Goal: Task Accomplishment & Management: Complete application form

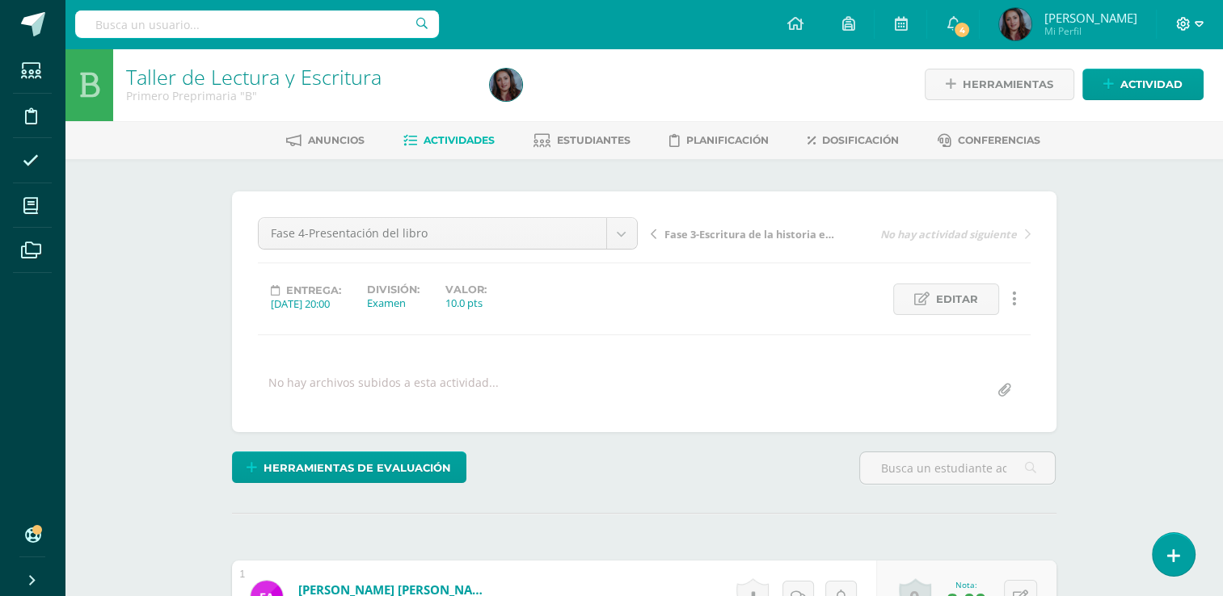
click at [1199, 30] on icon at bounding box center [1199, 24] width 9 height 15
click at [1178, 109] on span "Cerrar sesión" at bounding box center [1147, 110] width 73 height 15
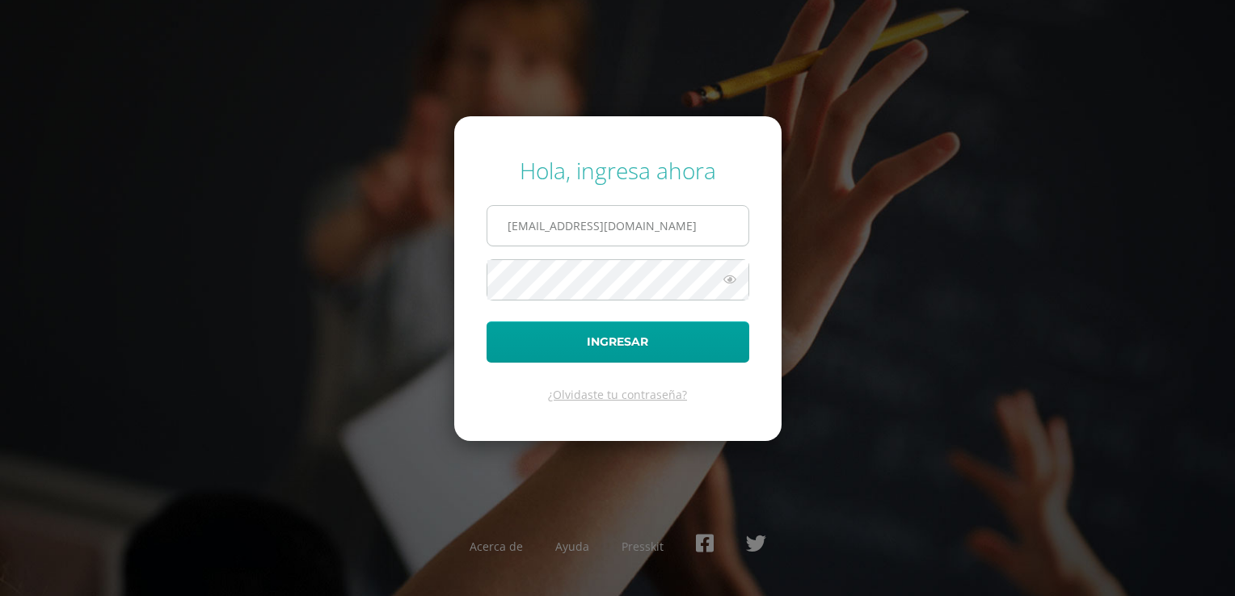
click at [695, 229] on input "lmiranda@bilinguesanjuan.edu.gt" at bounding box center [617, 226] width 261 height 40
type input "criteriospreprimaria@bilinguesanjuan.edu.gt"
click at [726, 280] on icon at bounding box center [729, 279] width 21 height 19
click at [706, 338] on button "Ingresar" at bounding box center [618, 342] width 263 height 41
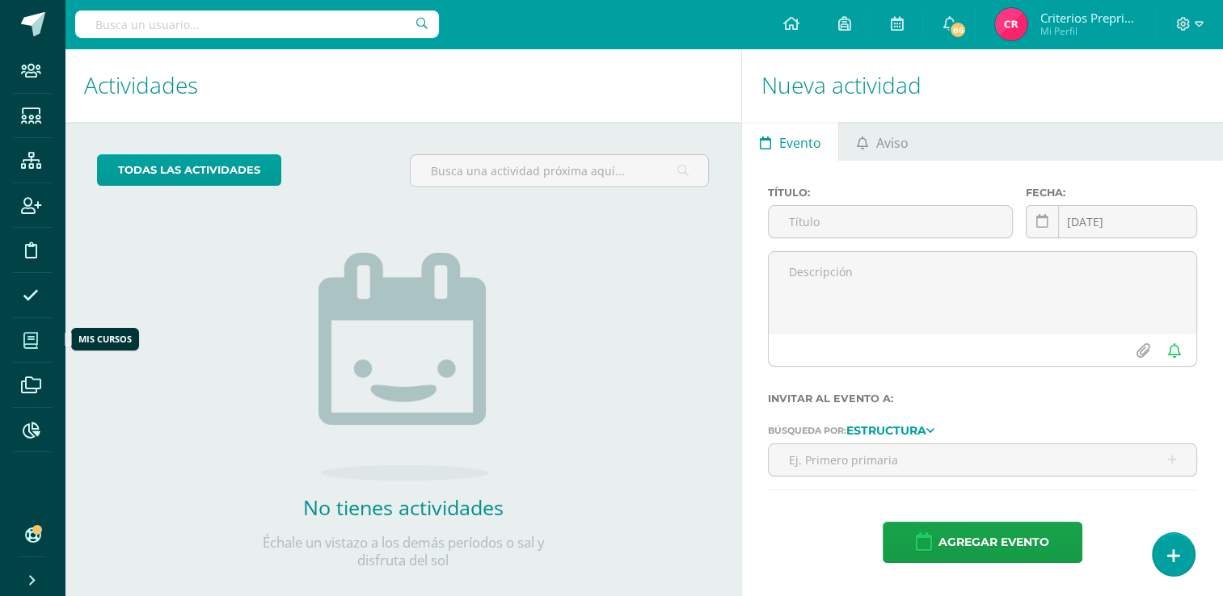
click at [27, 341] on icon at bounding box center [30, 341] width 15 height 16
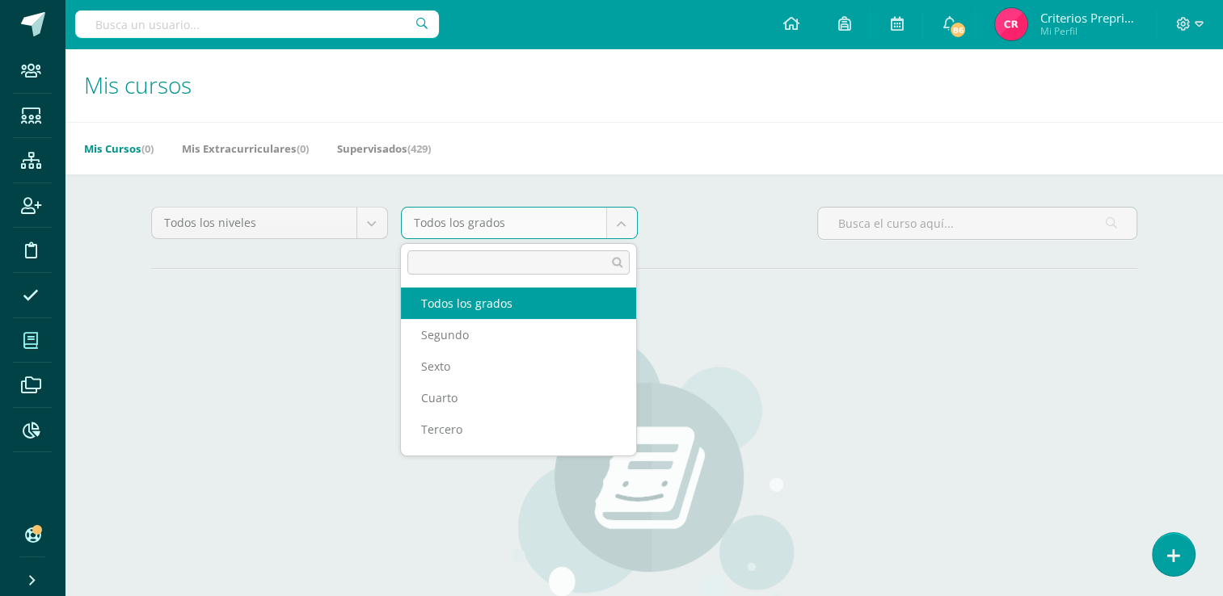
click at [627, 226] on body "Staff Estudiantes Estructura Inscripción Disciplina Asistencia Mis cursos Archi…" at bounding box center [611, 386] width 1223 height 773
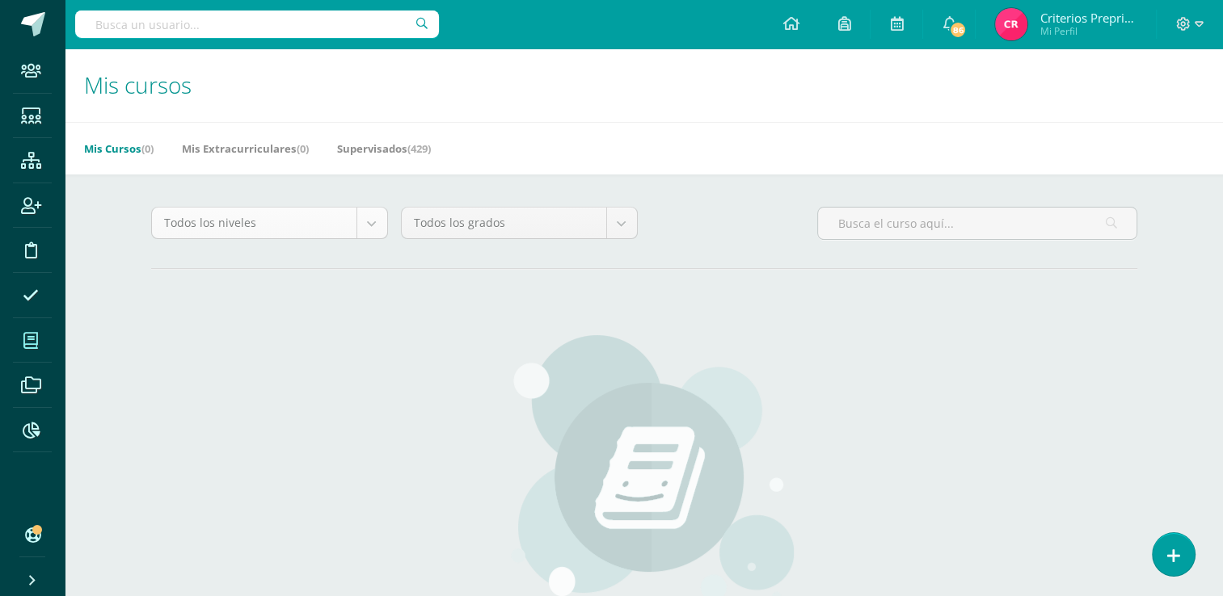
click at [364, 229] on body "Staff Estudiantes Estructura Inscripción Disciplina Asistencia Mis cursos Archi…" at bounding box center [611, 386] width 1223 height 773
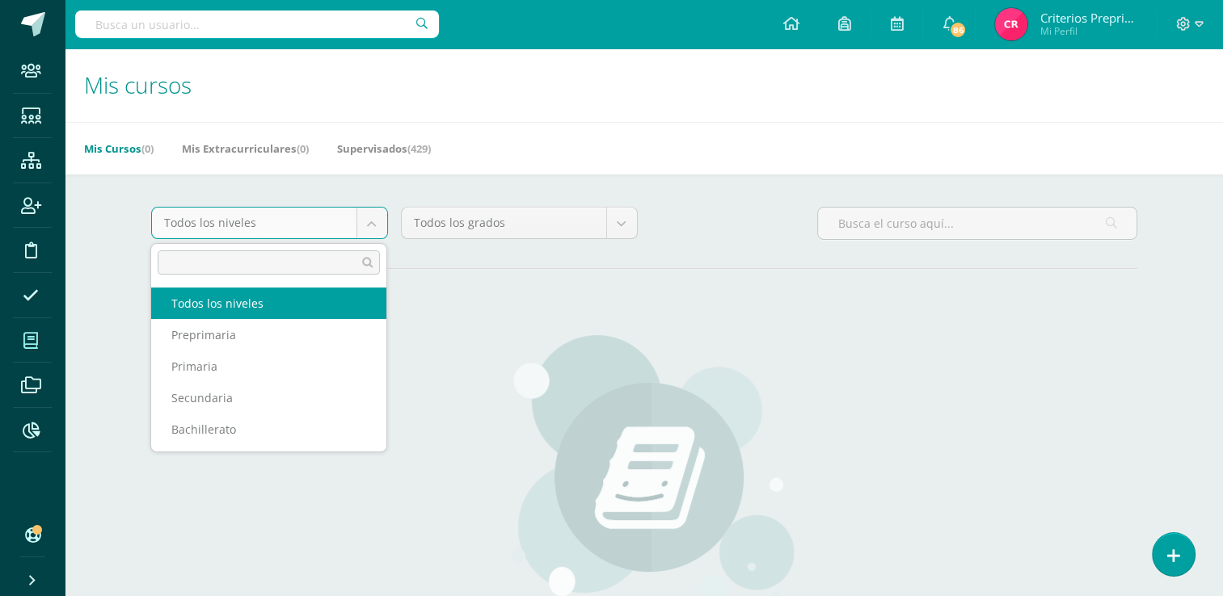
click at [364, 229] on body "Staff Estudiantes Estructura Inscripción Disciplina Asistencia Mis cursos Archi…" at bounding box center [611, 386] width 1223 height 773
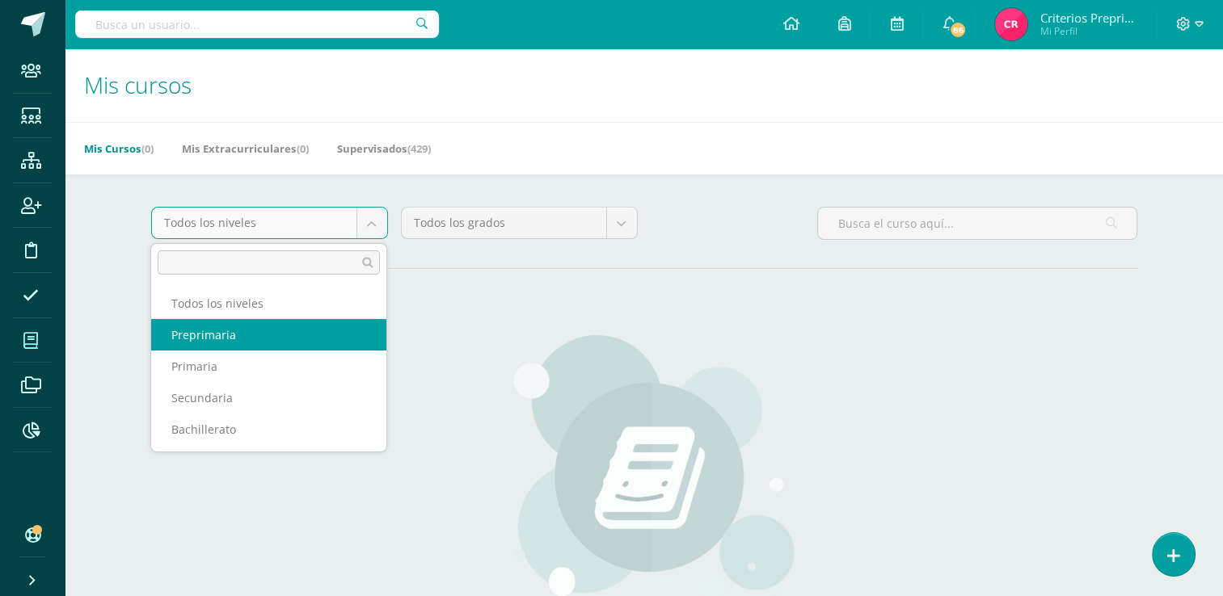
select select "1"
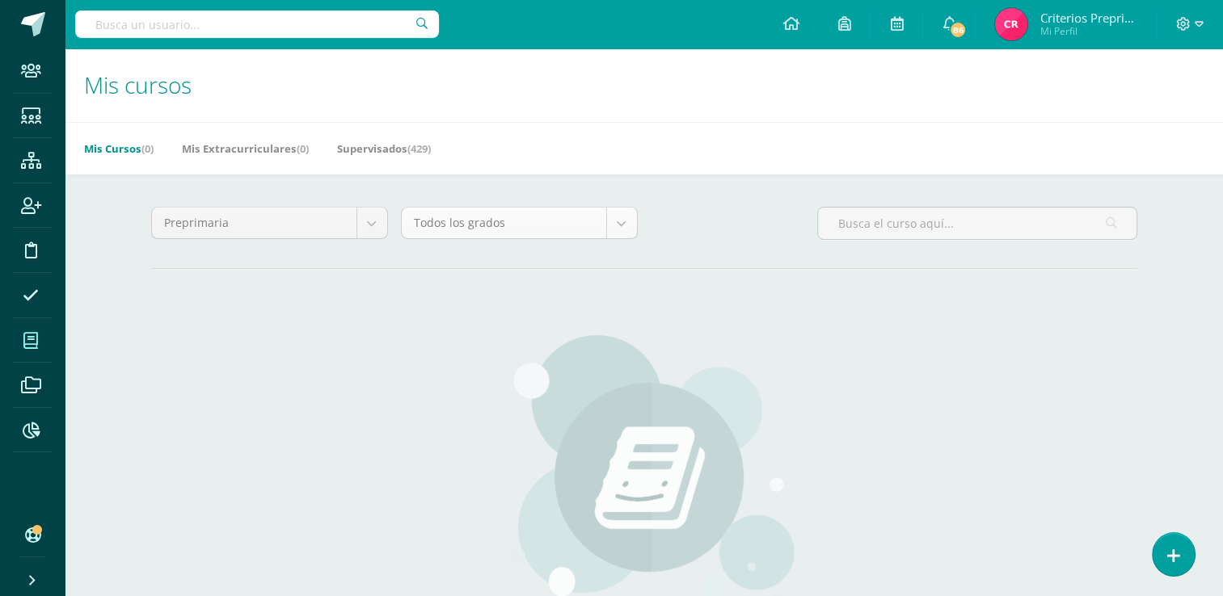
click at [630, 224] on body "Staff Estudiantes Estructura Inscripción Disciplina Asistencia Mis cursos Archi…" at bounding box center [611, 386] width 1223 height 773
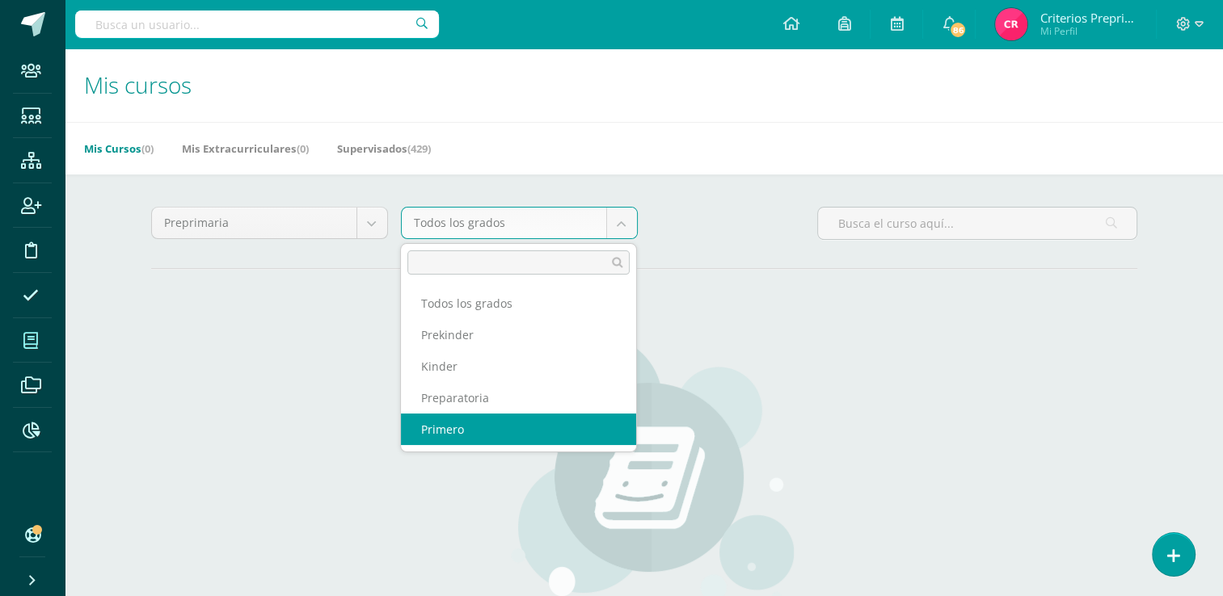
select select "4"
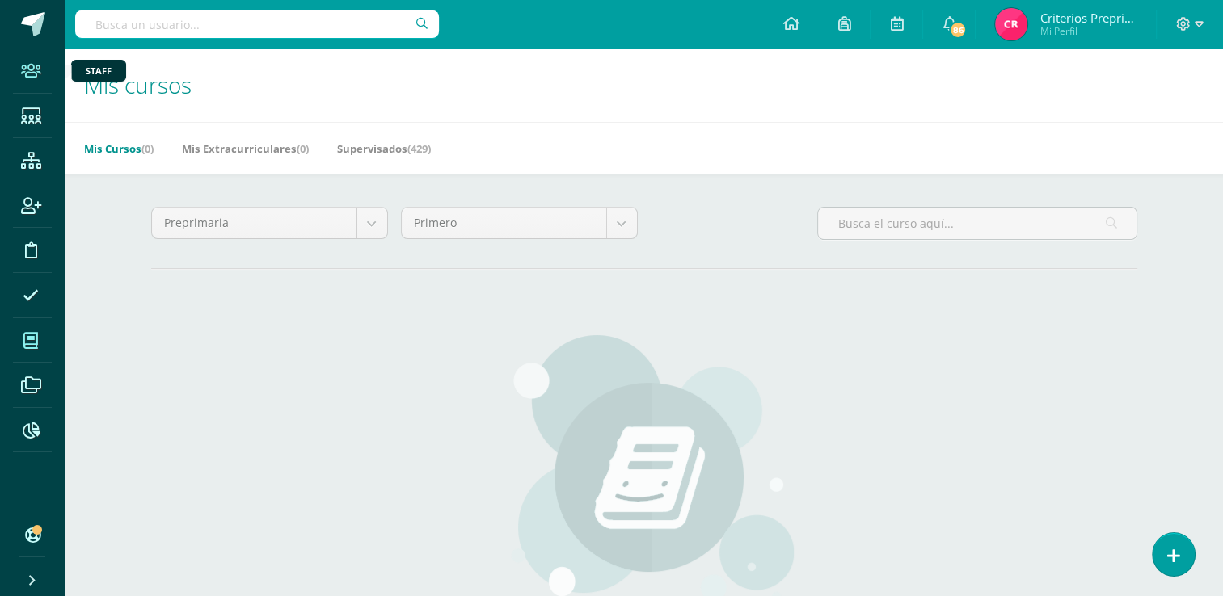
click at [29, 75] on icon at bounding box center [31, 71] width 20 height 16
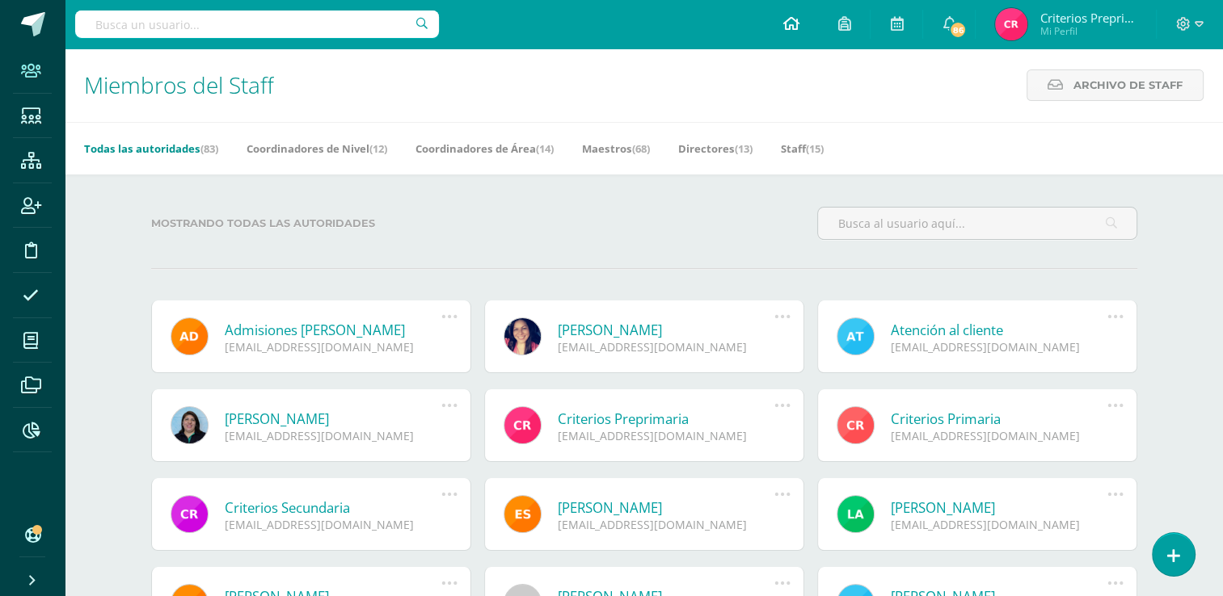
click at [799, 27] on link at bounding box center [790, 24] width 55 height 48
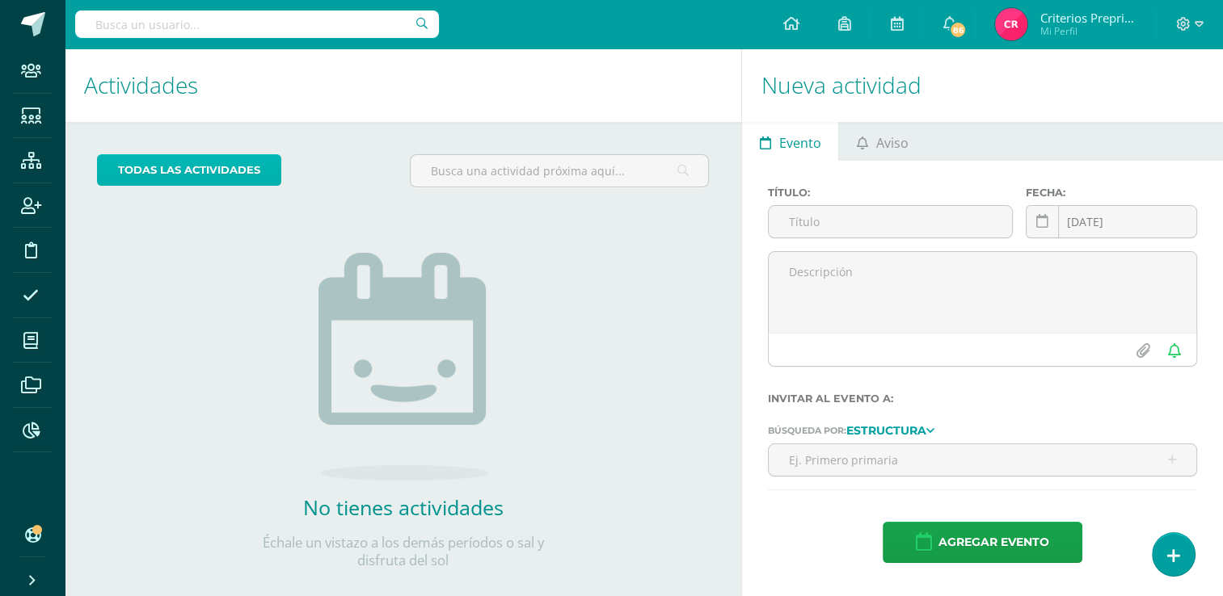
click at [246, 173] on link "todas las Actividades" at bounding box center [189, 170] width 184 height 32
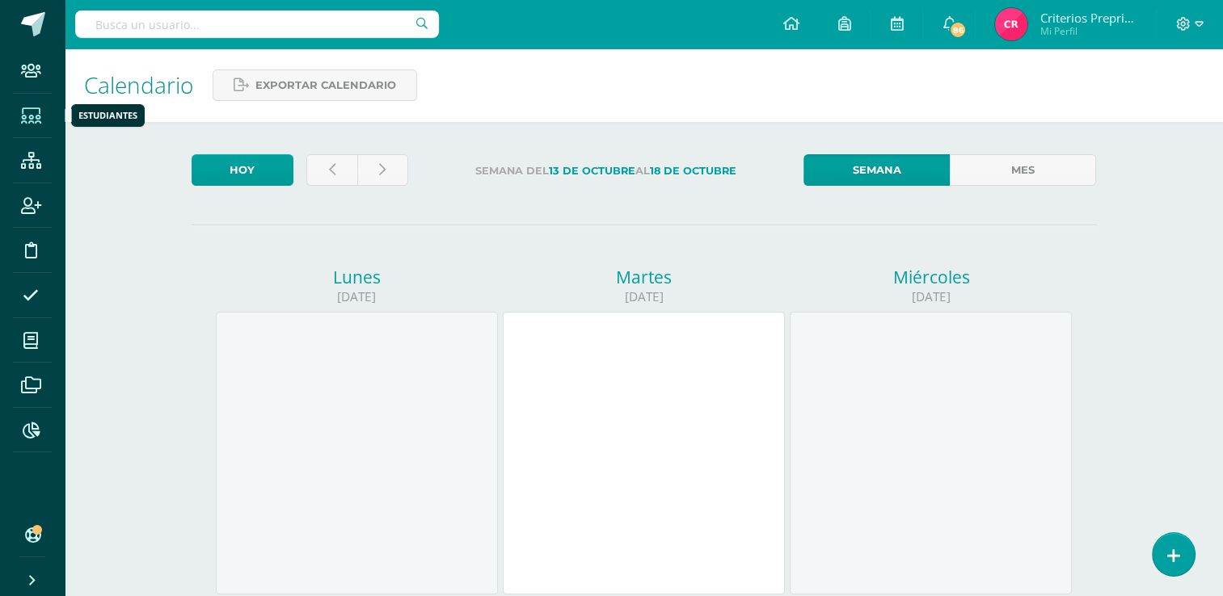
click at [32, 119] on icon at bounding box center [31, 116] width 20 height 16
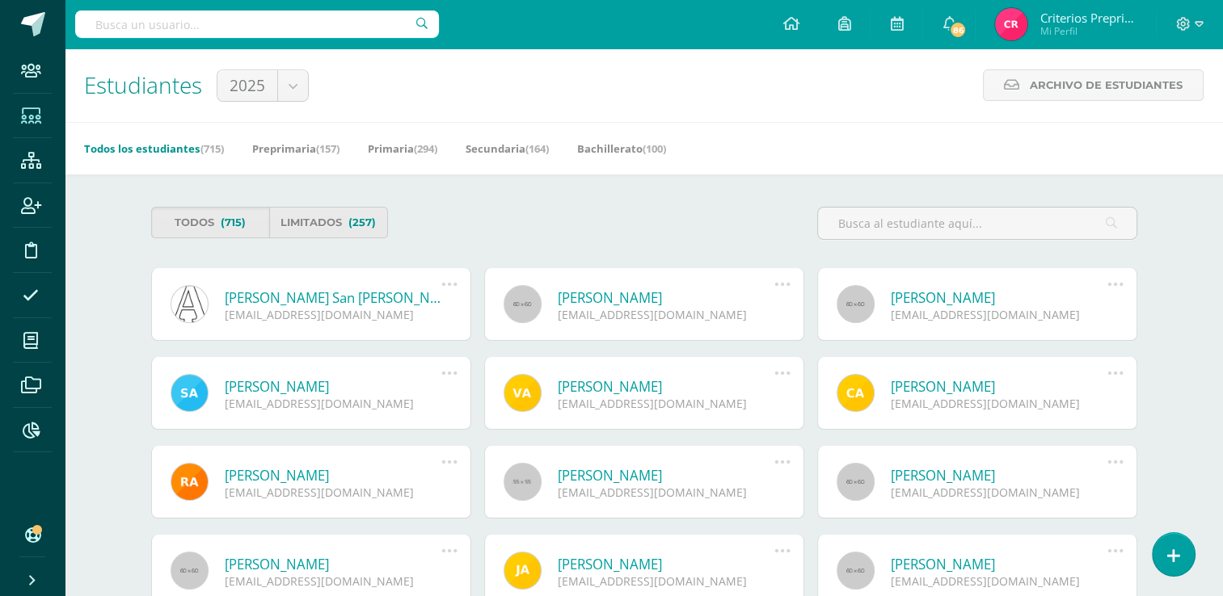
click at [192, 31] on input "text" at bounding box center [257, 24] width 364 height 27
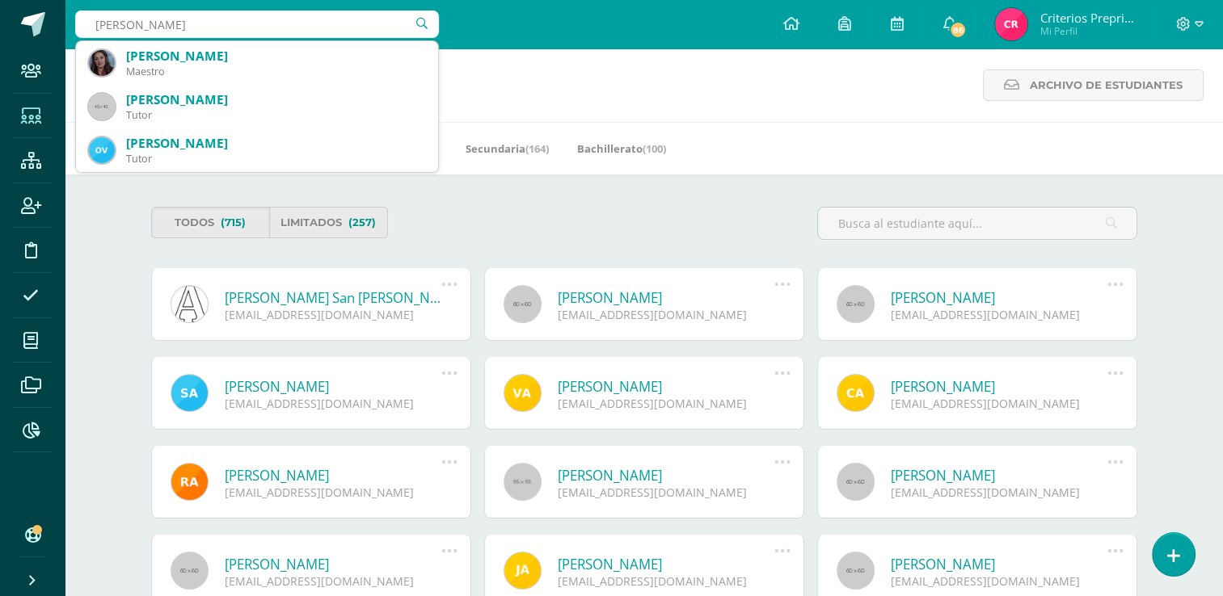
type input "leslie mira"
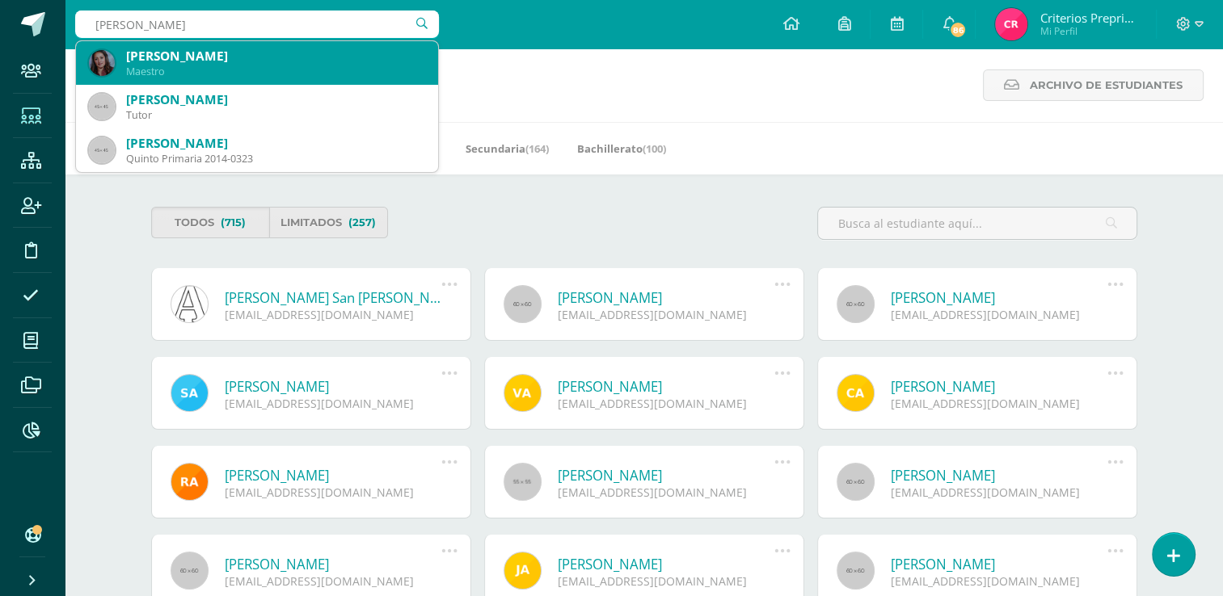
click at [200, 72] on div "Maestro" at bounding box center [275, 72] width 299 height 14
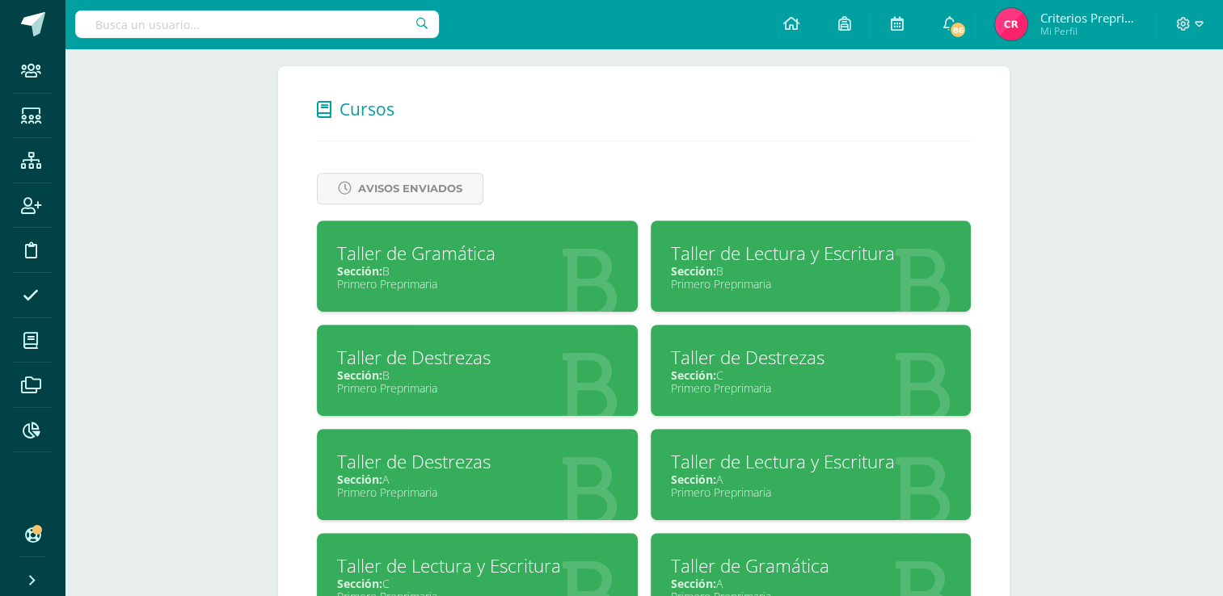
scroll to position [624, 0]
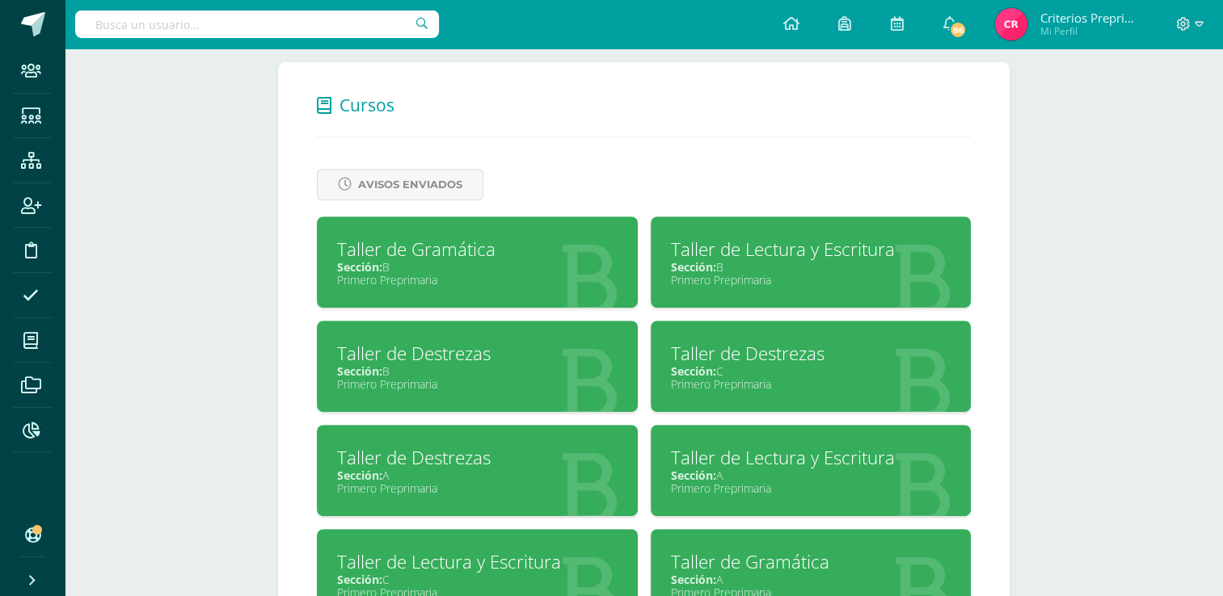
click at [540, 474] on div "Sección: A" at bounding box center [477, 475] width 280 height 15
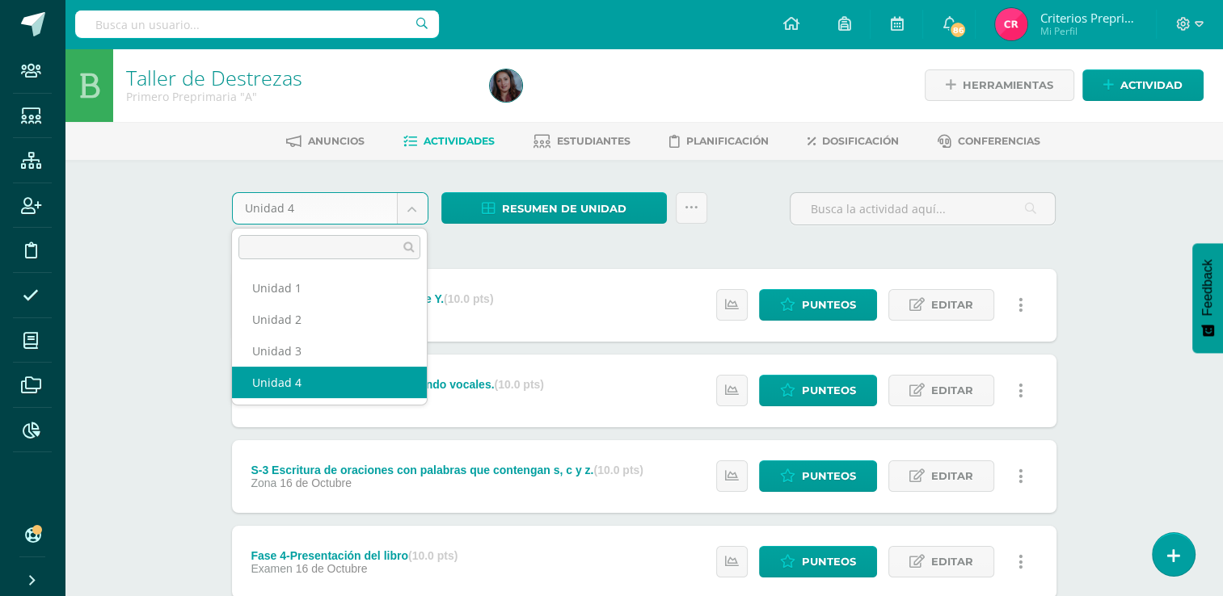
click at [414, 213] on body "Staff Estudiantes Estructura Inscripción Disciplina Asistencia Mis cursos Archi…" at bounding box center [611, 607] width 1223 height 1215
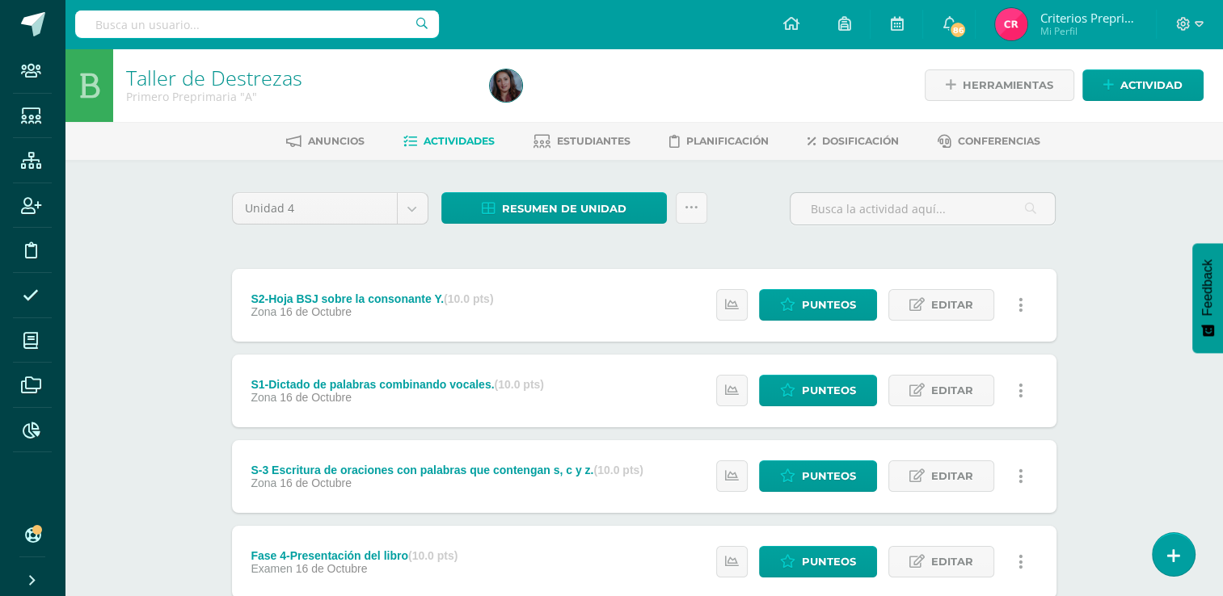
click at [540, 245] on body "Staff Estudiantes Estructura Inscripción Disciplina Asistencia Mis cursos Archi…" at bounding box center [611, 607] width 1223 height 1215
click at [693, 209] on icon at bounding box center [692, 208] width 14 height 14
click at [766, 229] on div "Unidad 4 Unidad 1 Unidad 2 Unidad 3 Unidad 4 Resumen de unidad Descargar como H…" at bounding box center [643, 215] width 837 height 46
click at [920, 218] on input "text" at bounding box center [922, 209] width 264 height 32
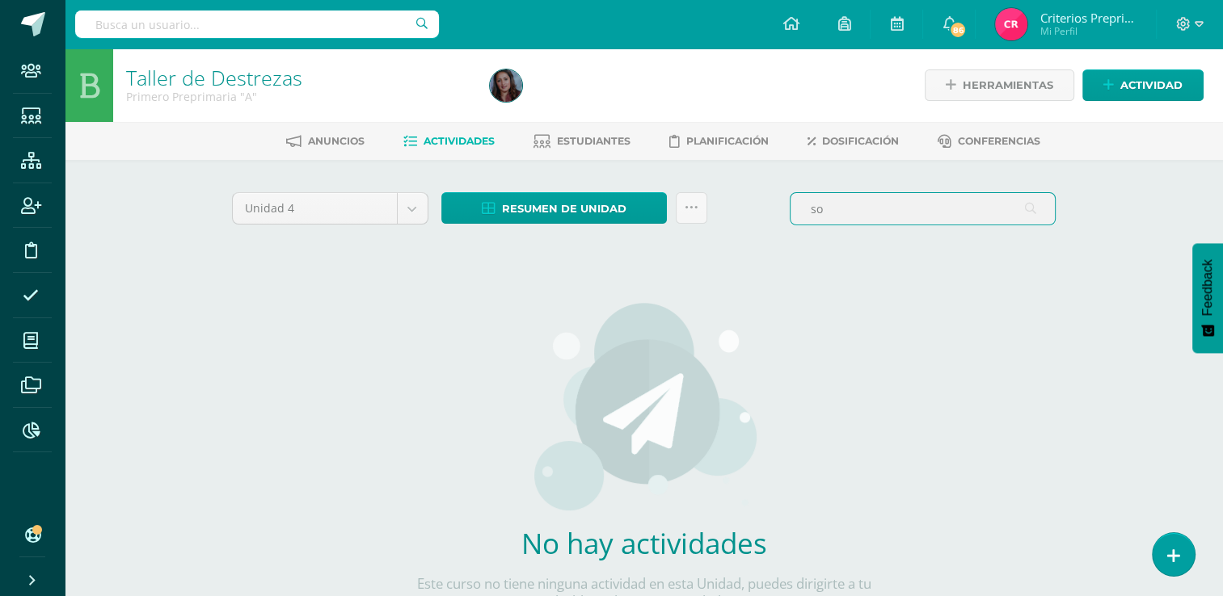
type input "s"
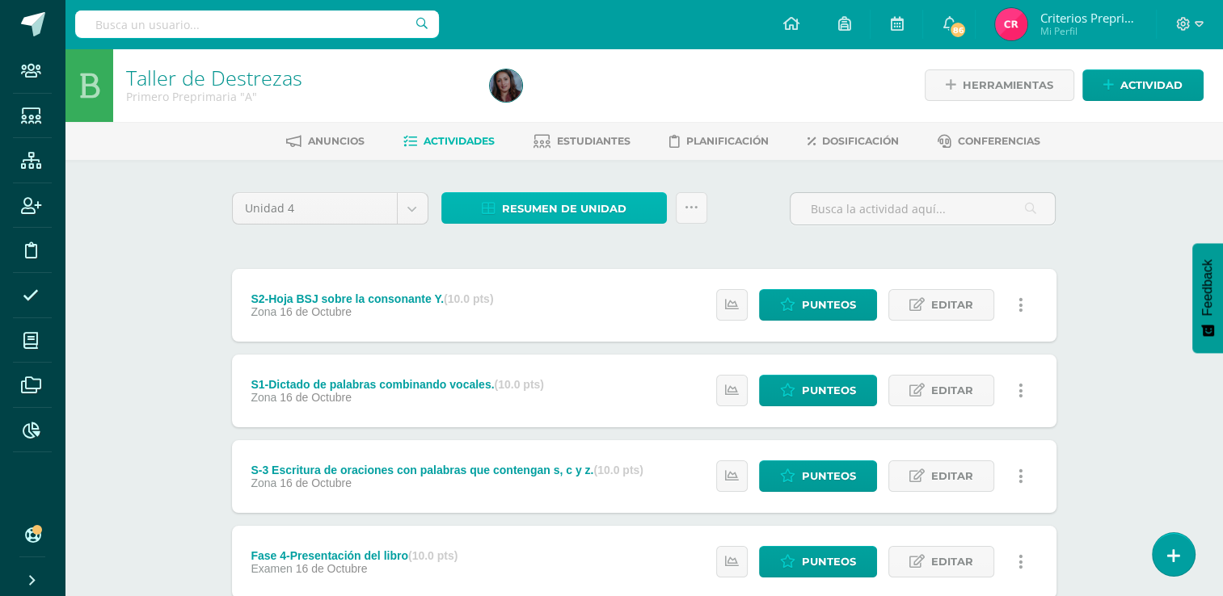
click at [508, 209] on span "Resumen de unidad" at bounding box center [564, 209] width 124 height 30
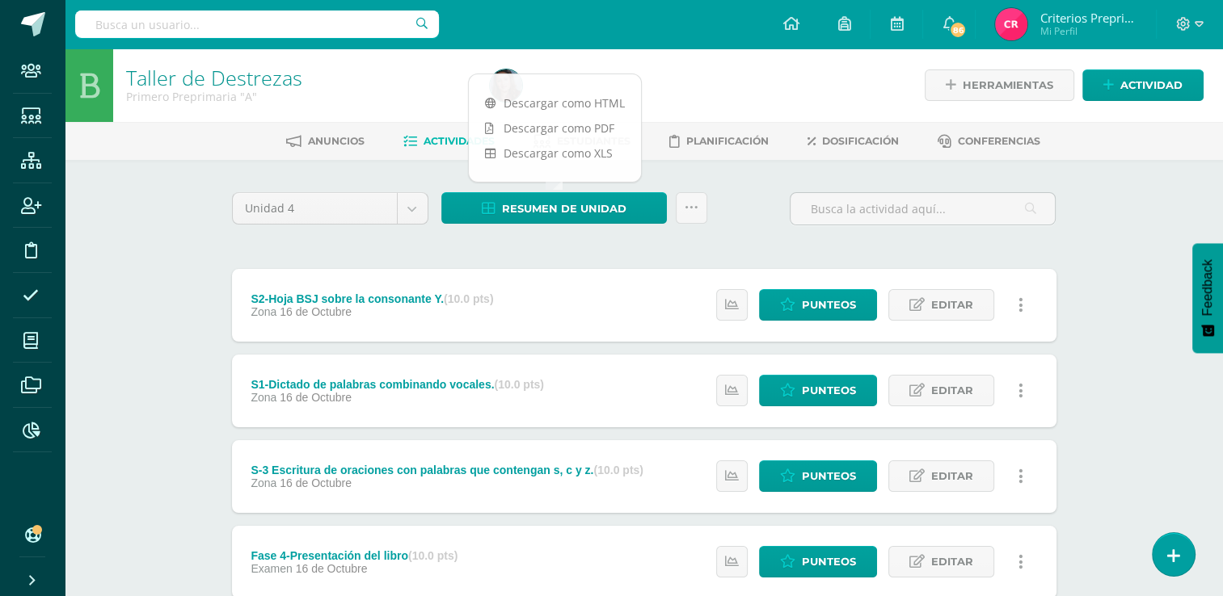
click at [753, 221] on div "Unidad 4 Unidad 1 Unidad 2 Unidad 3 Unidad 4 Resumen de unidad ¿Estás seguro qu…" at bounding box center [643, 215] width 837 height 46
click at [617, 143] on span "Estudiantes" at bounding box center [594, 141] width 74 height 12
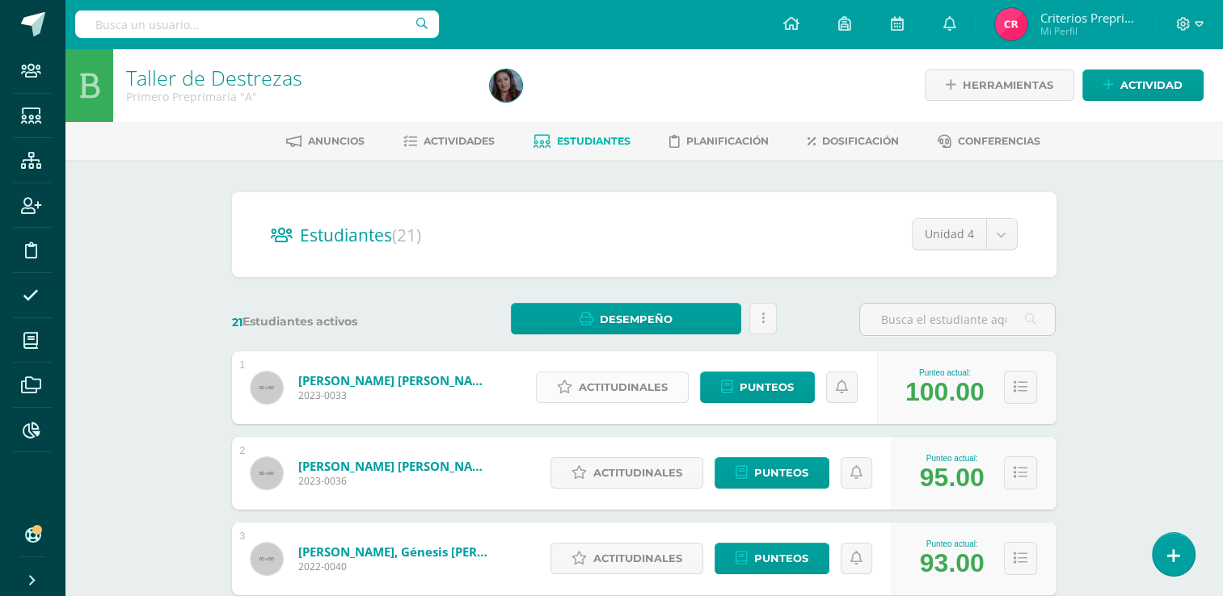
click at [614, 390] on span "Actitudinales" at bounding box center [623, 388] width 89 height 30
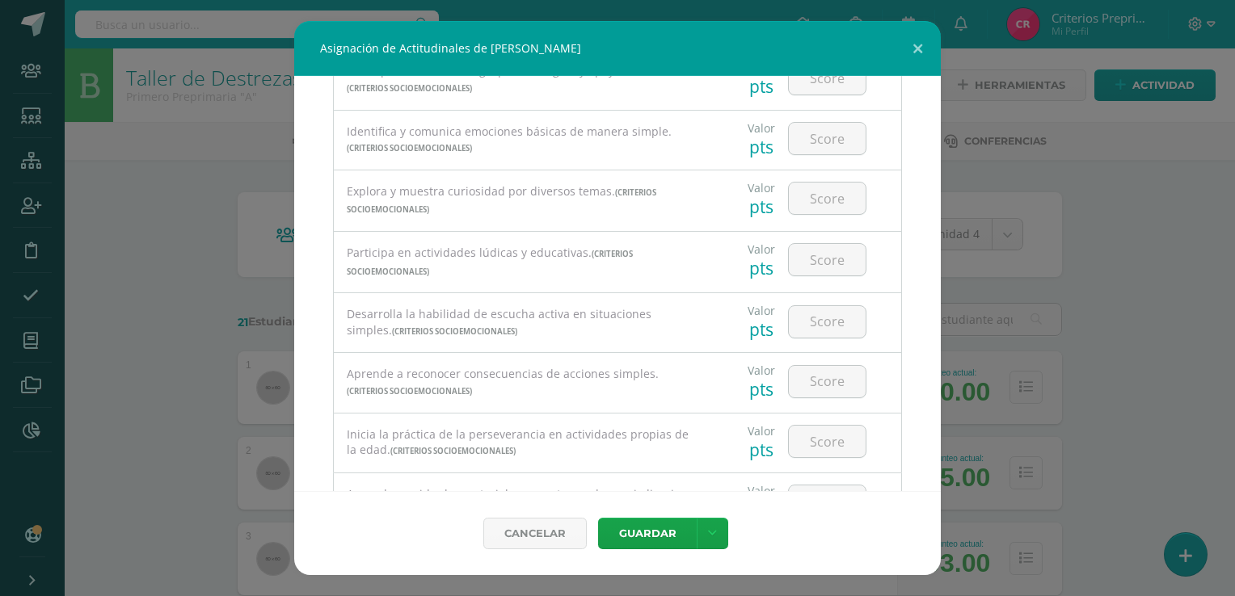
scroll to position [314, 0]
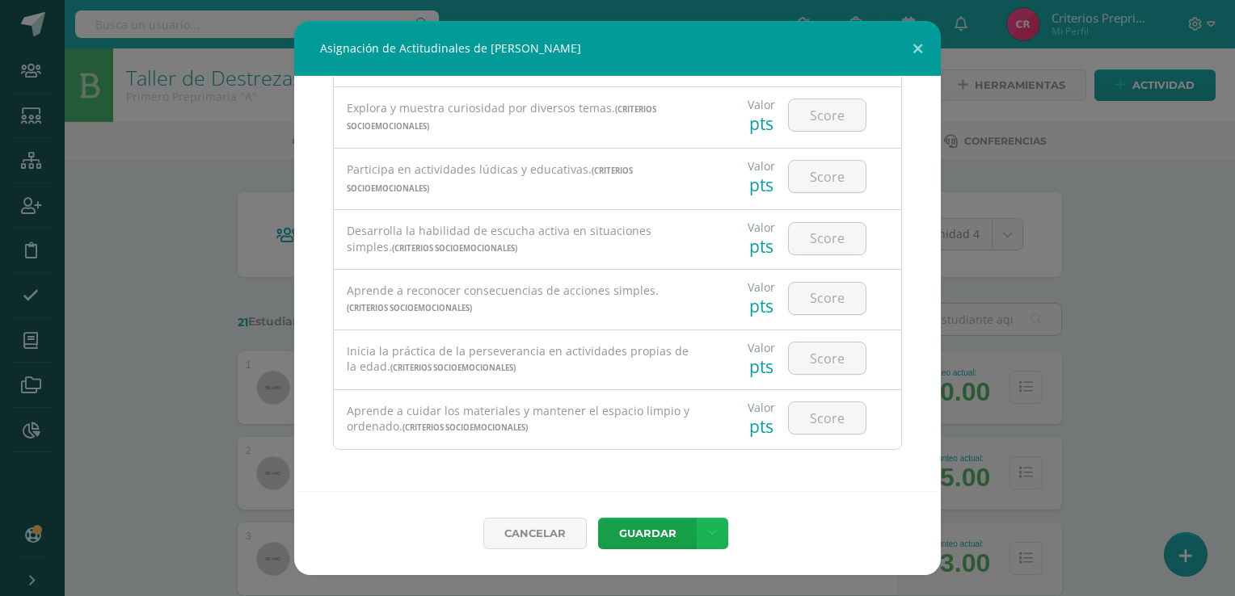
click at [702, 544] on link at bounding box center [713, 534] width 32 height 32
click at [804, 509] on div "Cancelar Guardar" at bounding box center [617, 533] width 647 height 84
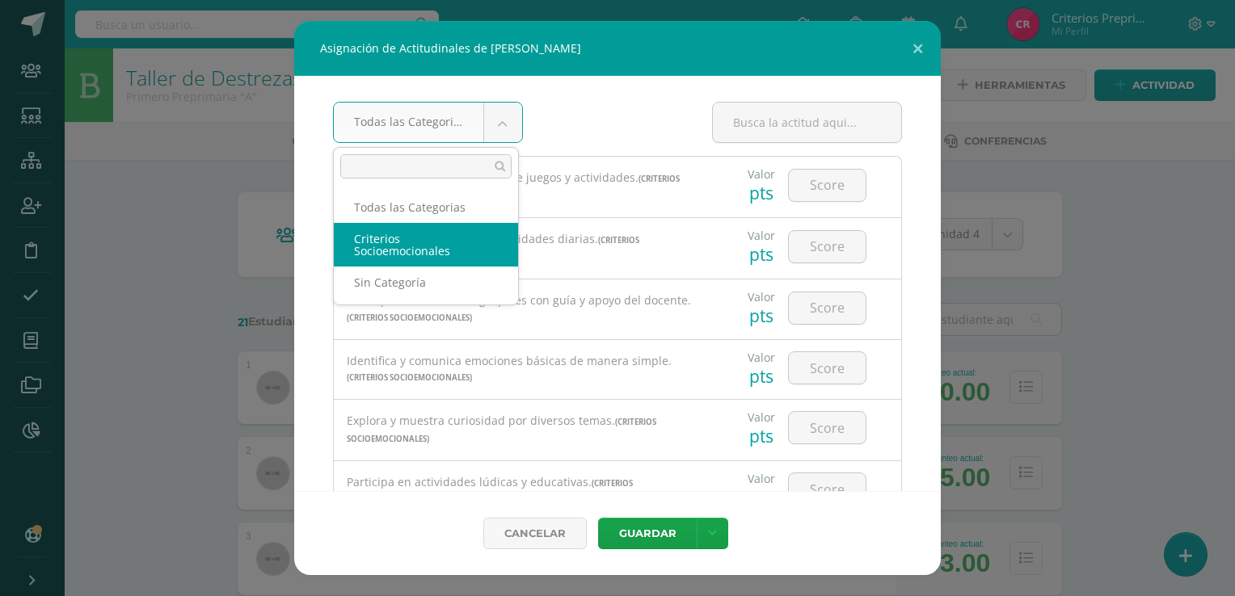
select select "4"
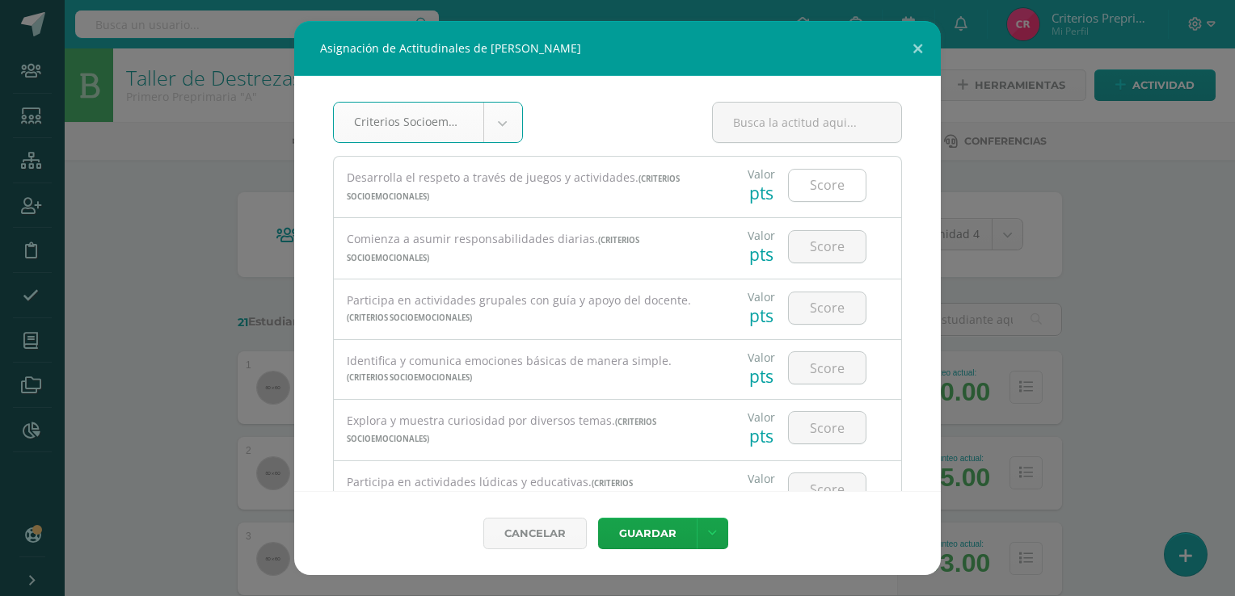
click at [816, 189] on input "number" at bounding box center [827, 186] width 77 height 32
type input "1"
type input "2"
type input "3"
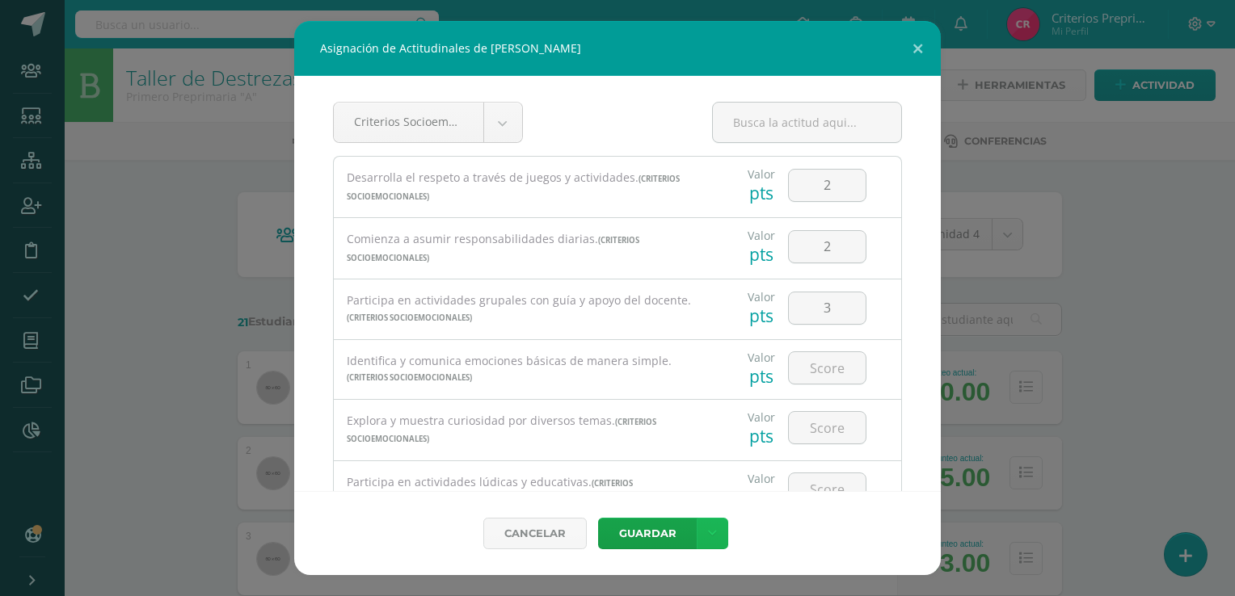
click at [718, 542] on link at bounding box center [713, 534] width 32 height 32
click at [831, 537] on div "Cancelar Guardar" at bounding box center [617, 533] width 647 height 84
click at [811, 368] on input "number" at bounding box center [827, 368] width 77 height 32
type input "3"
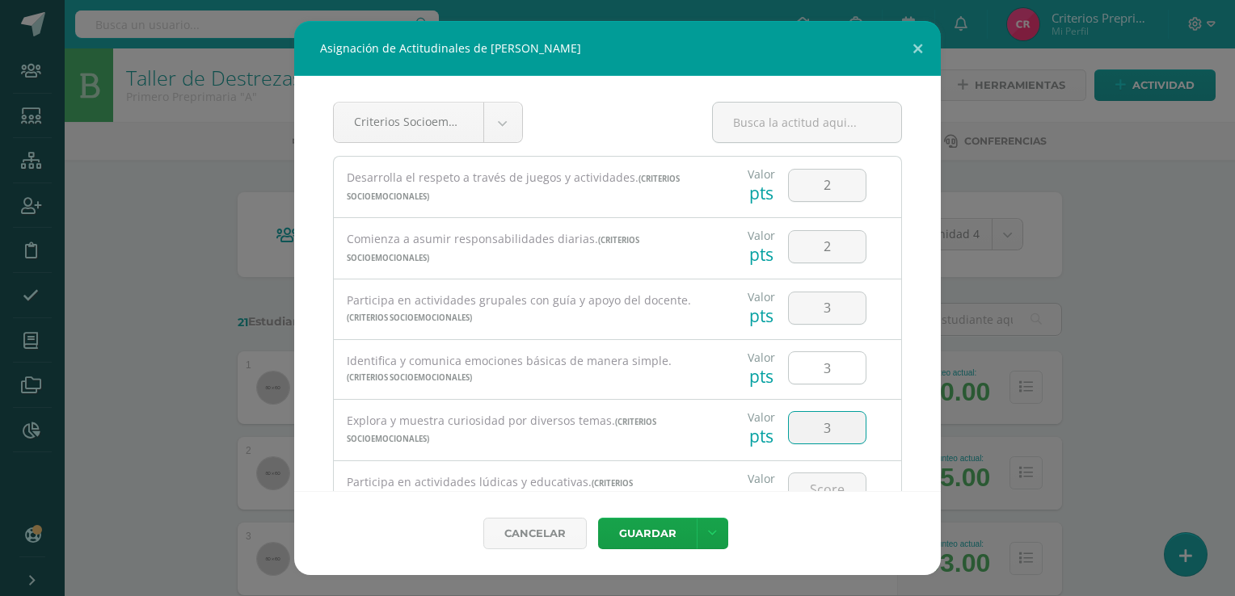
scroll to position [15, 0]
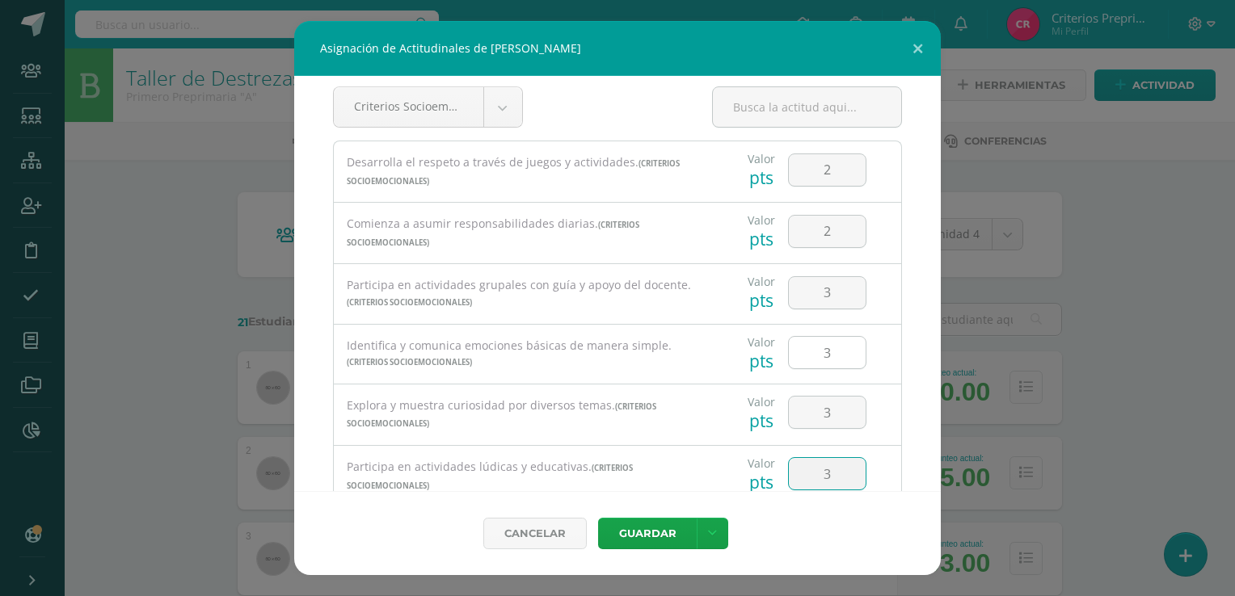
type input "3"
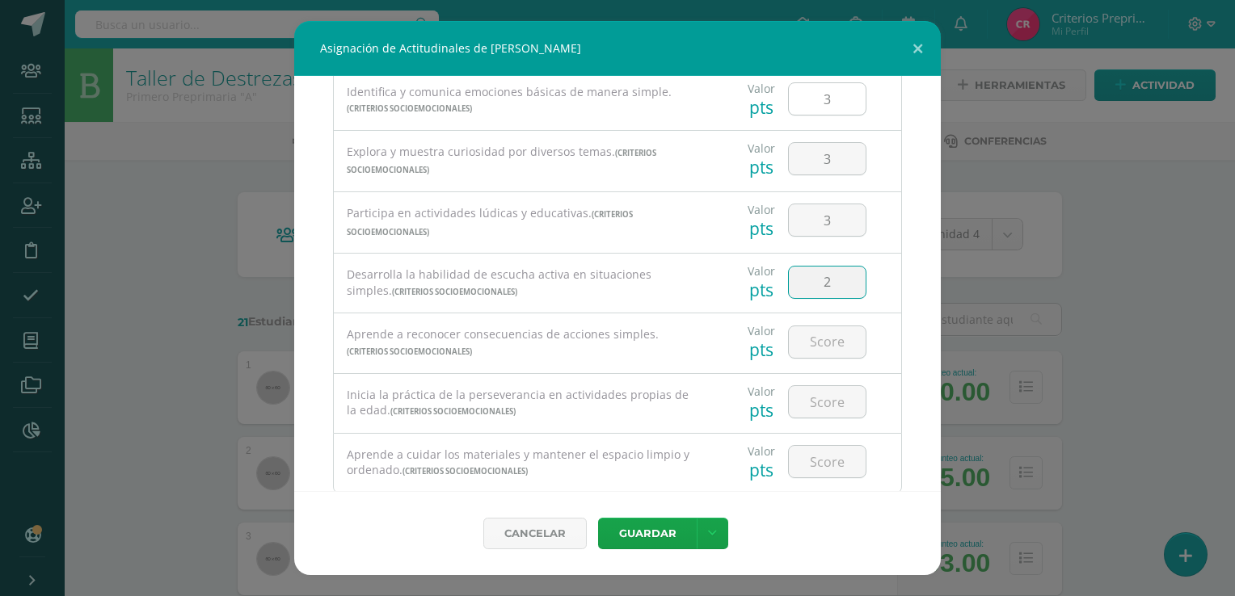
type input "2"
type input "3"
type input "2"
click at [717, 529] on link at bounding box center [713, 534] width 32 height 32
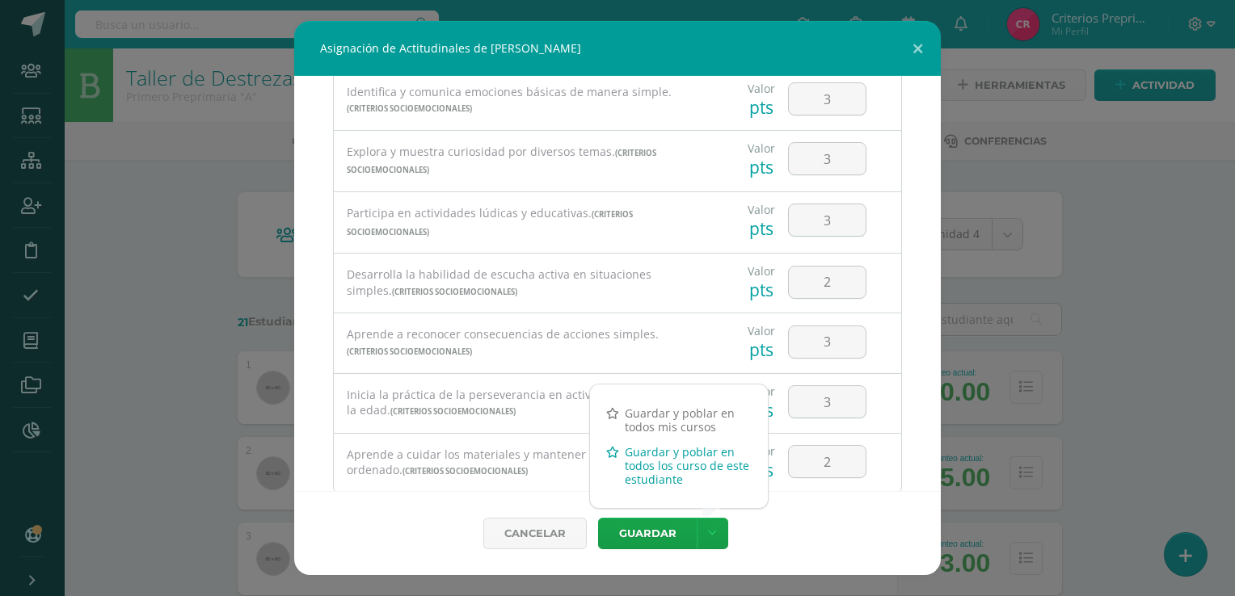
click at [654, 460] on link "Guardar y poblar en todos los curso de este estudiante" at bounding box center [679, 466] width 178 height 53
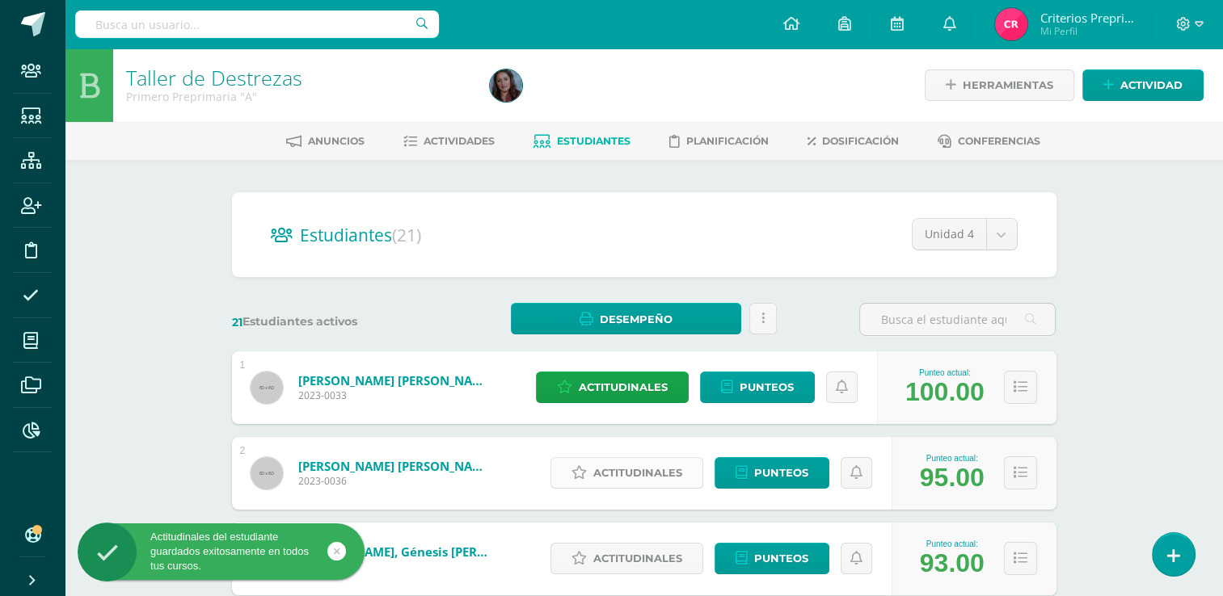
click at [578, 466] on icon at bounding box center [578, 473] width 15 height 14
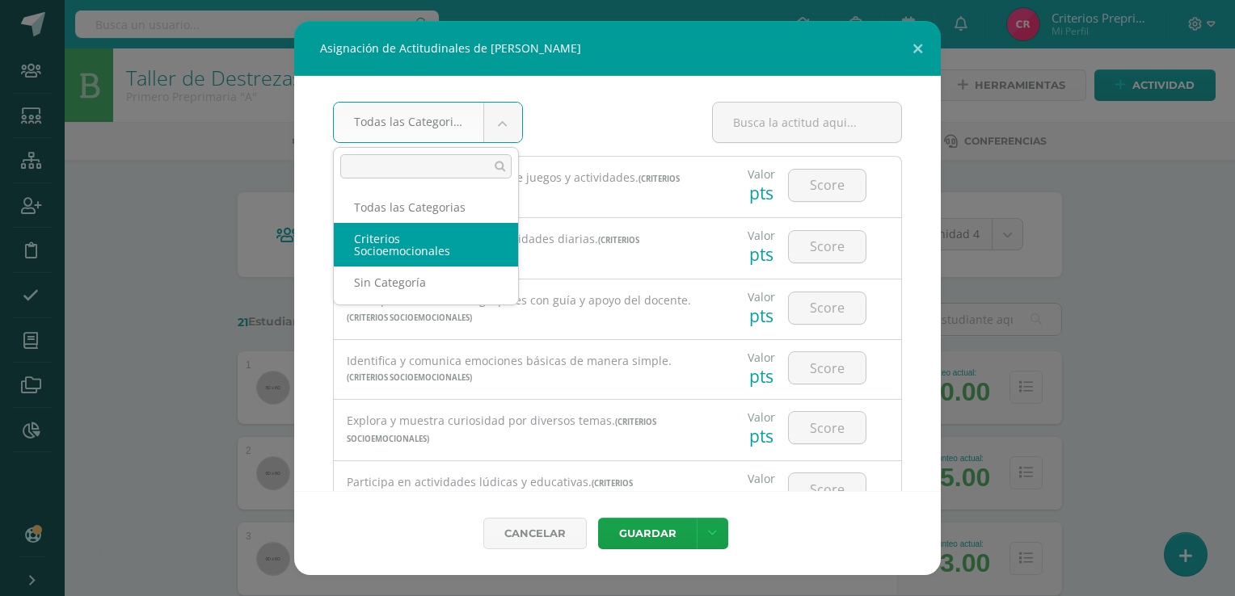
select select "4"
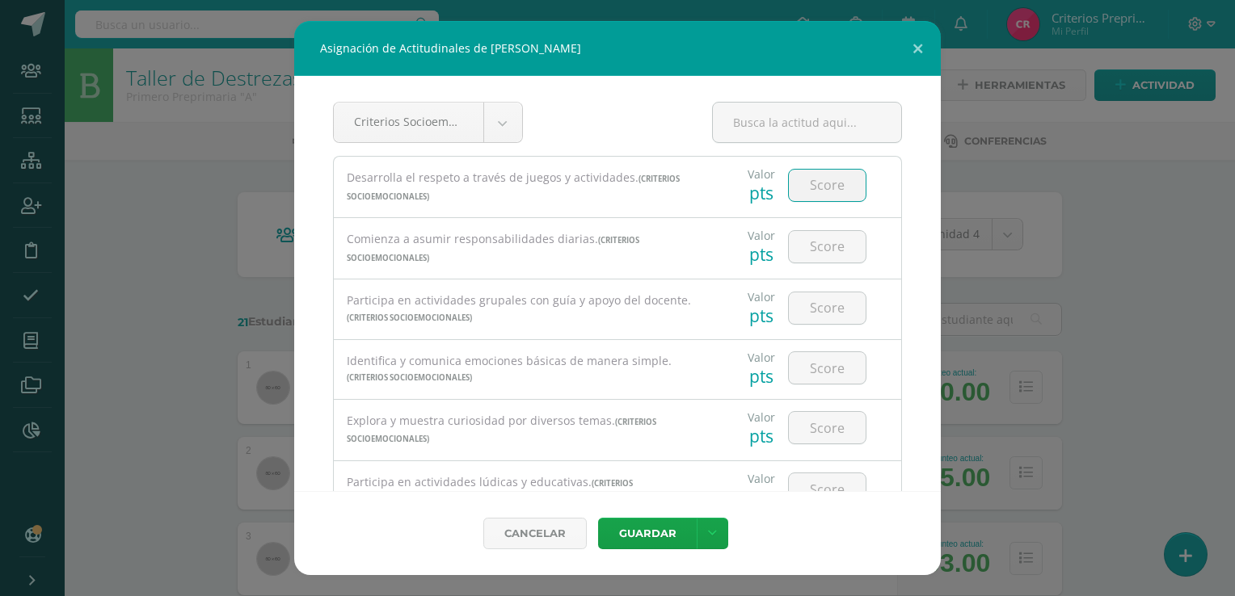
click at [815, 185] on input "number" at bounding box center [827, 186] width 77 height 32
type input "3"
type input "2"
type input "3"
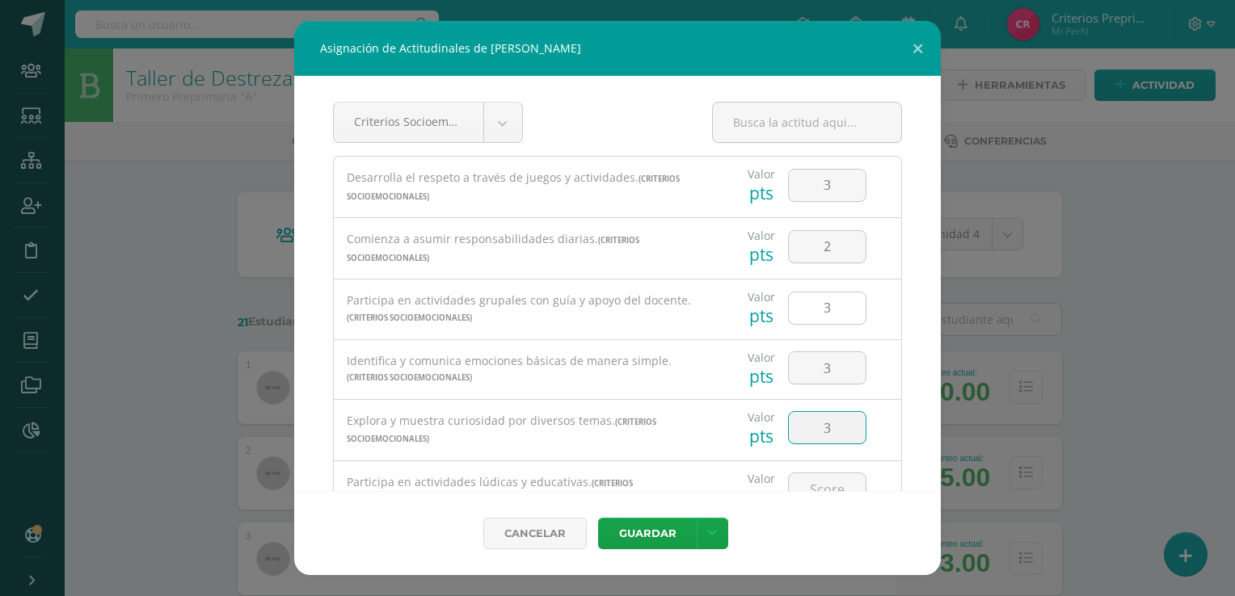
type input "3"
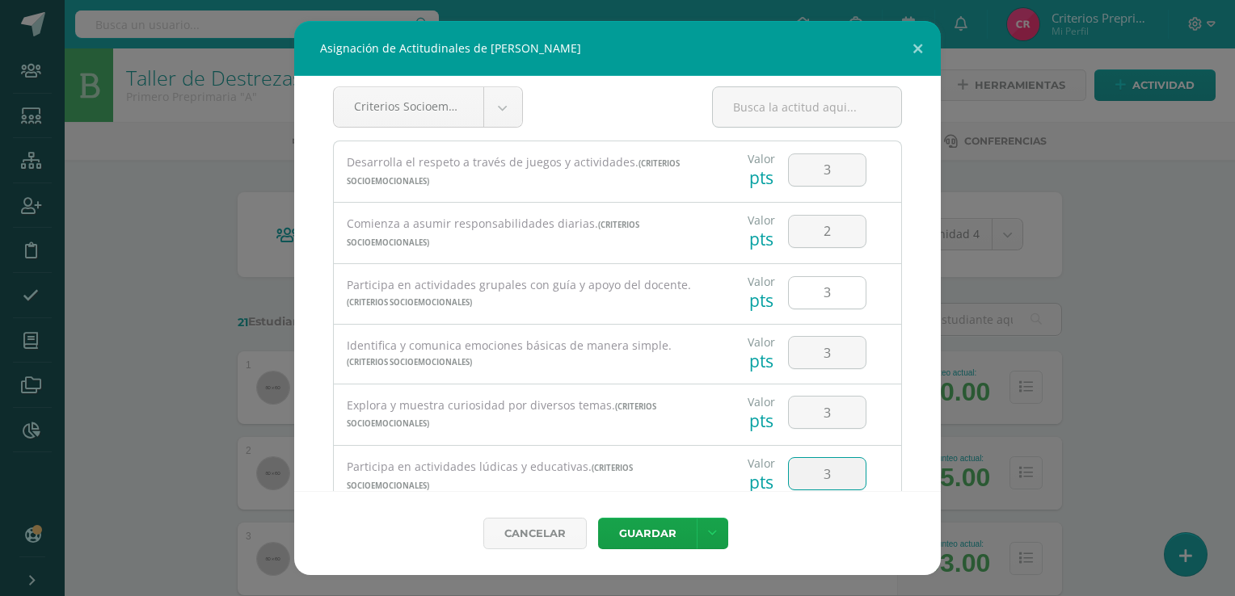
type input "3"
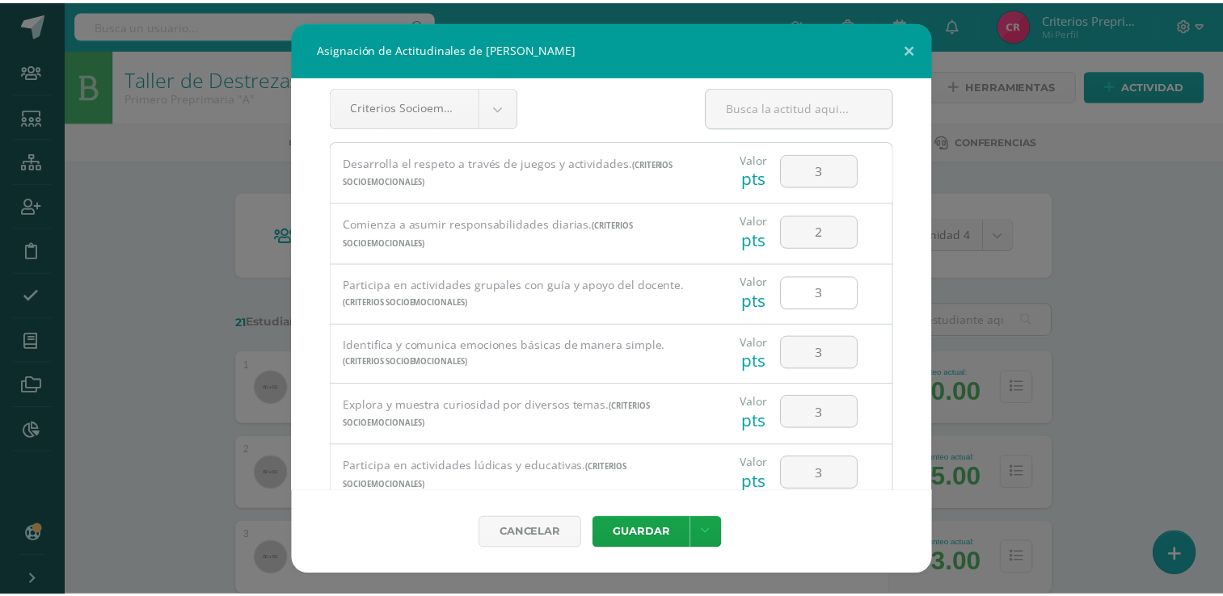
scroll to position [269, 0]
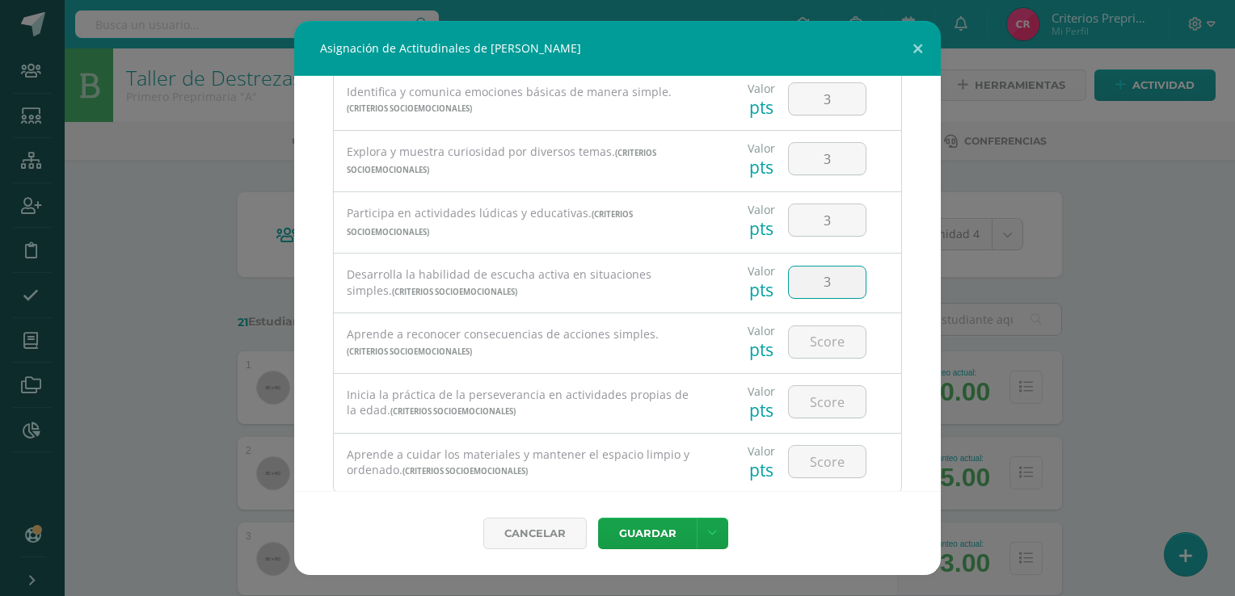
type input "3"
click at [715, 534] on link at bounding box center [713, 534] width 32 height 32
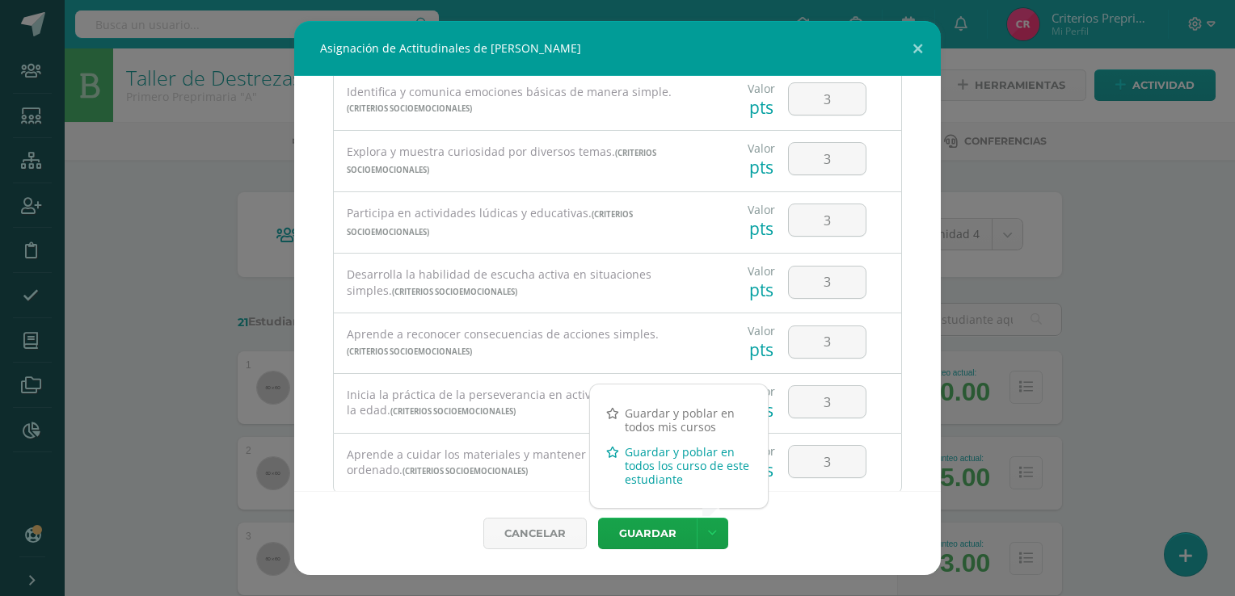
click at [660, 474] on link "Guardar y poblar en todos los curso de este estudiante" at bounding box center [679, 466] width 178 height 53
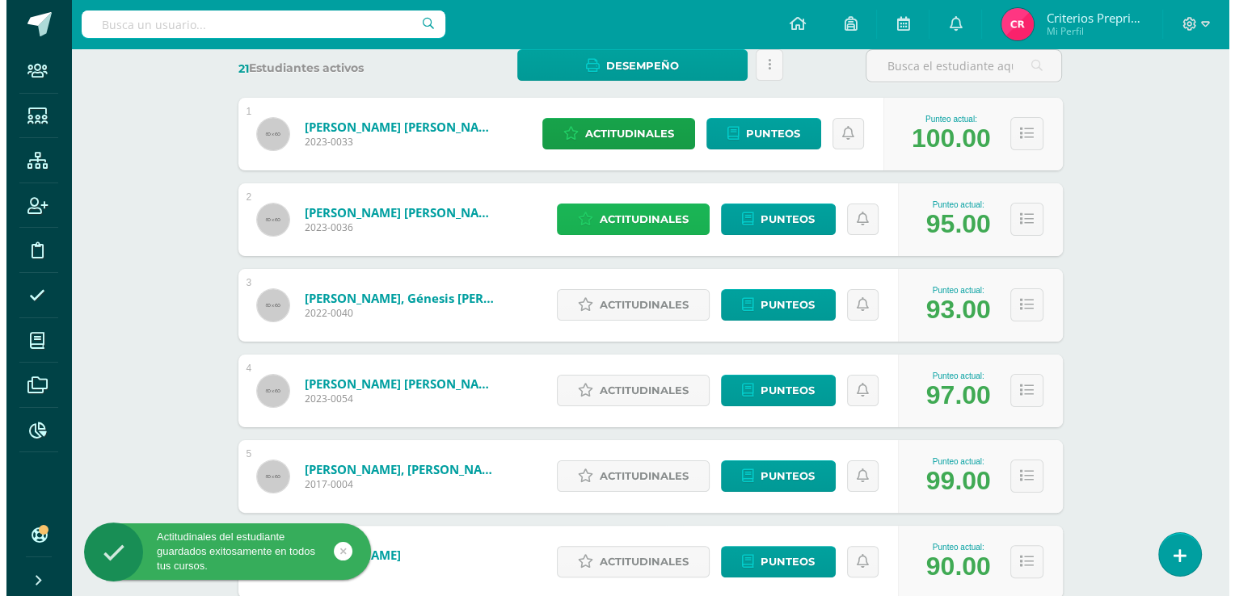
scroll to position [278, 0]
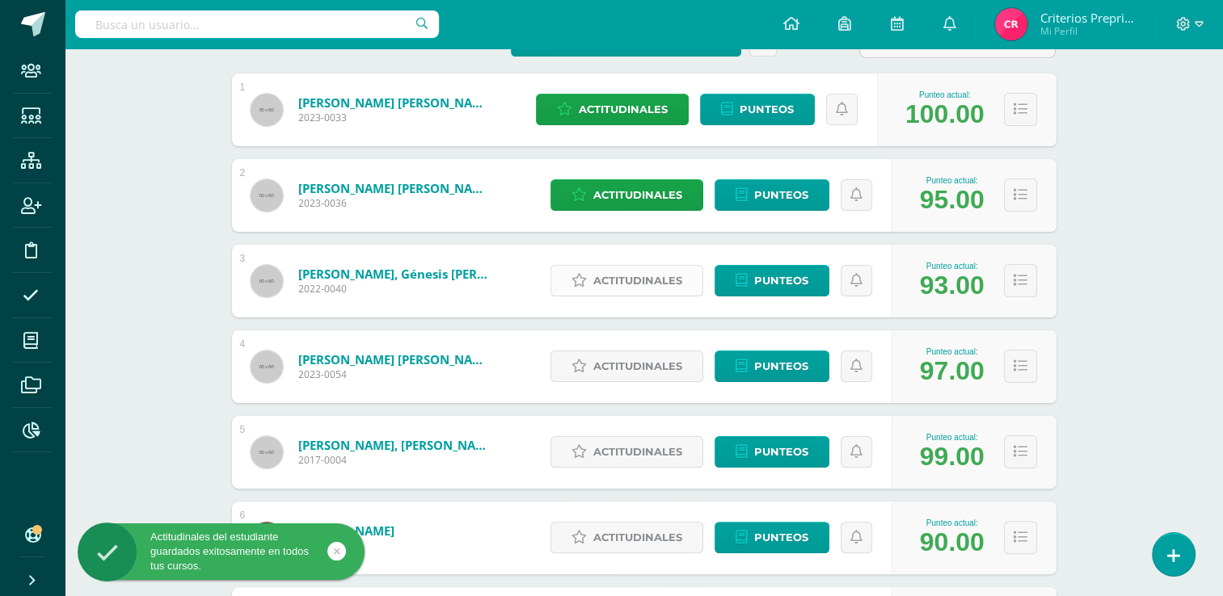
click at [630, 286] on span "Actitudinales" at bounding box center [637, 281] width 89 height 30
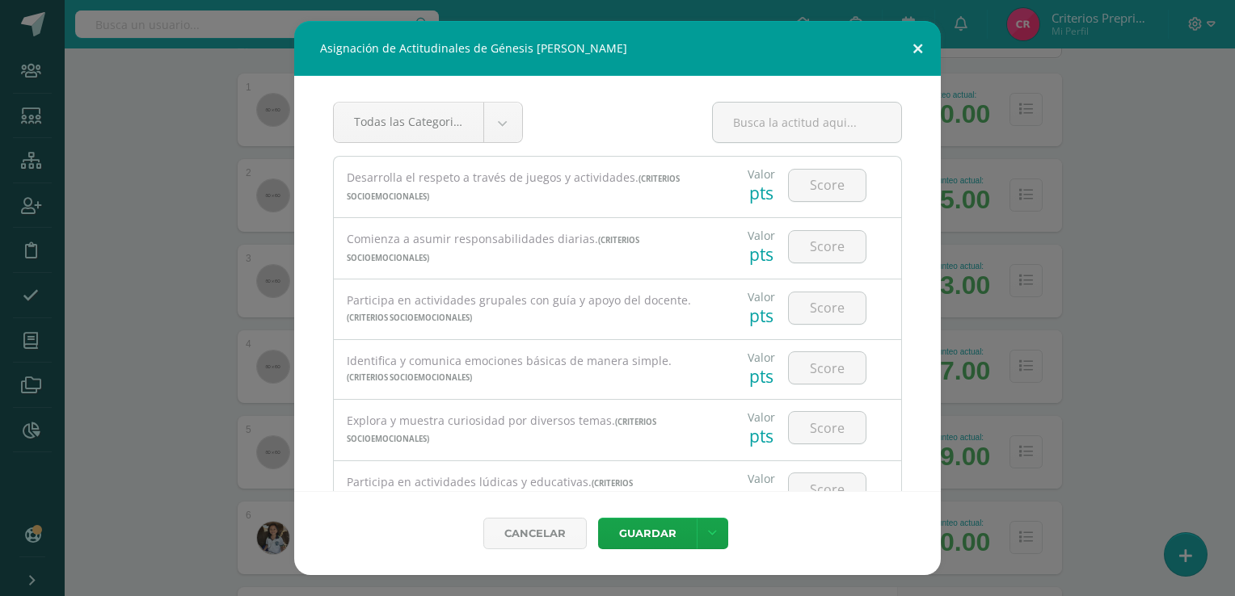
click at [921, 50] on button at bounding box center [918, 48] width 46 height 55
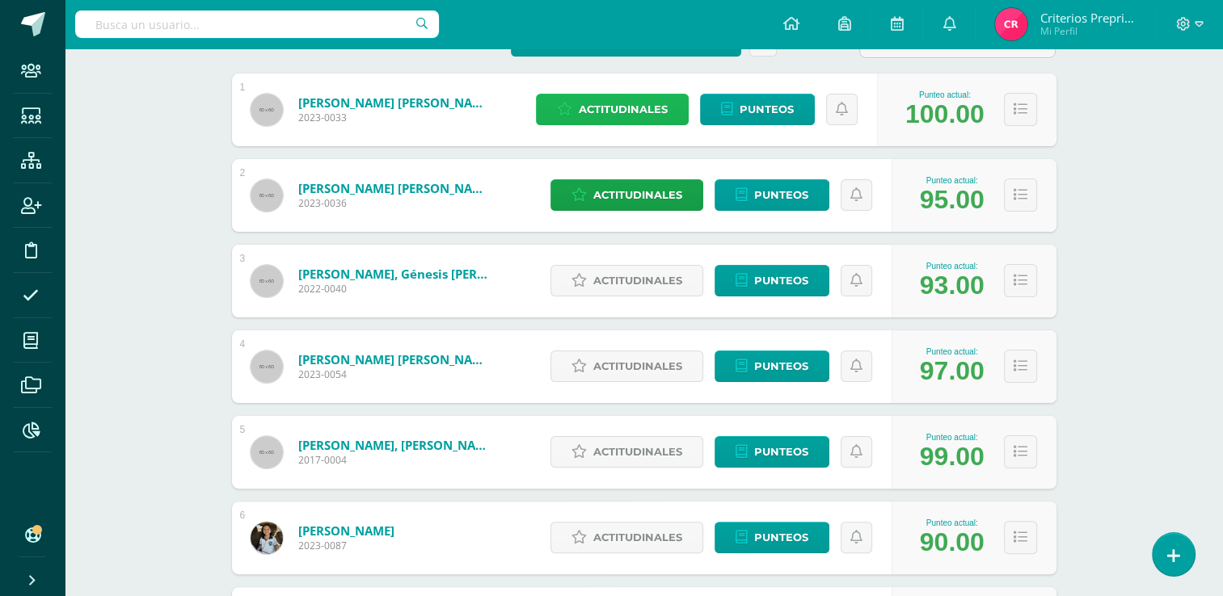
click at [617, 112] on span "Actitudinales" at bounding box center [623, 110] width 89 height 30
select select "4"
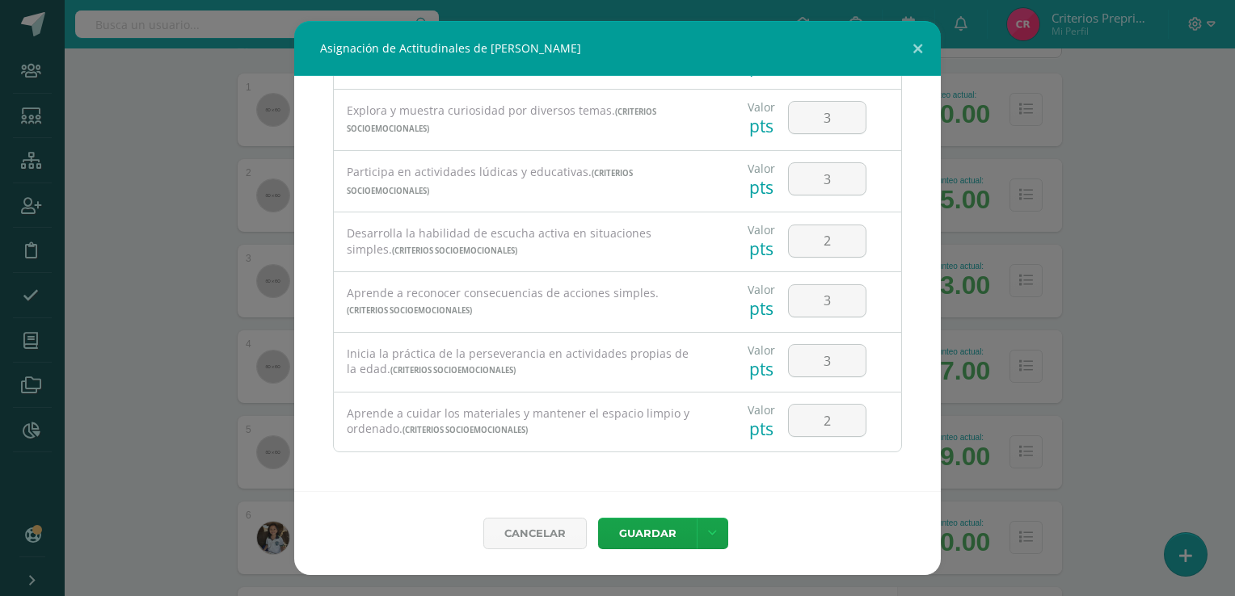
scroll to position [314, 0]
click at [1148, 435] on div "Asignación de Actitudinales de Shany Sophie Alvizures Lara Criterios Socioemoci…" at bounding box center [617, 298] width 1222 height 554
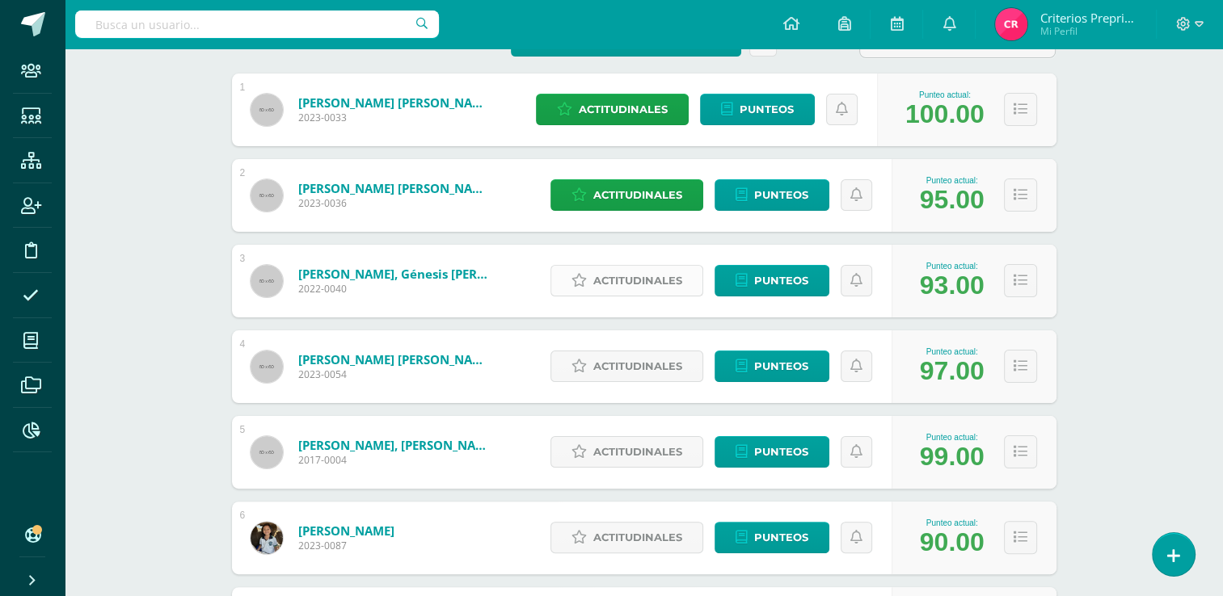
click at [634, 282] on span "Actitudinales" at bounding box center [637, 281] width 89 height 30
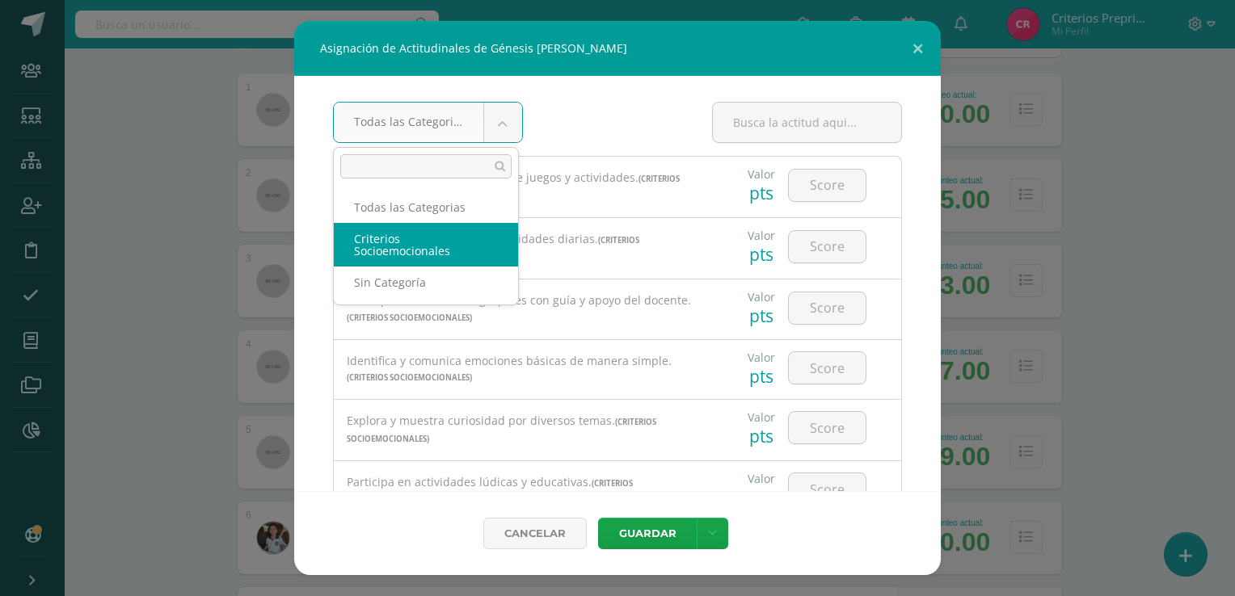
select select "4"
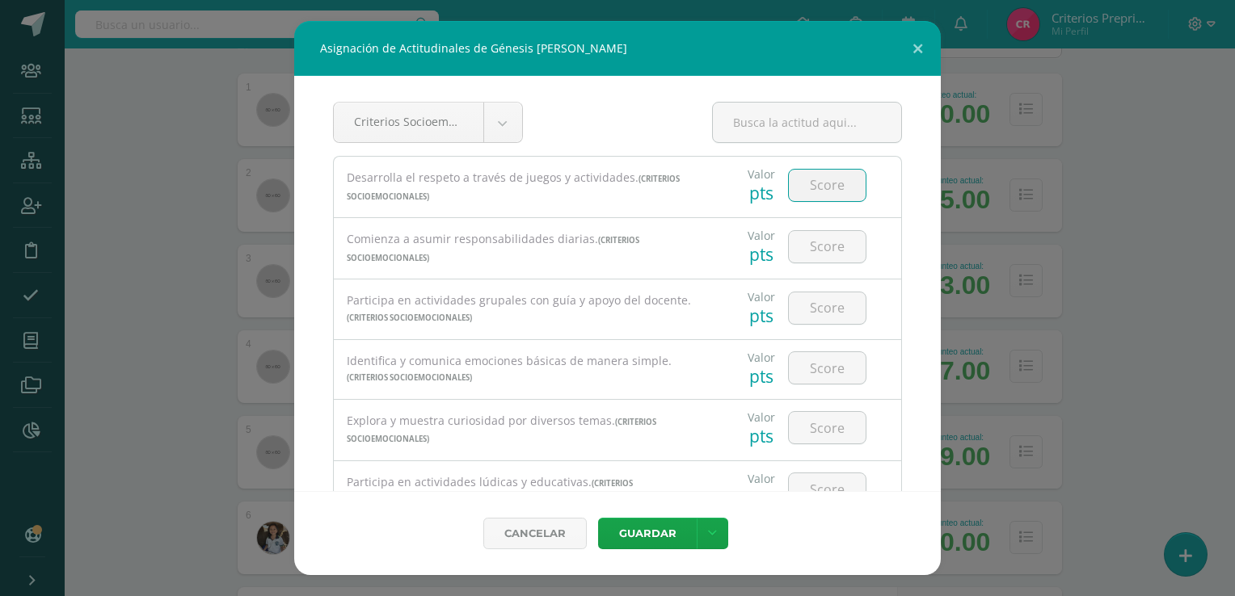
click at [824, 188] on input "number" at bounding box center [827, 186] width 77 height 32
type input "3"
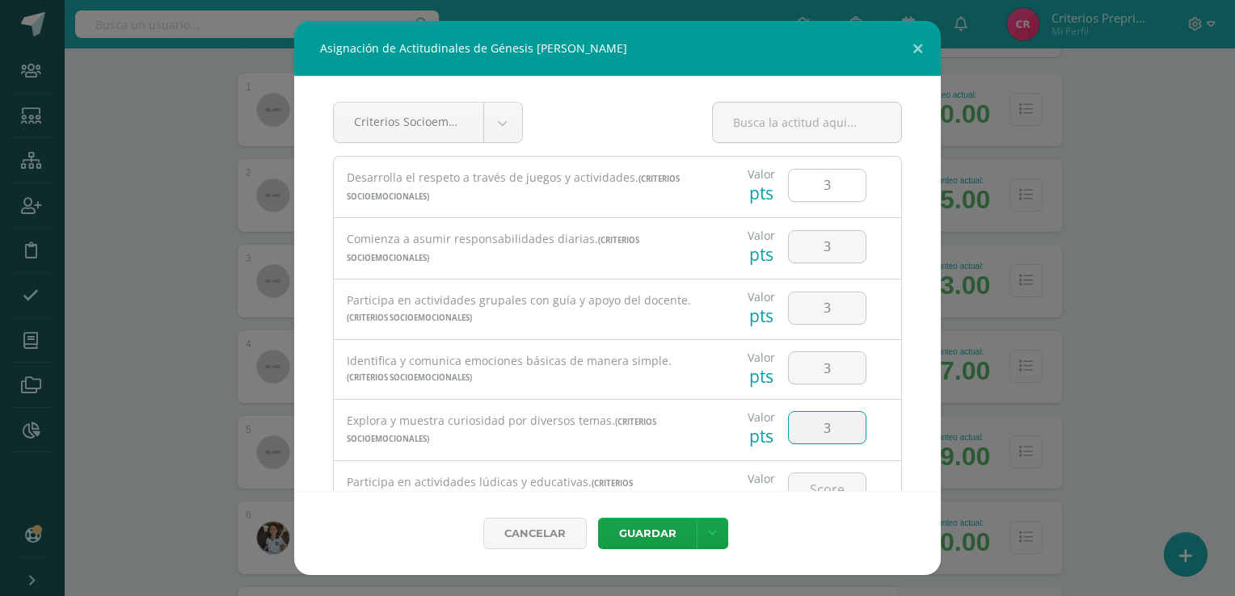
type input "3"
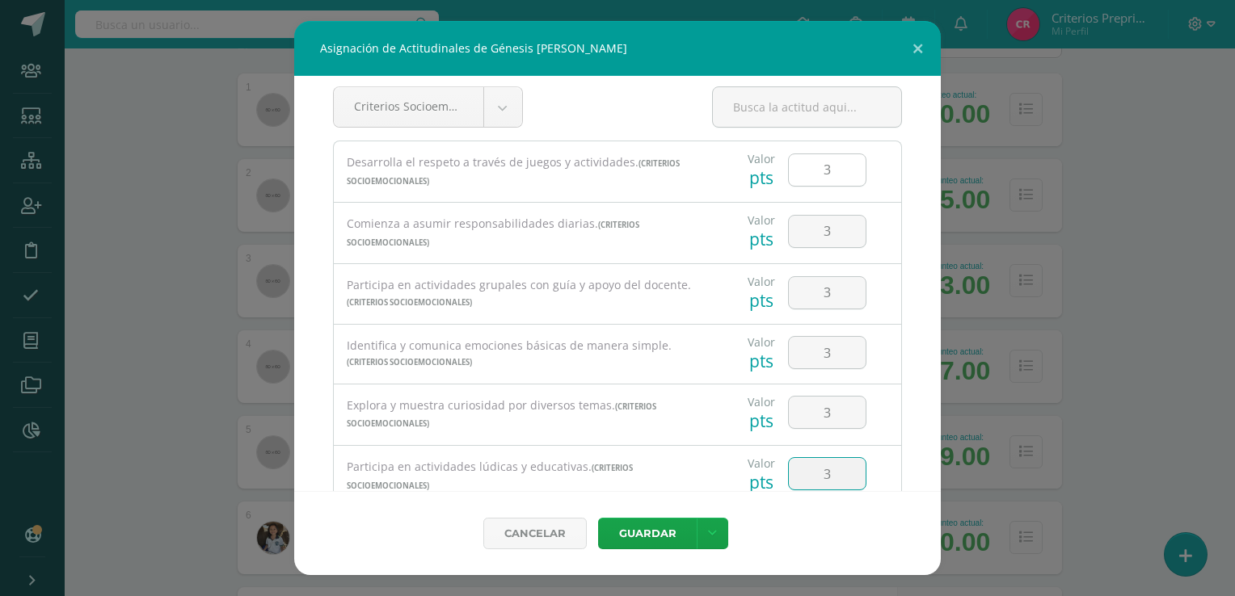
type input "3"
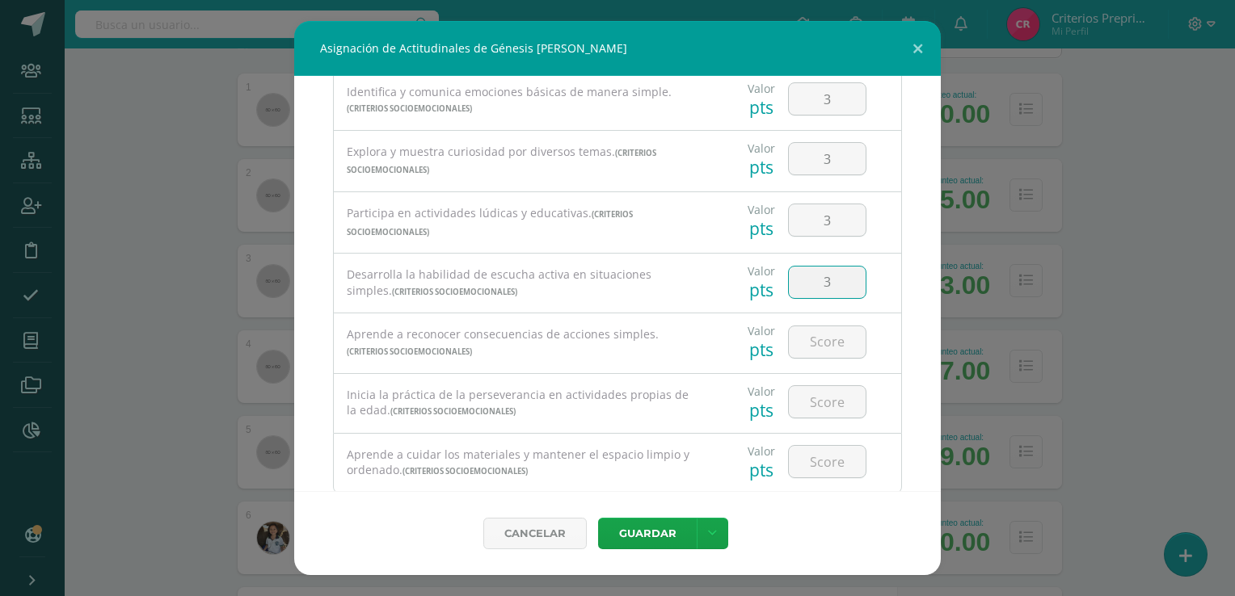
type input "3"
click at [714, 546] on link at bounding box center [713, 534] width 32 height 32
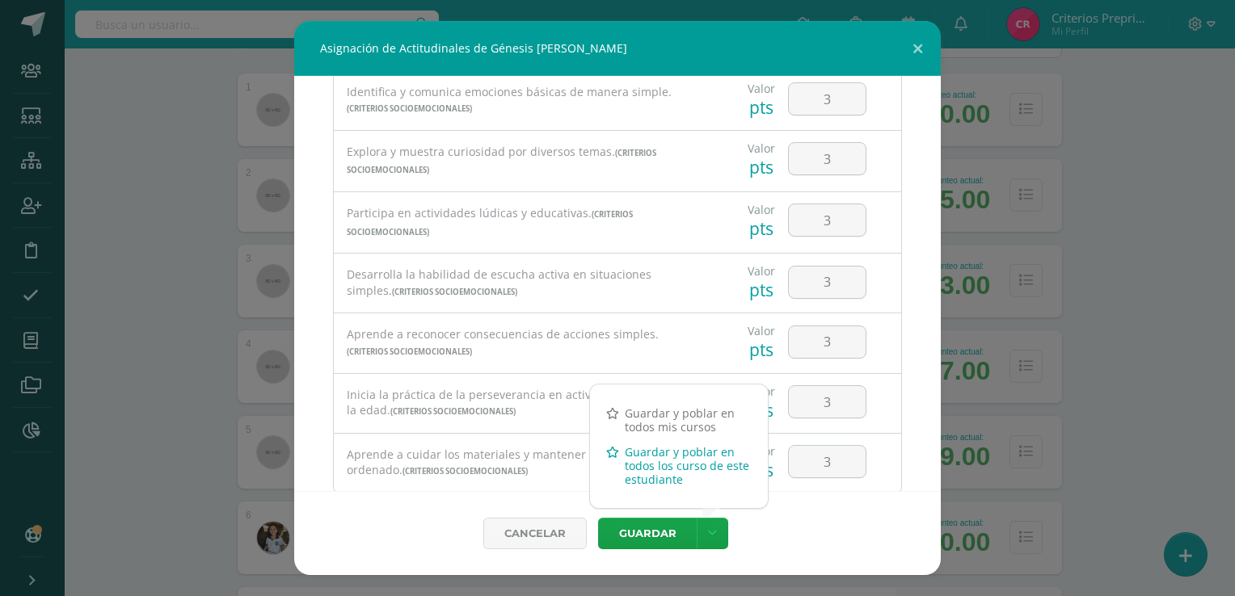
click at [663, 466] on link "Guardar y poblar en todos los curso de este estudiante" at bounding box center [679, 466] width 178 height 53
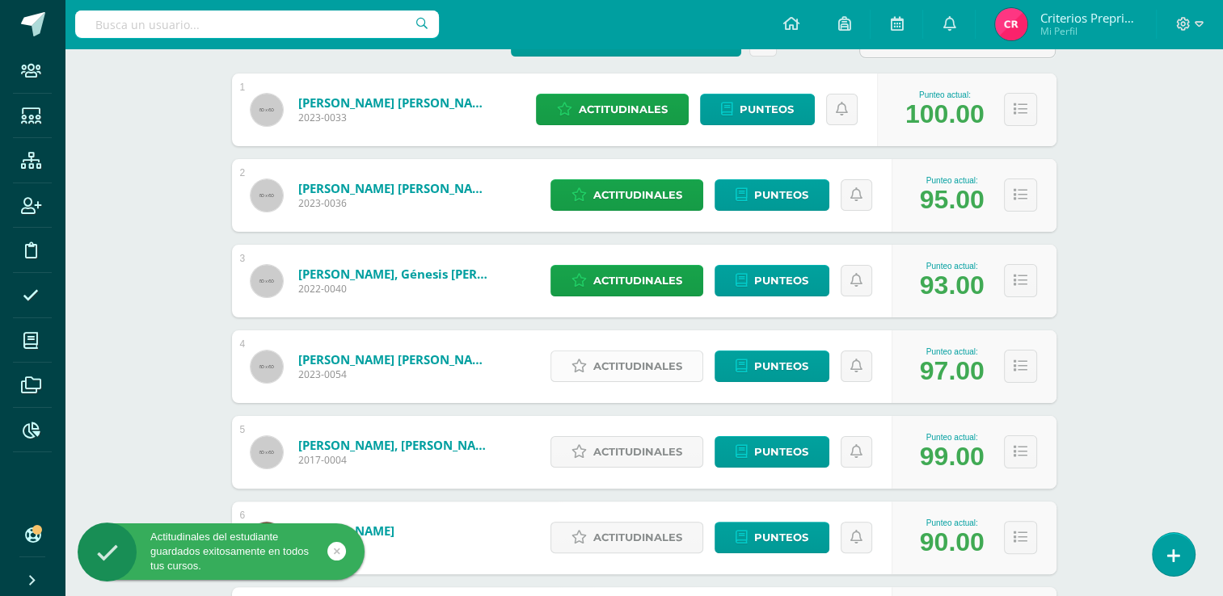
click at [629, 370] on span "Actitudinales" at bounding box center [637, 367] width 89 height 30
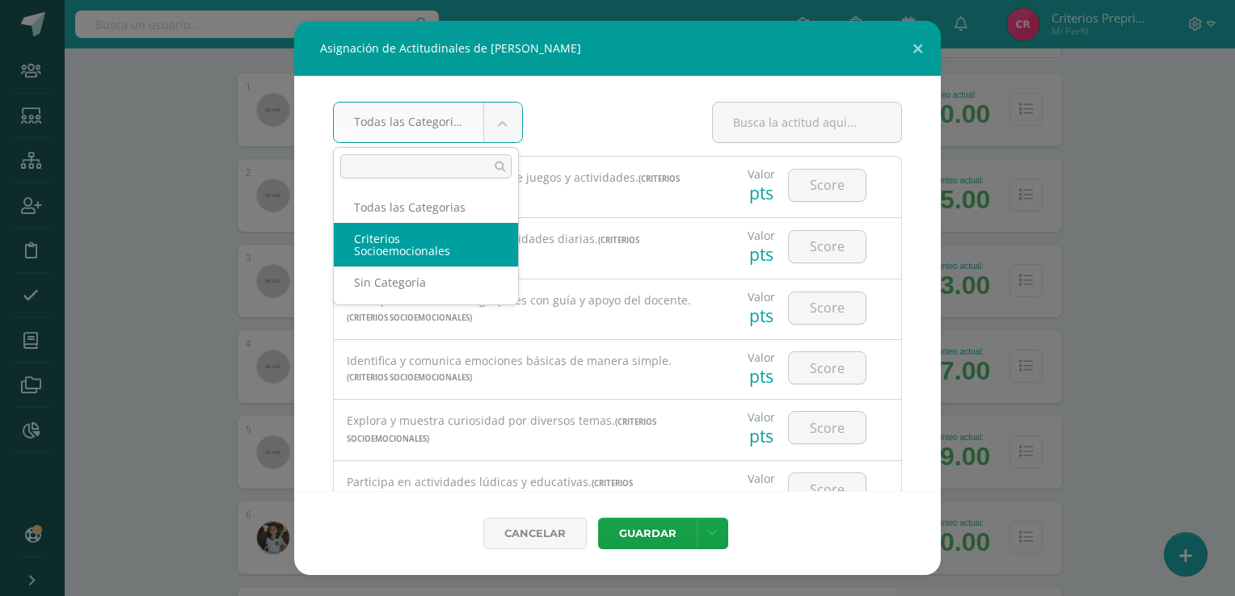
select select "4"
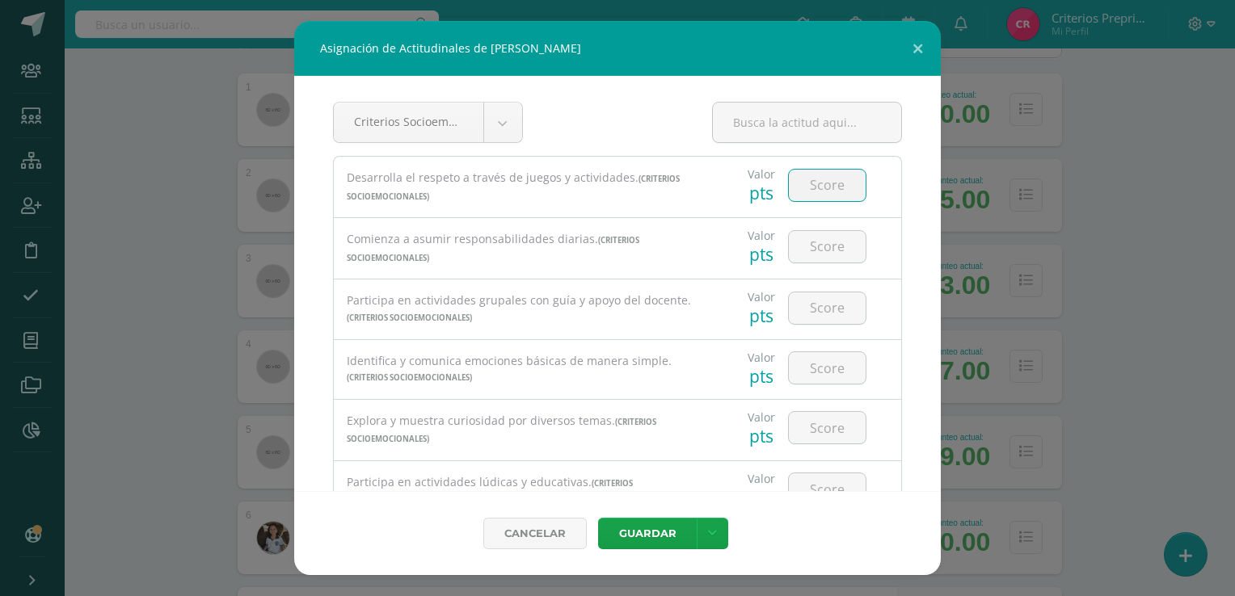
click at [817, 182] on input "number" at bounding box center [827, 186] width 77 height 32
type input "3"
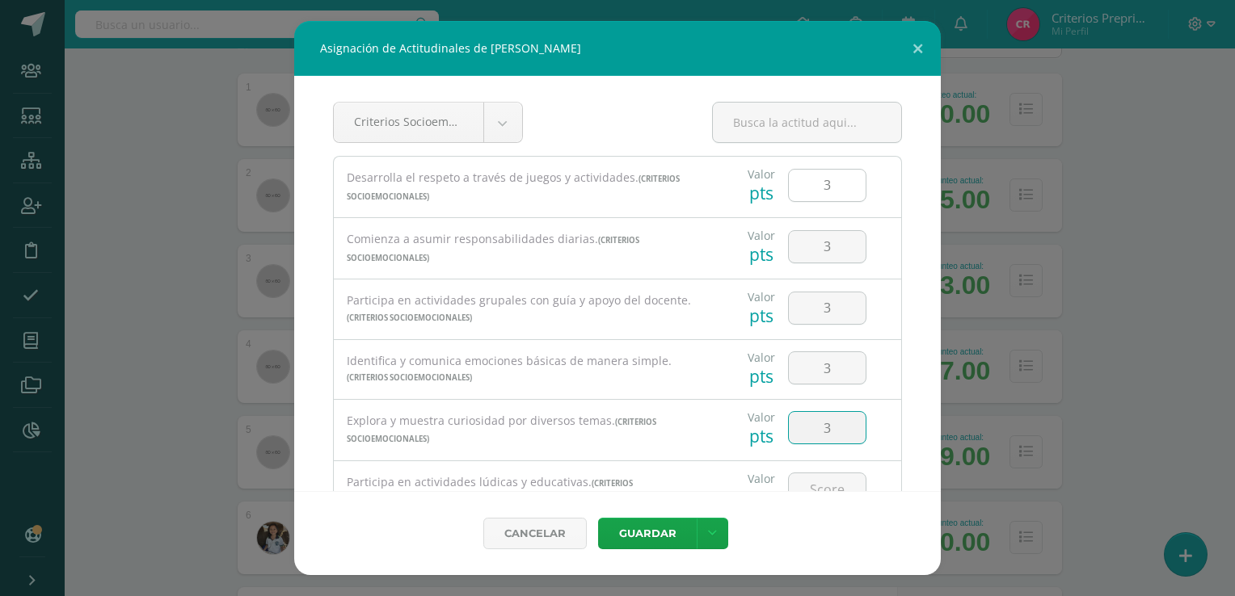
type input "3"
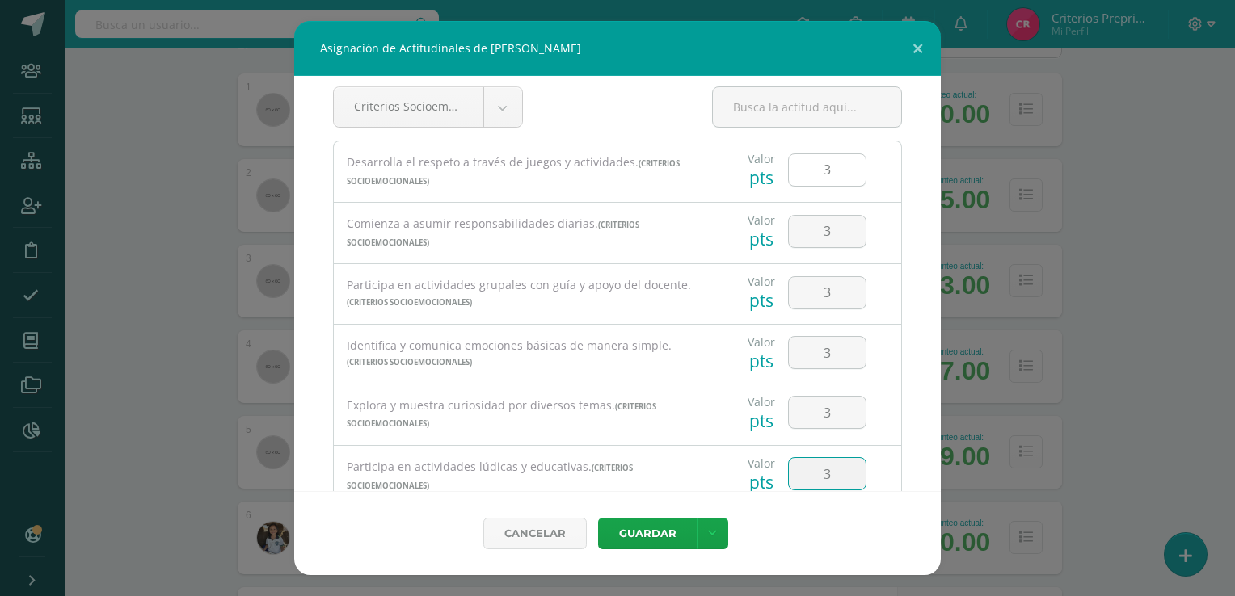
type input "3"
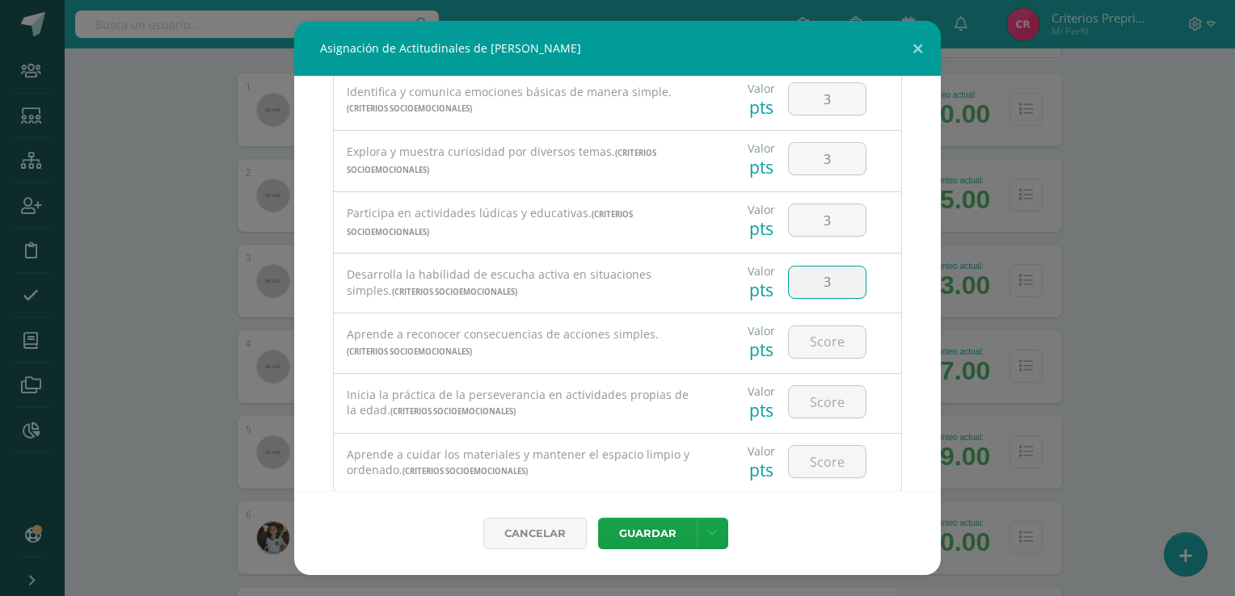
type input "3"
click at [704, 535] on link at bounding box center [713, 534] width 32 height 32
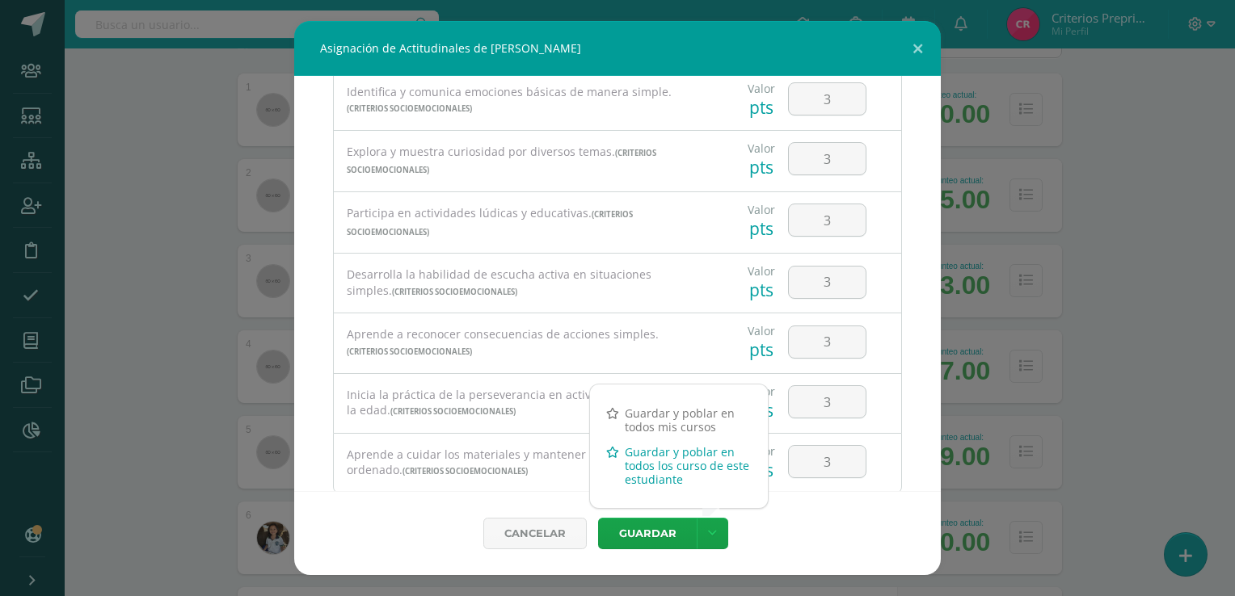
click at [671, 464] on link "Guardar y poblar en todos los curso de este estudiante" at bounding box center [679, 466] width 178 height 53
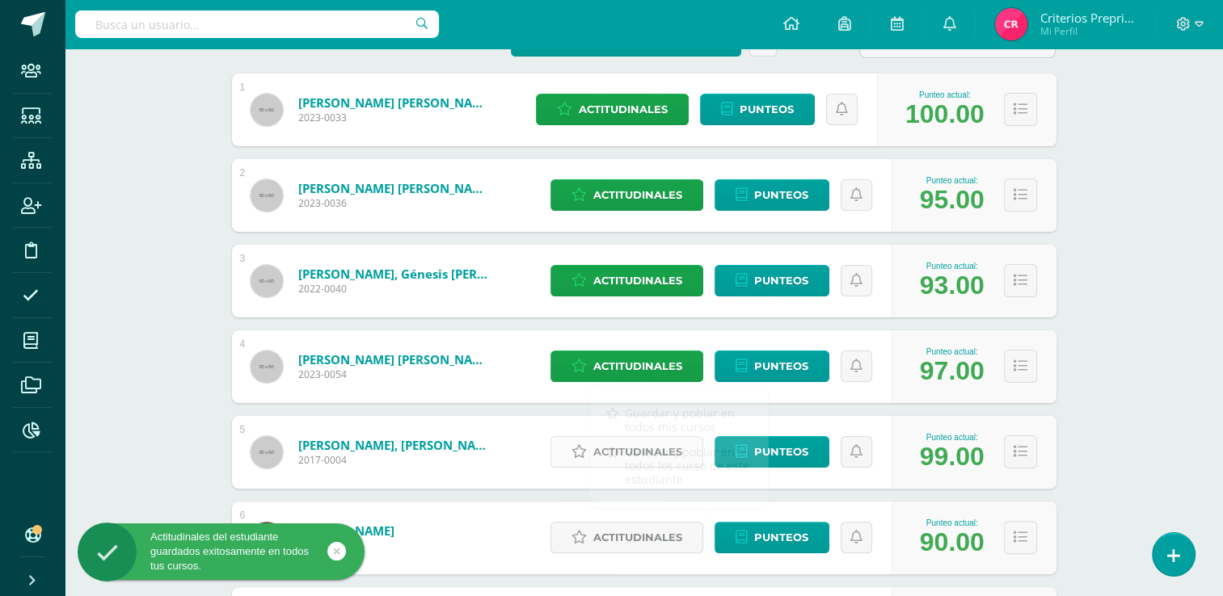
click at [572, 453] on link "Actitudinales" at bounding box center [626, 452] width 153 height 32
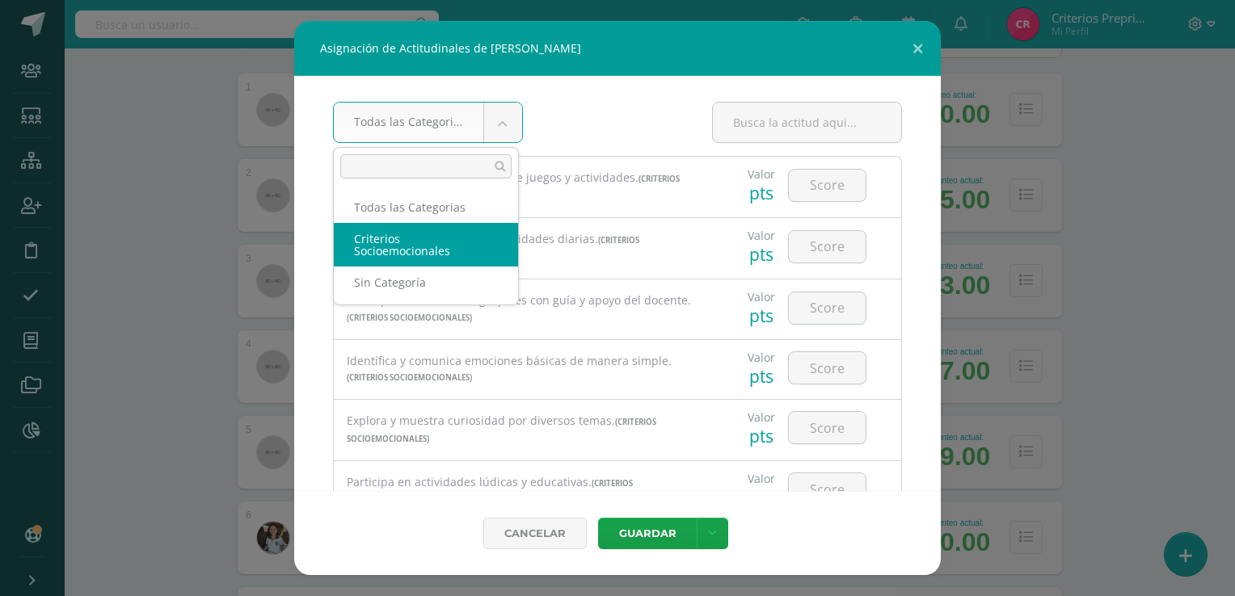
select select "4"
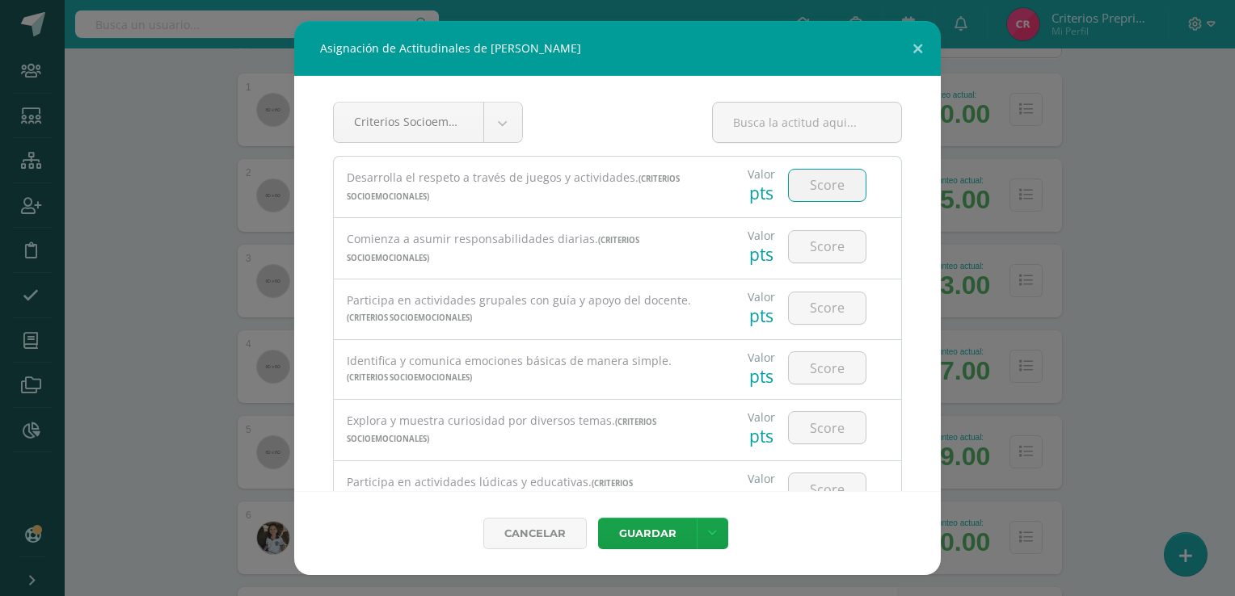
click at [804, 183] on input "number" at bounding box center [827, 186] width 77 height 32
type input "3"
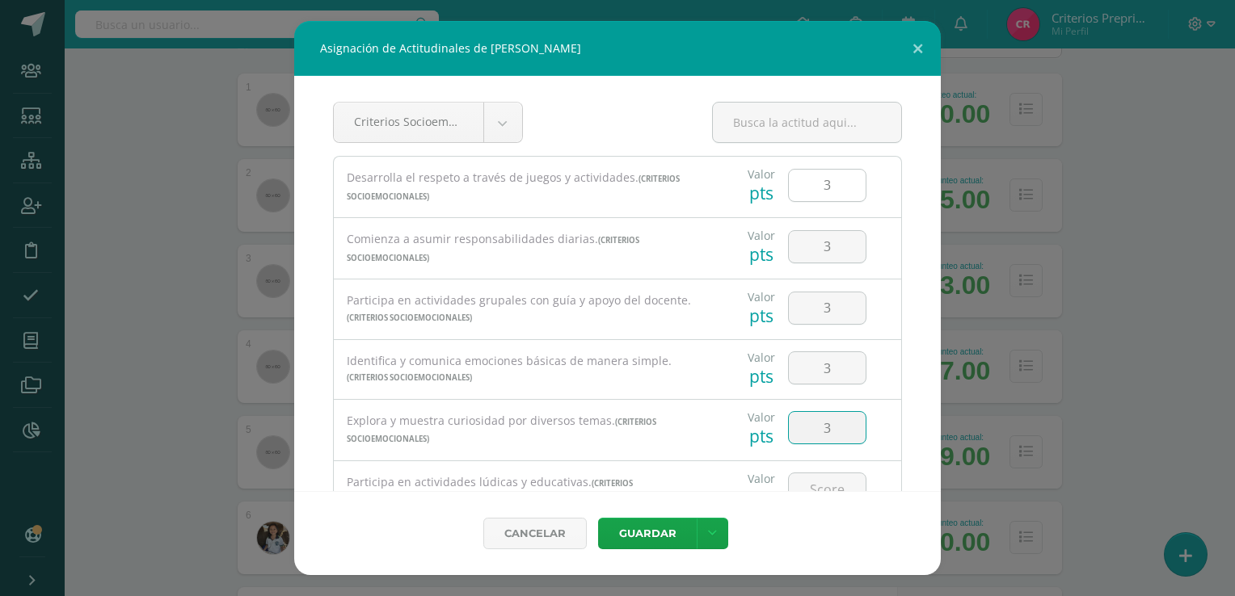
type input "3"
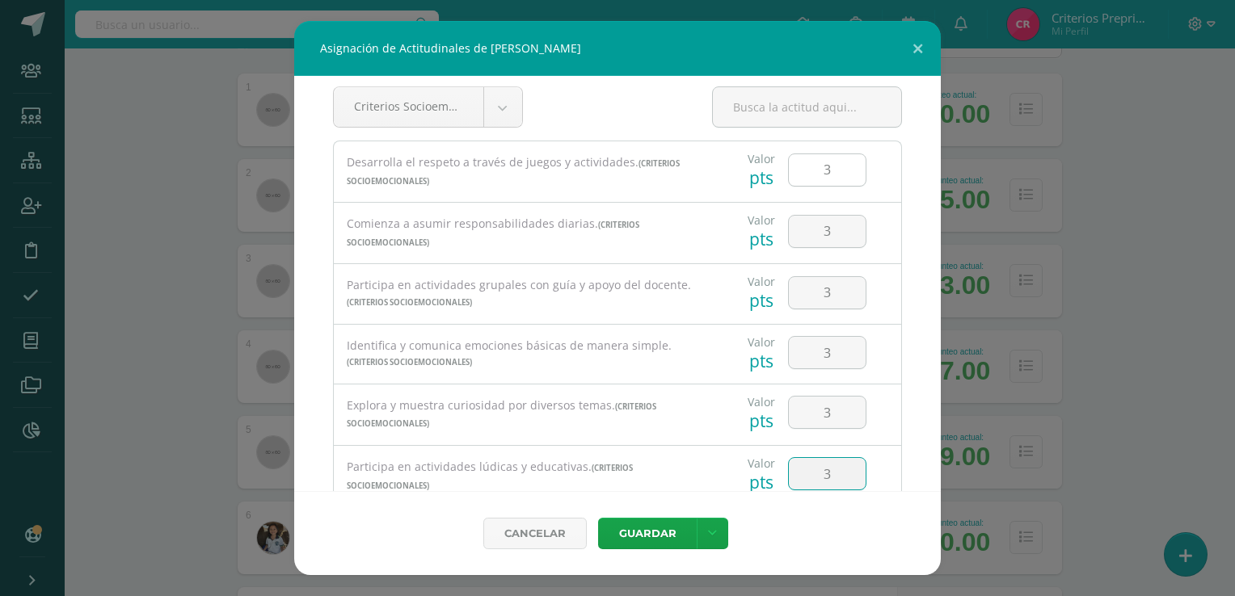
type input "3"
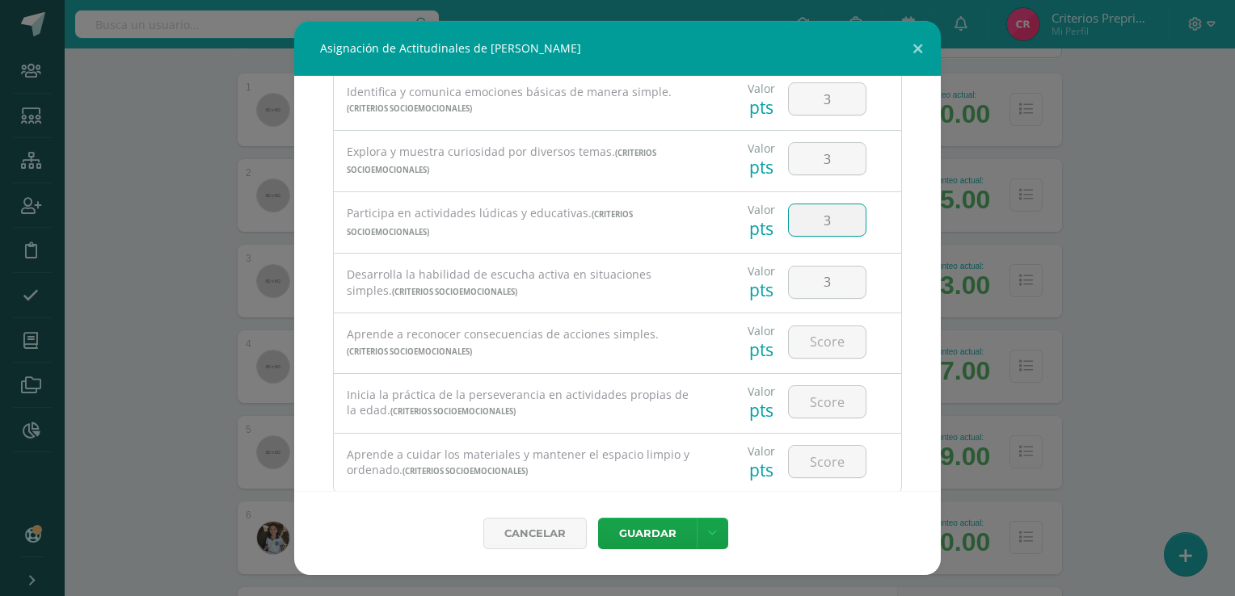
type input "3"
click at [809, 468] on input "number" at bounding box center [827, 462] width 77 height 32
type input "3"
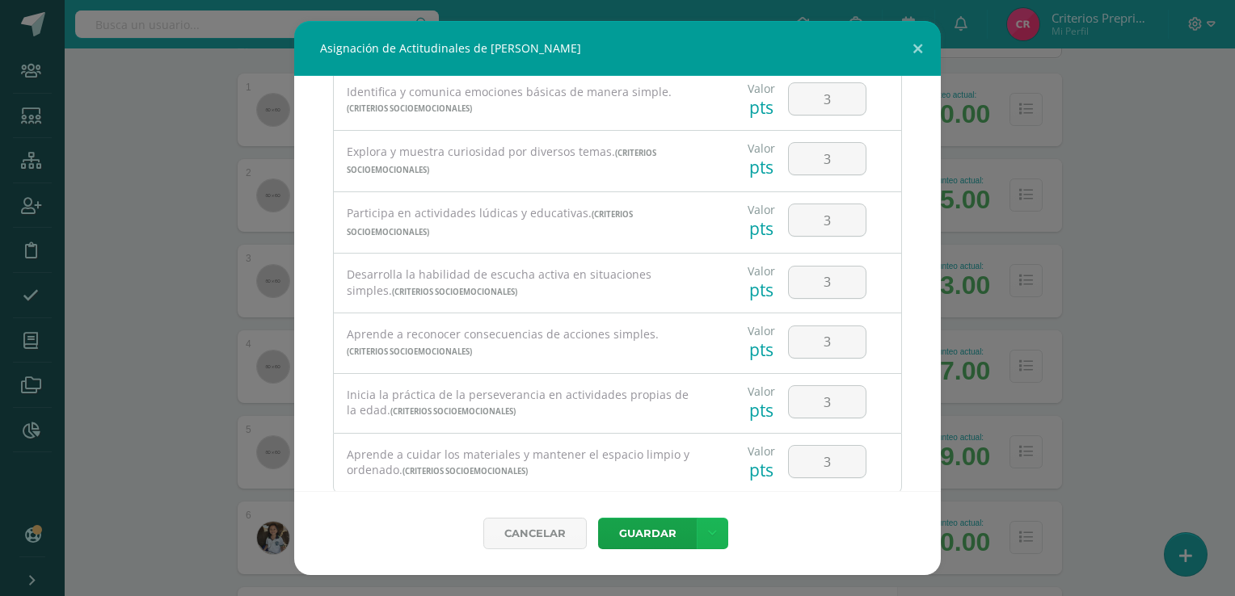
click at [712, 542] on link at bounding box center [713, 534] width 32 height 32
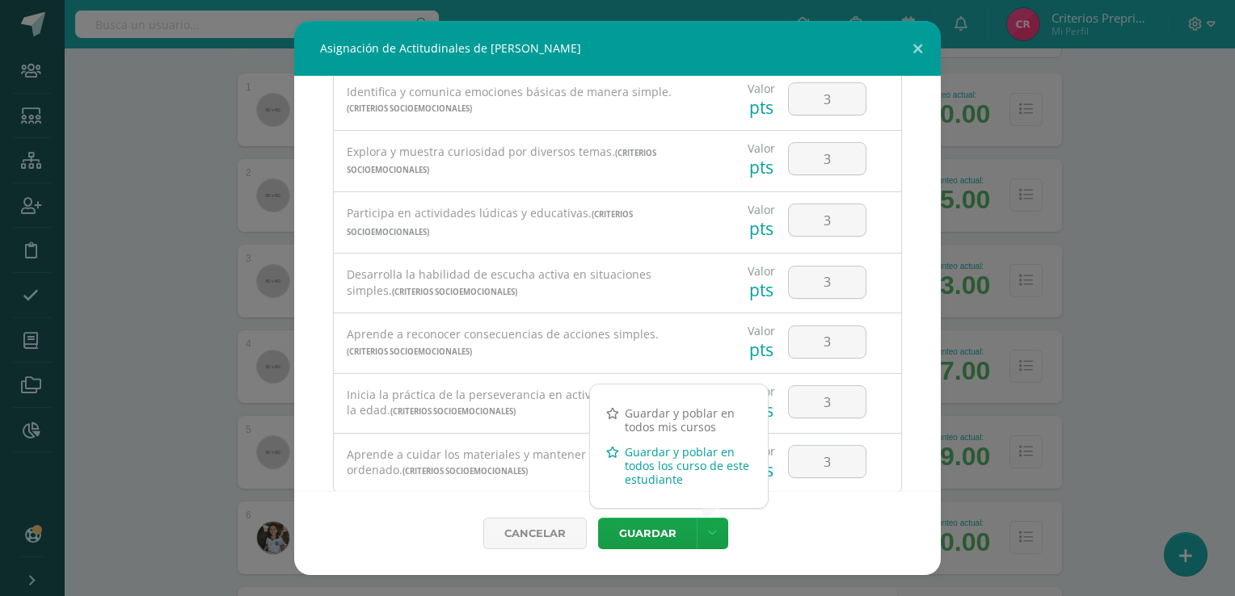
click at [676, 483] on link "Guardar y poblar en todos los curso de este estudiante" at bounding box center [679, 466] width 178 height 53
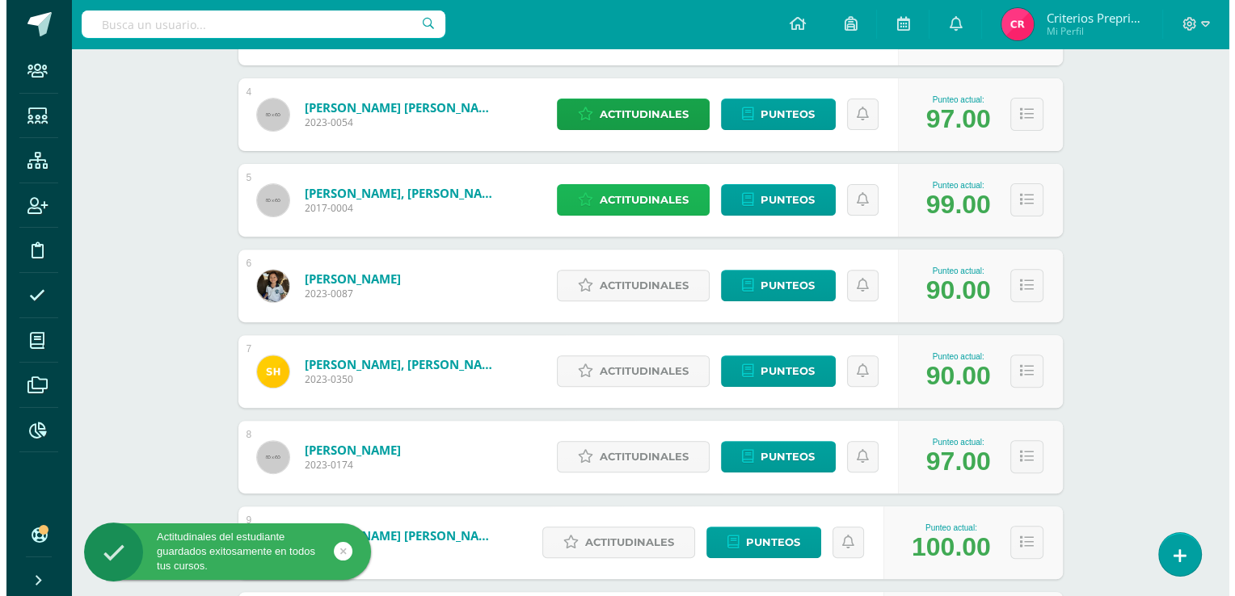
scroll to position [543, 0]
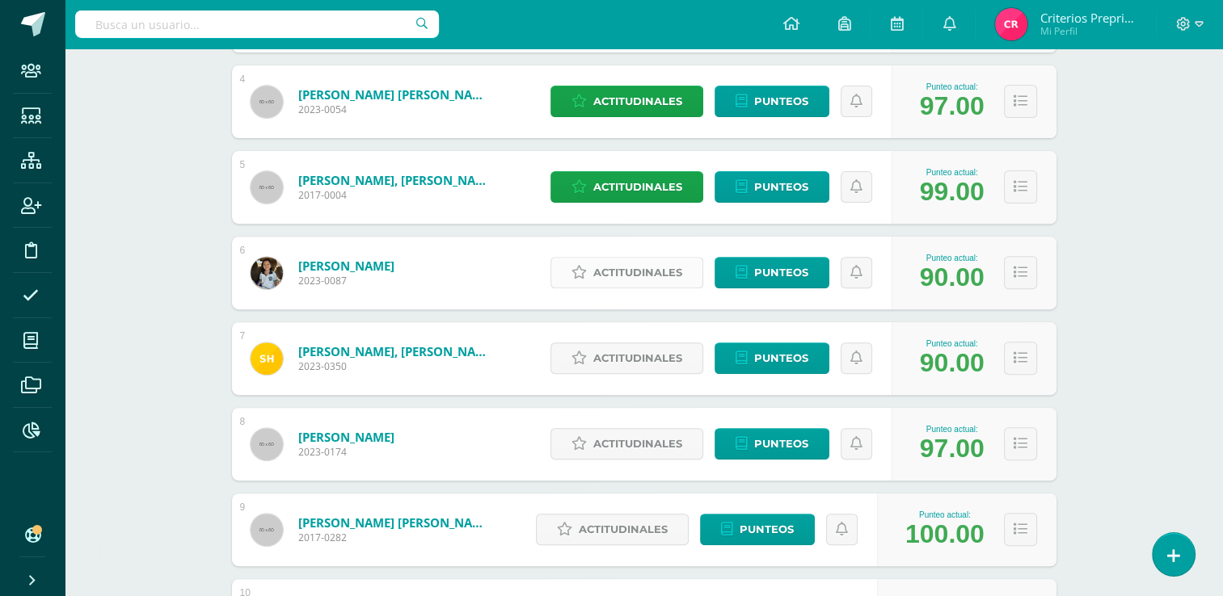
click at [619, 275] on span "Actitudinales" at bounding box center [637, 273] width 89 height 30
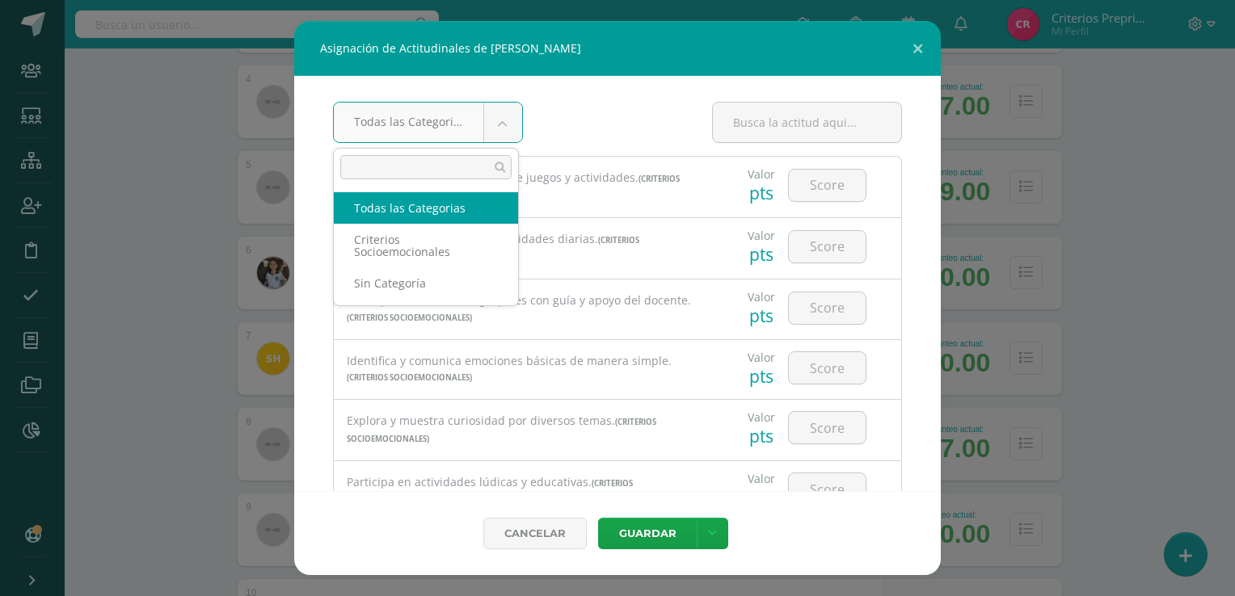
click at [499, 126] on body "Asignación de Actitudinales de Angie Yareli Guarcas Coxaj Todas las Categorias …" at bounding box center [617, 579] width 1235 height 2245
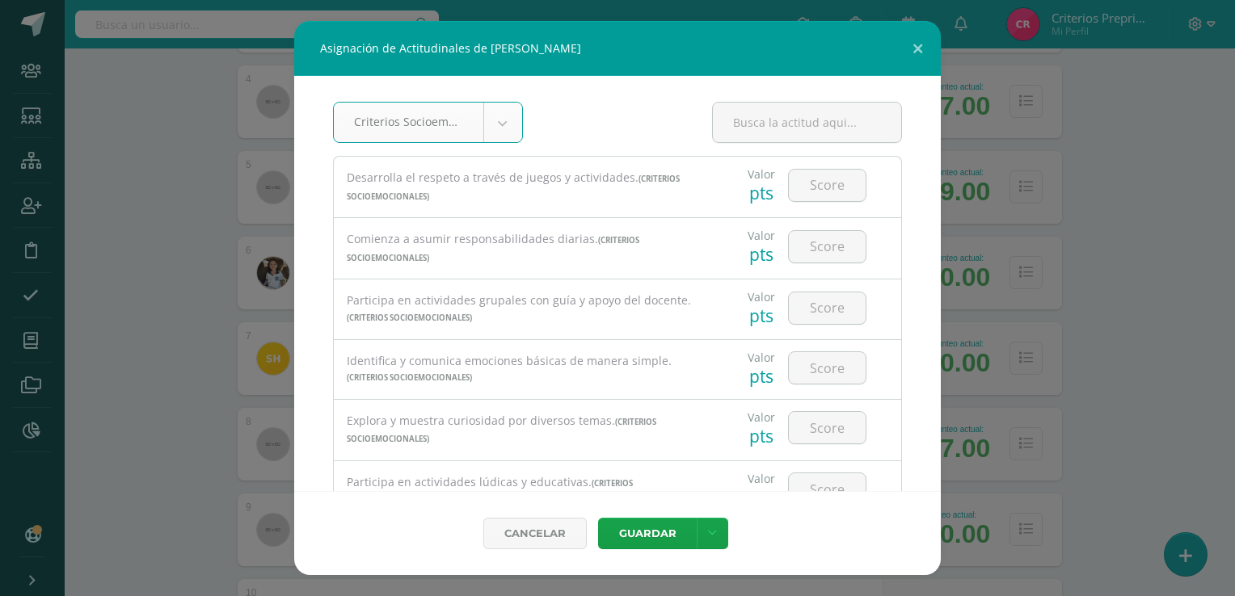
select select "4"
click at [811, 183] on input "number" at bounding box center [827, 186] width 77 height 32
type input "3"
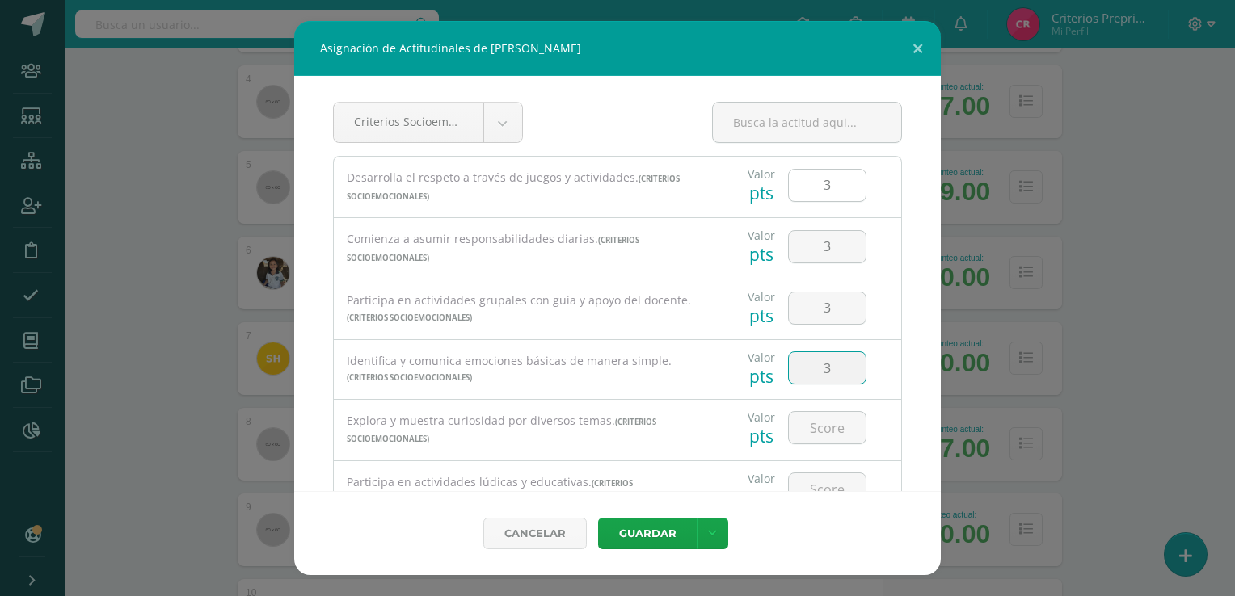
type input "3"
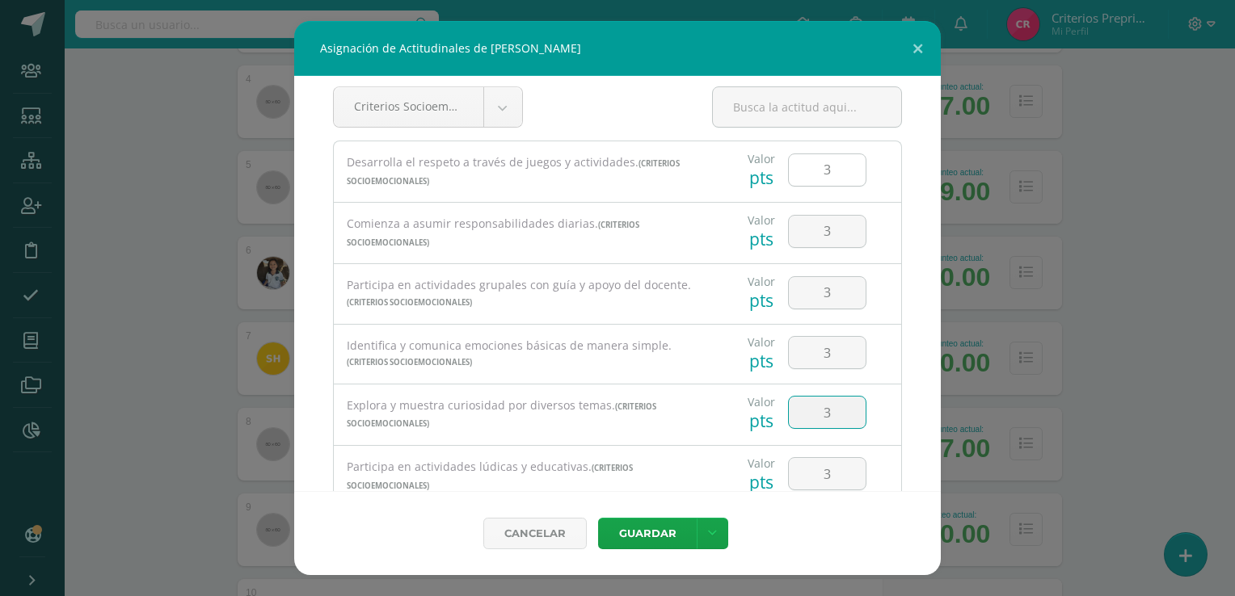
type input "3"
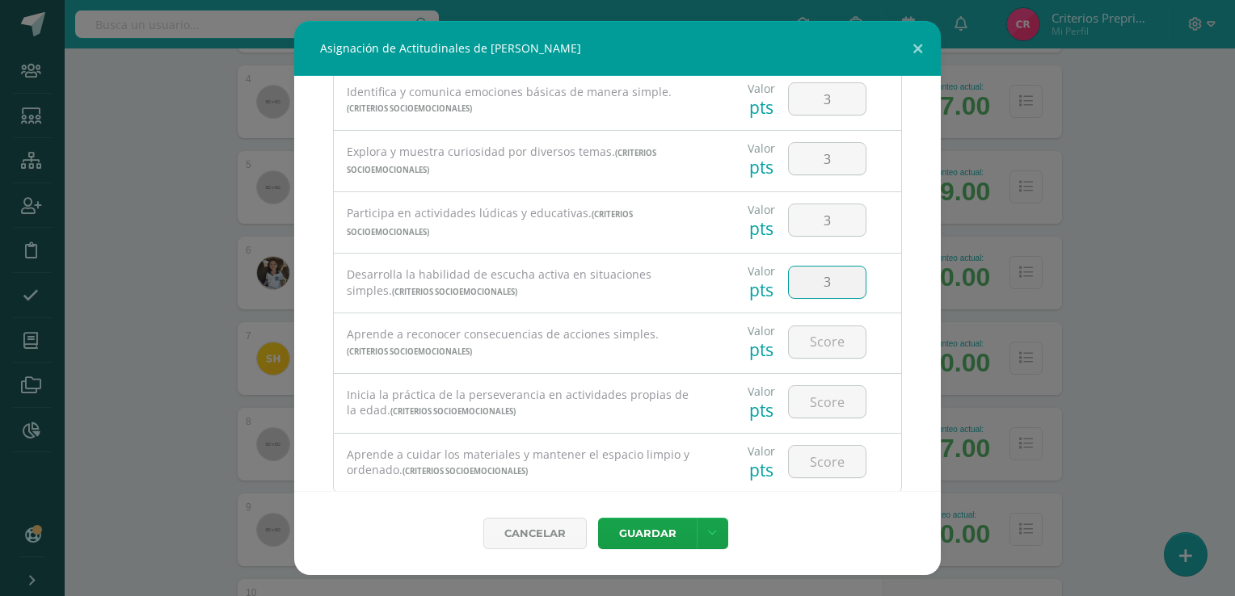
type input "3"
click at [819, 343] on input "number" at bounding box center [827, 343] width 77 height 32
type input "1"
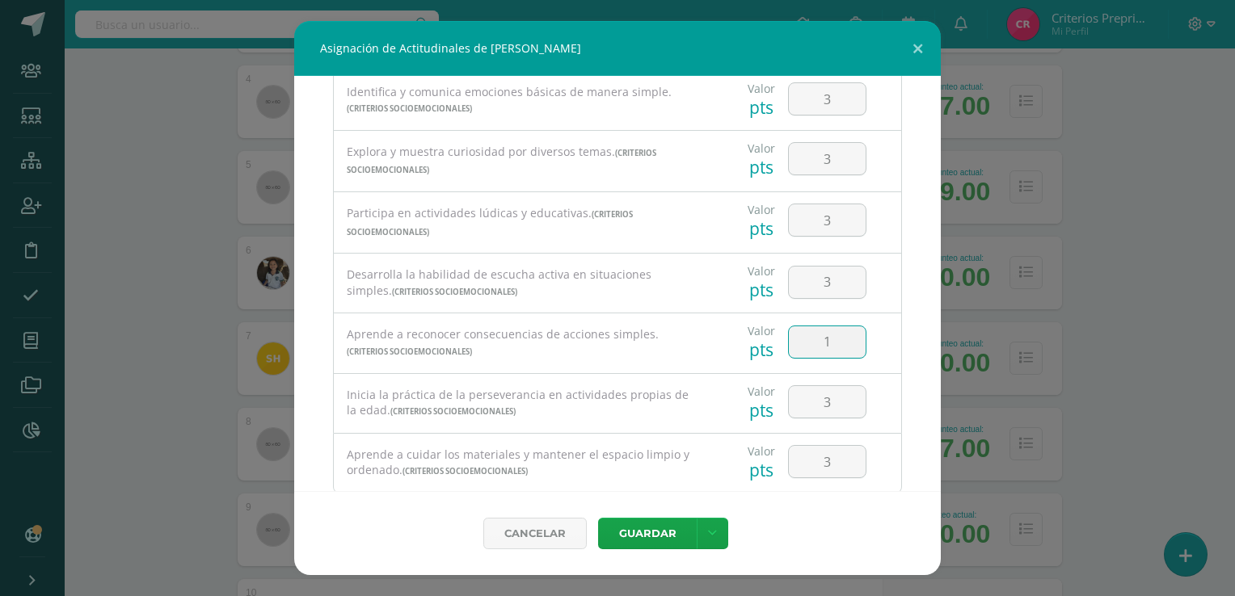
scroll to position [314, 0]
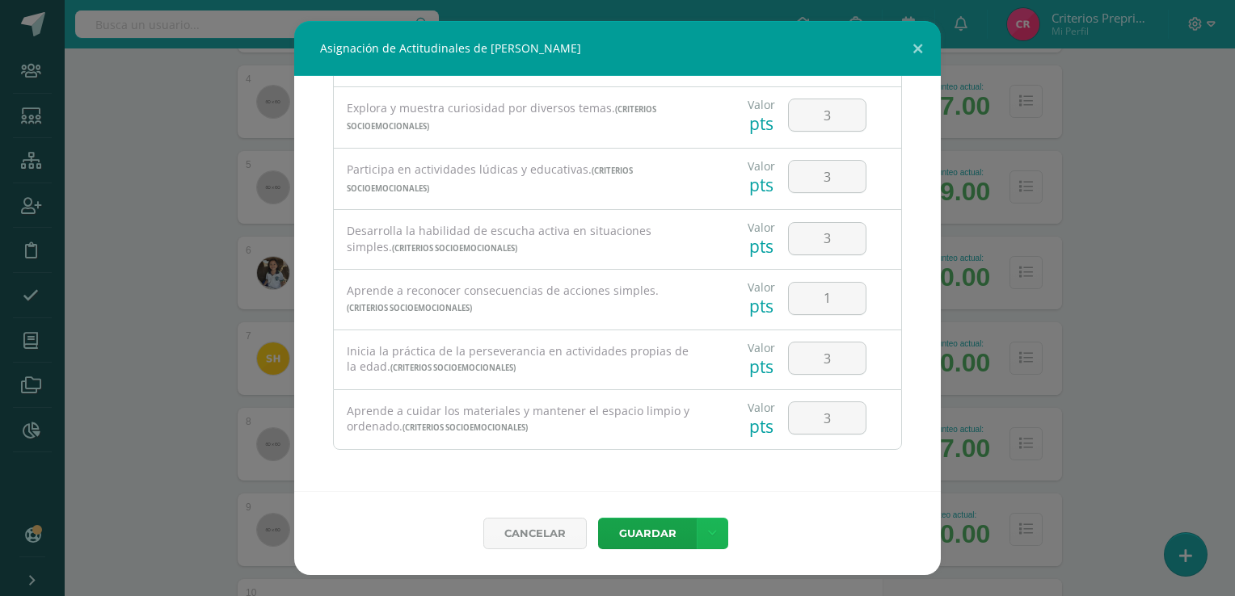
click at [710, 532] on icon at bounding box center [712, 534] width 9 height 14
click at [660, 466] on link "Guardar y poblar en todos los curso de este estudiante" at bounding box center [679, 466] width 178 height 53
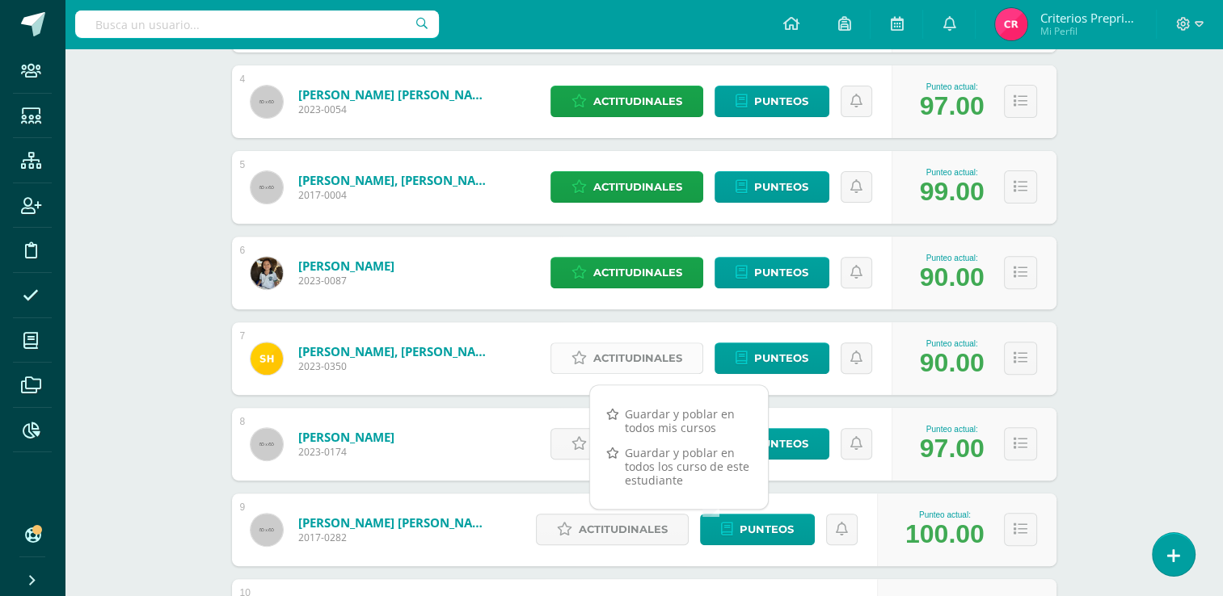
click at [626, 360] on span "Actitudinales" at bounding box center [637, 358] width 89 height 30
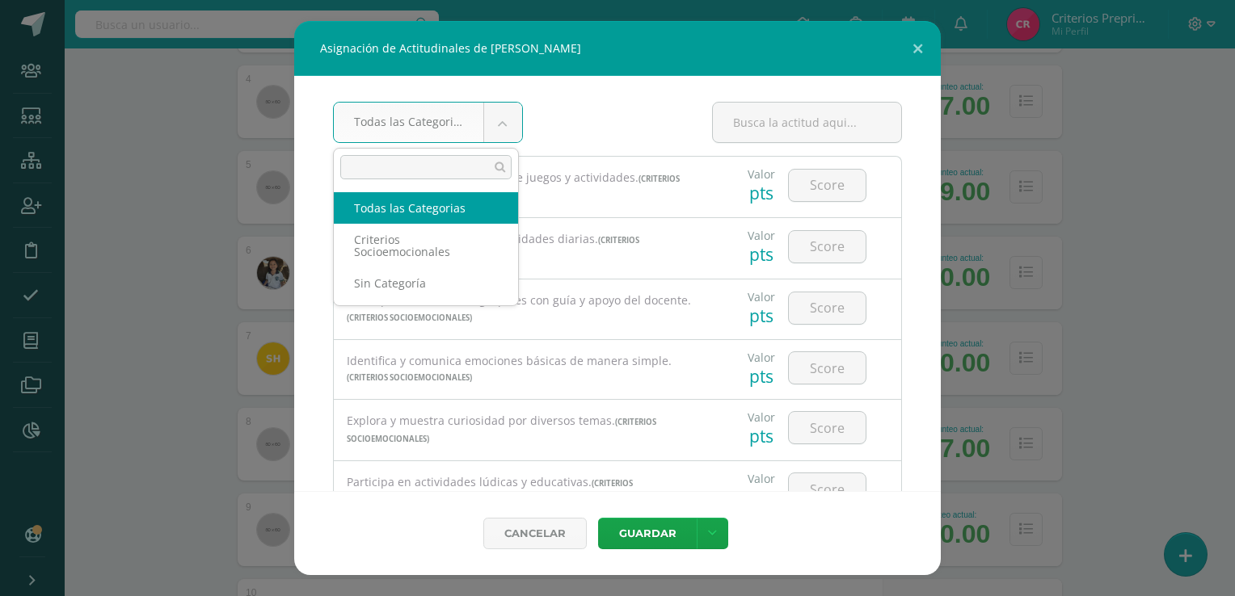
click at [493, 119] on body "Asignación de Actitudinales de Sduardh Edim Hernández Patzán Todas las Categori…" at bounding box center [617, 579] width 1235 height 2245
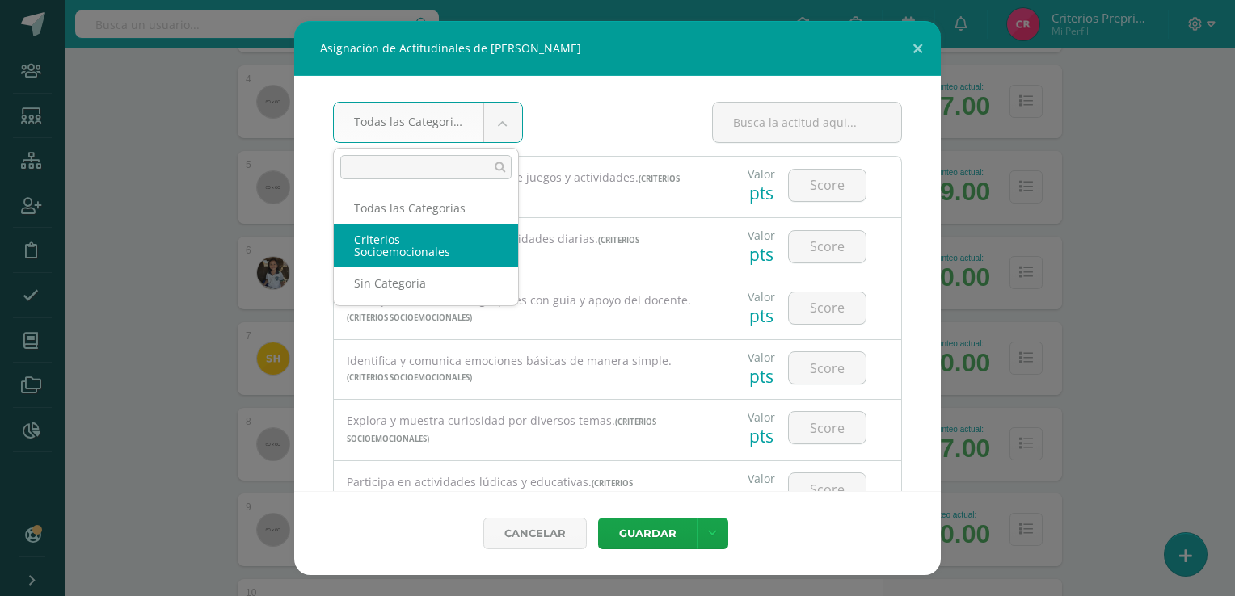
select select "4"
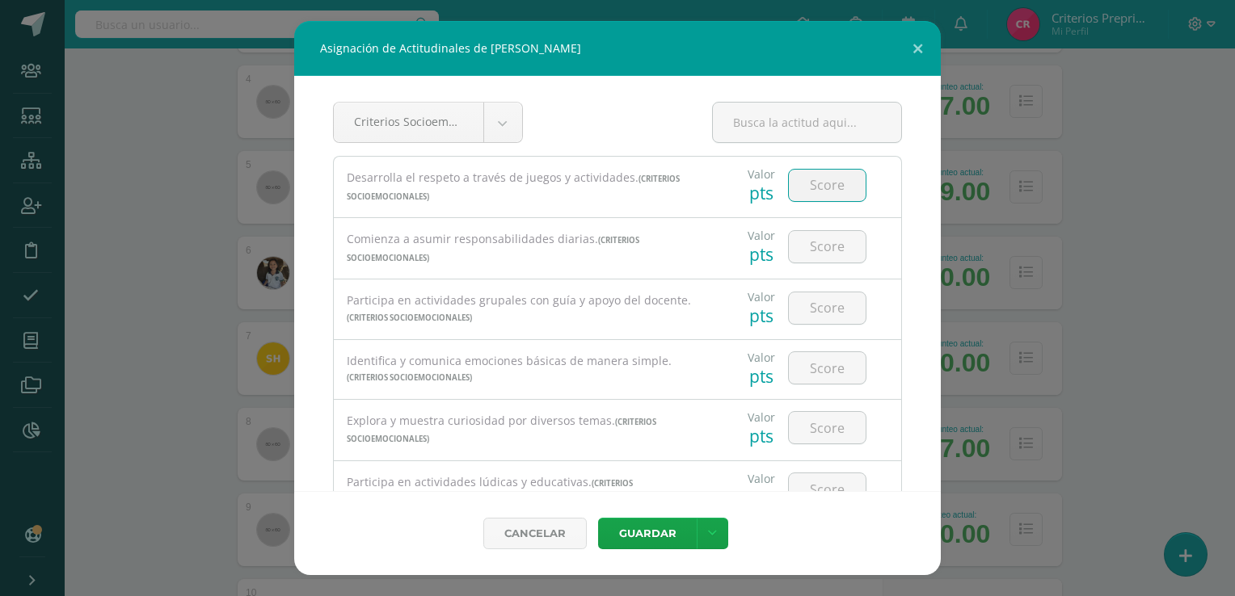
click at [828, 189] on input "number" at bounding box center [827, 186] width 77 height 32
type input "3"
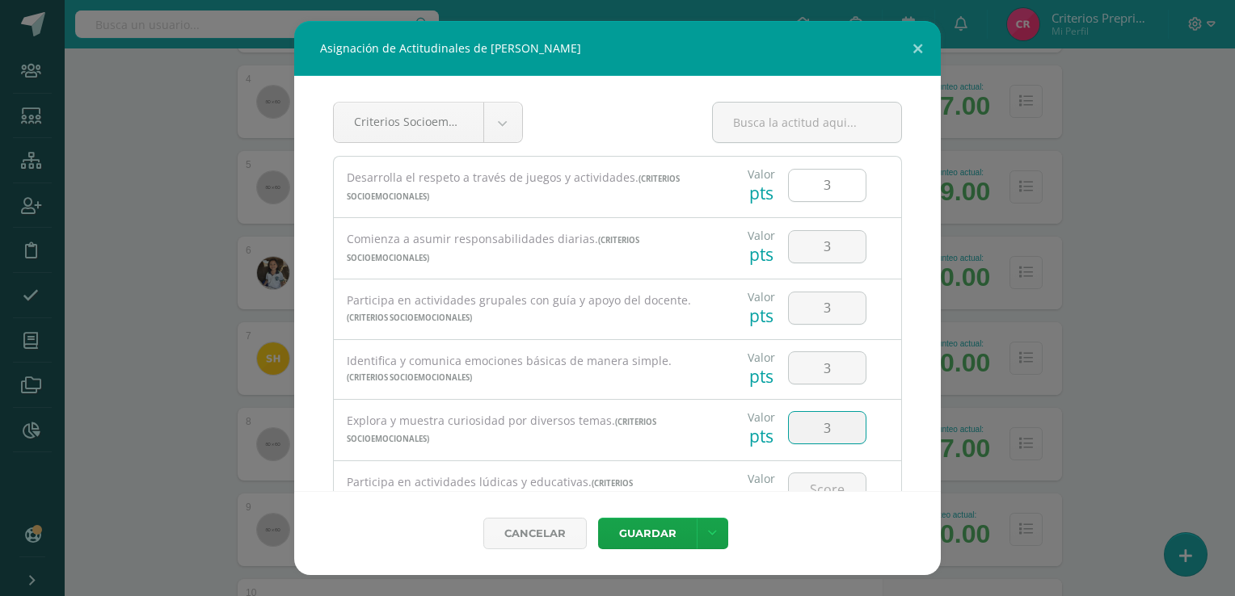
type input "3"
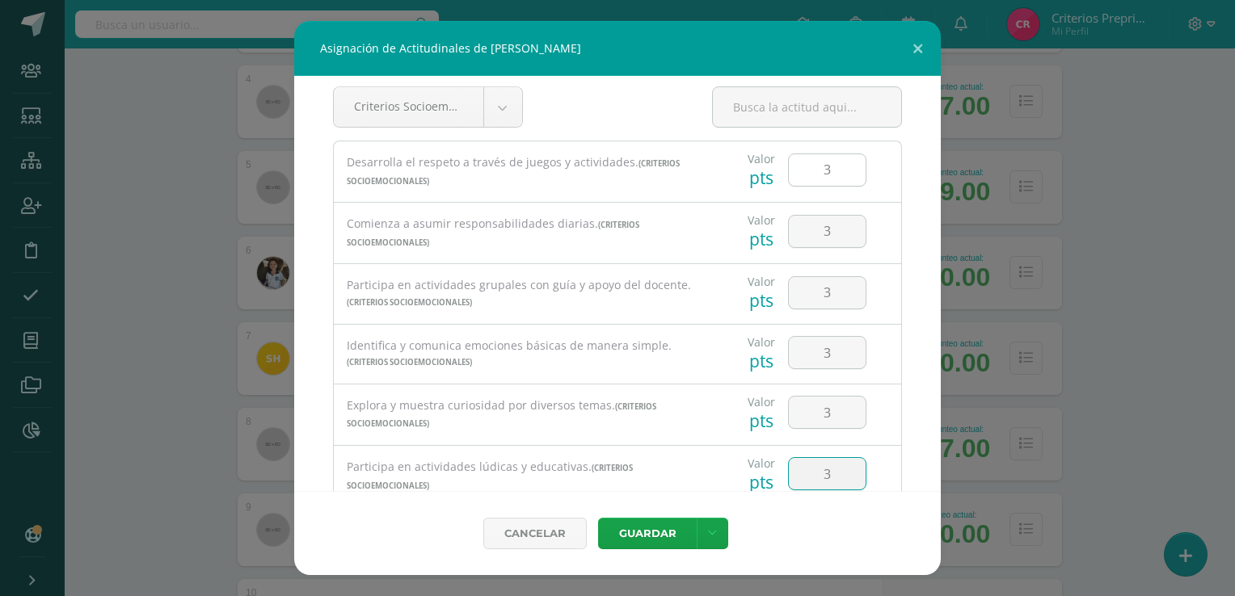
type input "3"
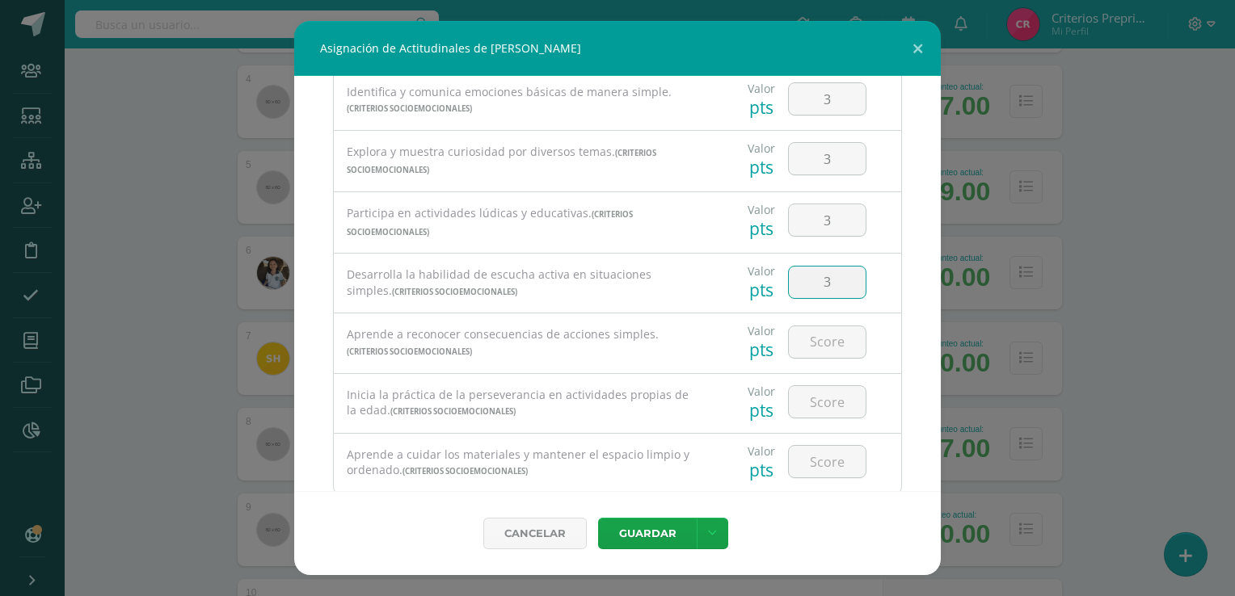
type input "3"
type input "2"
click at [706, 542] on link at bounding box center [713, 534] width 32 height 32
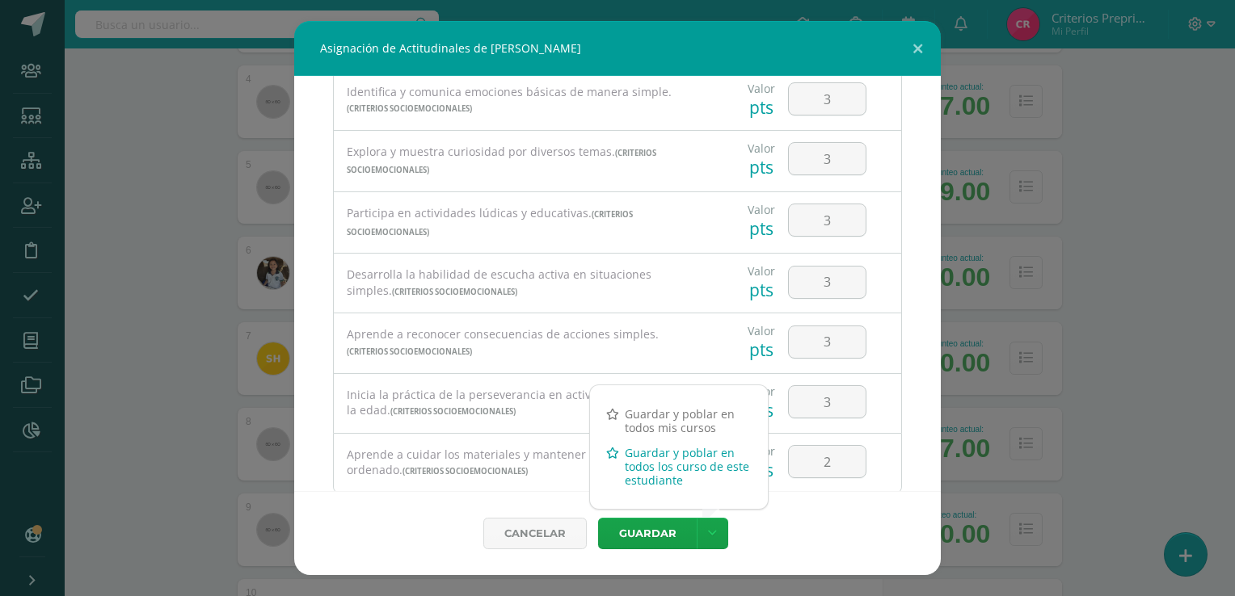
click at [649, 473] on link "Guardar y poblar en todos los curso de este estudiante" at bounding box center [679, 466] width 178 height 53
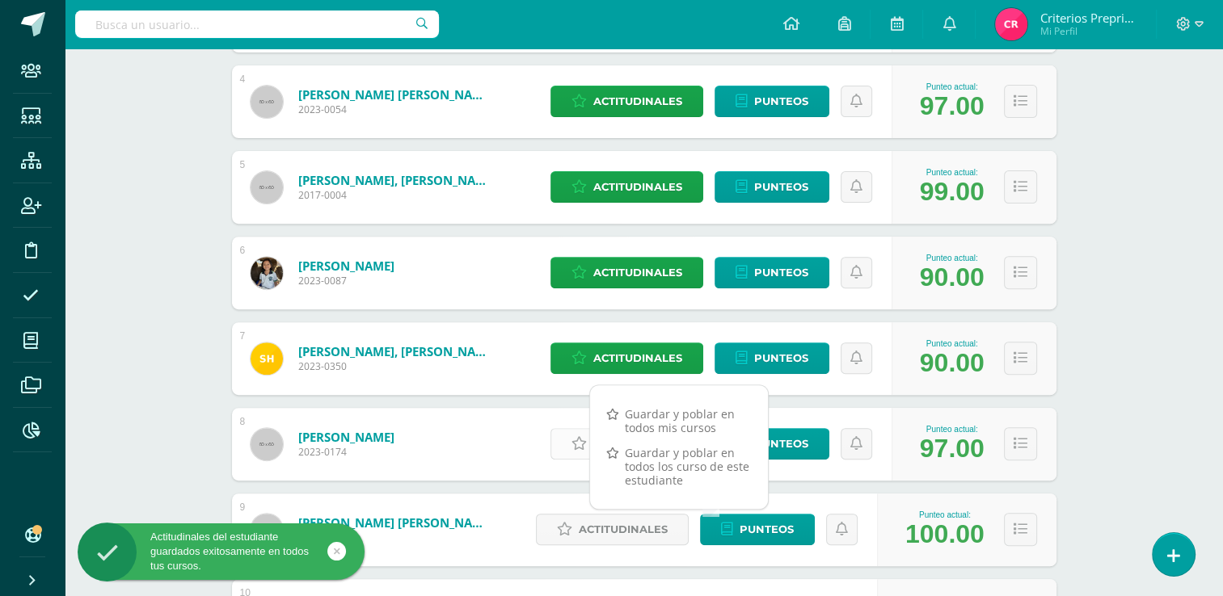
click at [563, 442] on link "Actitudinales" at bounding box center [626, 444] width 153 height 32
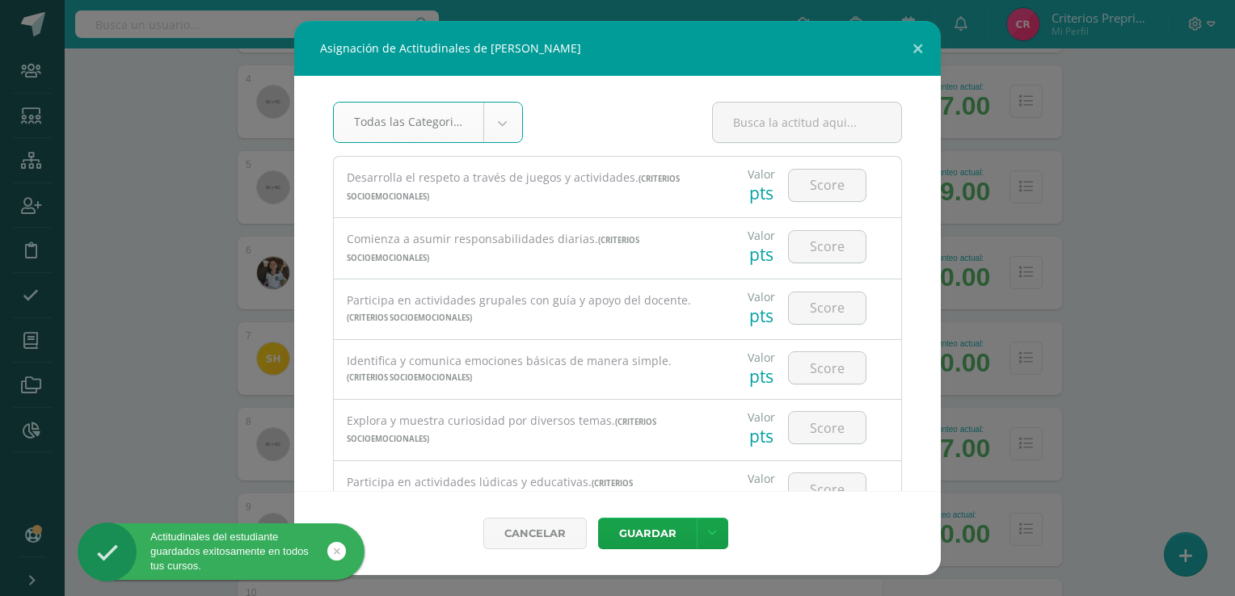
click at [491, 132] on body "Asignación de Actitudinales de Martín Leal Abelar Todas las Categorias Todas la…" at bounding box center [617, 579] width 1235 height 2245
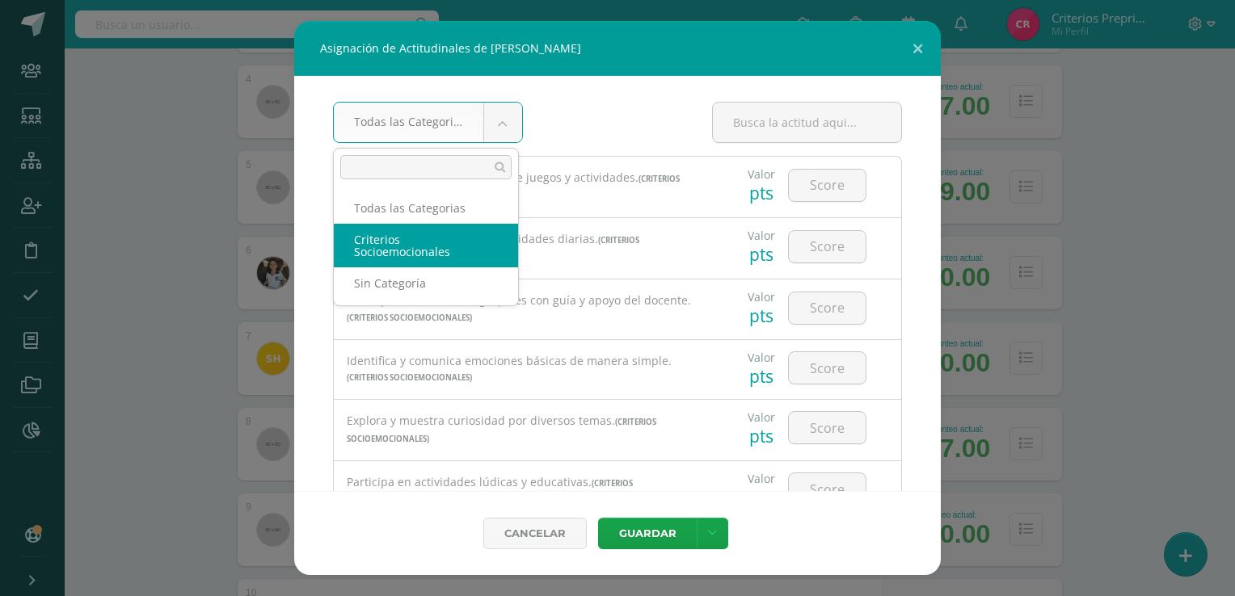
select select "4"
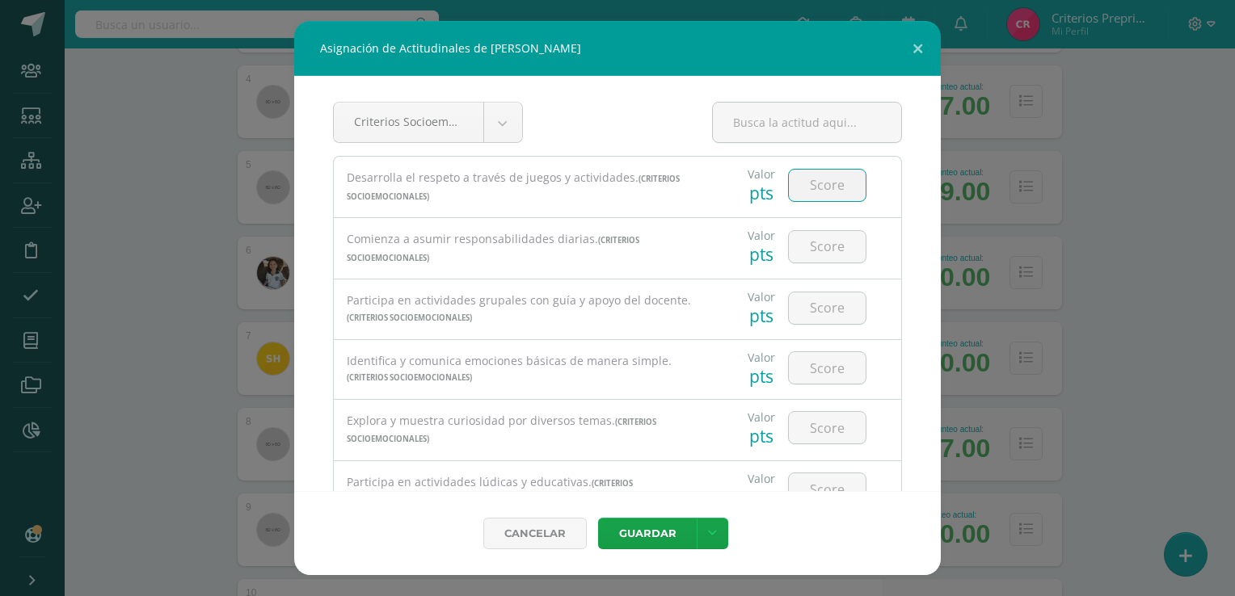
click at [840, 179] on input "number" at bounding box center [827, 186] width 77 height 32
type input "2"
click at [815, 247] on input "number" at bounding box center [827, 247] width 77 height 32
type input "2"
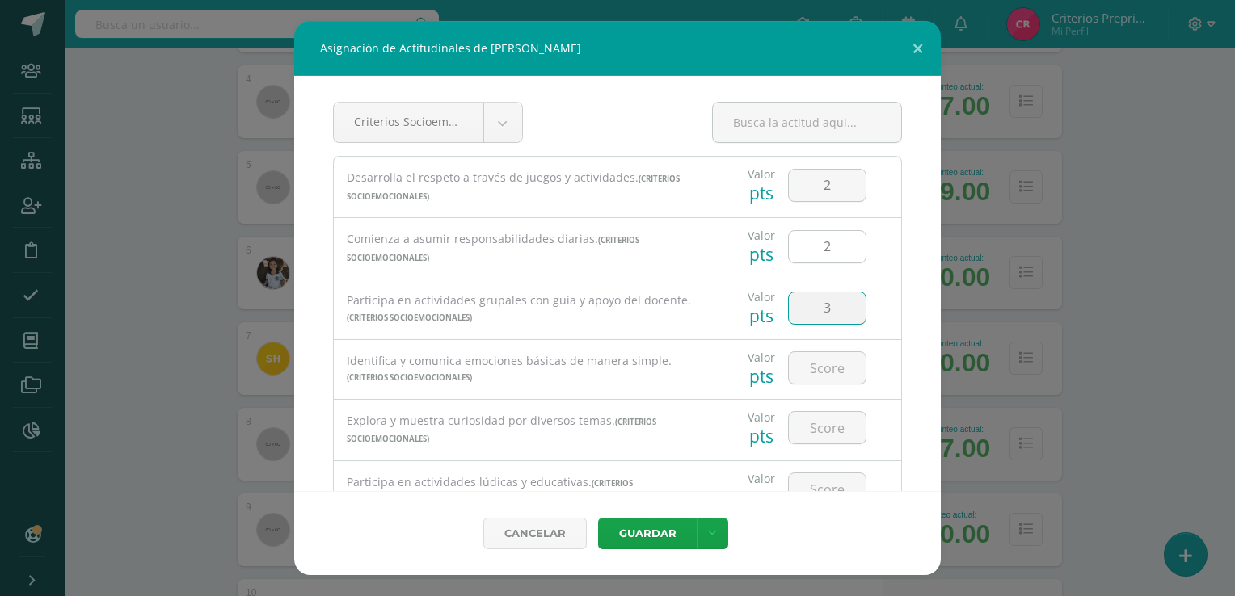
type input "3"
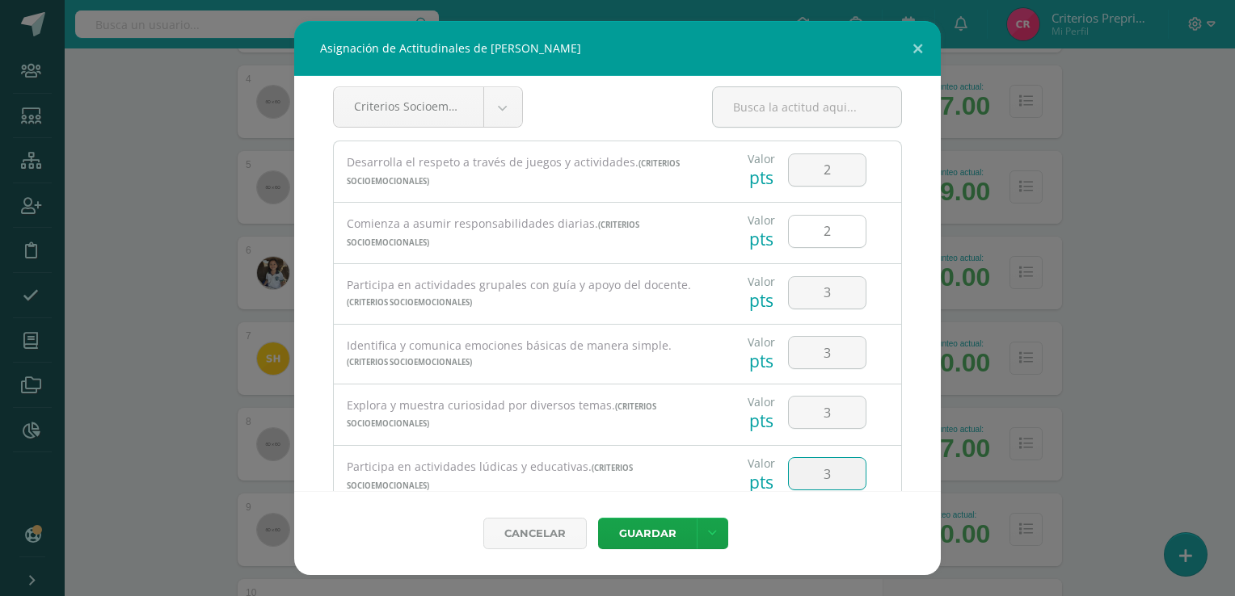
type input "3"
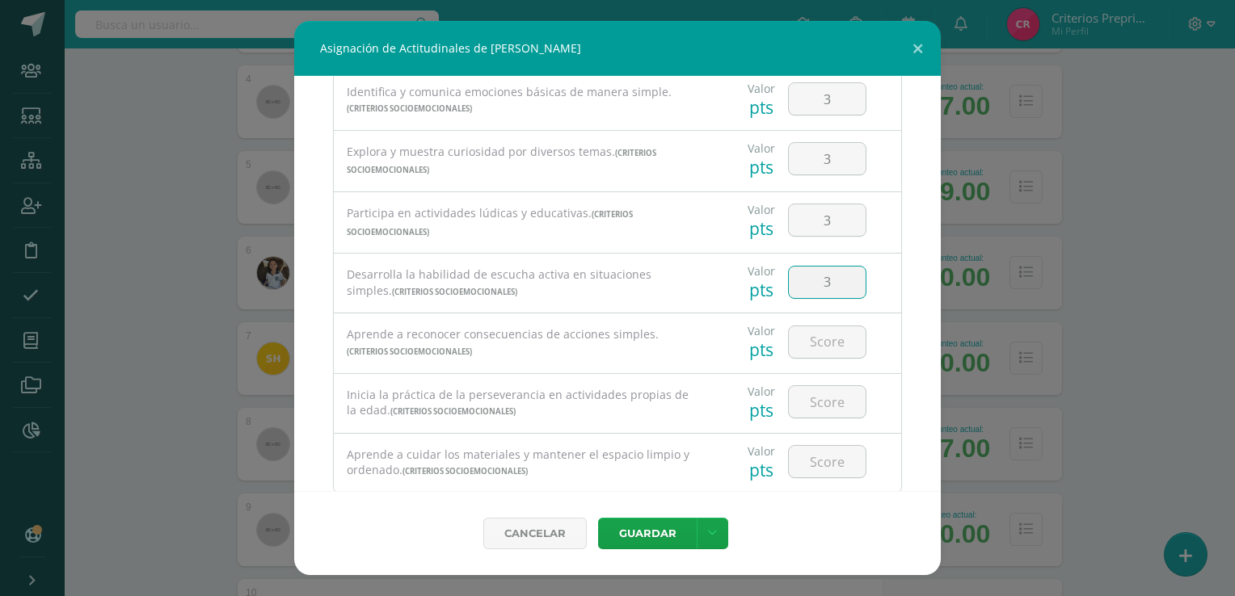
type input "3"
type input "2"
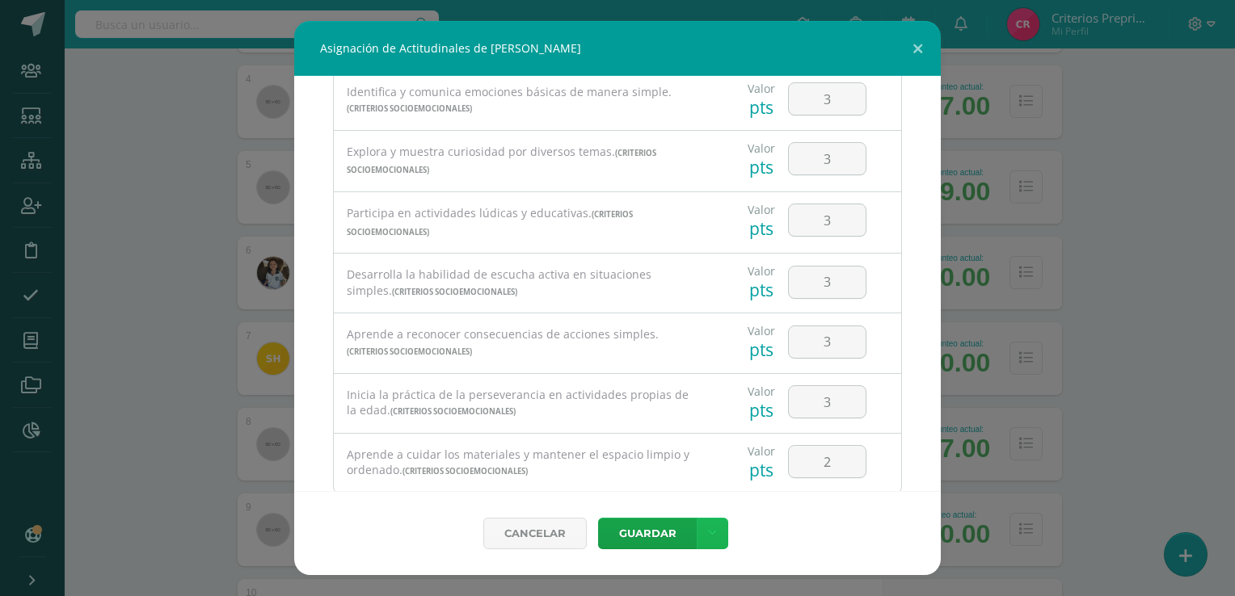
click at [711, 536] on icon at bounding box center [712, 534] width 9 height 14
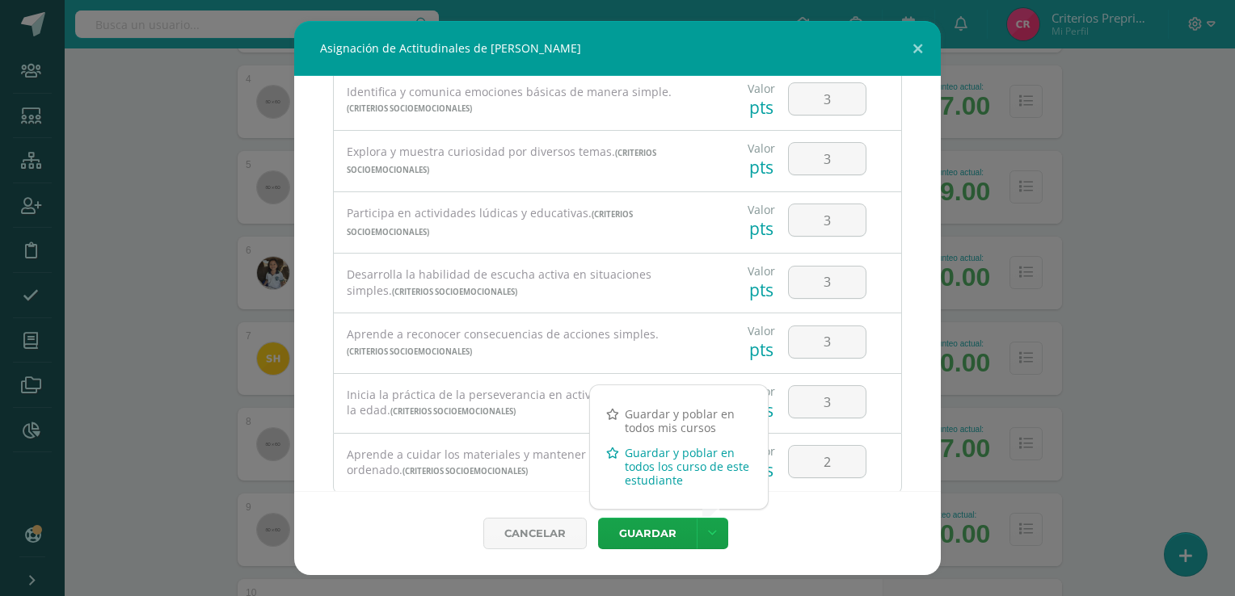
click at [662, 464] on link "Guardar y poblar en todos los curso de este estudiante" at bounding box center [679, 466] width 178 height 53
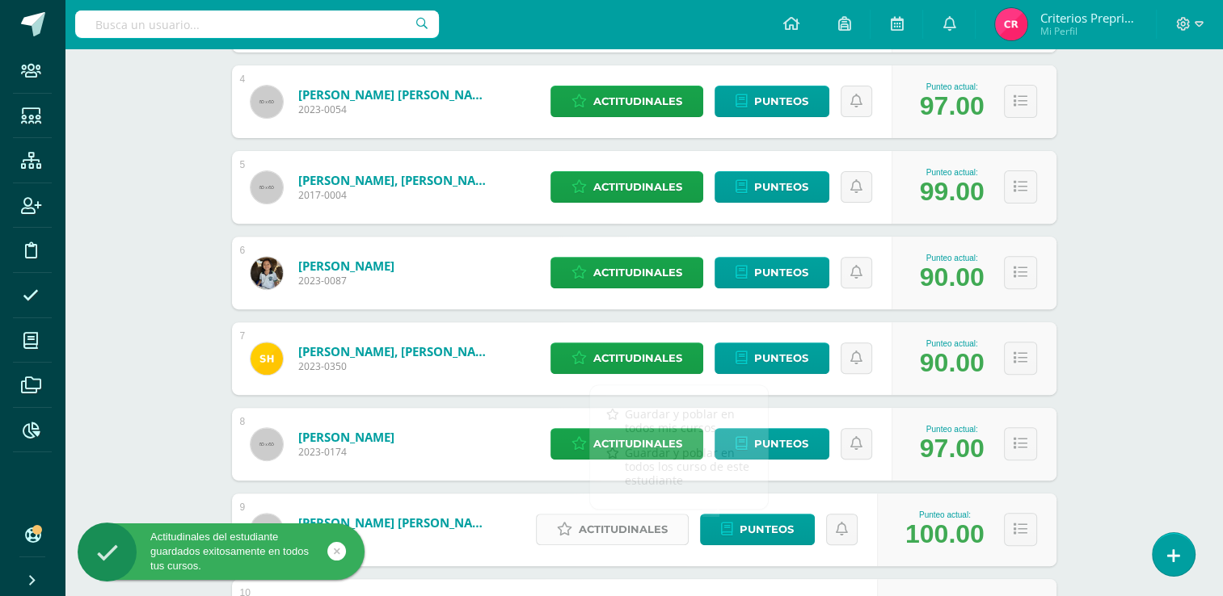
click at [597, 530] on span "Actitudinales" at bounding box center [623, 530] width 89 height 30
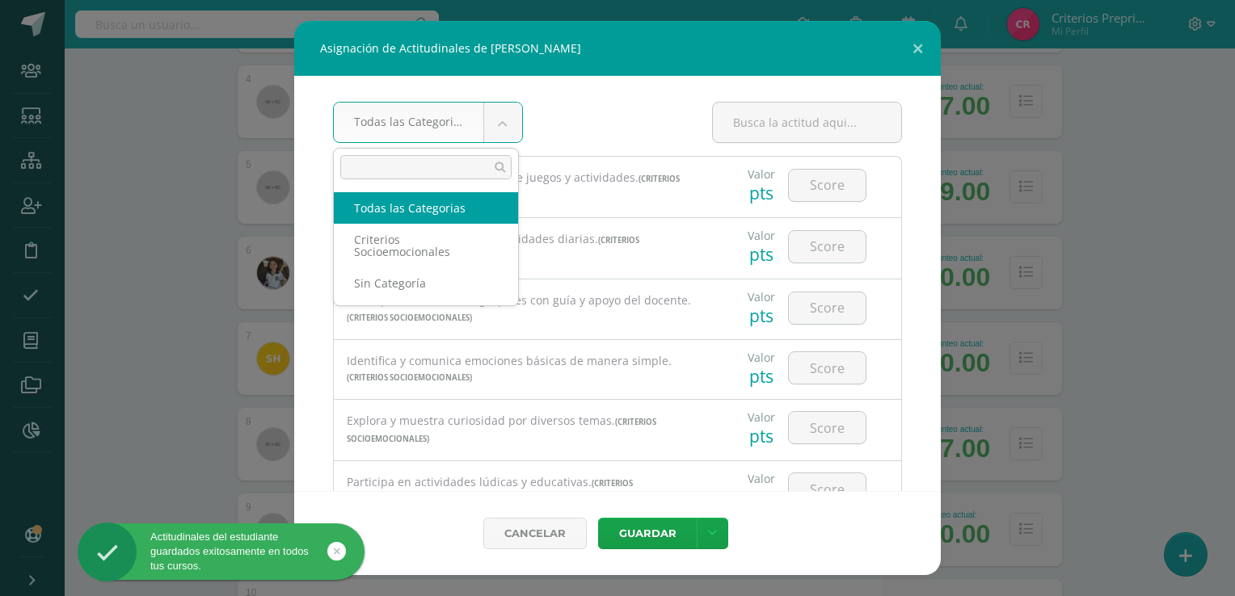
click at [497, 129] on body "Asignación de Actitudinales de Kenny Jeziel López Navarro Todas las Categorias …" at bounding box center [617, 579] width 1235 height 2245
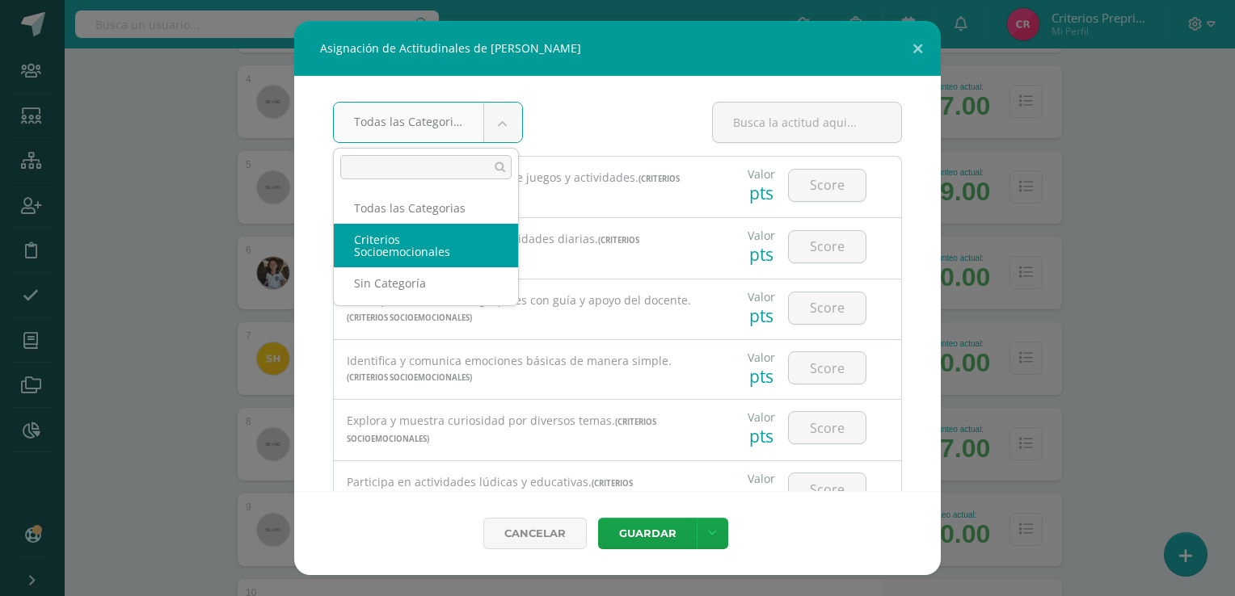
select select "4"
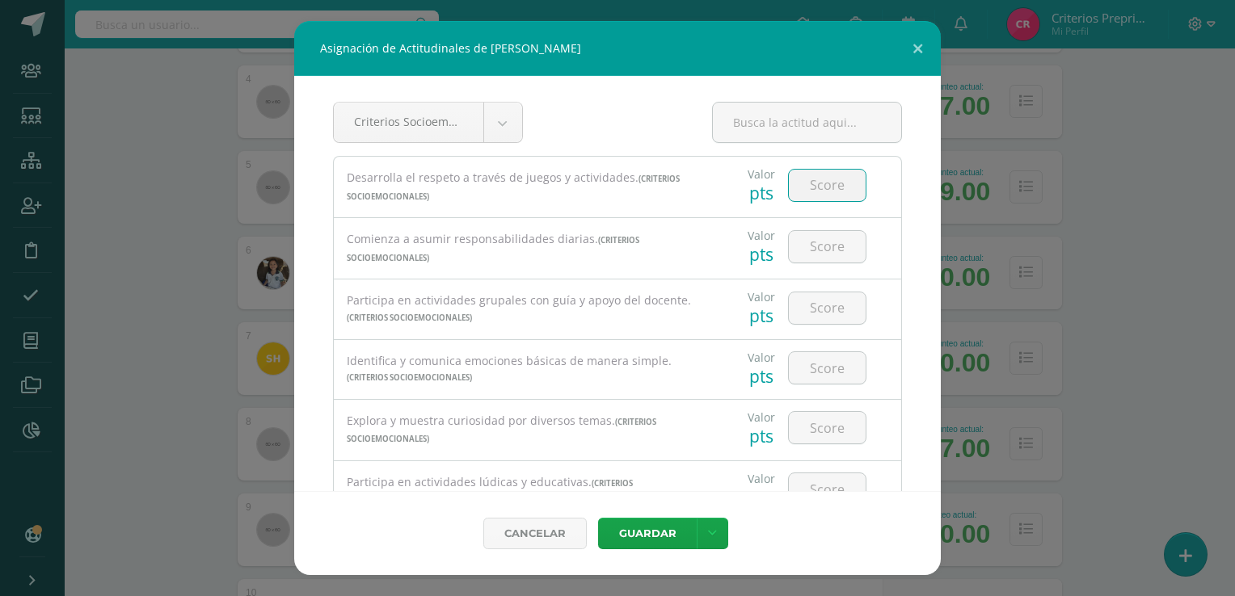
click at [810, 193] on input "number" at bounding box center [827, 186] width 77 height 32
type input "3"
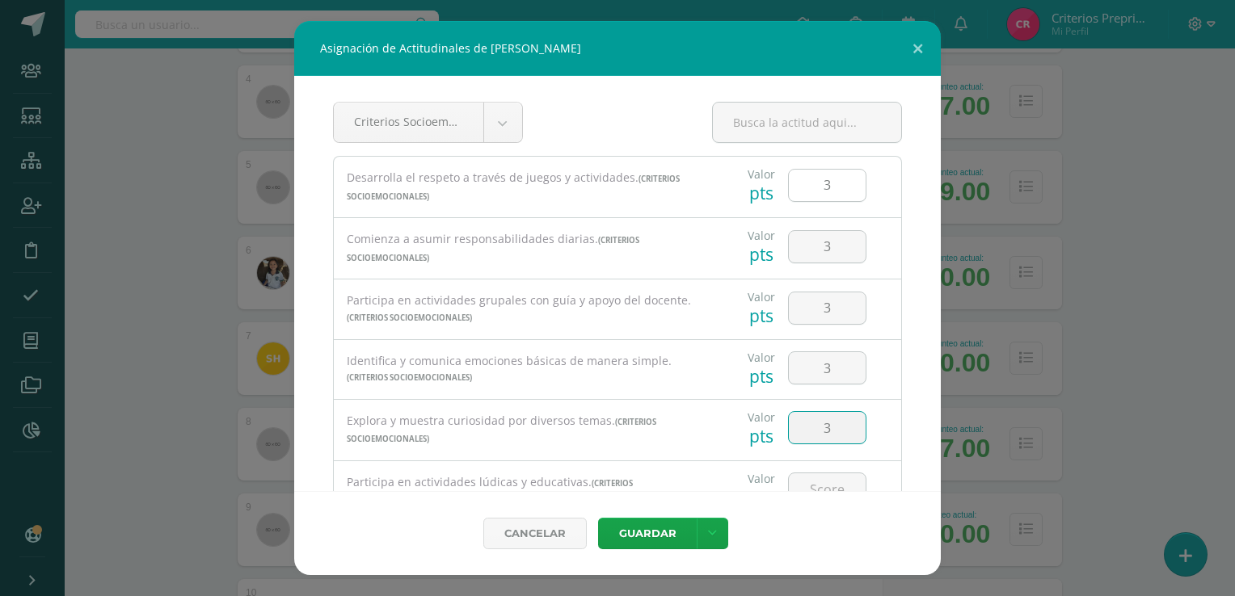
type input "3"
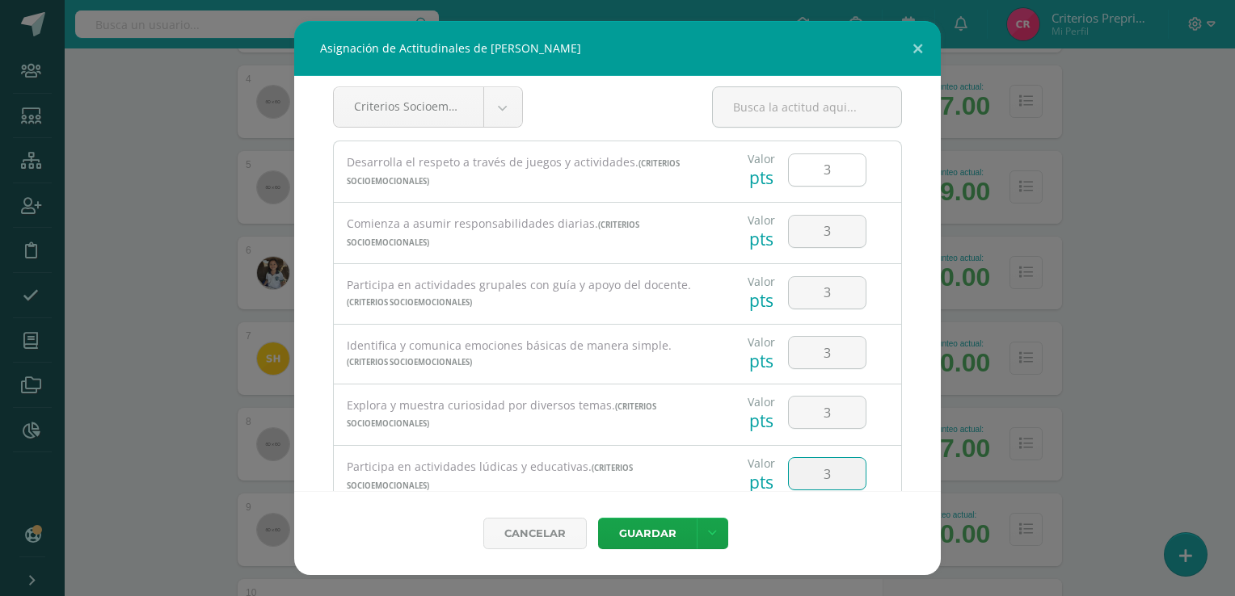
type input "3"
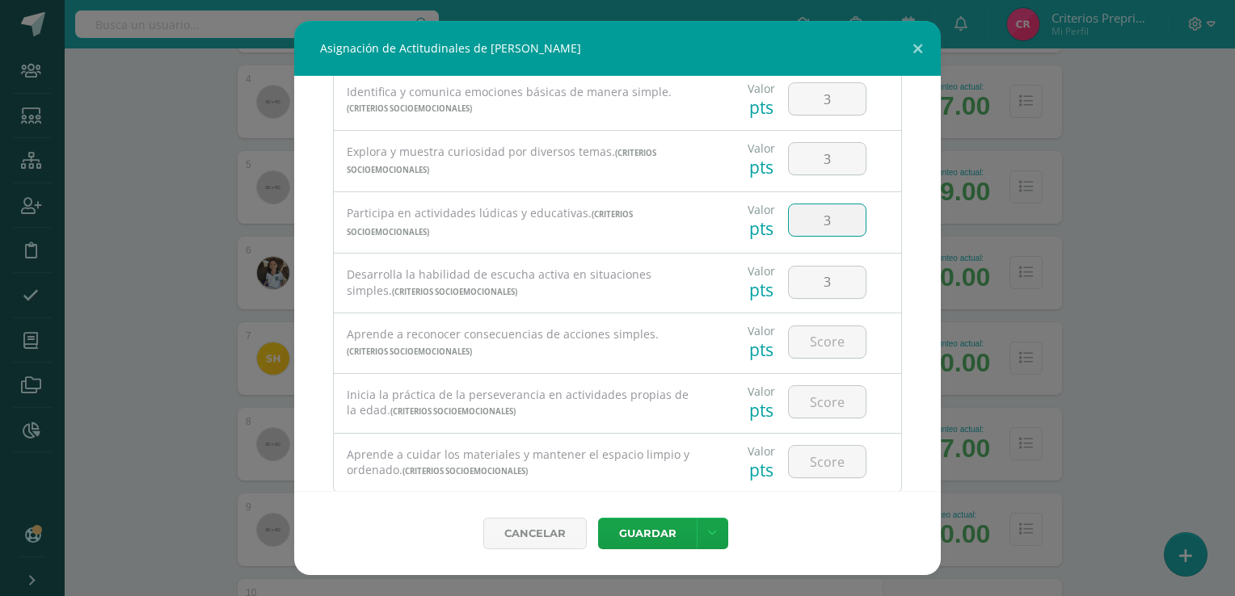
type input "3"
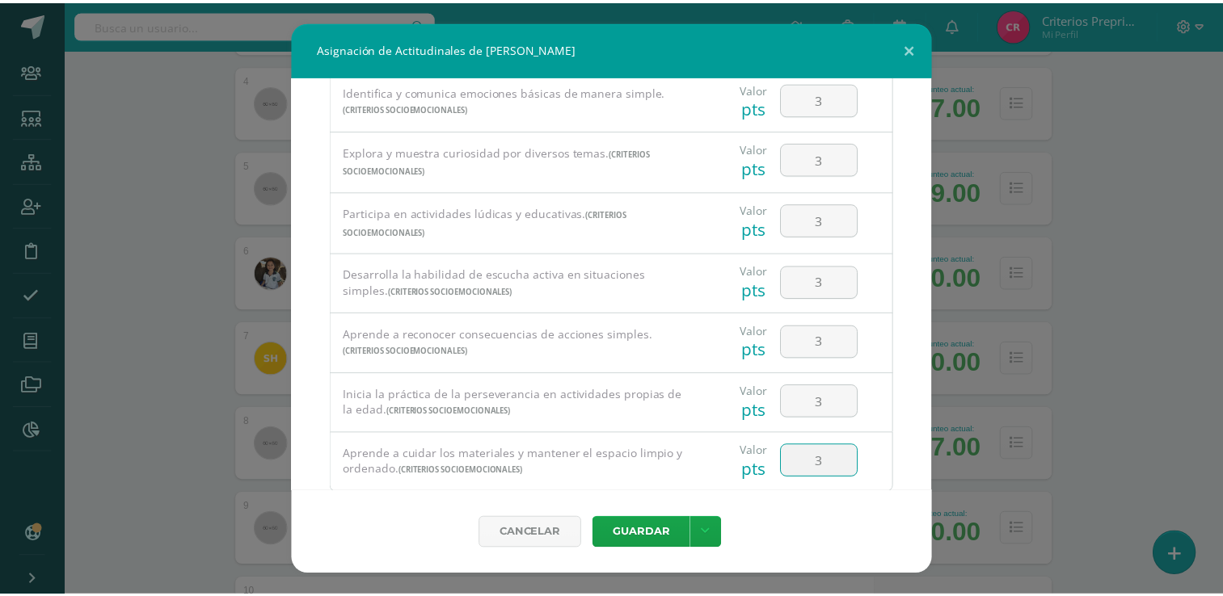
scroll to position [314, 0]
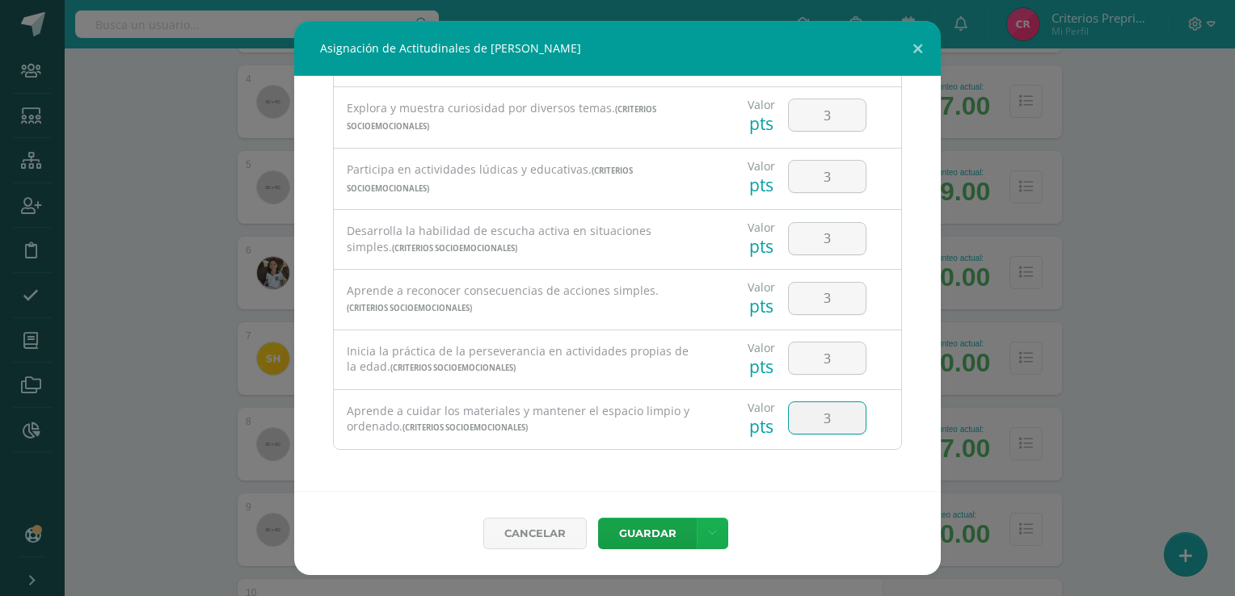
type input "3"
click at [718, 542] on link at bounding box center [713, 534] width 32 height 32
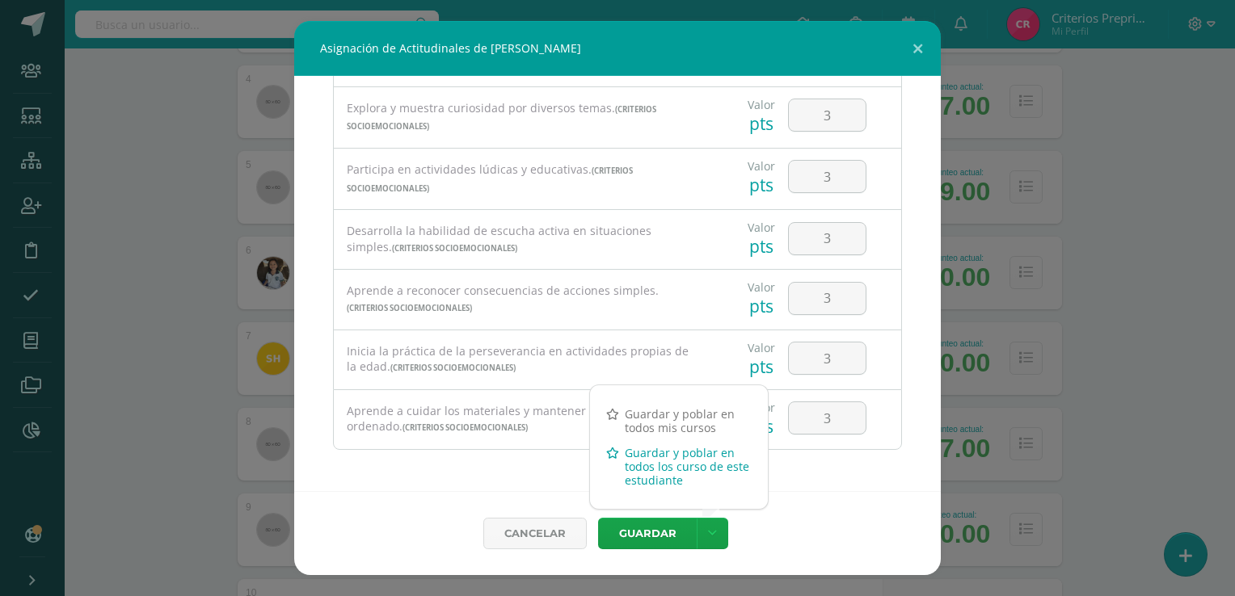
click at [661, 471] on link "Guardar y poblar en todos los curso de este estudiante" at bounding box center [679, 466] width 178 height 53
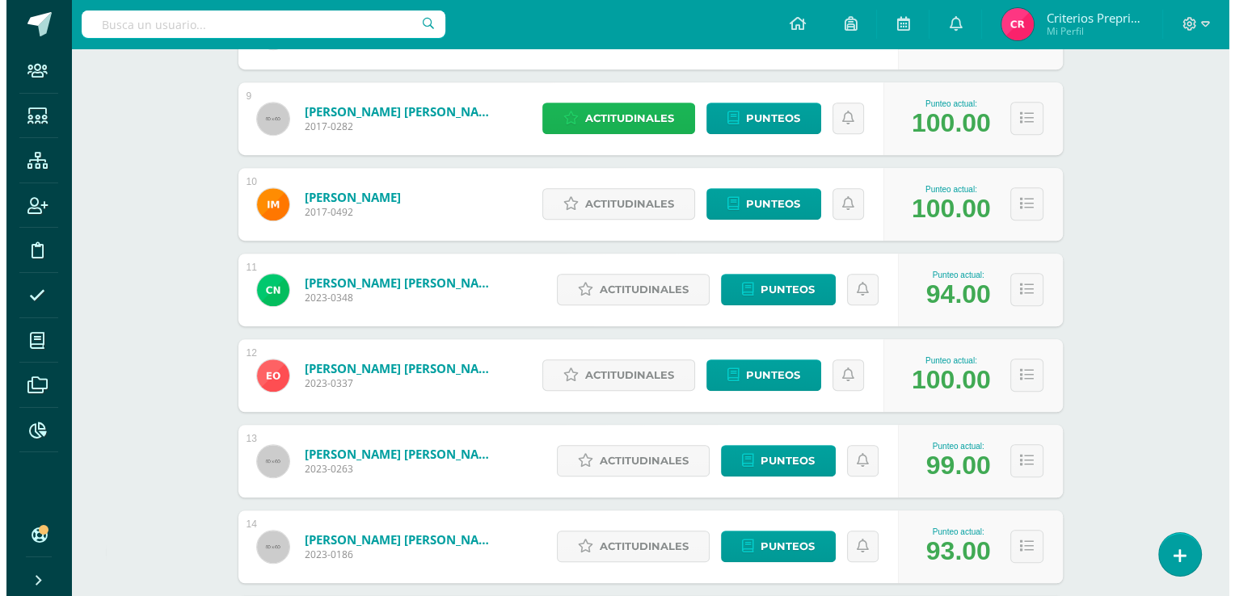
scroll to position [967, 0]
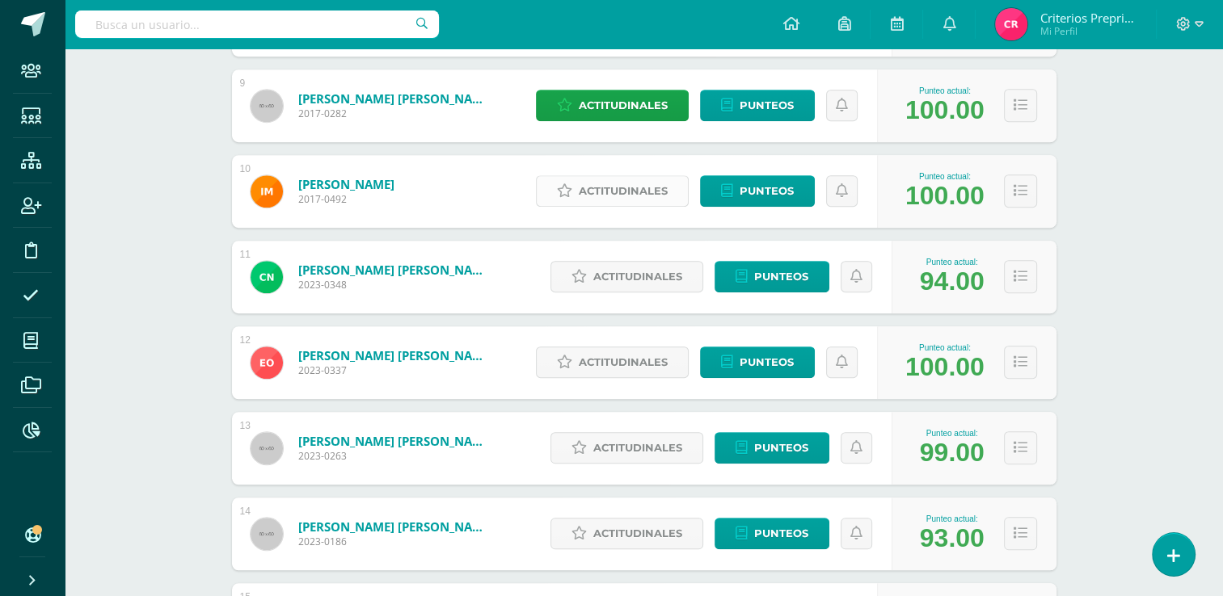
click at [617, 184] on span "Actitudinales" at bounding box center [623, 191] width 89 height 30
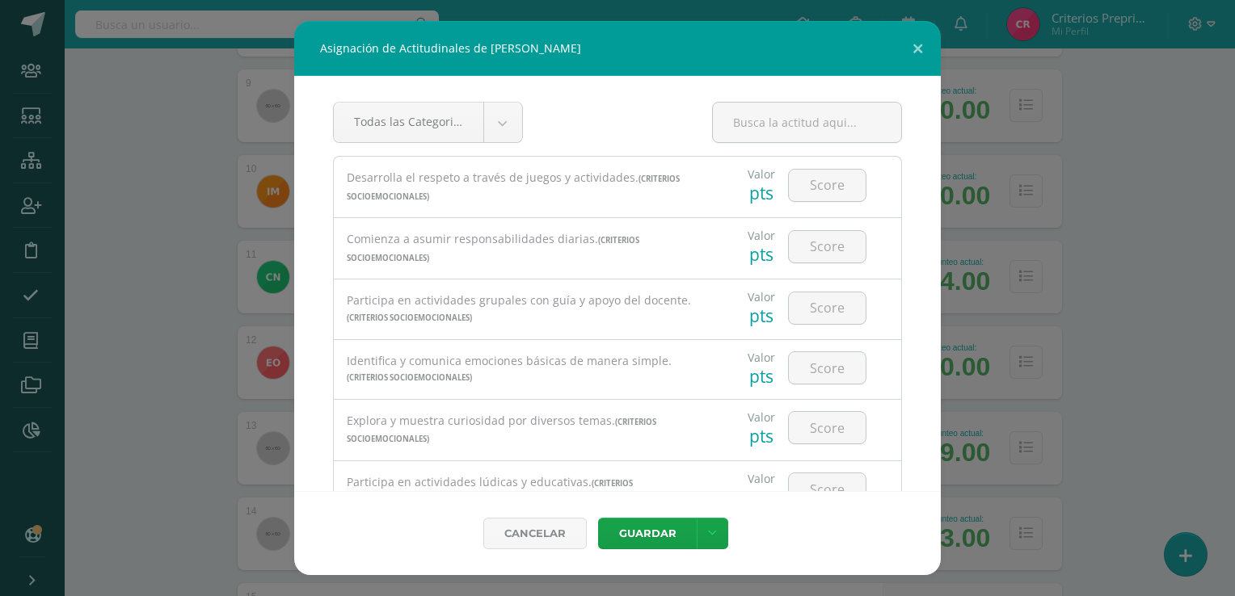
click at [508, 144] on div "Todas las Categorias Todas las Categorias Criterios Socioemocionales Sin Catego…" at bounding box center [428, 129] width 190 height 54
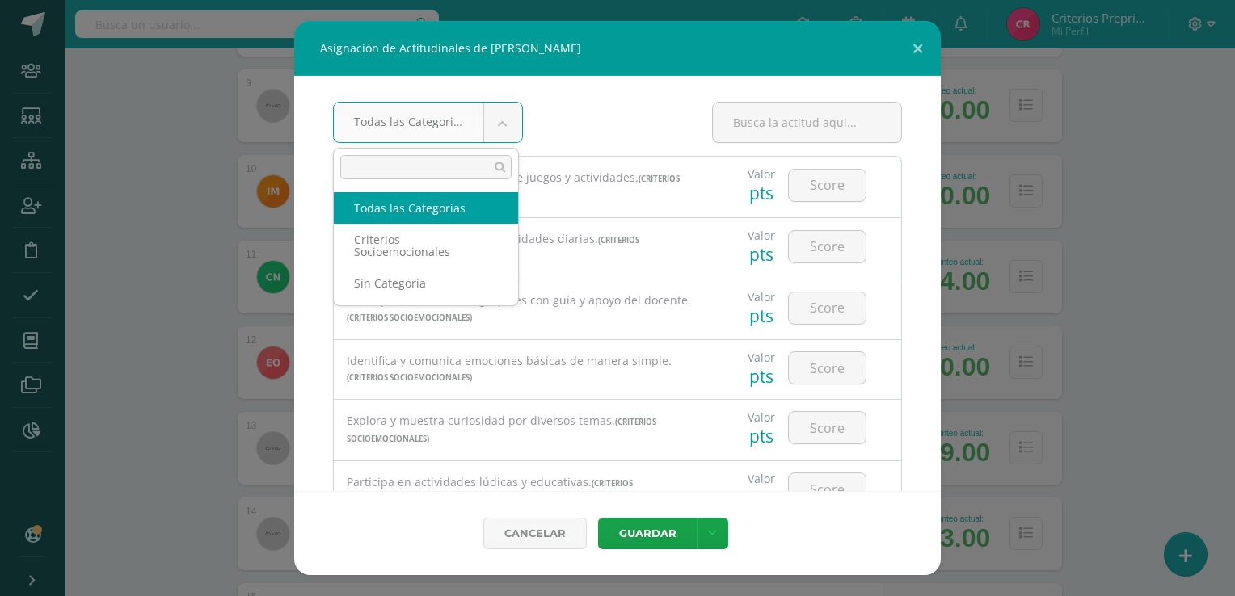
click at [504, 138] on body "Asignación de Actitudinales de Ivanna Mendoza Foronda Todas las Categorias Toda…" at bounding box center [617, 155] width 1235 height 2245
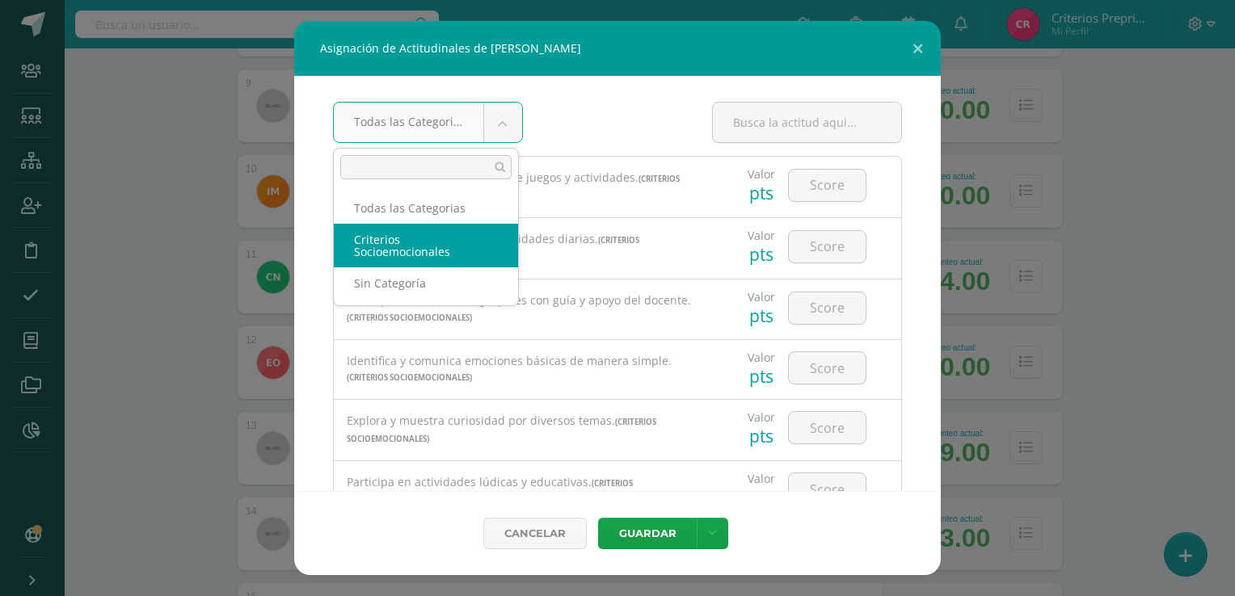
select select "4"
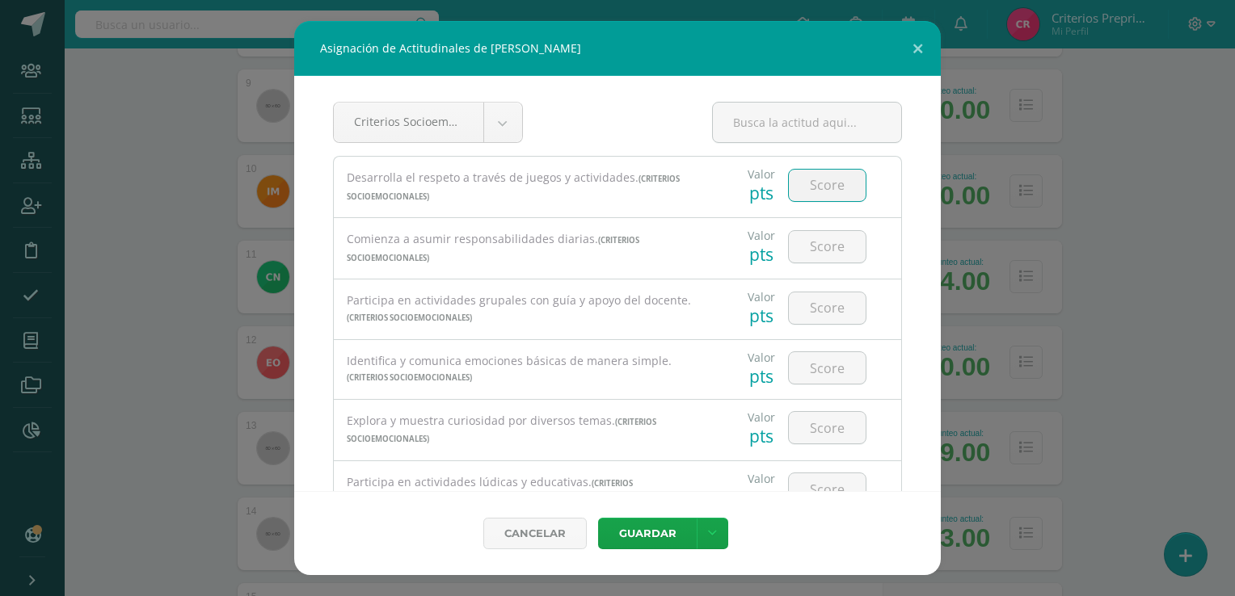
drag, startPoint x: 824, startPoint y: 188, endPoint x: 807, endPoint y: 179, distance: 19.2
click at [807, 179] on input "number" at bounding box center [827, 186] width 77 height 32
type input "3"
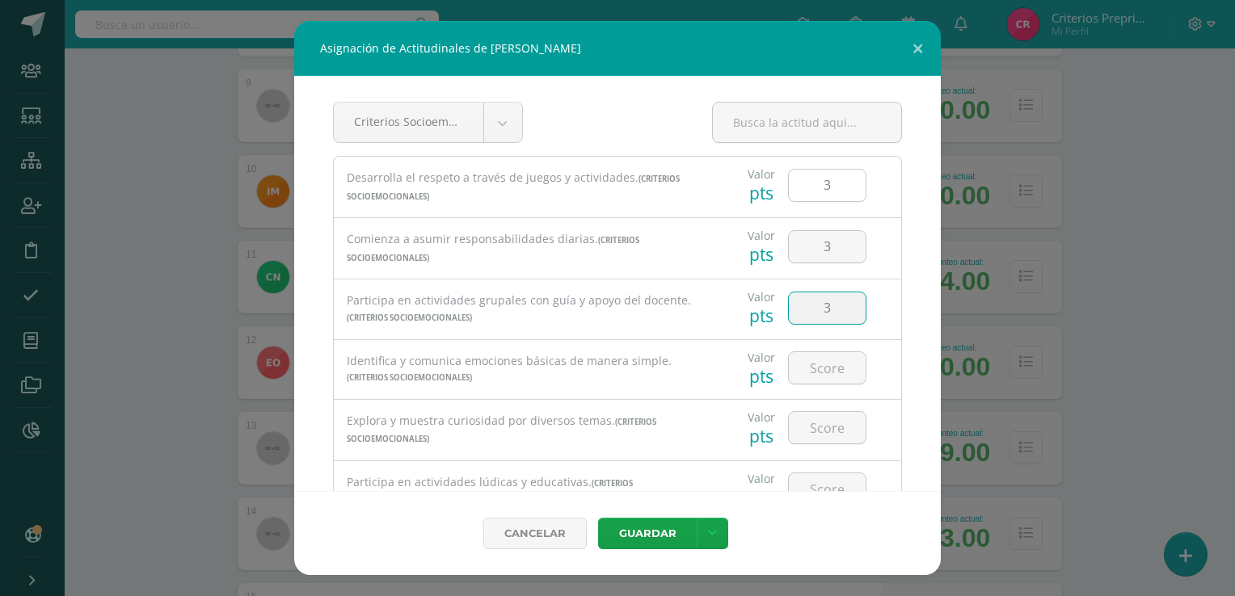
type input "3"
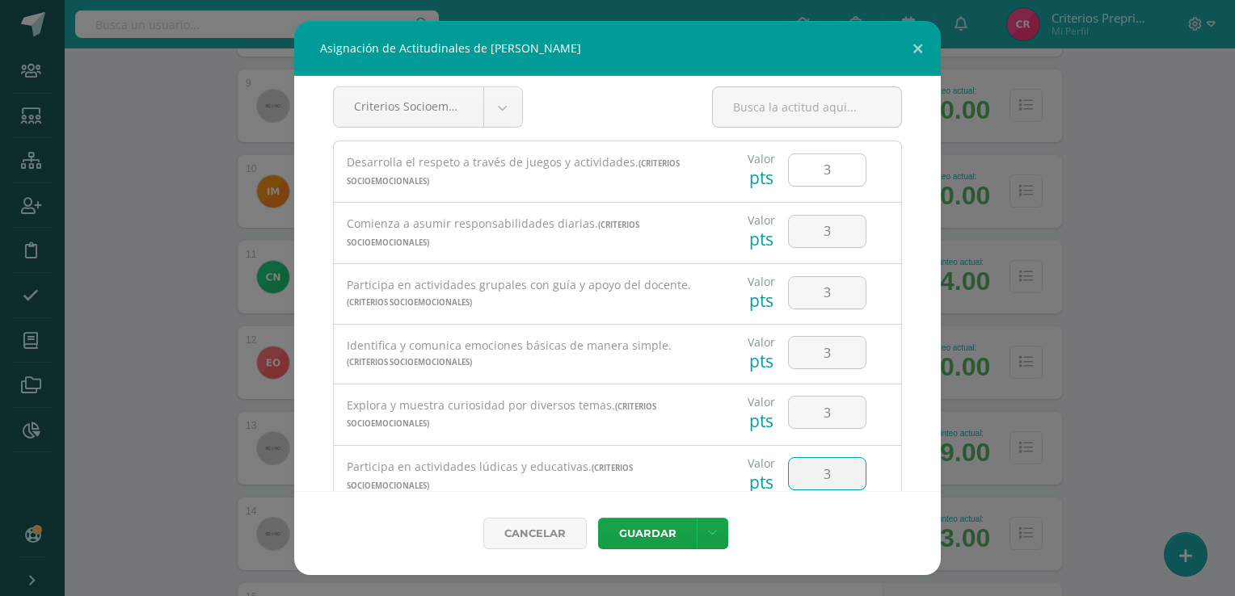
type input "3"
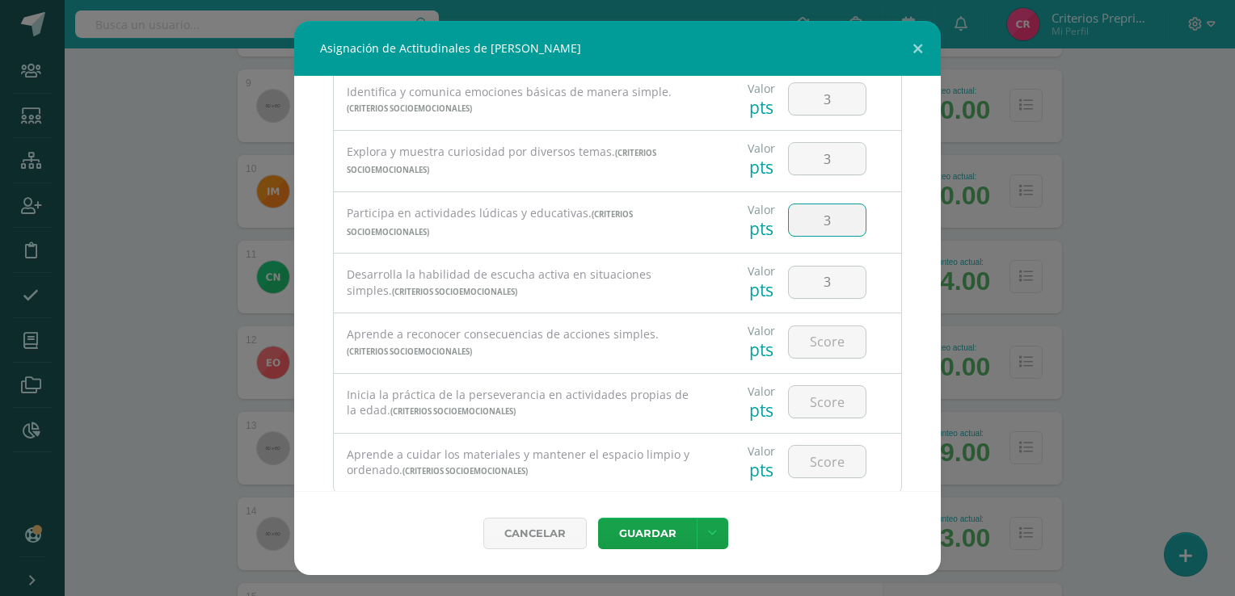
type input "3"
click at [719, 529] on link at bounding box center [713, 534] width 32 height 32
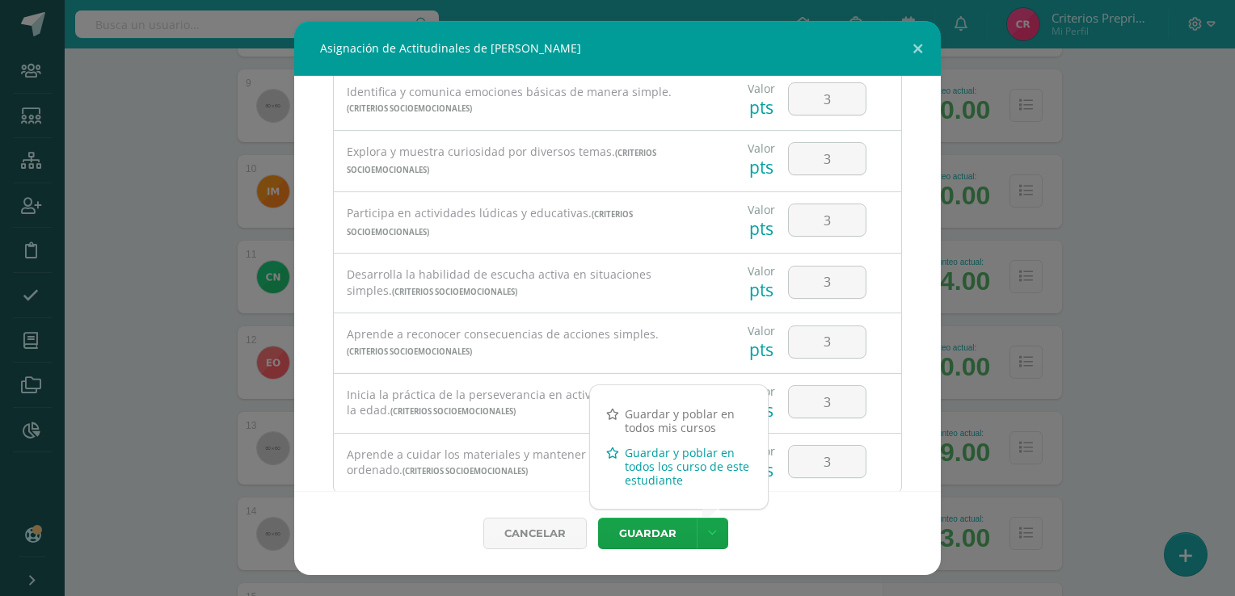
click at [680, 467] on link "Guardar y poblar en todos los curso de este estudiante" at bounding box center [679, 466] width 178 height 53
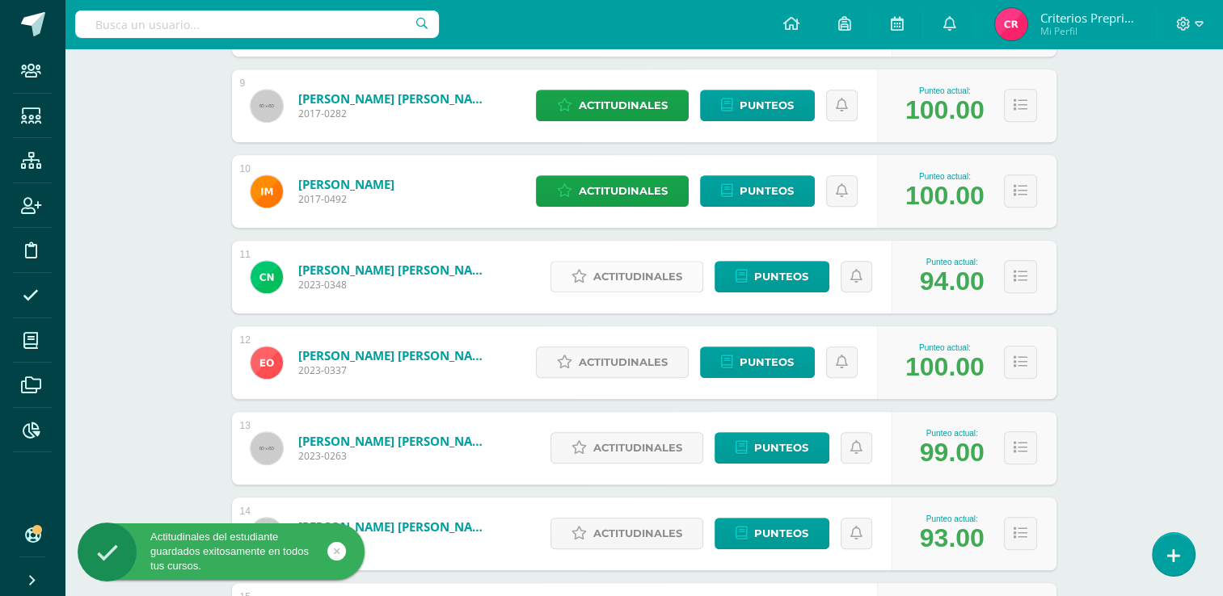
click at [630, 280] on span "Actitudinales" at bounding box center [637, 277] width 89 height 30
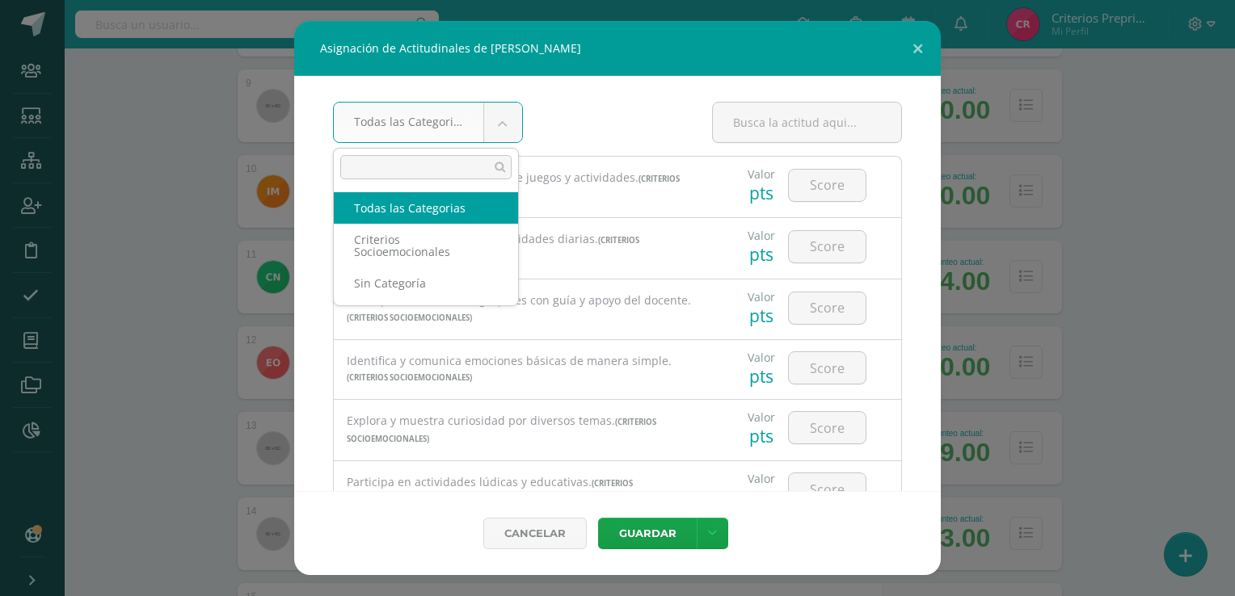
click at [499, 137] on body "Asignación de Actitudinales de Camila Ximena Najera Quisquinay Todas las Catego…" at bounding box center [617, 155] width 1235 height 2245
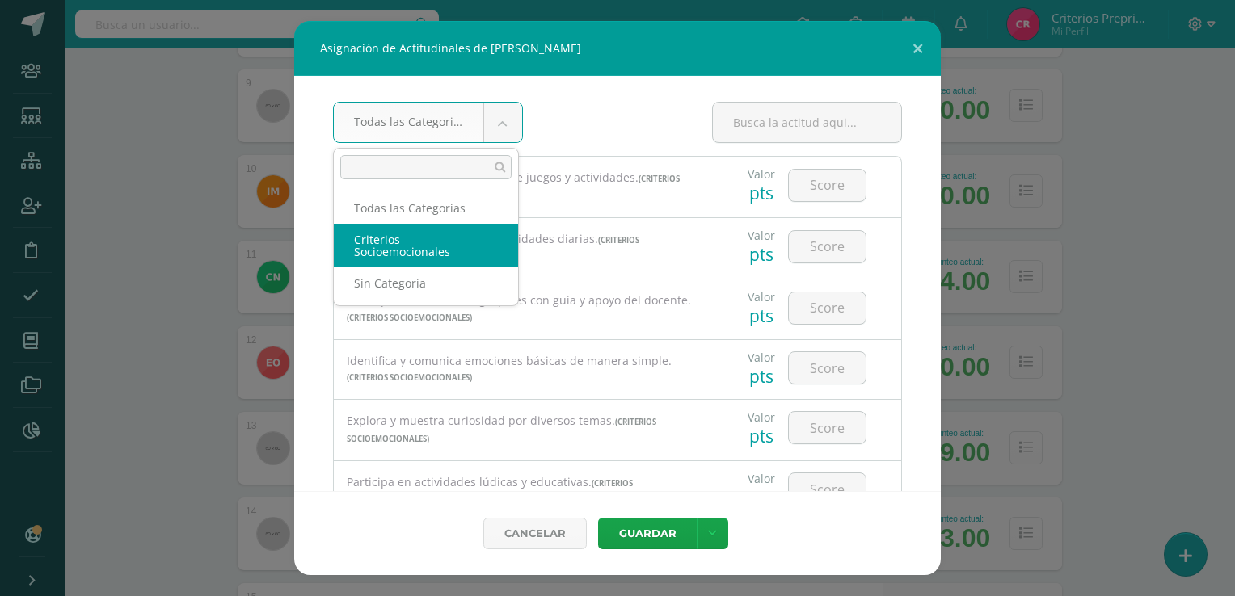
select select "4"
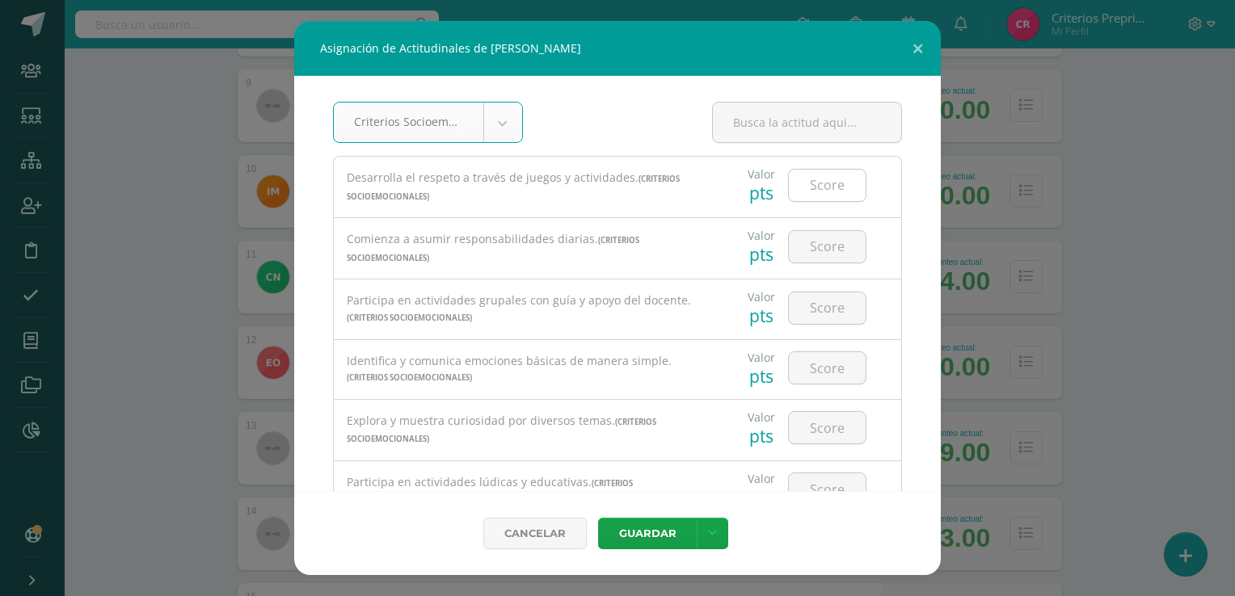
click at [828, 185] on input "number" at bounding box center [827, 186] width 77 height 32
type input "3"
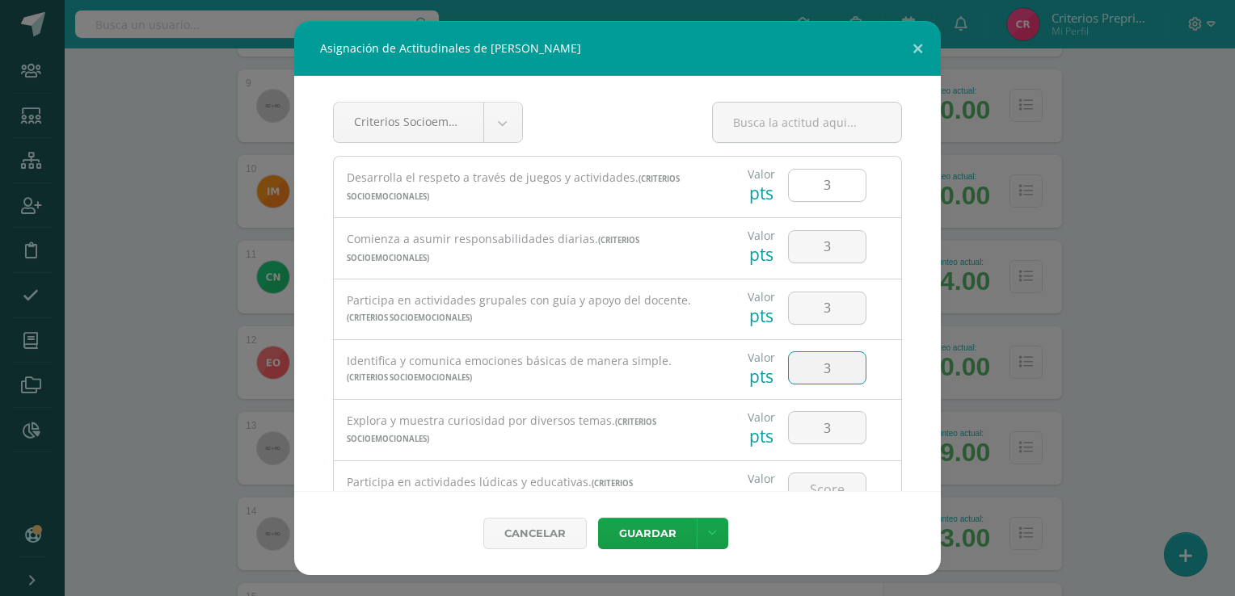
type input "3"
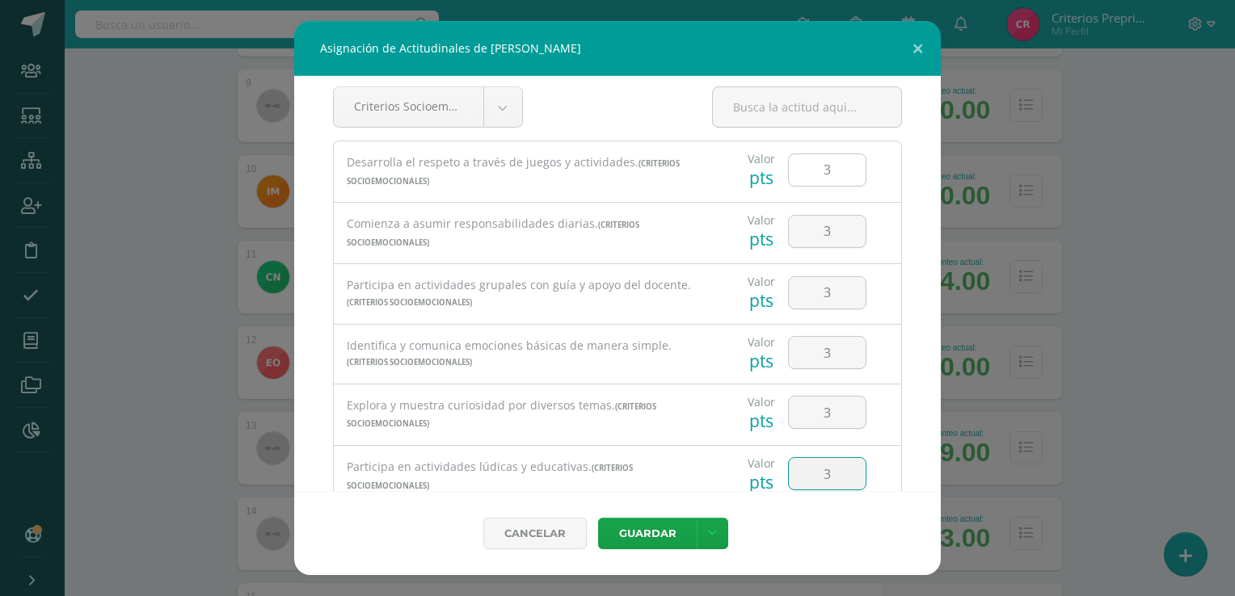
type input "3"
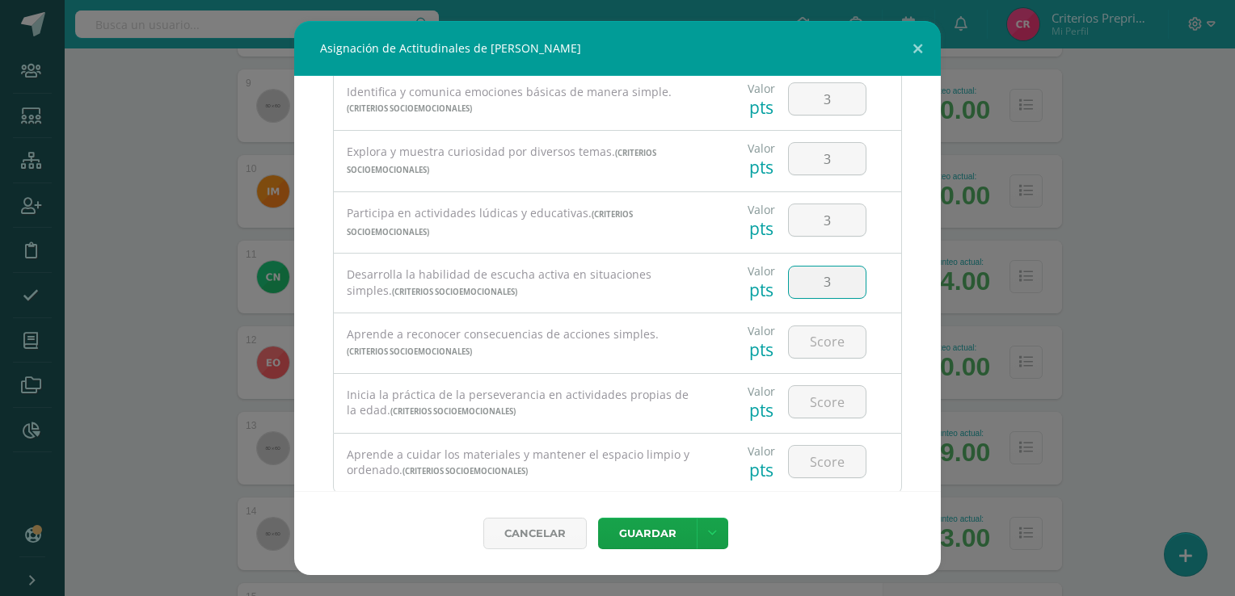
type input "3"
click at [708, 541] on link at bounding box center [713, 534] width 32 height 32
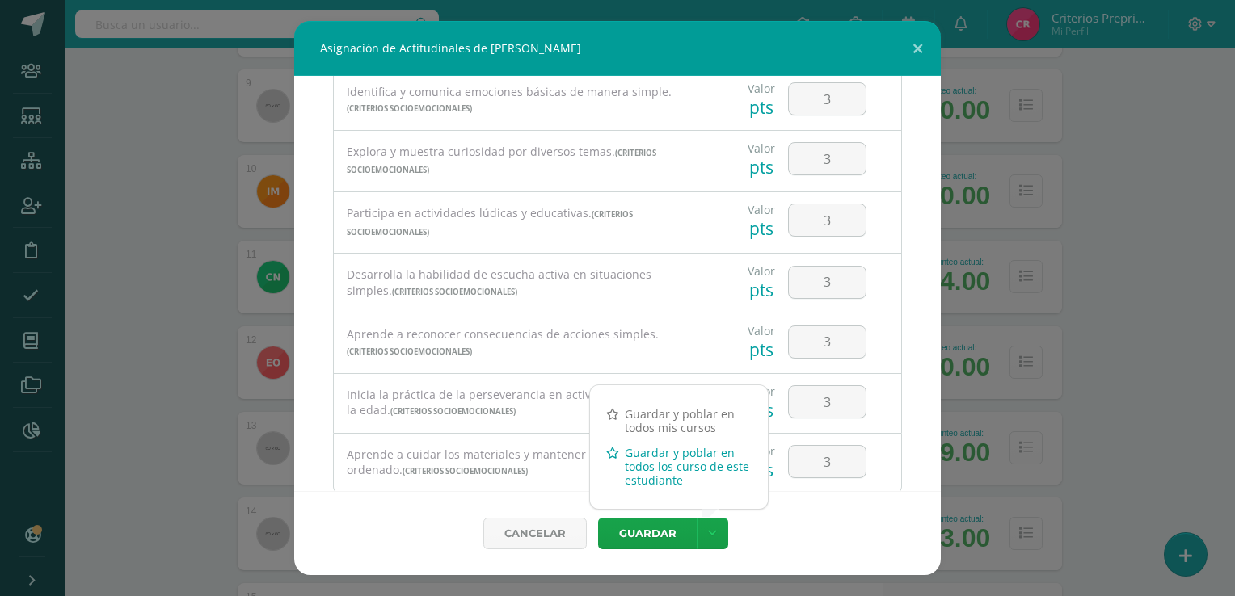
click at [672, 475] on link "Guardar y poblar en todos los curso de este estudiante" at bounding box center [679, 466] width 178 height 53
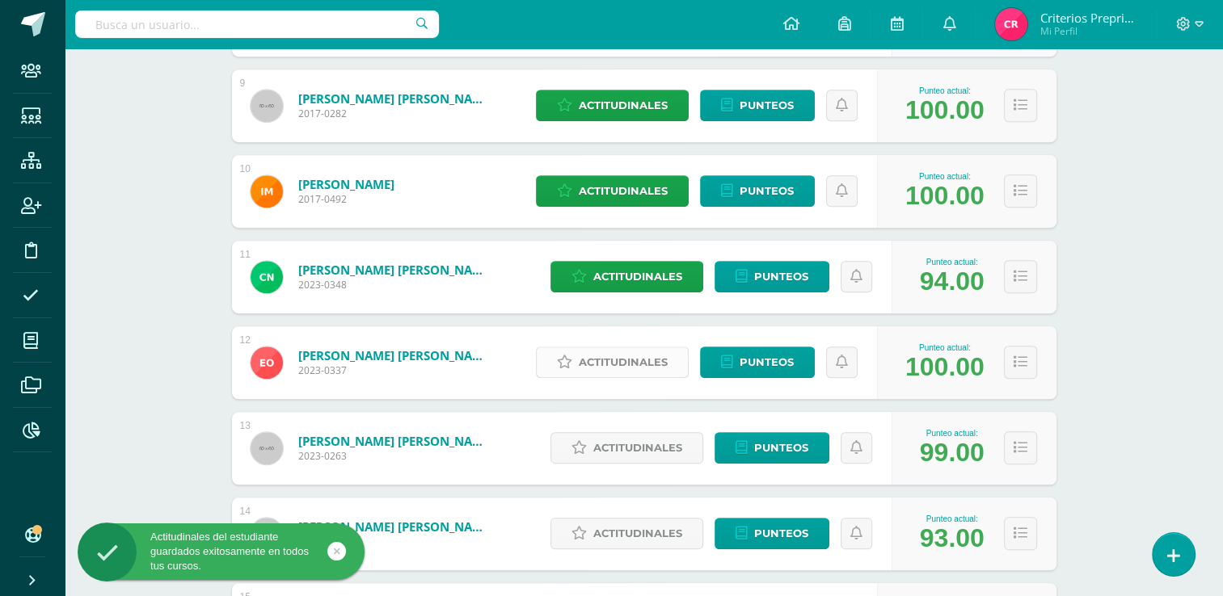
click at [650, 363] on span "Actitudinales" at bounding box center [623, 363] width 89 height 30
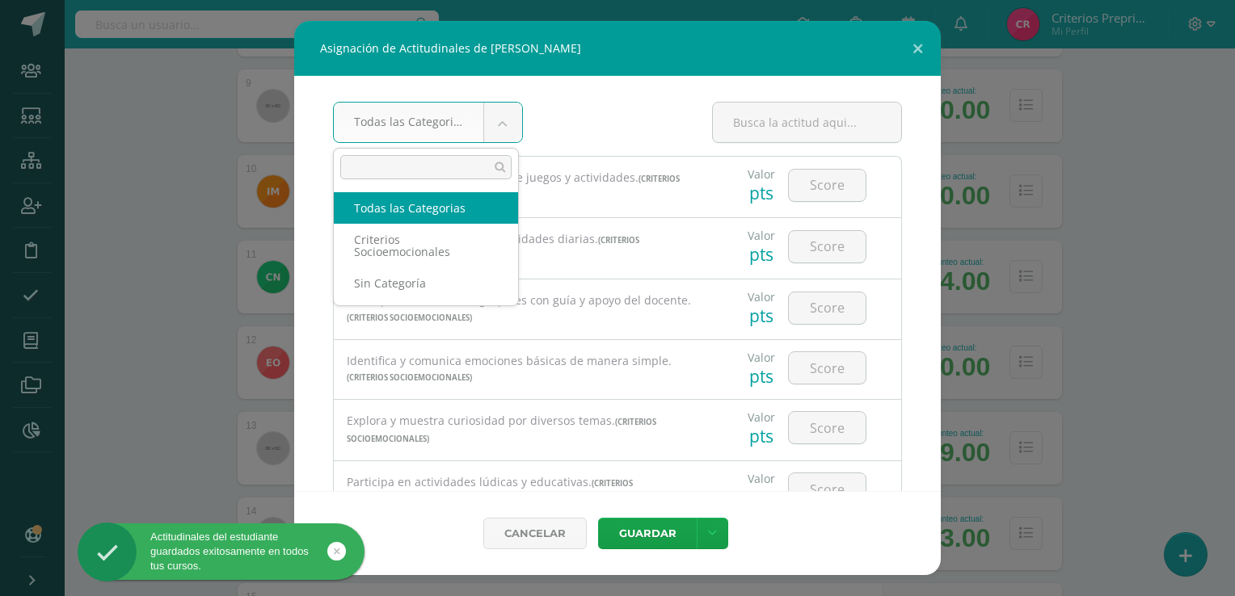
click at [504, 112] on body "Asignación de Actitudinales de Ethan Esteban Ovalle Carrillo Todas las Categori…" at bounding box center [617, 155] width 1235 height 2245
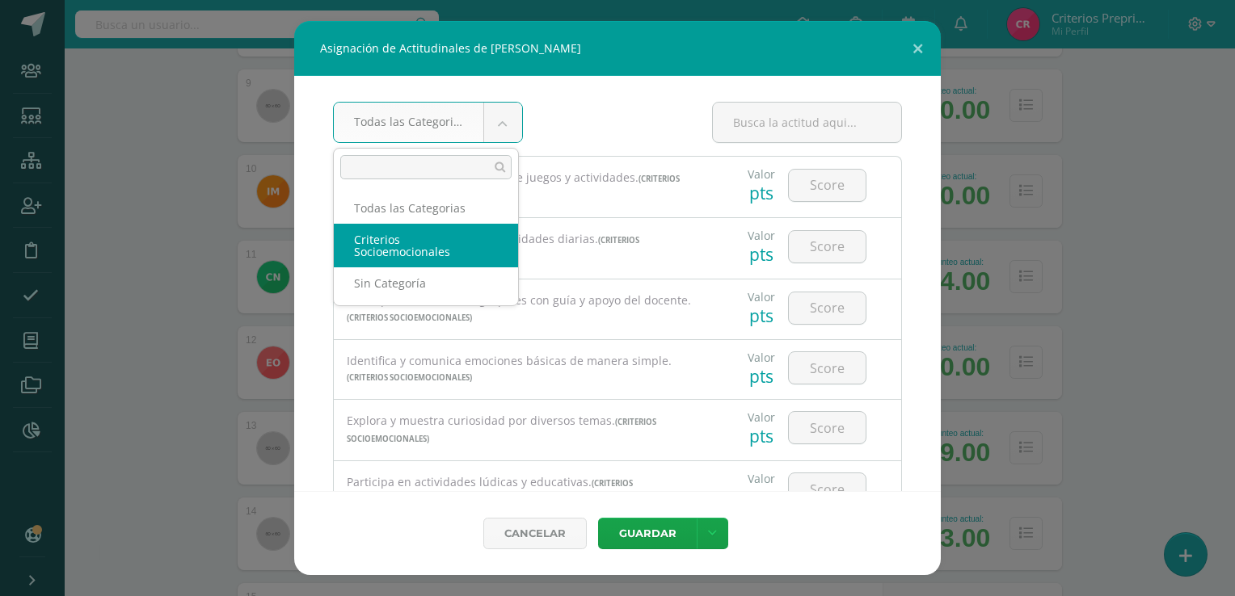
select select "4"
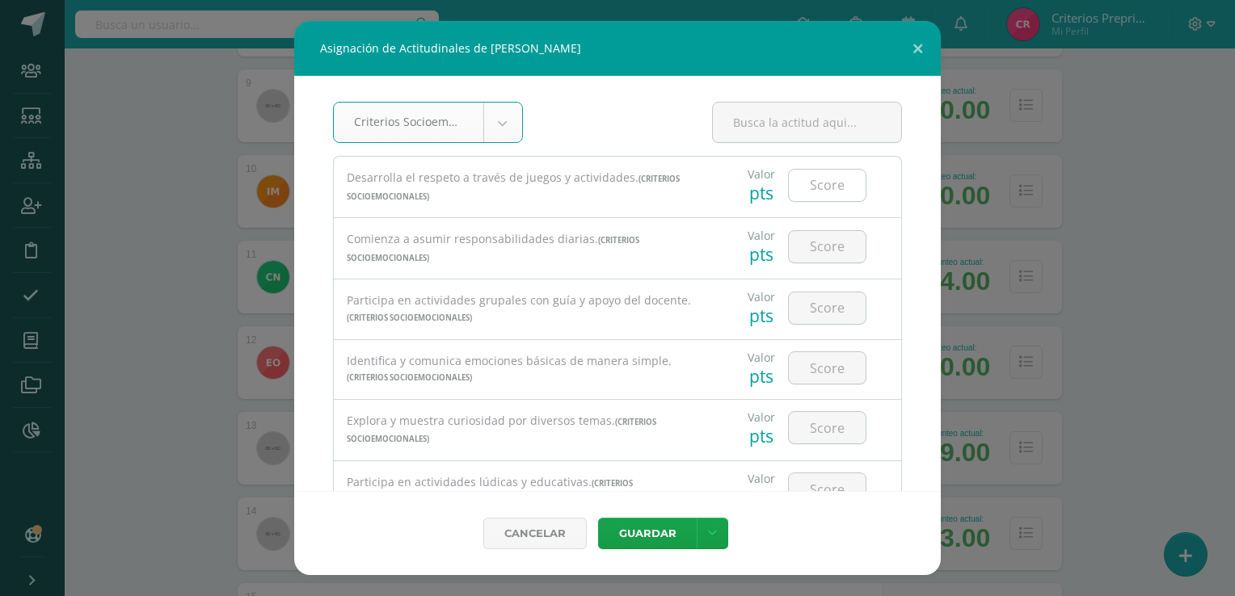
click at [809, 182] on input "number" at bounding box center [827, 186] width 77 height 32
type input "3"
click at [809, 182] on input "number" at bounding box center [827, 186] width 77 height 32
type input "3"
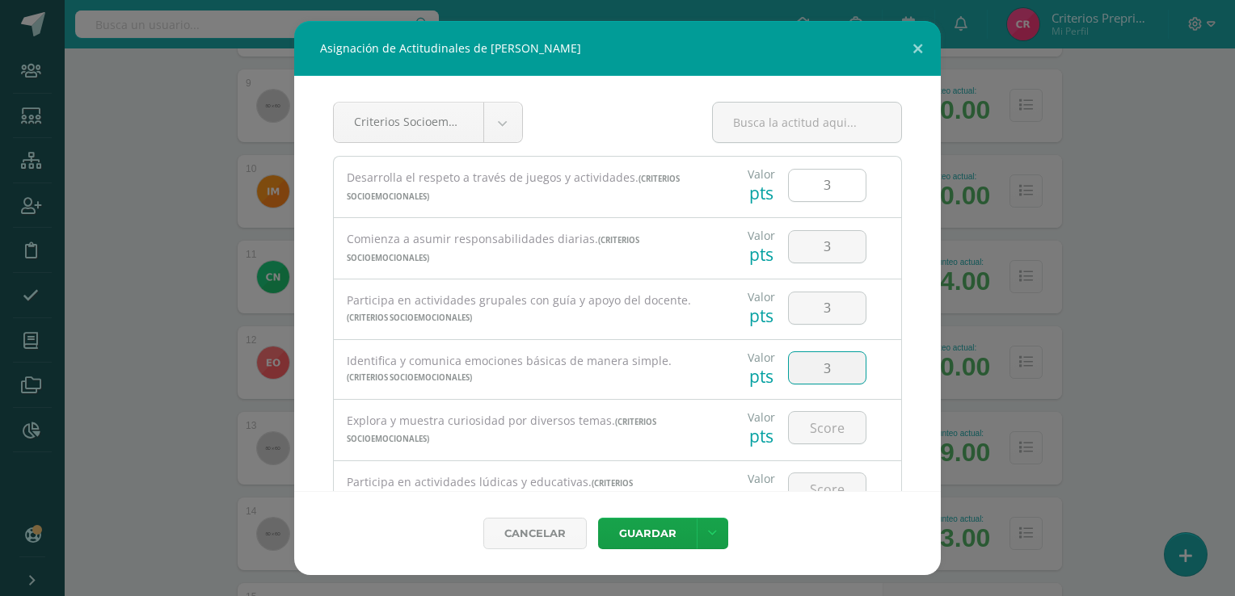
type input "3"
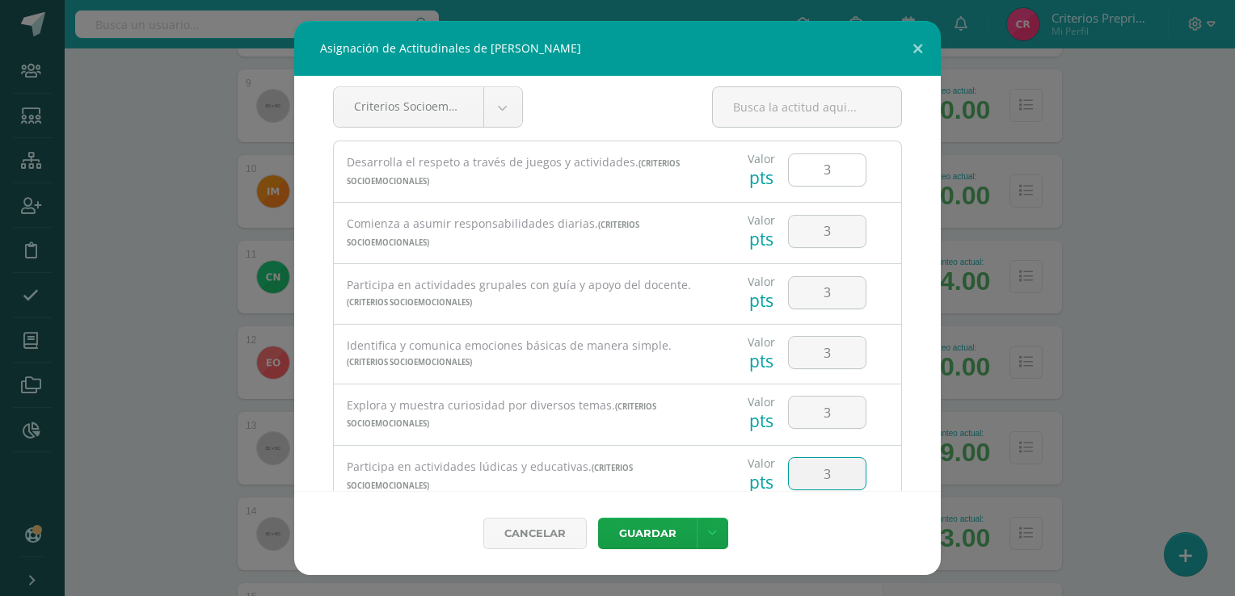
type input "3"
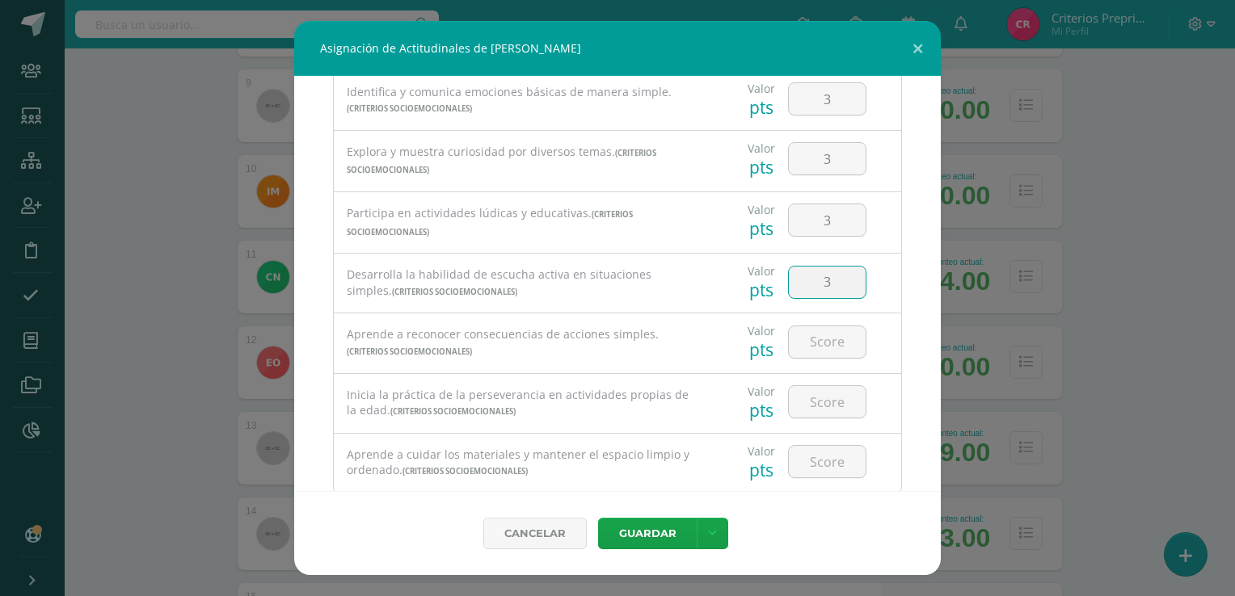
type input "3"
click at [710, 535] on icon at bounding box center [712, 534] width 9 height 14
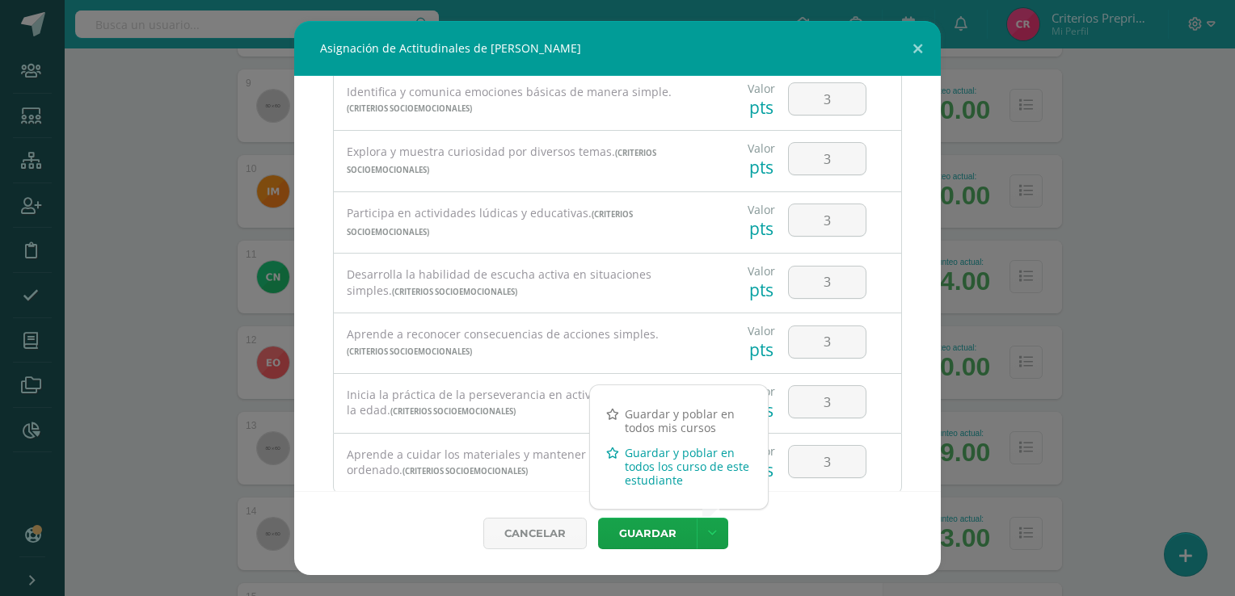
click at [681, 470] on link "Guardar y poblar en todos los curso de este estudiante" at bounding box center [679, 466] width 178 height 53
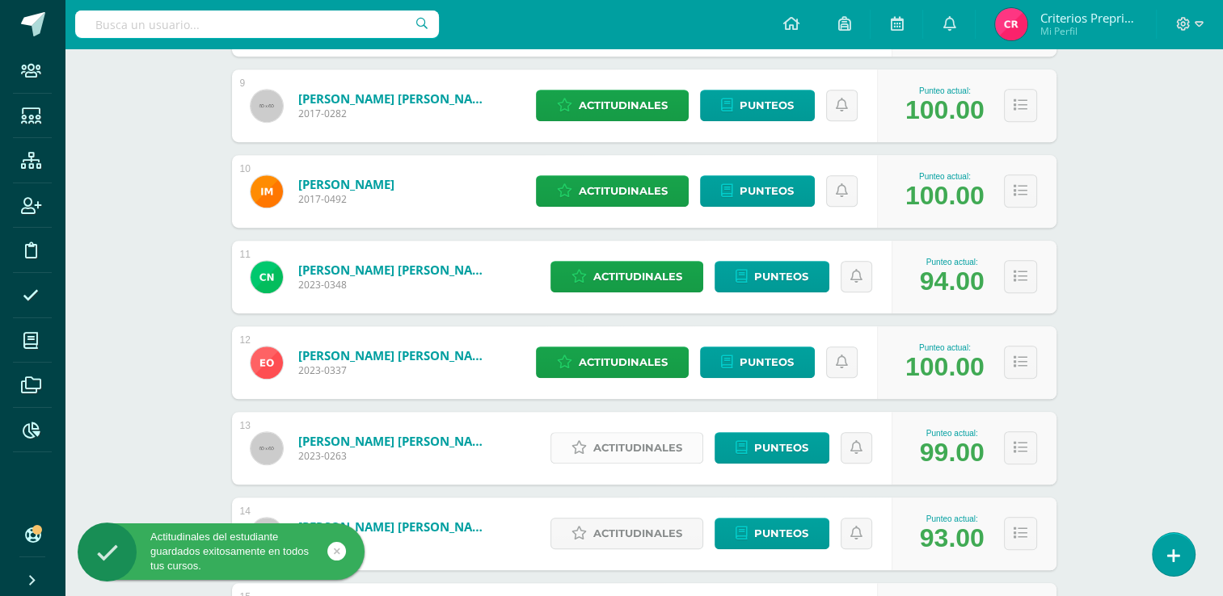
click at [563, 442] on link "Actitudinales" at bounding box center [626, 448] width 153 height 32
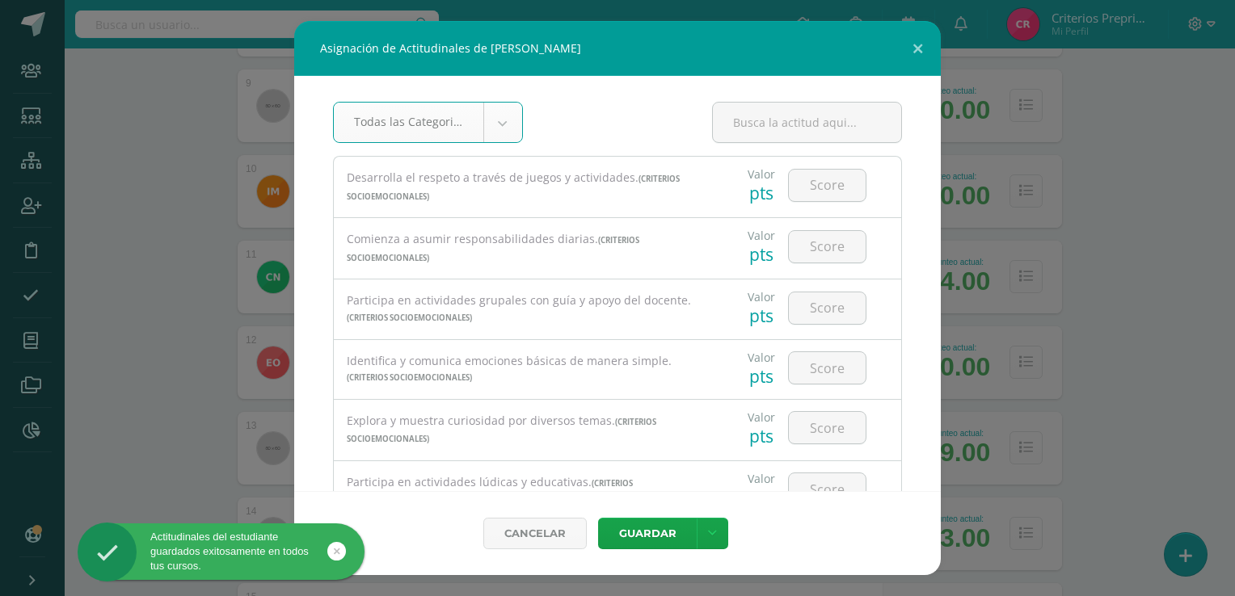
click at [488, 124] on body "Asignación de Actitudinales de Katherine Pamela Ramírez Pérez Todas las Categor…" at bounding box center [617, 155] width 1235 height 2245
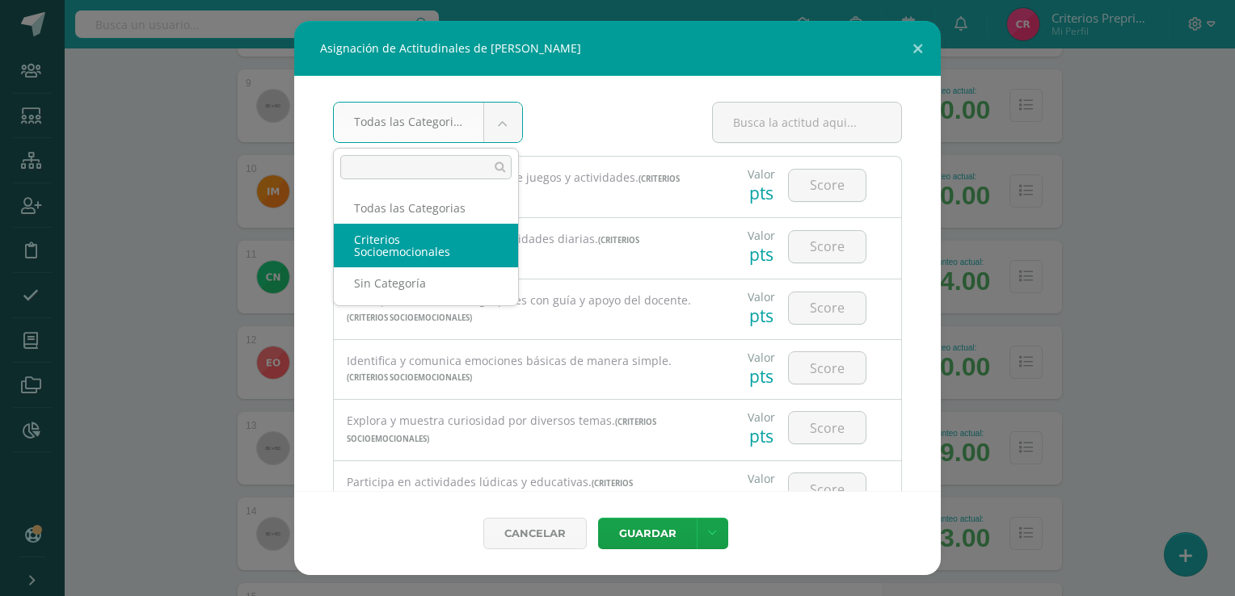
select select "4"
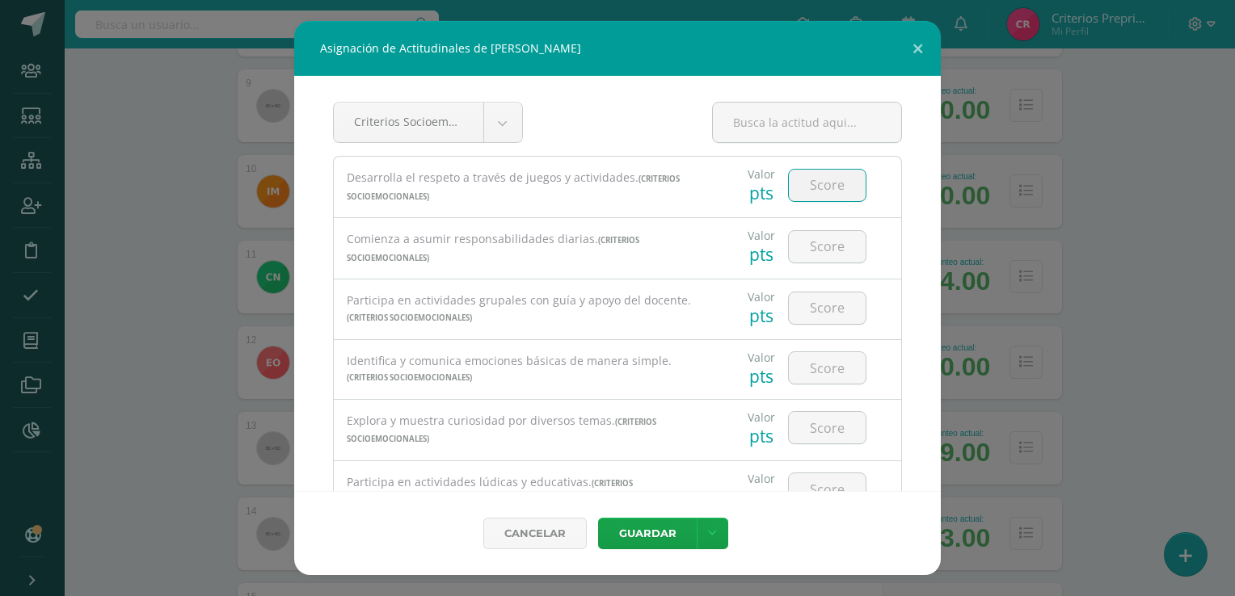
click at [824, 179] on input "number" at bounding box center [827, 186] width 77 height 32
type input "3"
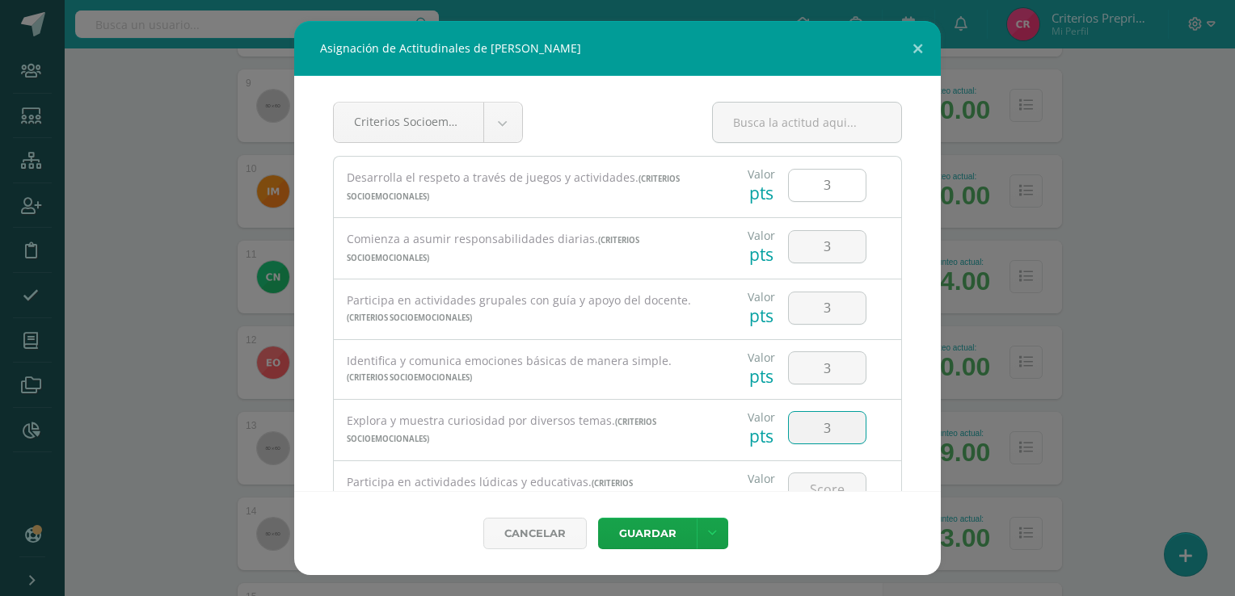
type input "3"
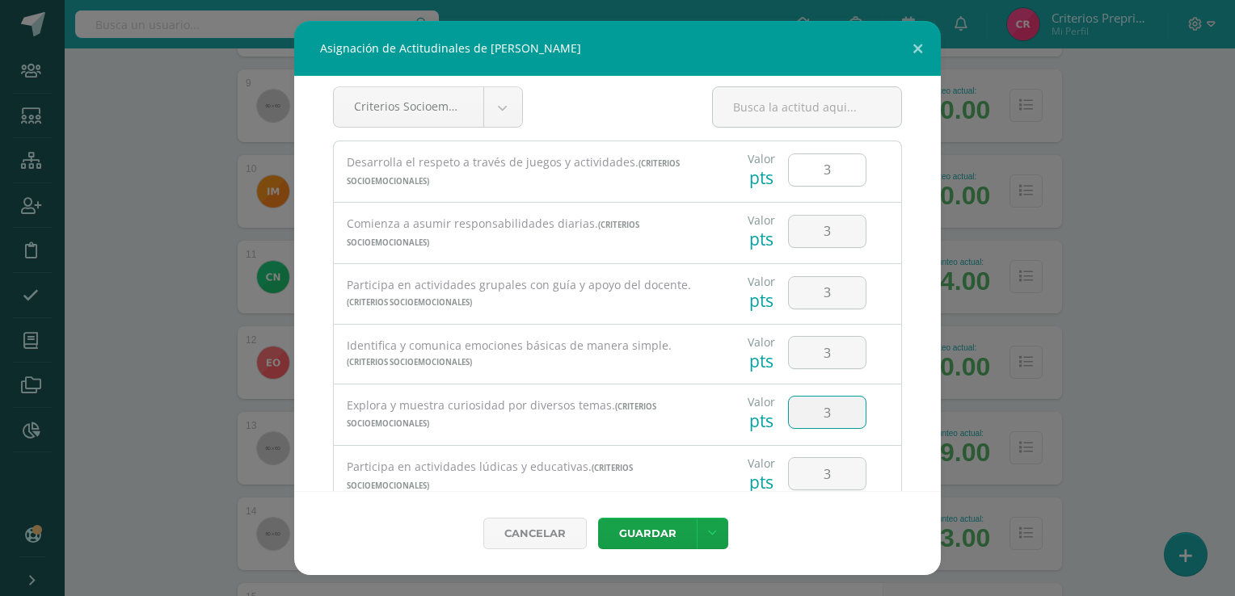
type input "3"
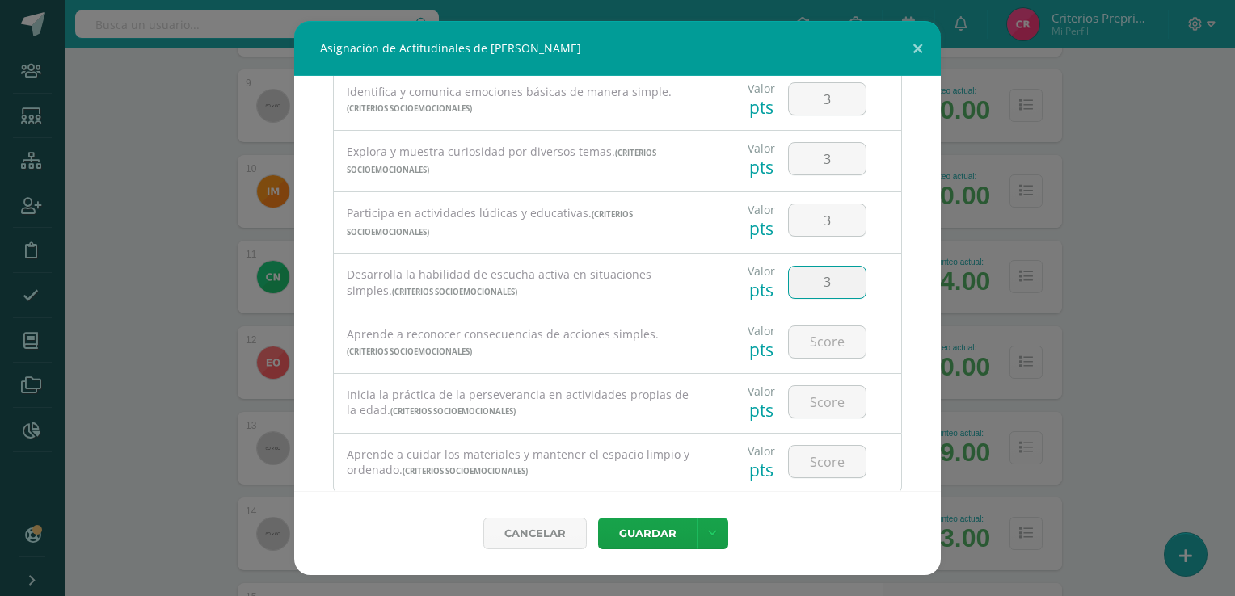
type input "3"
click at [708, 528] on icon at bounding box center [712, 534] width 9 height 14
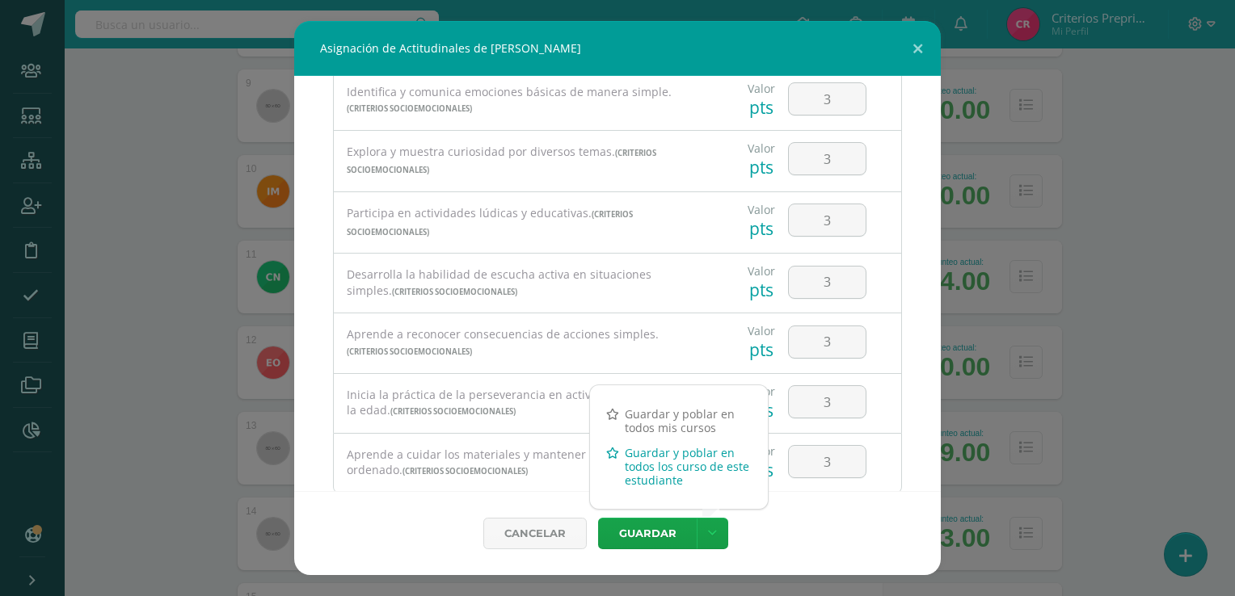
click at [676, 469] on link "Guardar y poblar en todos los curso de este estudiante" at bounding box center [679, 466] width 178 height 53
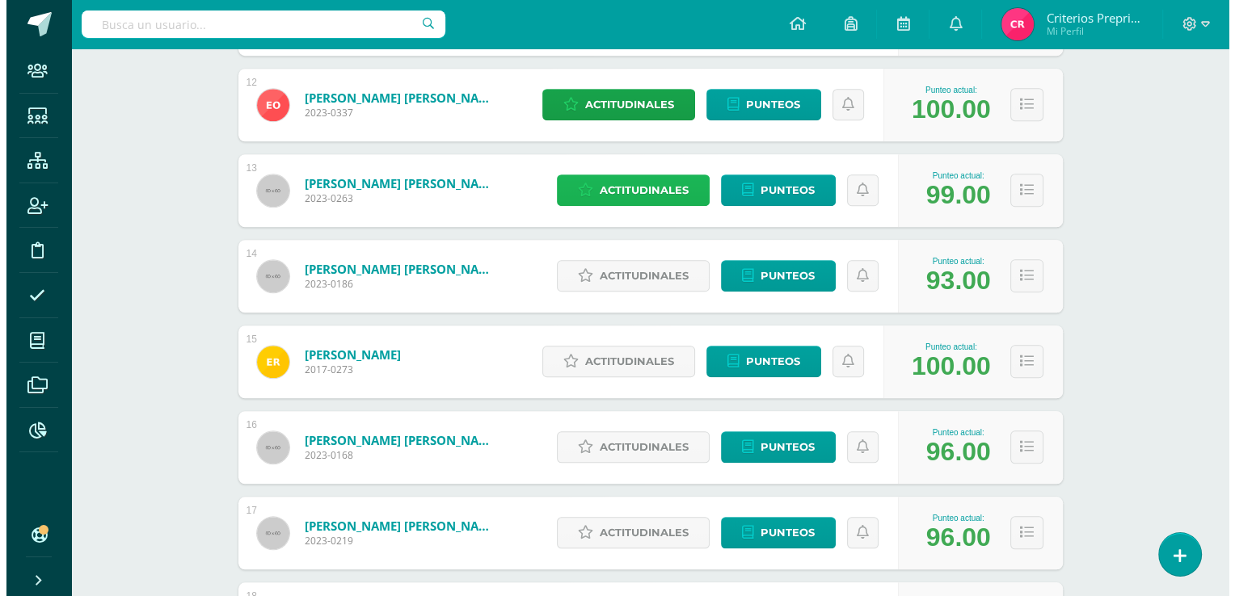
scroll to position [1228, 0]
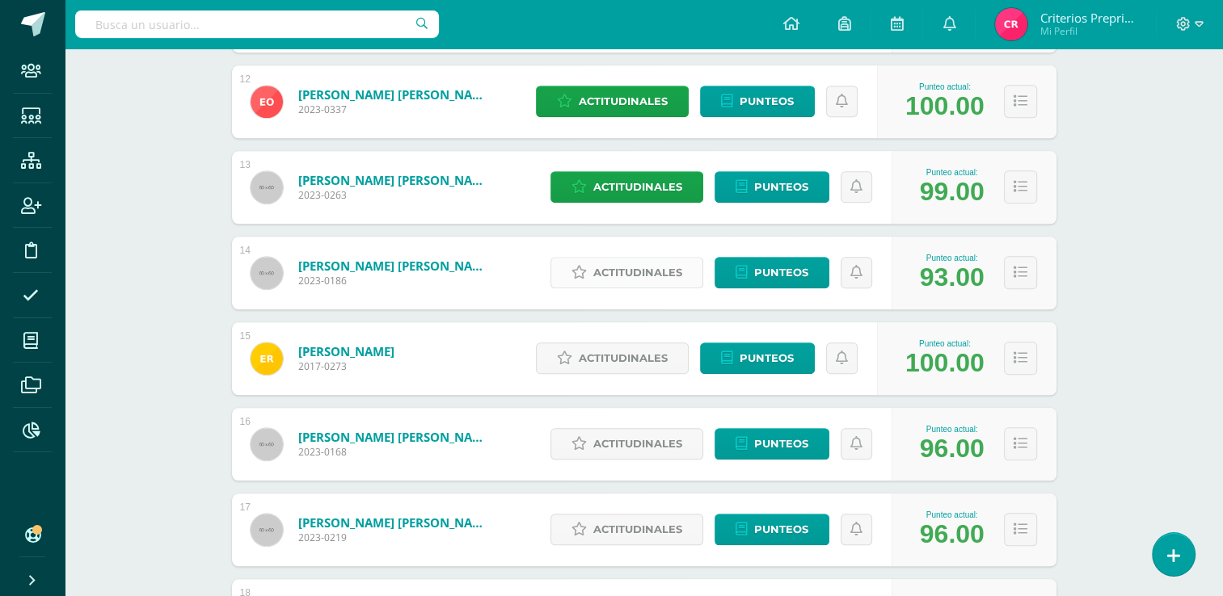
click at [657, 271] on span "Actitudinales" at bounding box center [637, 273] width 89 height 30
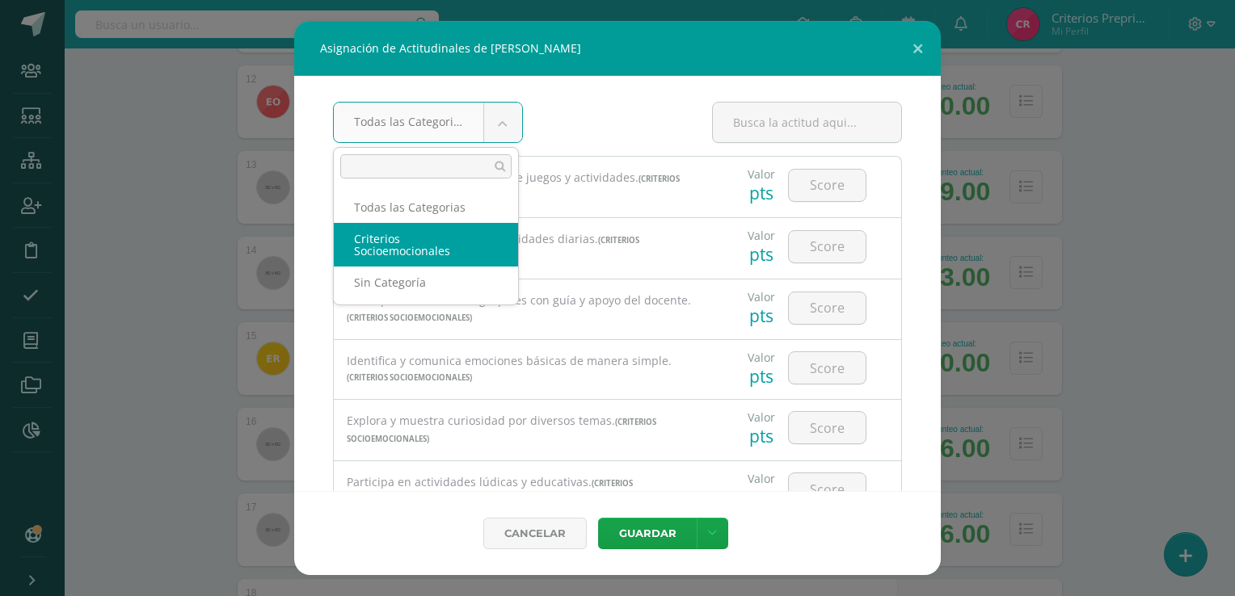
select select "4"
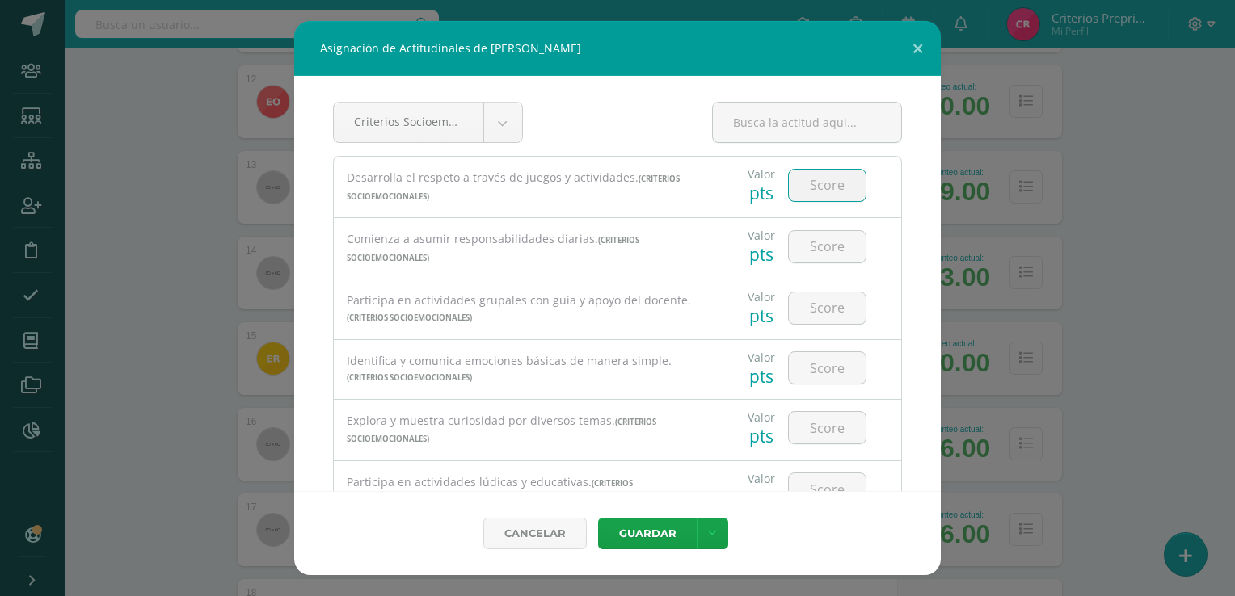
click at [814, 188] on input "number" at bounding box center [827, 186] width 77 height 32
type input "2"
type input "3"
type input "2"
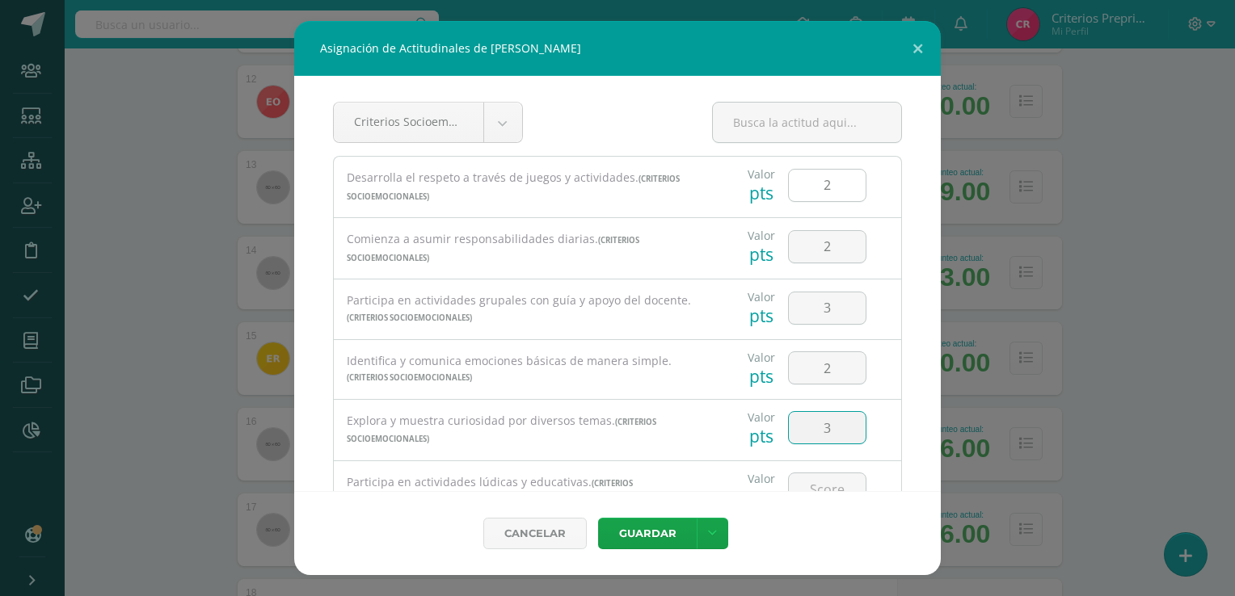
type input "3"
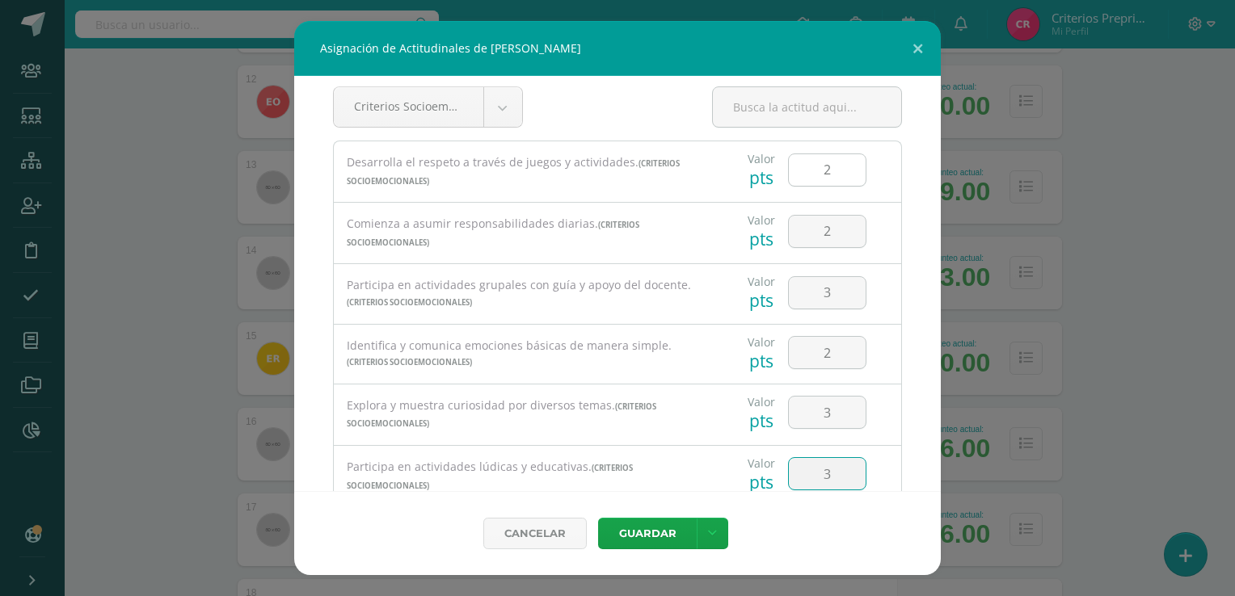
type input "3"
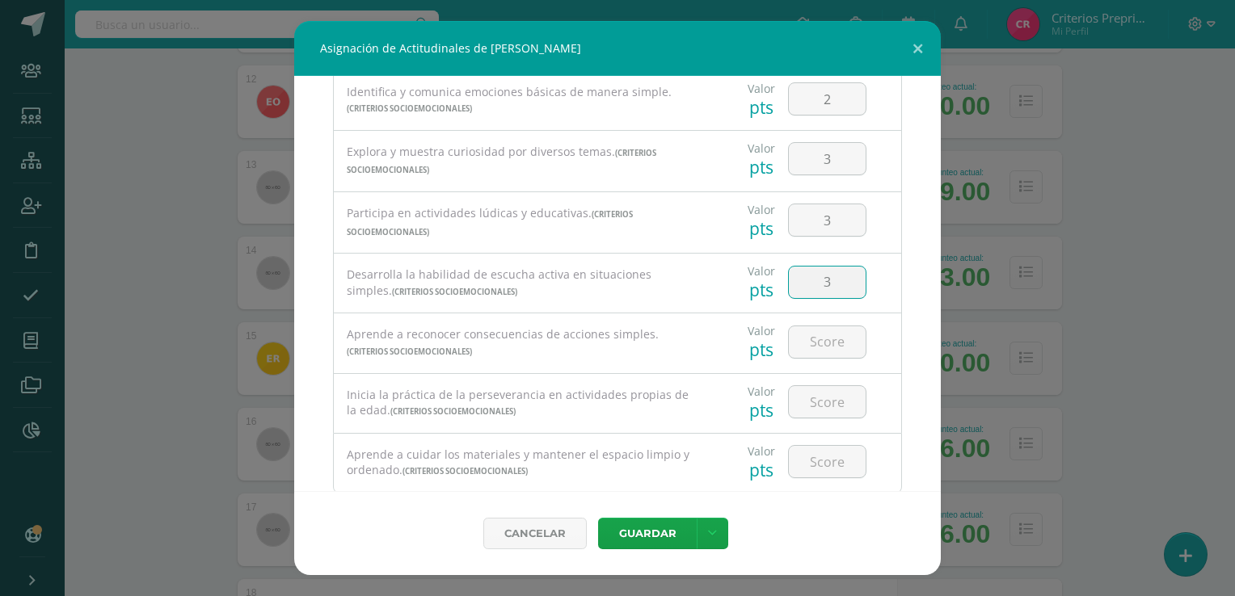
type input "3"
type input "2"
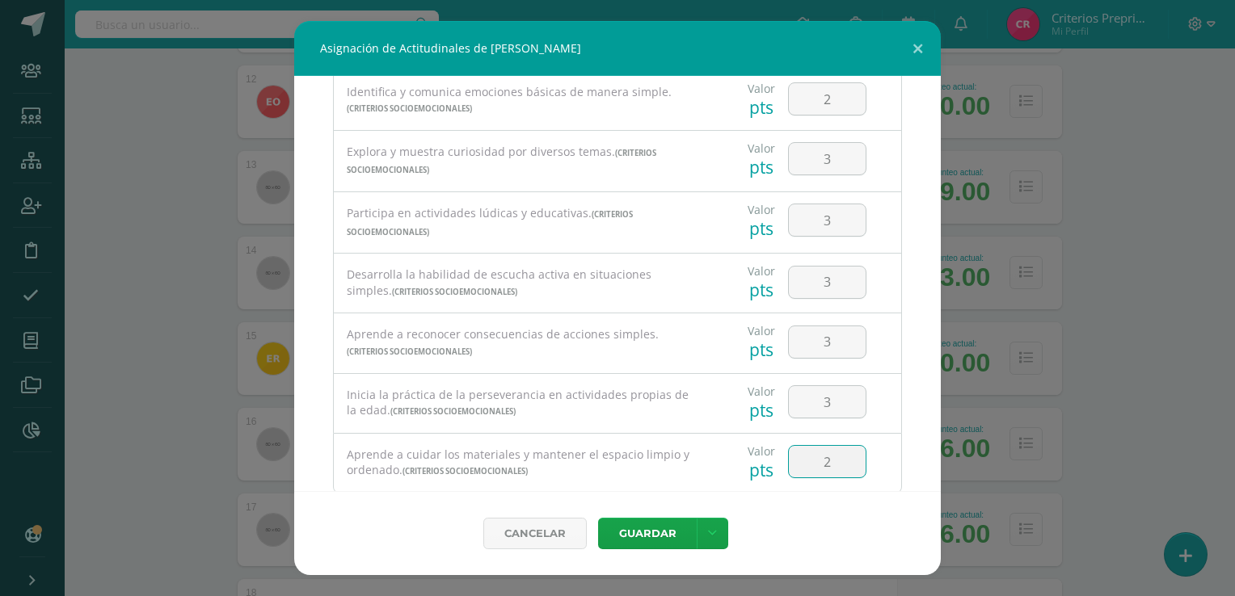
click at [799, 549] on div "Cancelar Guardar Guardar y poblar en todos mis cursos Guardar y poblar en todos…" at bounding box center [617, 533] width 647 height 84
click at [714, 537] on icon at bounding box center [712, 534] width 9 height 14
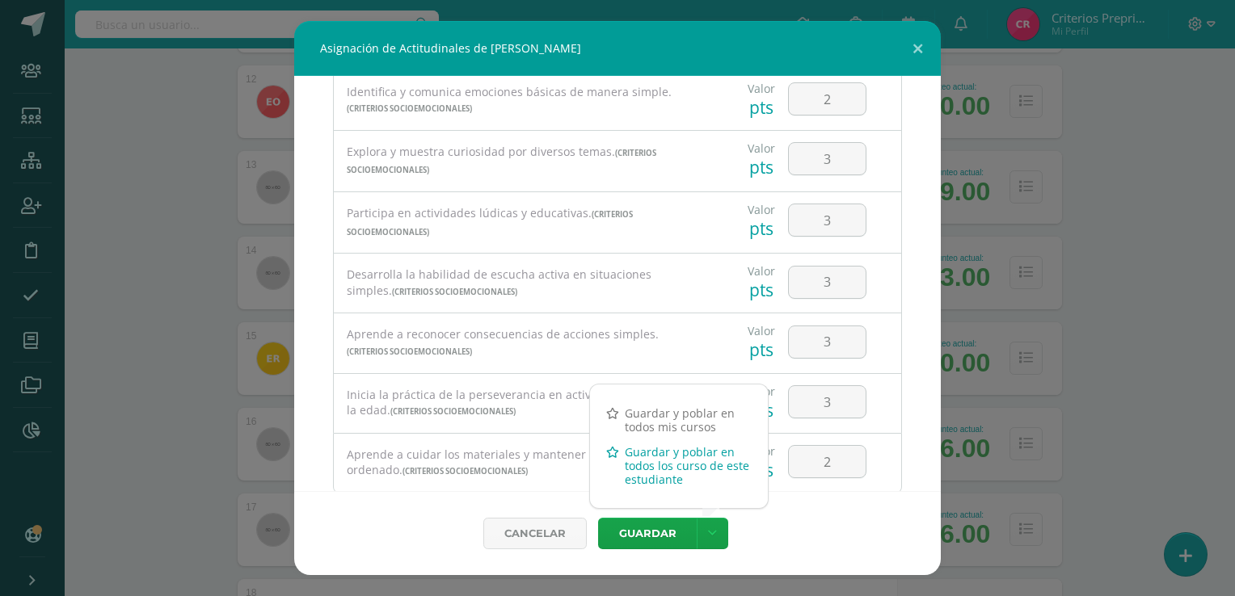
click at [691, 470] on link "Guardar y poblar en todos los curso de este estudiante" at bounding box center [679, 466] width 178 height 53
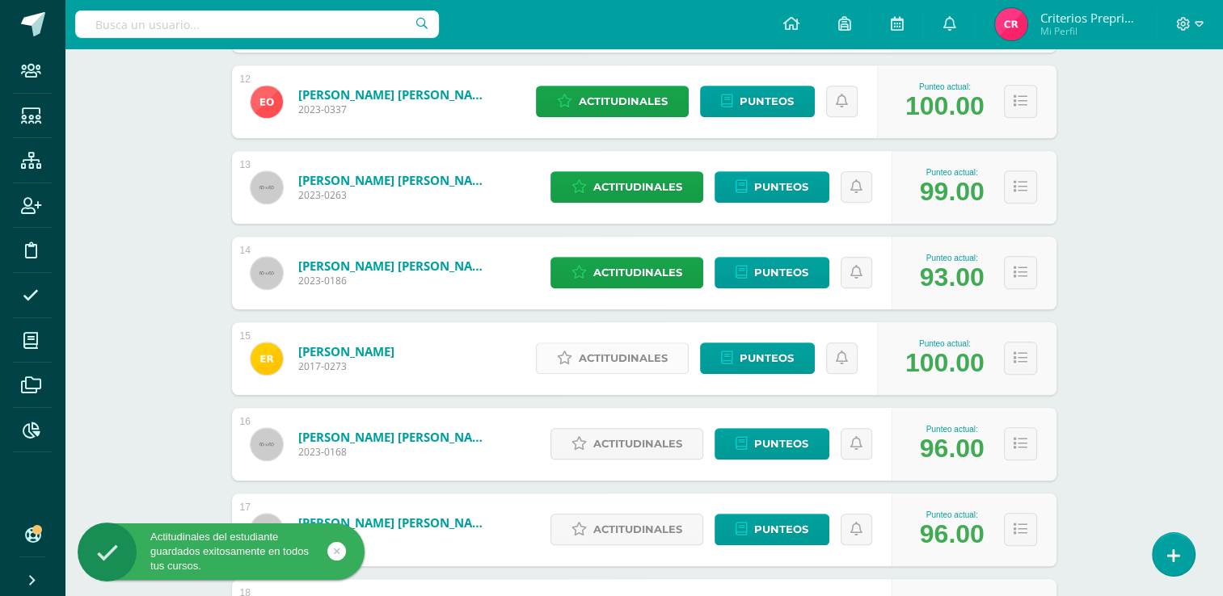
click at [623, 354] on span "Actitudinales" at bounding box center [623, 358] width 89 height 30
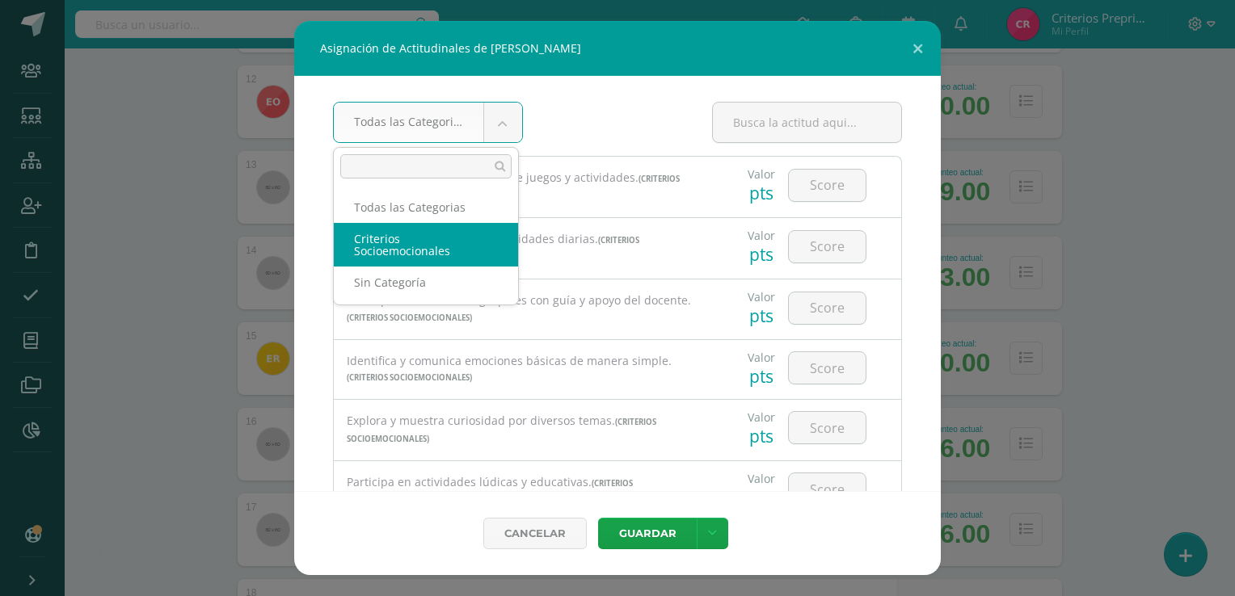
select select "4"
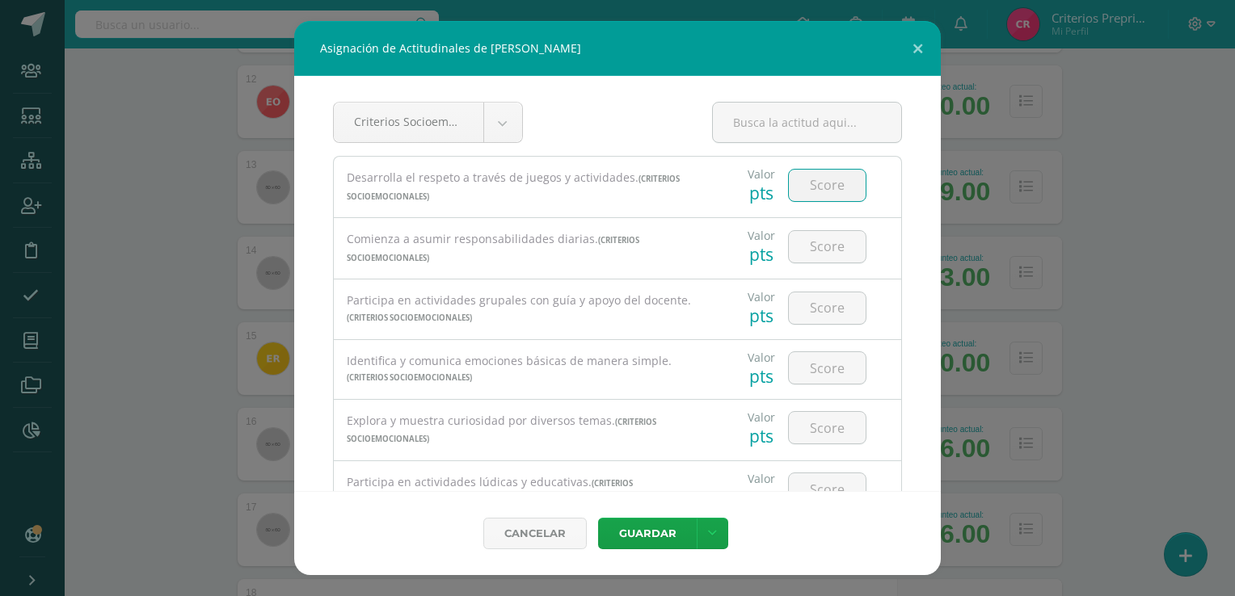
click at [819, 178] on input "number" at bounding box center [827, 186] width 77 height 32
type input "3"
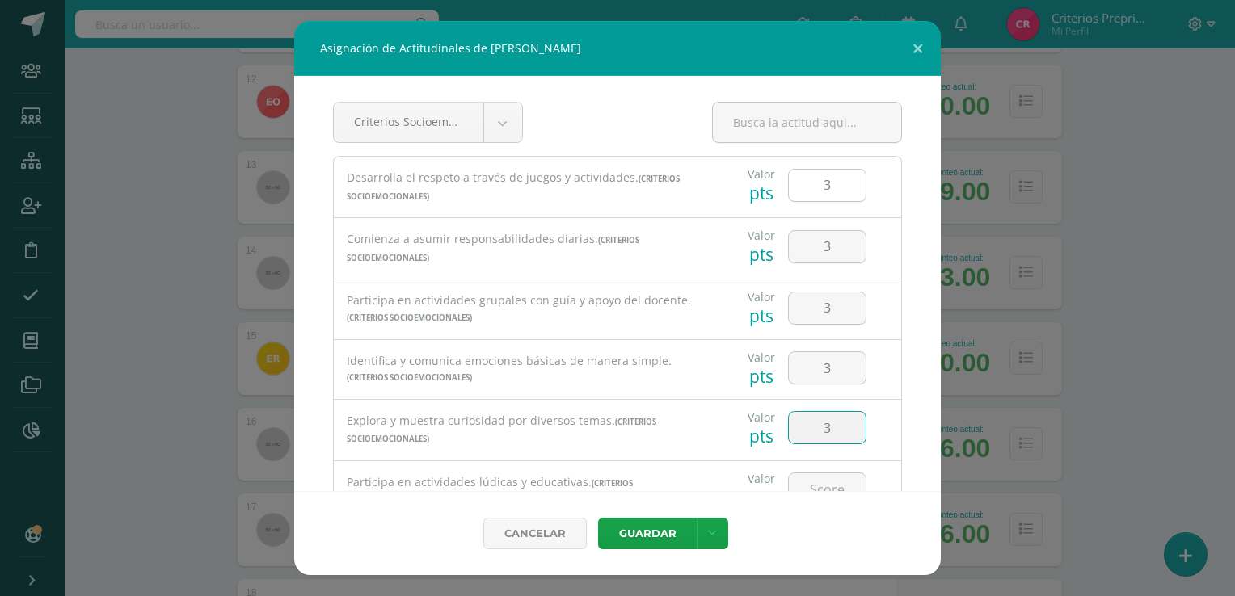
type input "3"
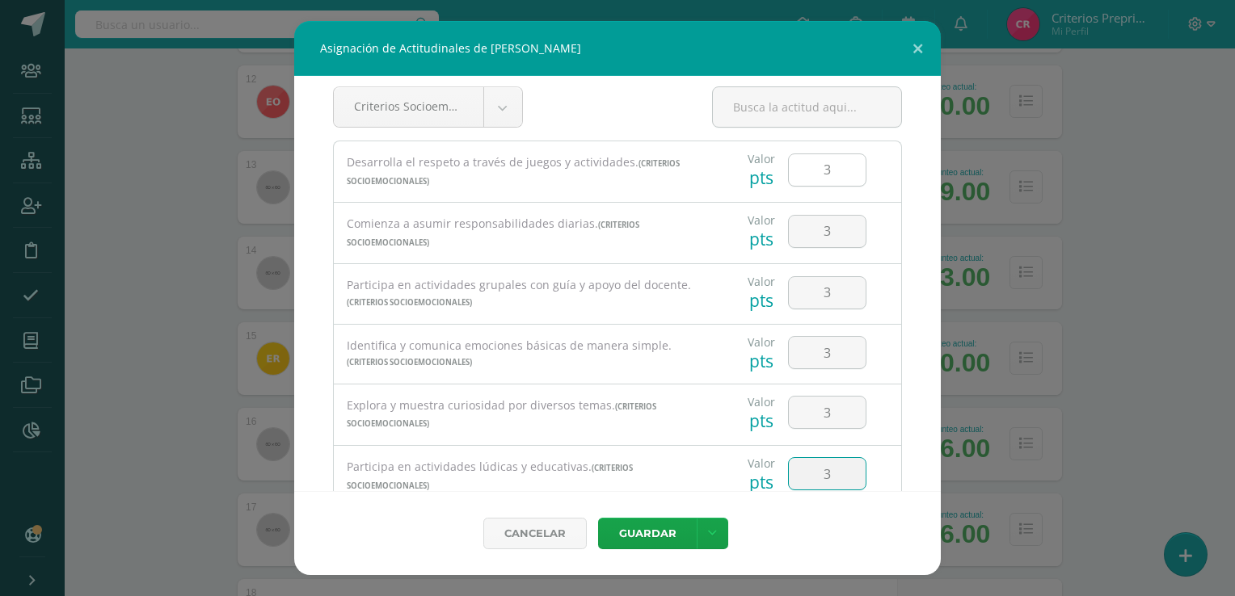
type input "3"
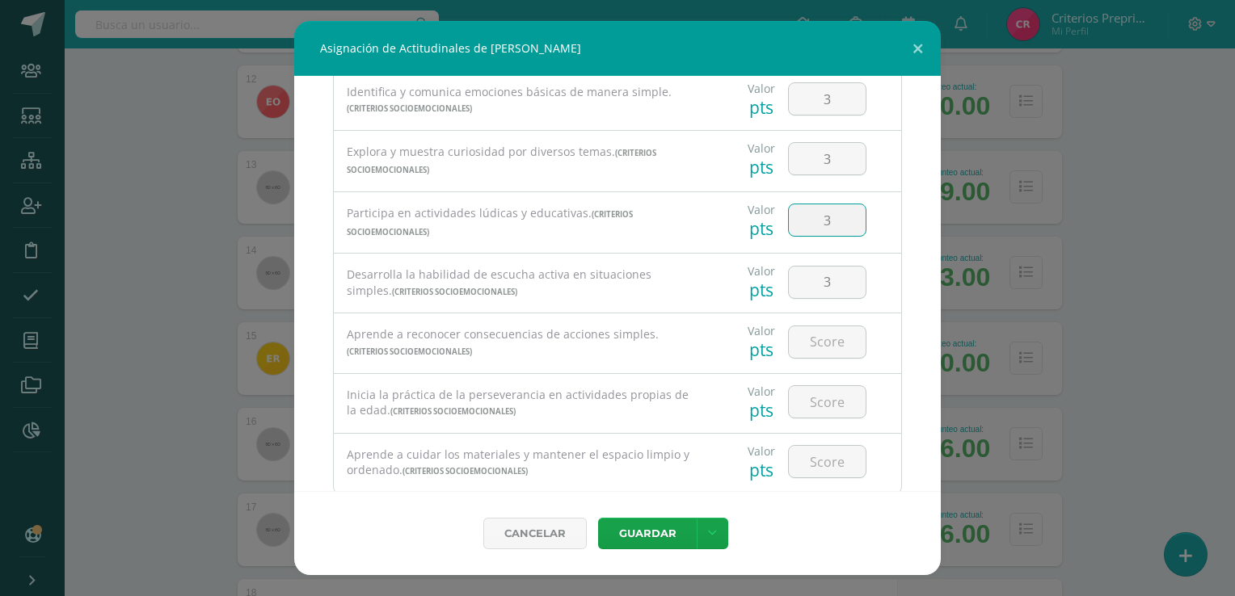
type input "3"
click at [812, 346] on input "number" at bounding box center [827, 343] width 77 height 32
type input "3"
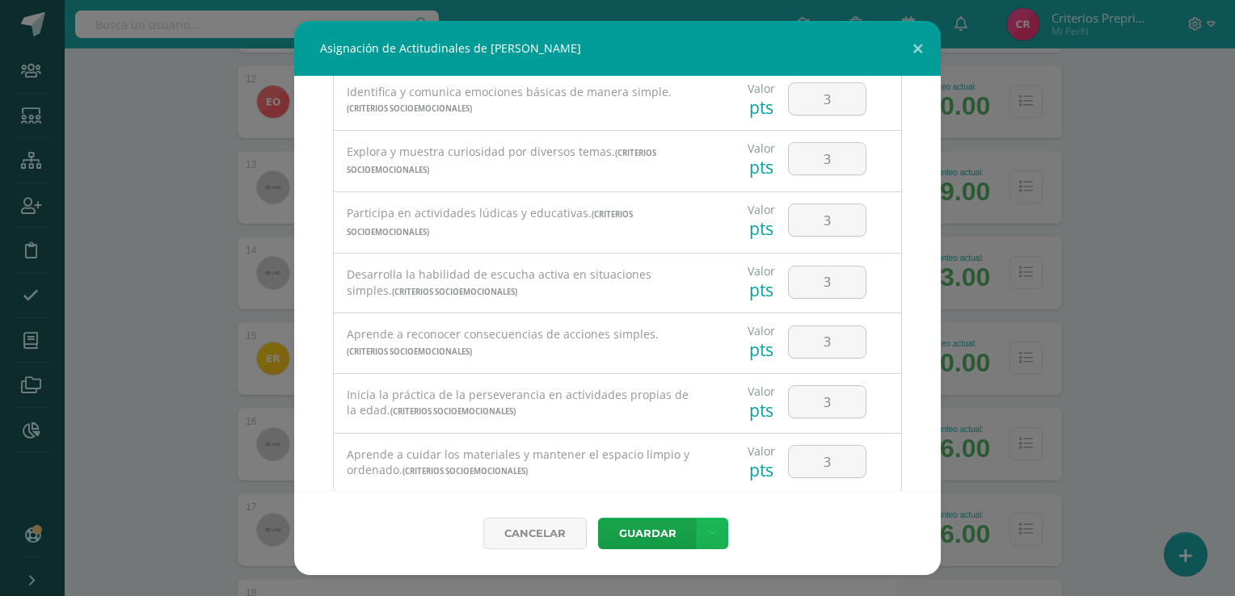
click at [712, 532] on icon at bounding box center [712, 534] width 9 height 14
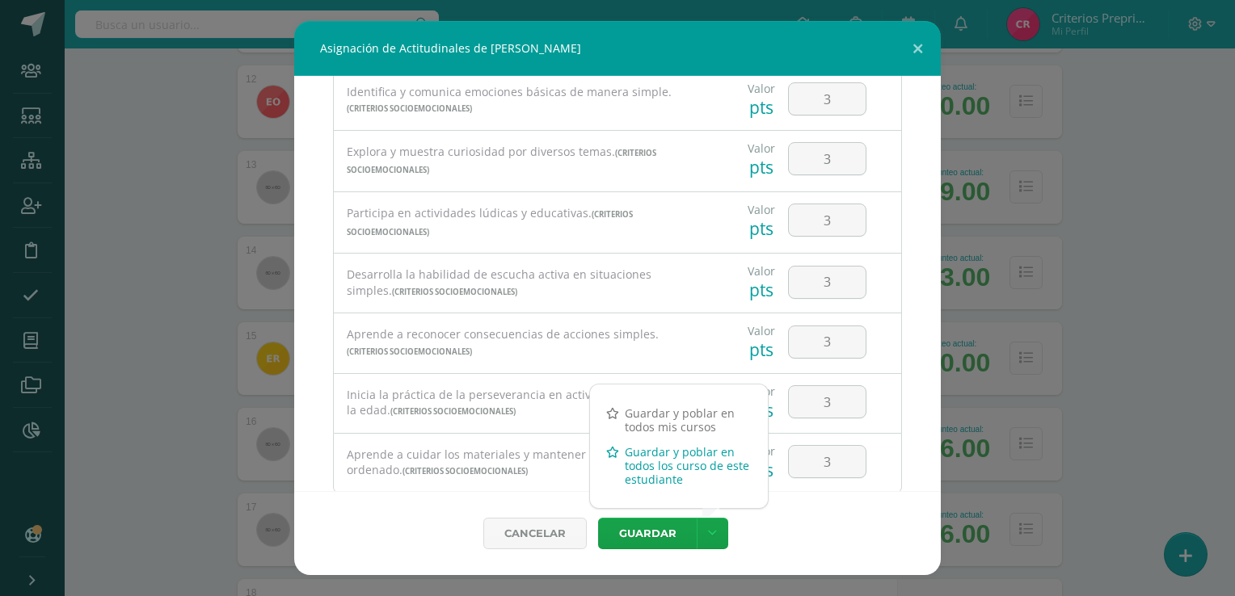
click at [666, 470] on link "Guardar y poblar en todos los curso de este estudiante" at bounding box center [679, 466] width 178 height 53
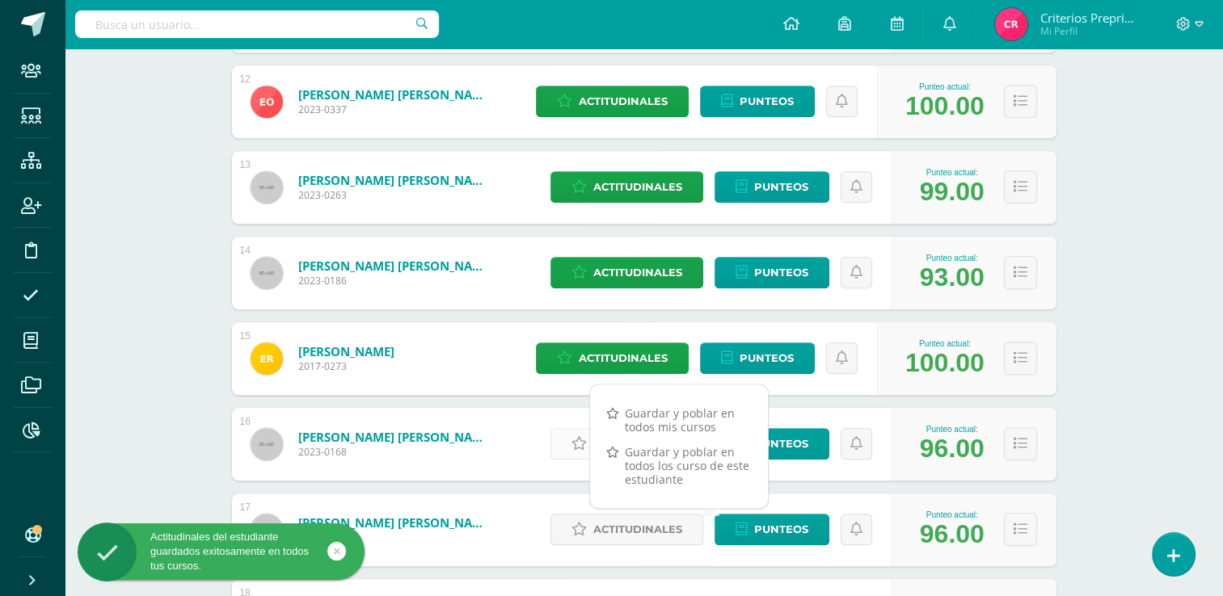
click at [570, 445] on link "Actitudinales" at bounding box center [626, 444] width 153 height 32
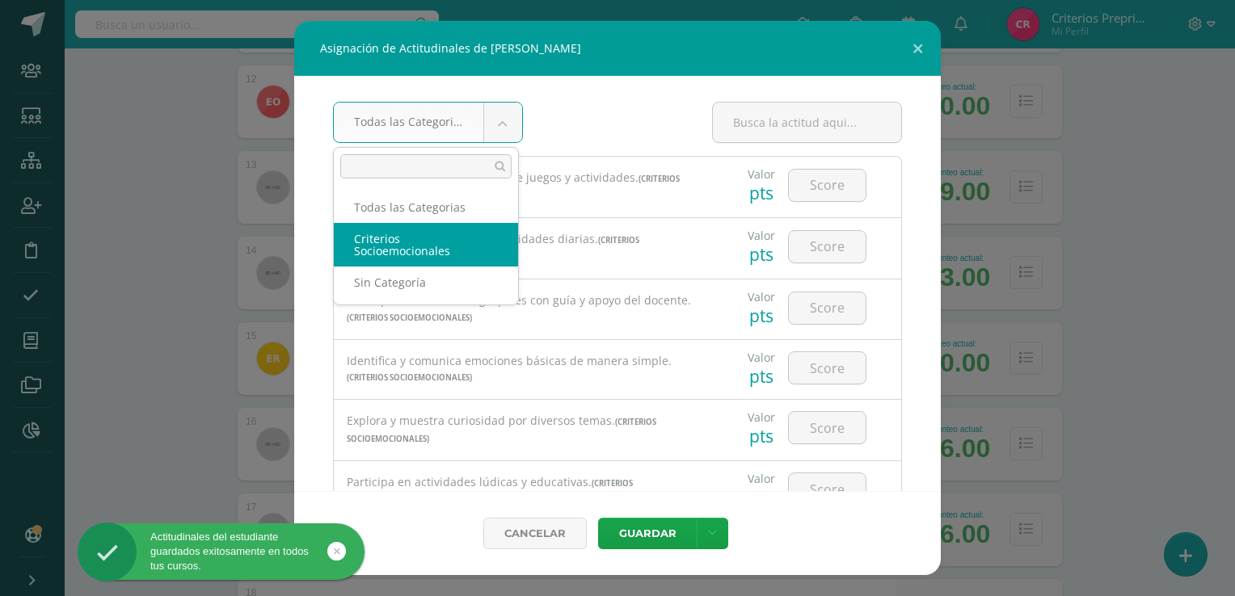
select select "4"
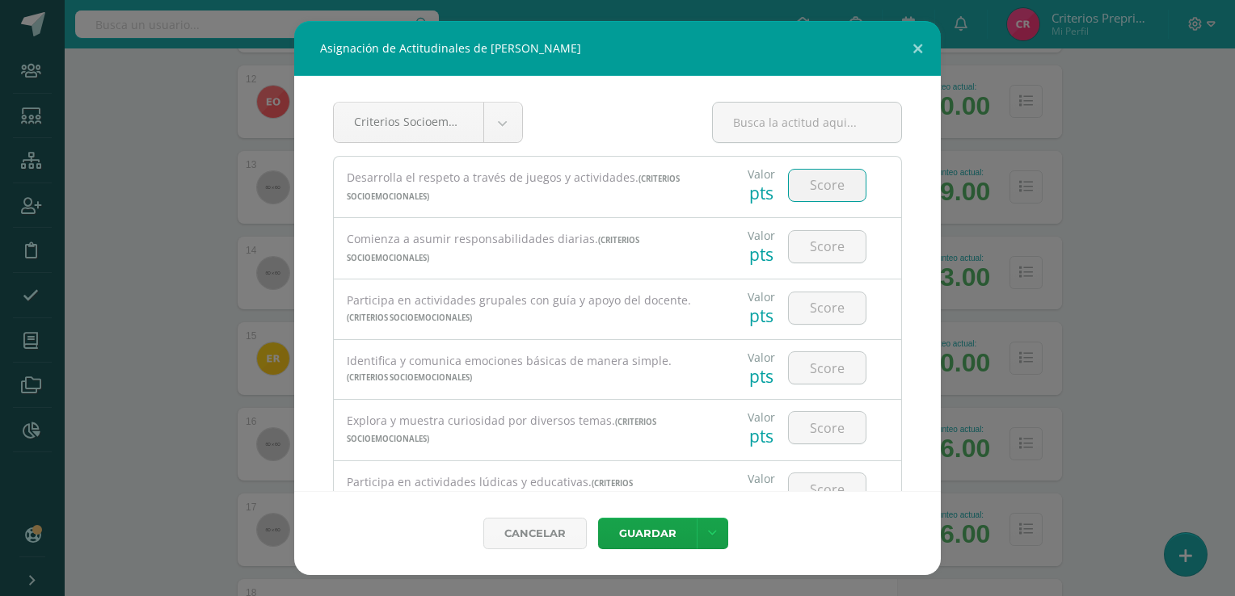
click at [818, 190] on input "number" at bounding box center [827, 186] width 77 height 32
click at [823, 176] on input "number" at bounding box center [827, 186] width 77 height 32
type input "3"
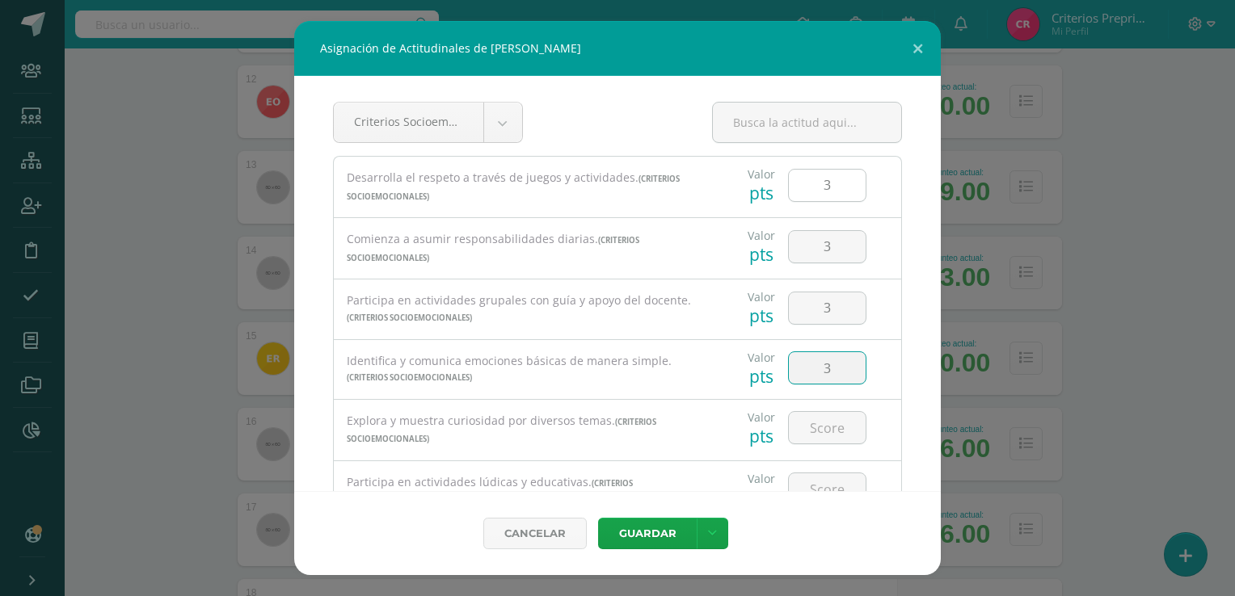
type input "3"
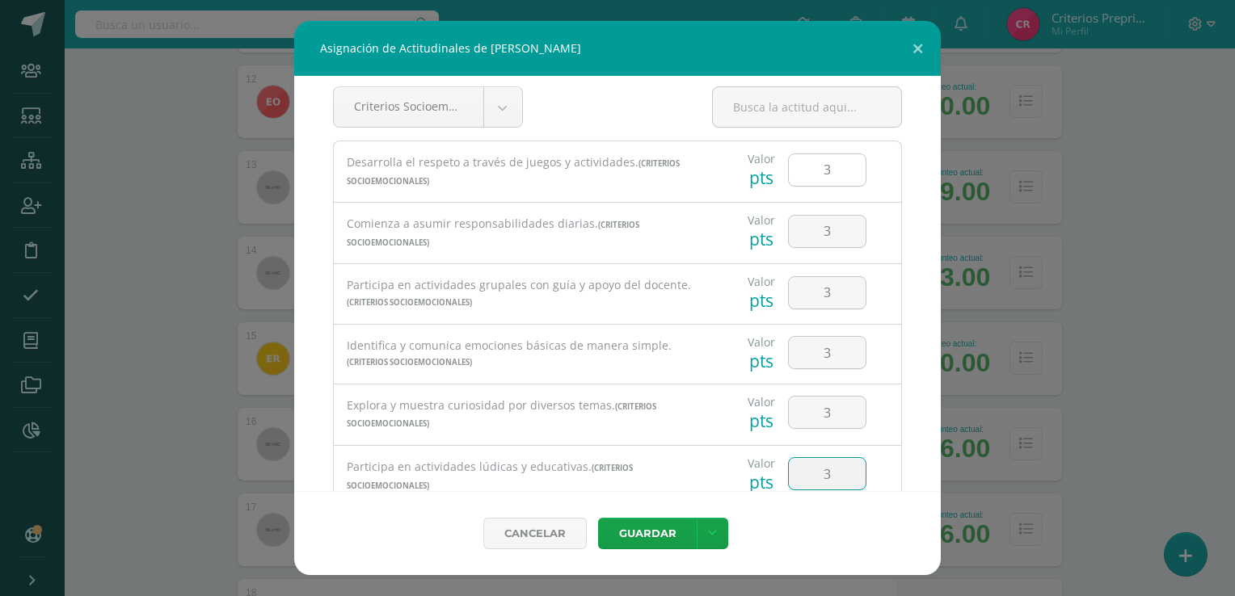
type input "3"
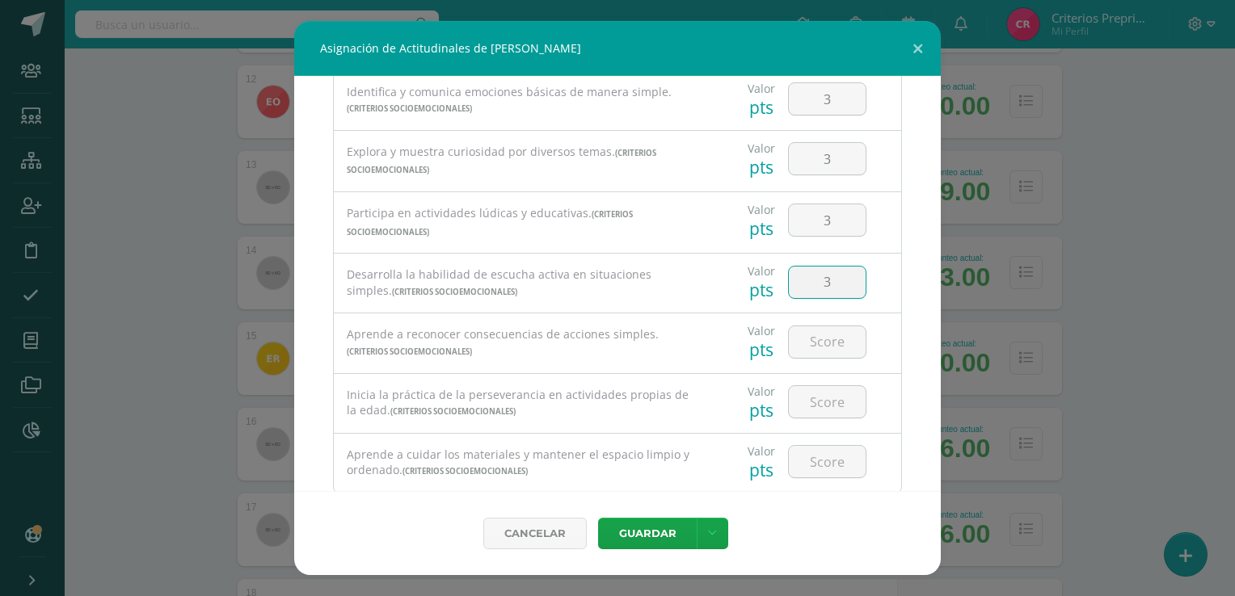
type input "3"
click at [709, 538] on icon at bounding box center [712, 534] width 9 height 14
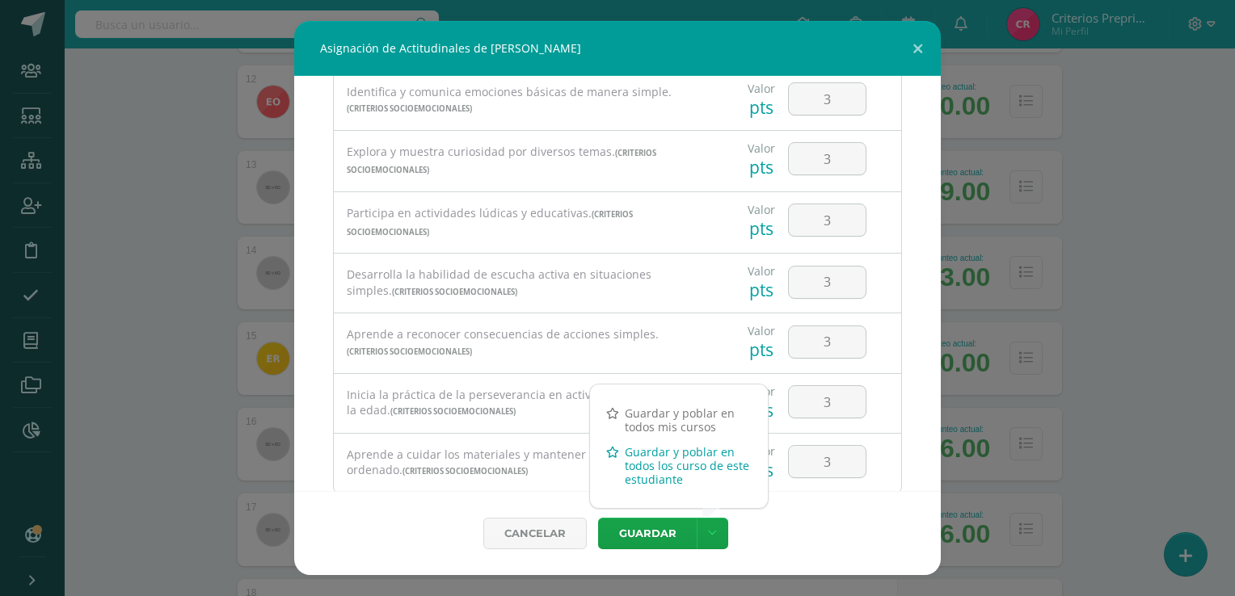
click at [685, 474] on link "Guardar y poblar en todos los curso de este estudiante" at bounding box center [679, 466] width 178 height 53
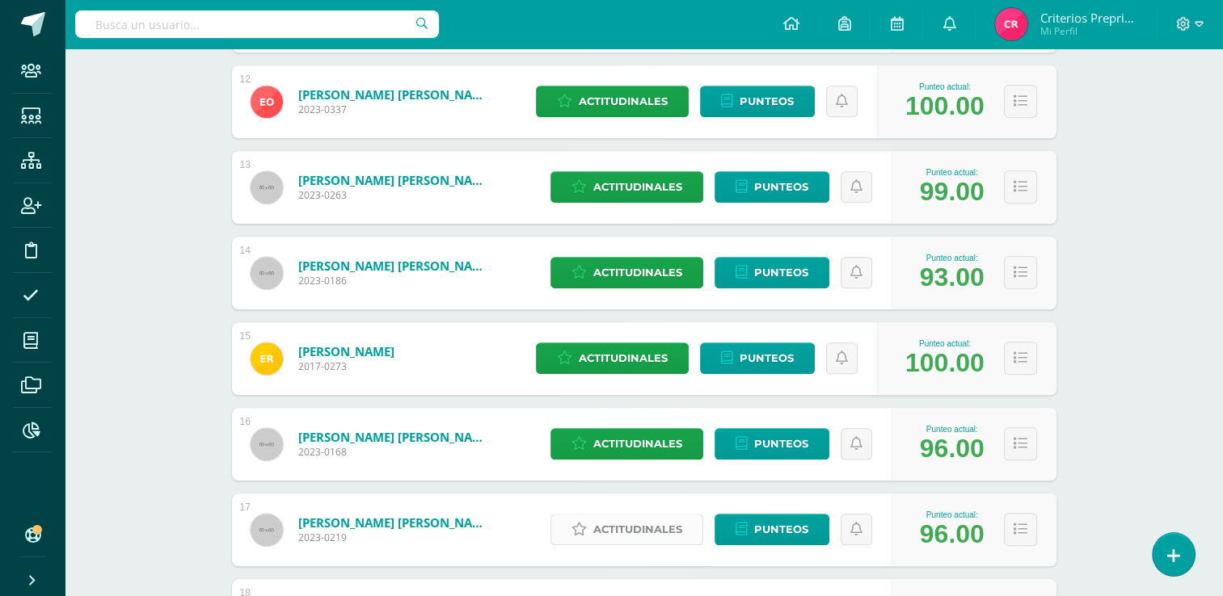
click at [643, 532] on span "Actitudinales" at bounding box center [637, 530] width 89 height 30
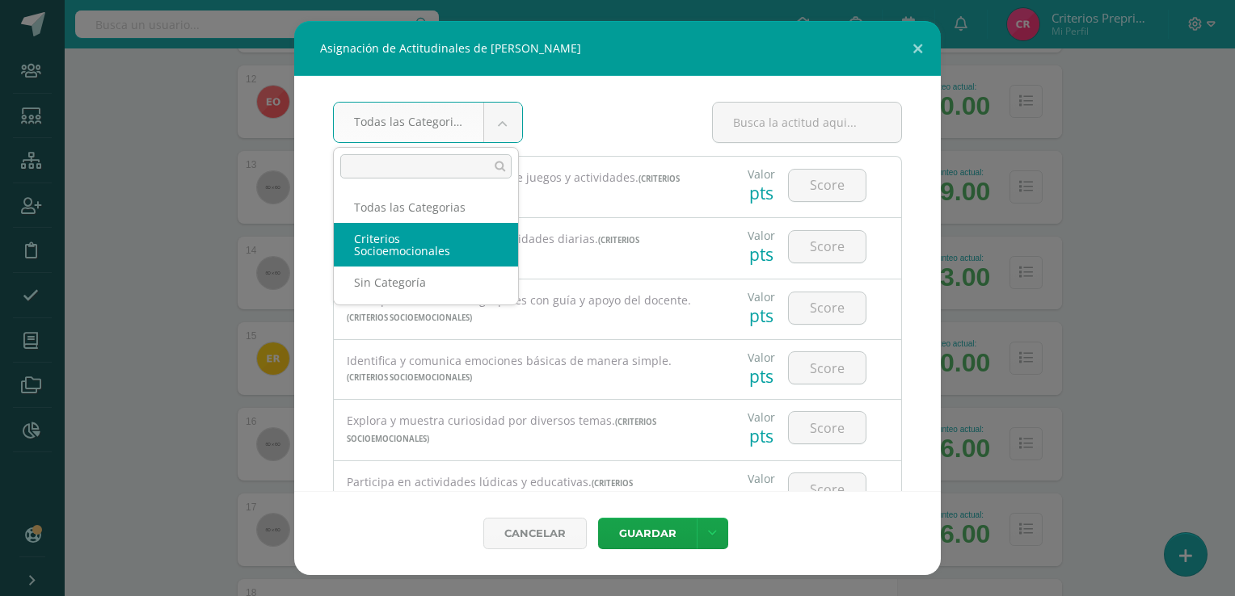
select select "4"
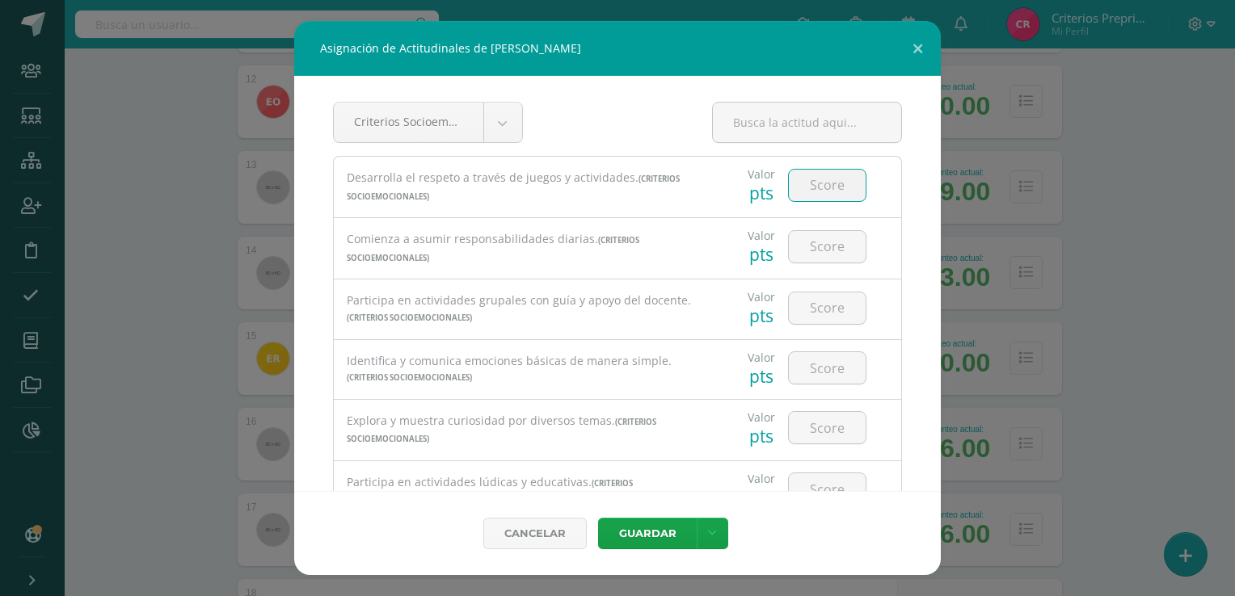
click at [836, 199] on input "number" at bounding box center [827, 186] width 77 height 32
type input "3"
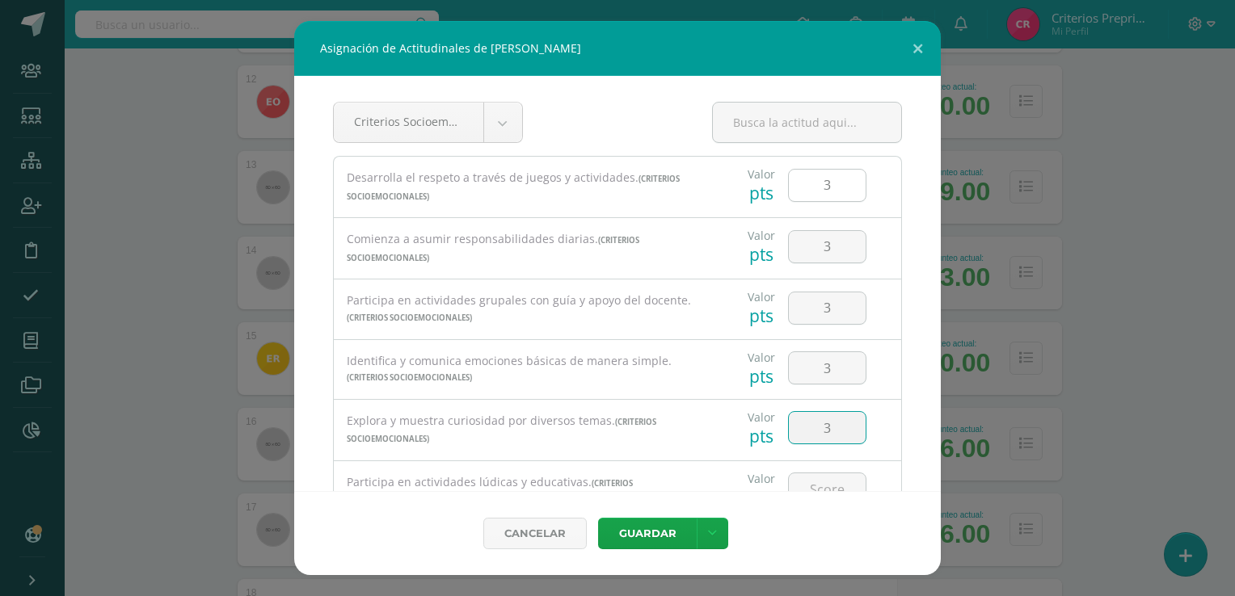
type input "3"
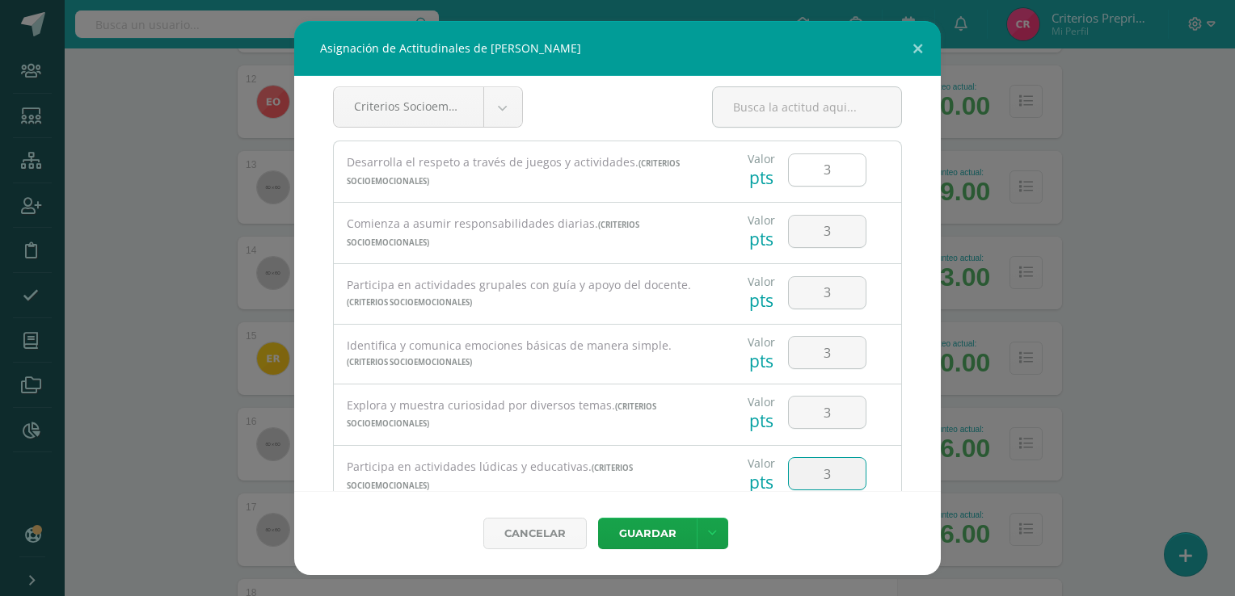
type input "3"
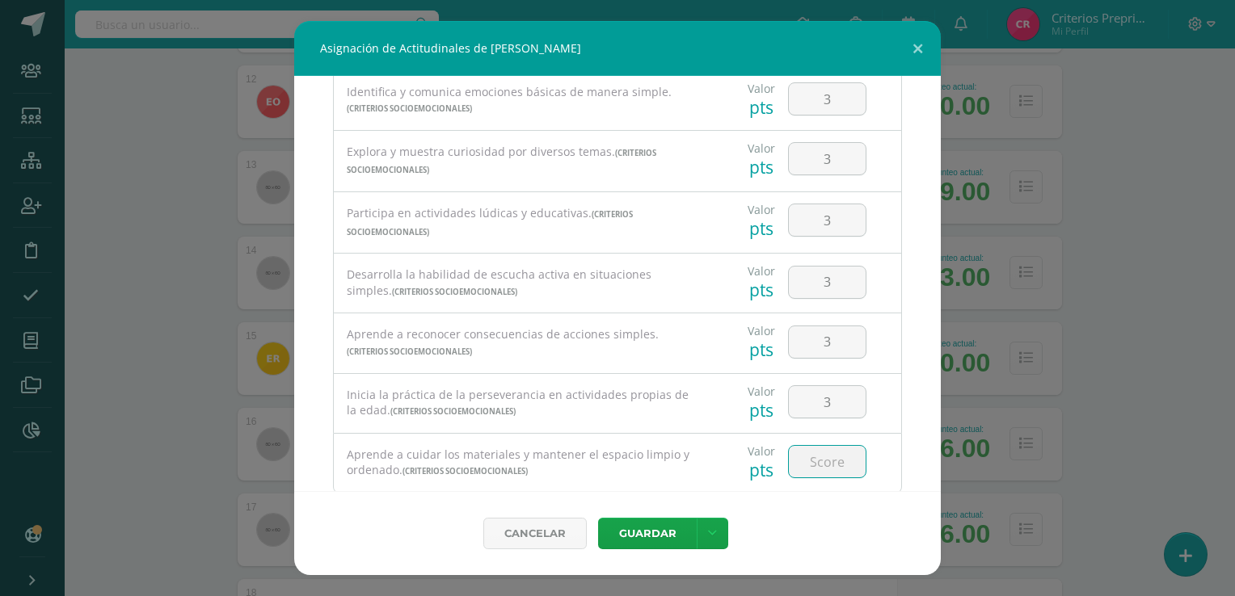
click at [820, 457] on input "number" at bounding box center [827, 462] width 77 height 32
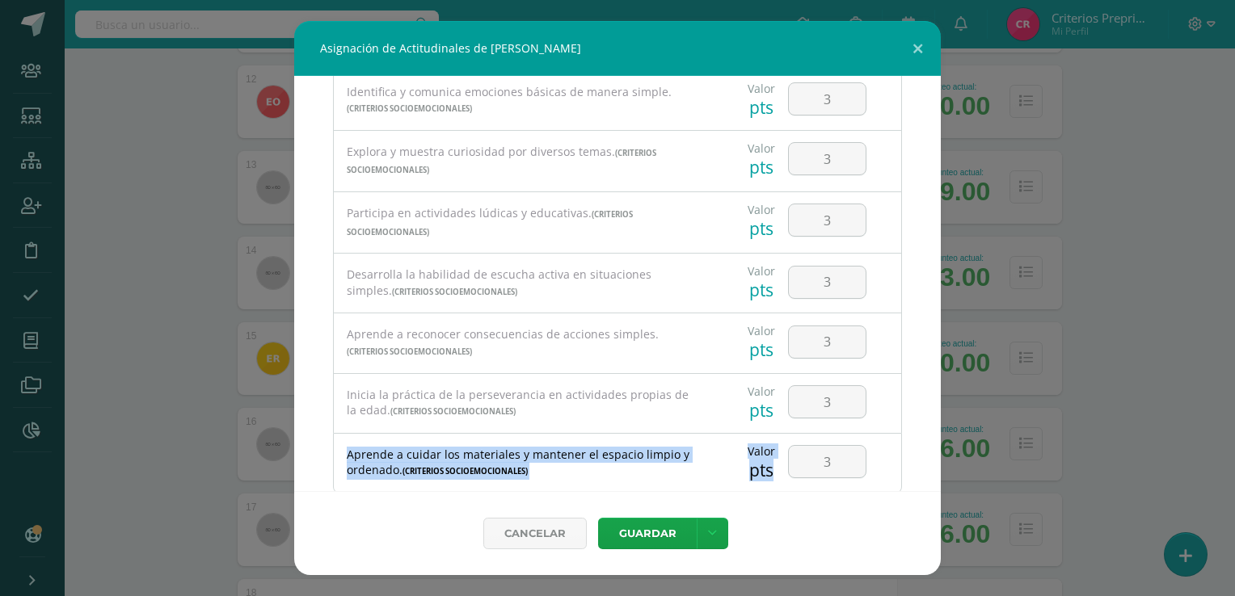
drag, startPoint x: 941, startPoint y: 382, endPoint x: 926, endPoint y: 471, distance: 90.1
click at [926, 471] on div "Asignación de Actitudinales de Fátima Daniela Solis Méndez Criterios Socioemoci…" at bounding box center [617, 298] width 1222 height 554
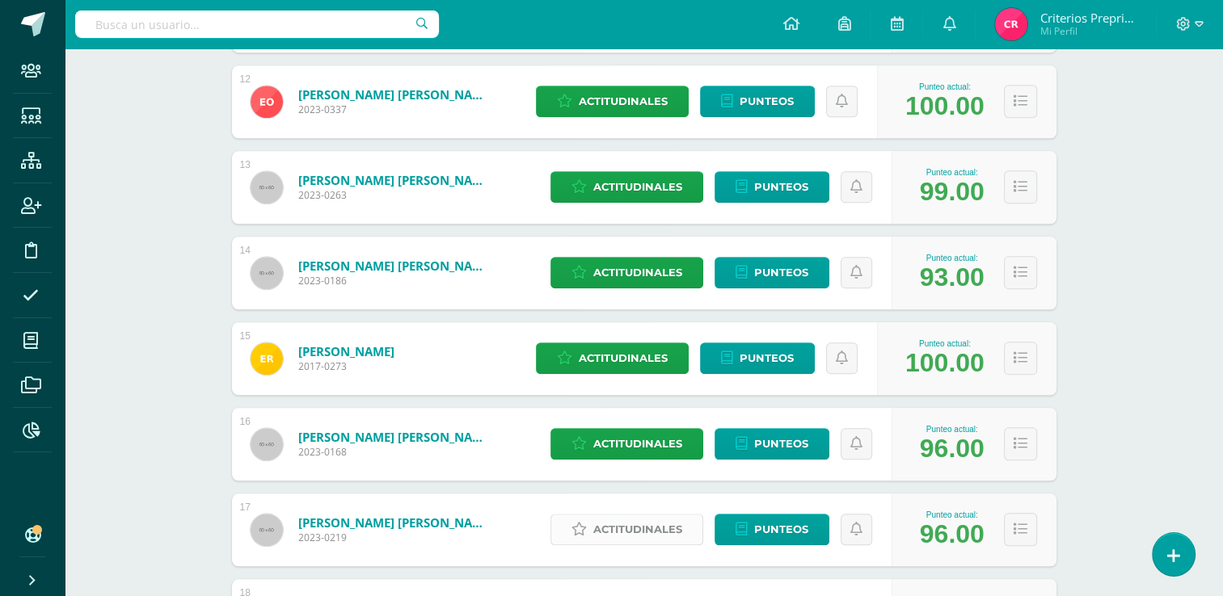
click at [610, 529] on span "Actitudinales" at bounding box center [637, 530] width 89 height 30
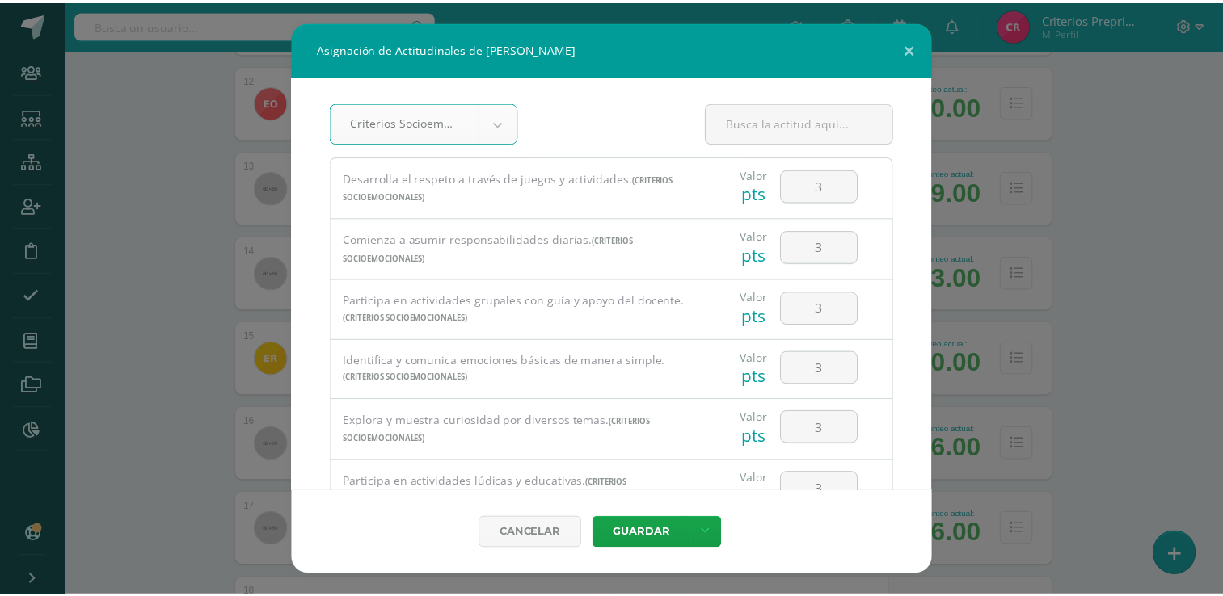
scroll to position [314, 0]
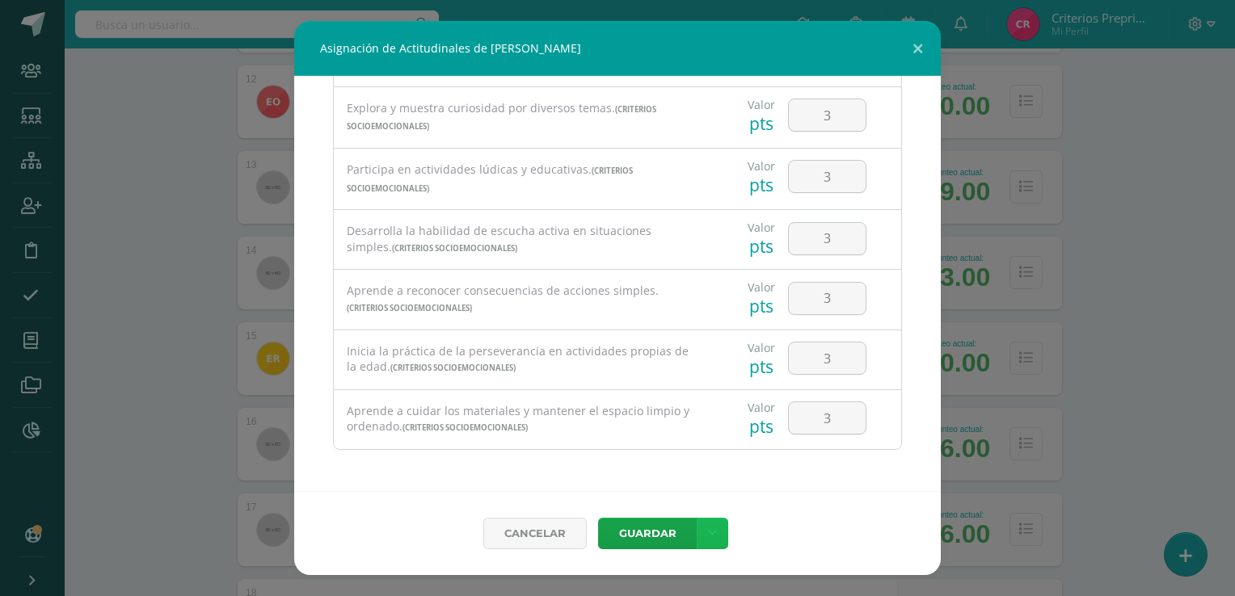
click at [718, 520] on link at bounding box center [713, 534] width 32 height 32
click at [685, 468] on link "Guardar y poblar en todos los curso de este estudiante" at bounding box center [679, 466] width 178 height 53
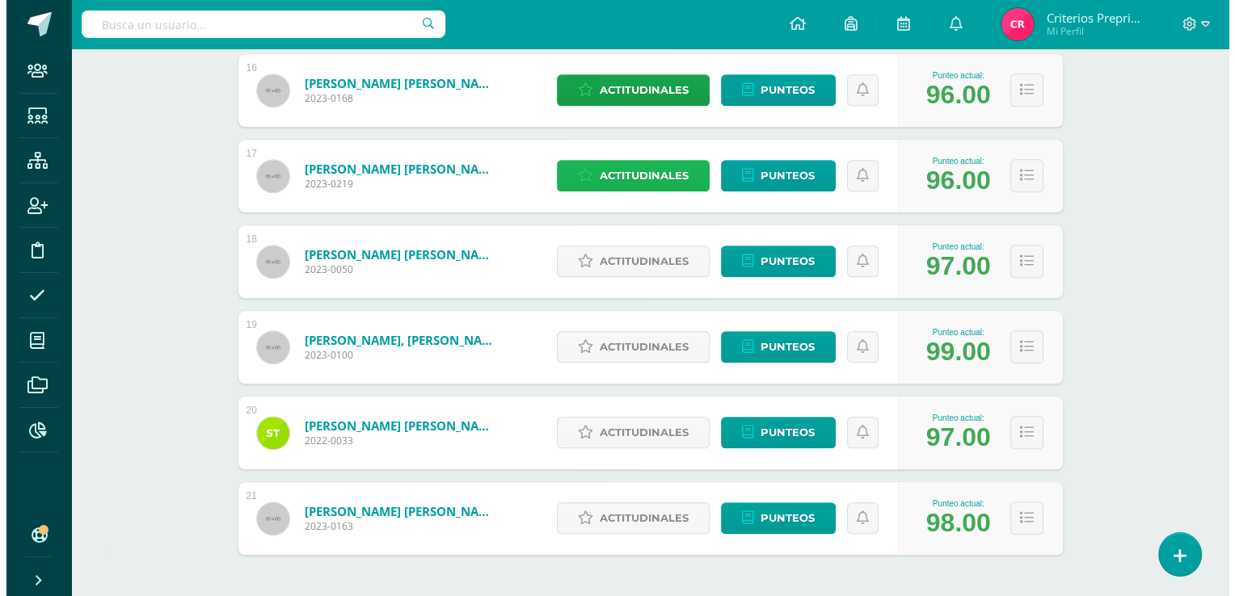
scroll to position [1595, 0]
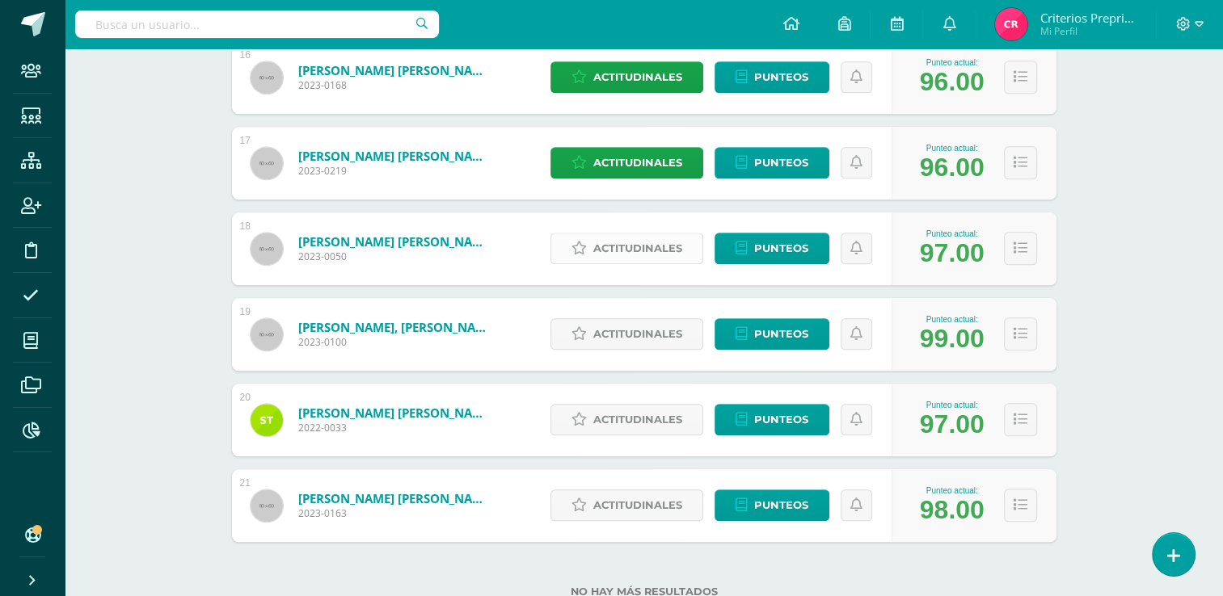
click at [676, 241] on span "Actitudinales" at bounding box center [637, 249] width 89 height 30
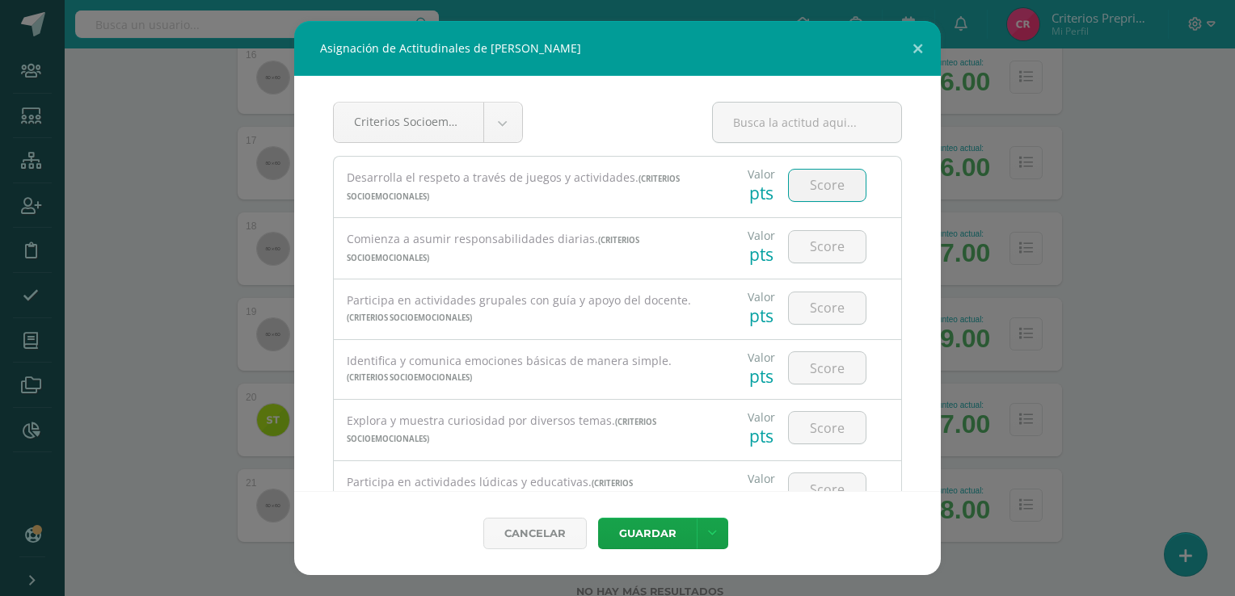
click at [815, 177] on input "number" at bounding box center [827, 186] width 77 height 32
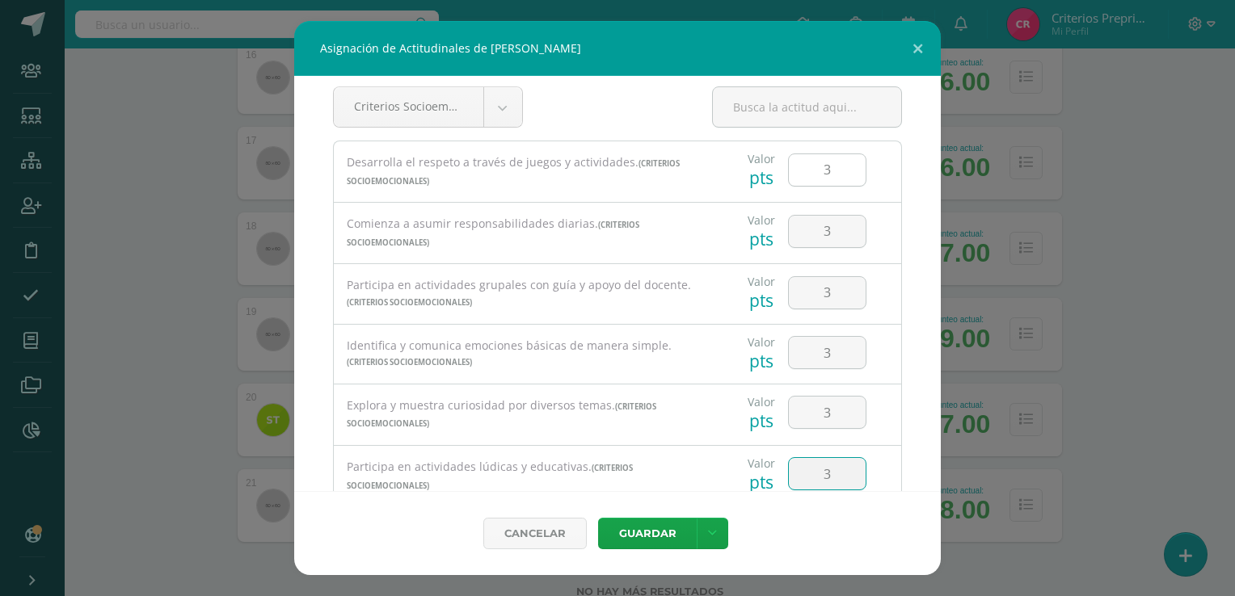
scroll to position [269, 0]
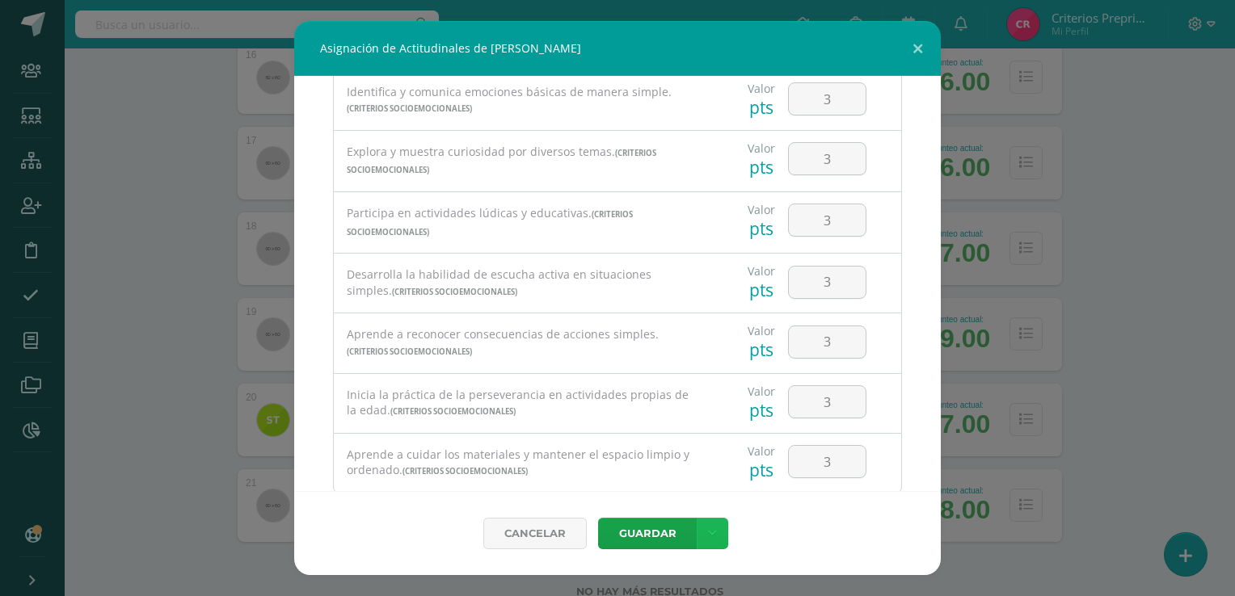
click at [714, 540] on icon at bounding box center [712, 534] width 9 height 14
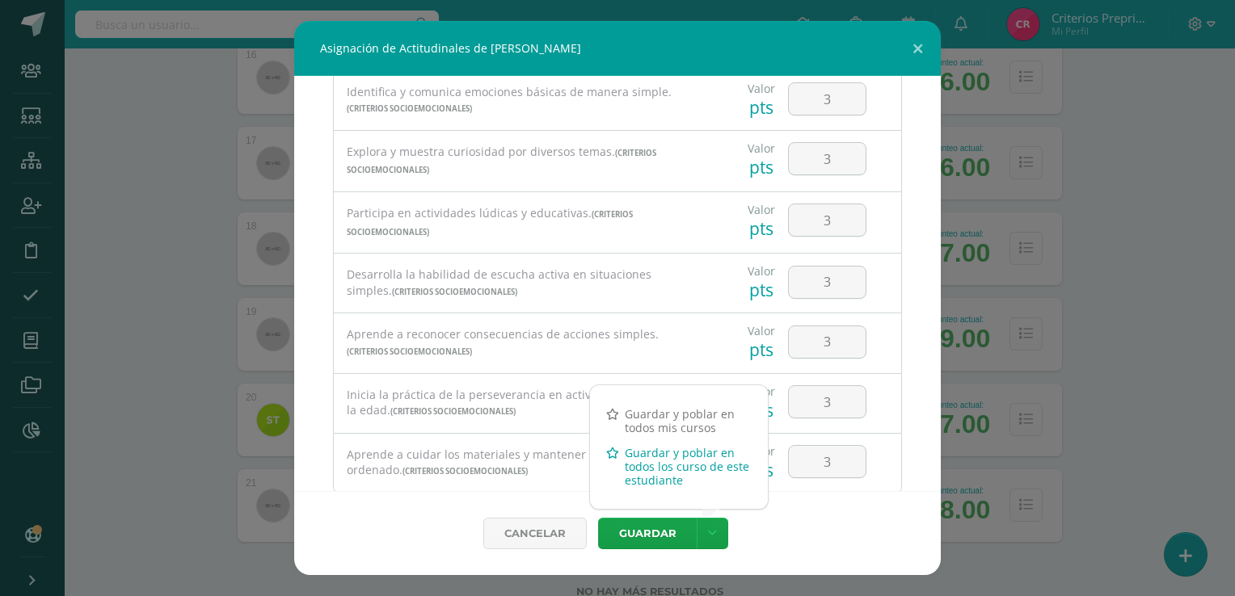
click at [660, 458] on link "Guardar y poblar en todos los curso de este estudiante" at bounding box center [679, 466] width 178 height 53
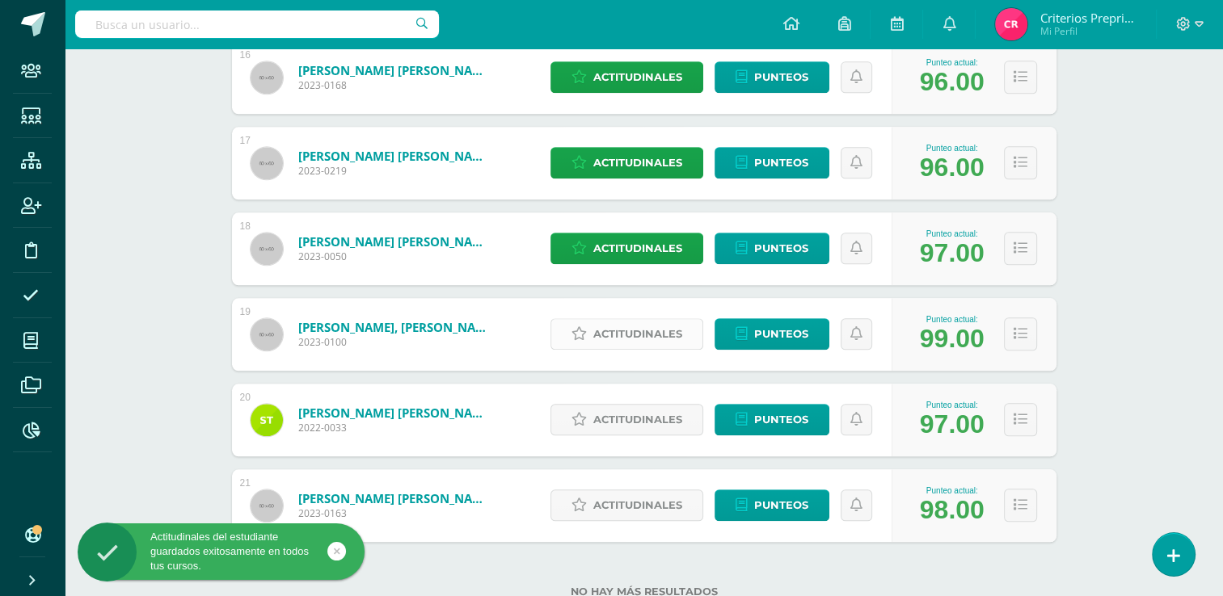
click at [637, 339] on span "Actitudinales" at bounding box center [637, 334] width 89 height 30
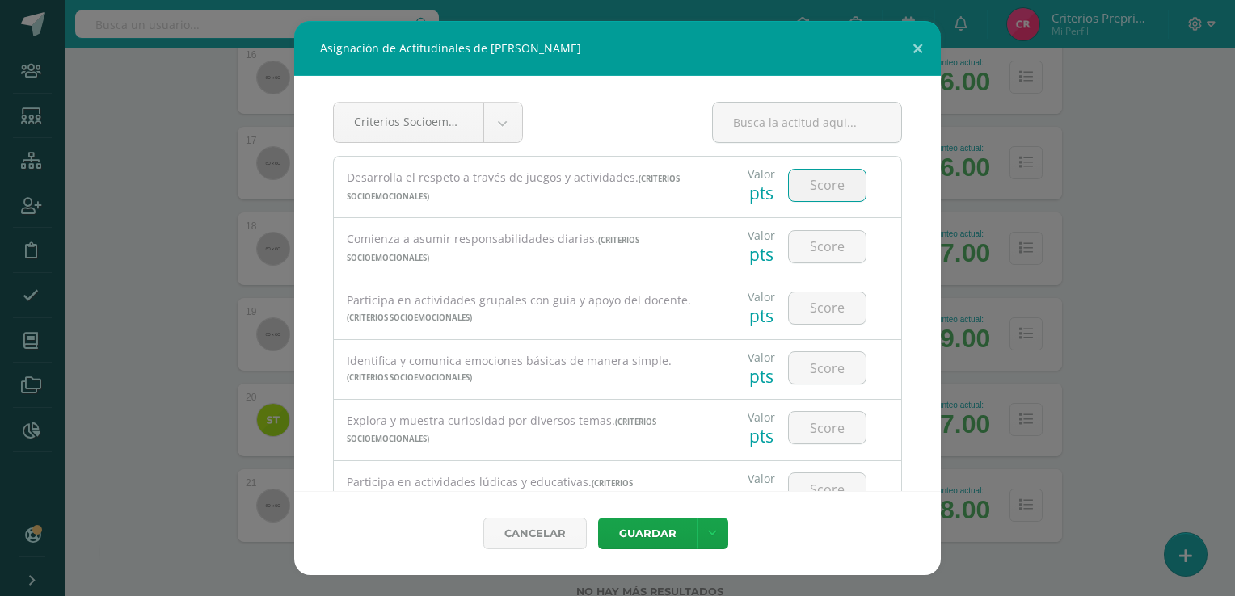
click at [810, 183] on input "number" at bounding box center [827, 186] width 77 height 32
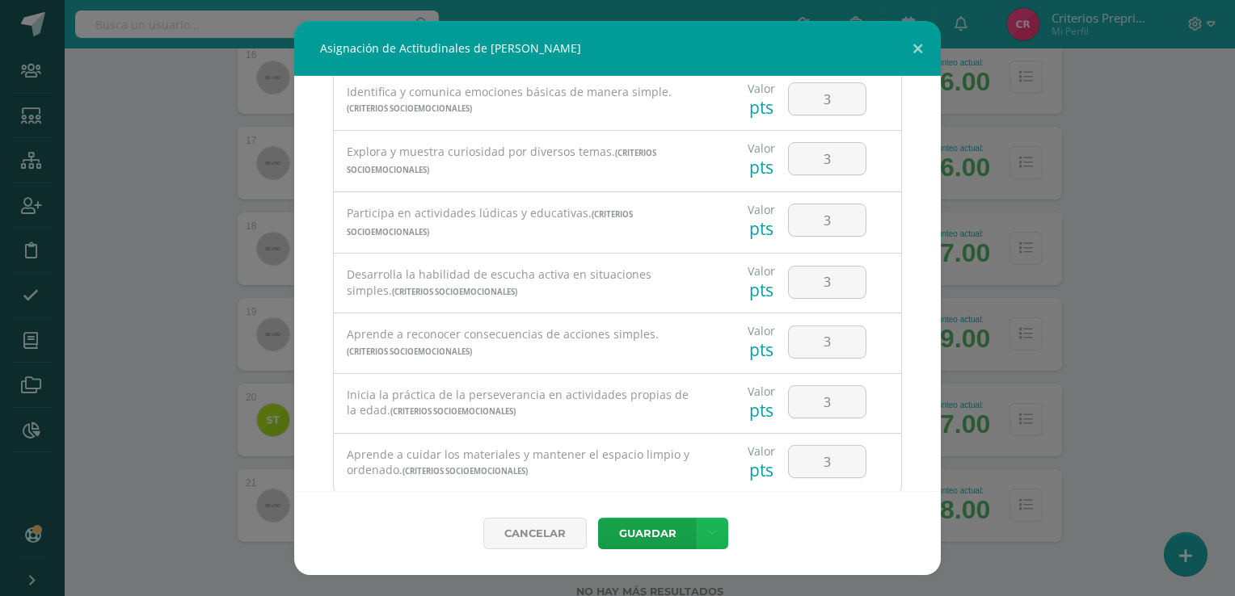
click at [717, 548] on link at bounding box center [713, 534] width 32 height 32
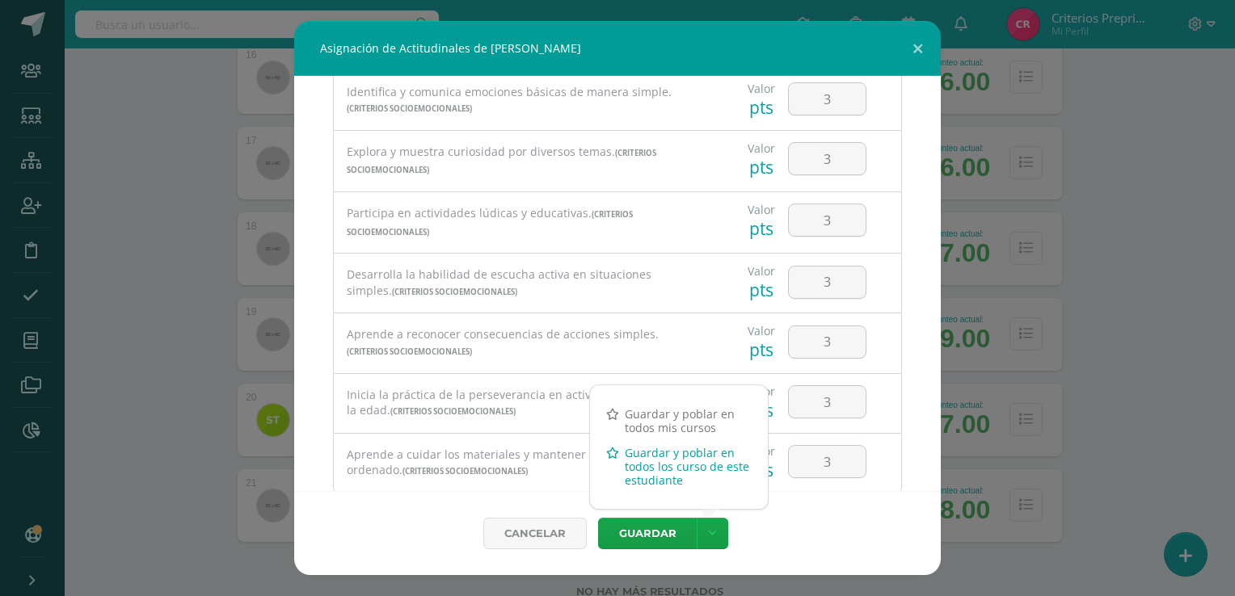
click at [655, 475] on link "Guardar y poblar en todos los curso de este estudiante" at bounding box center [679, 466] width 178 height 53
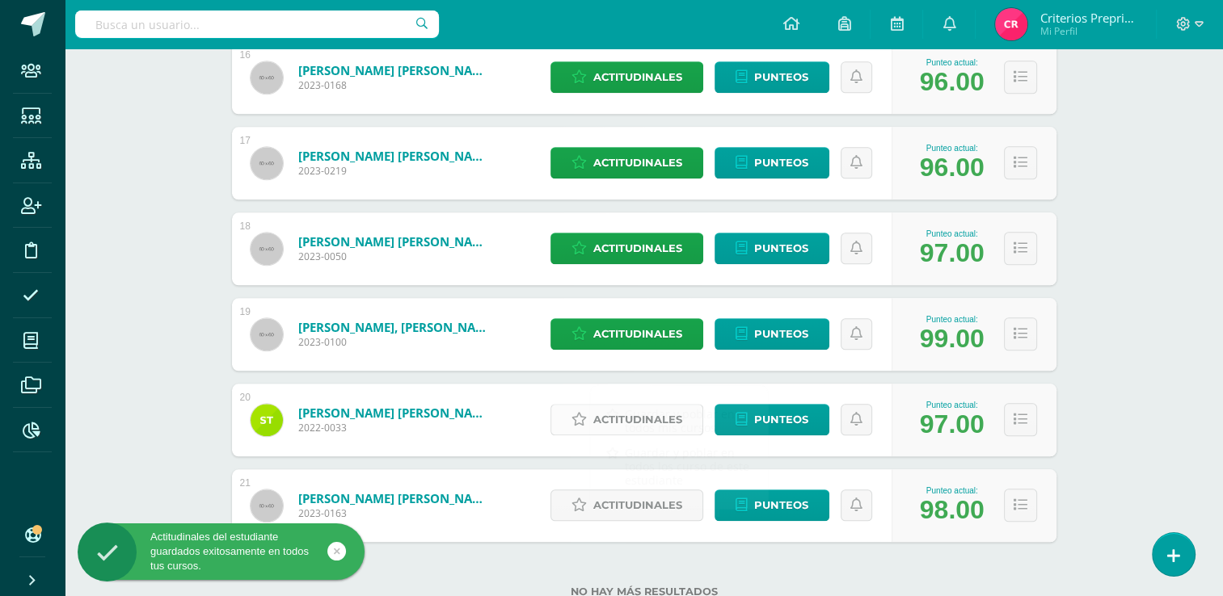
click at [569, 421] on link "Actitudinales" at bounding box center [626, 420] width 153 height 32
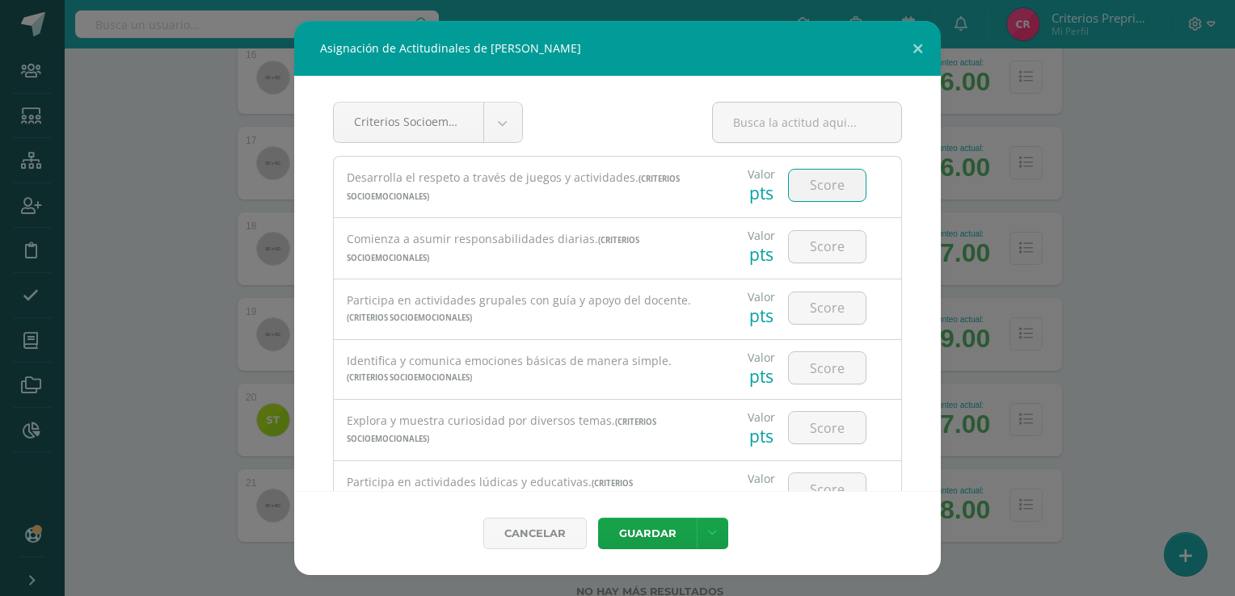
click at [799, 177] on input "number" at bounding box center [827, 186] width 77 height 32
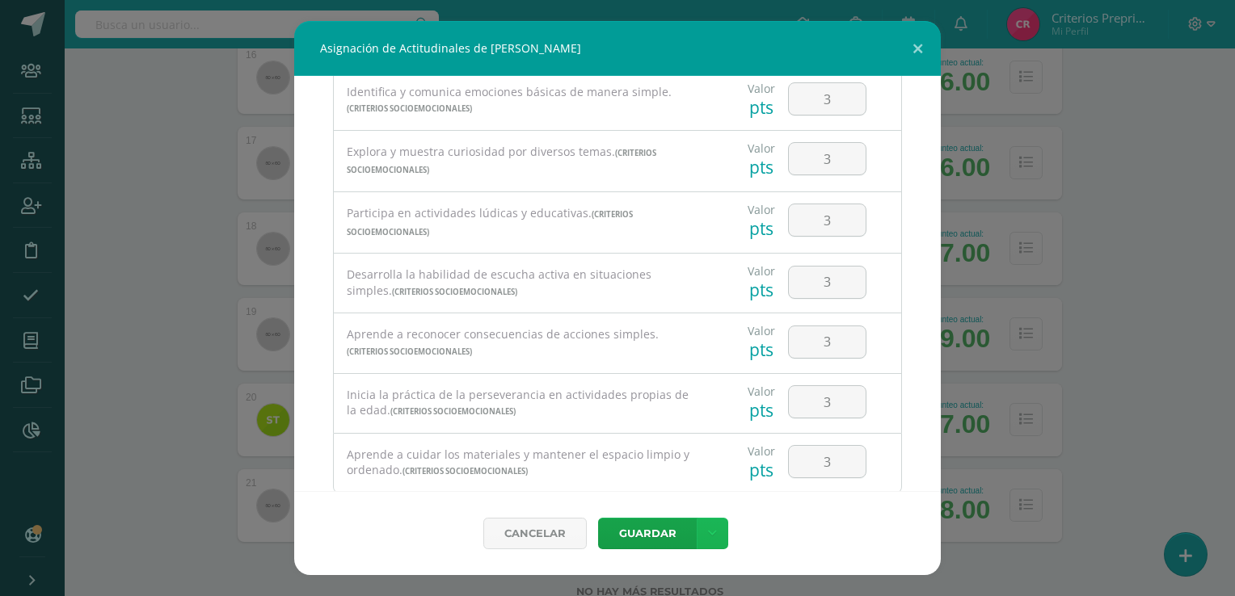
click at [712, 538] on icon at bounding box center [712, 534] width 9 height 14
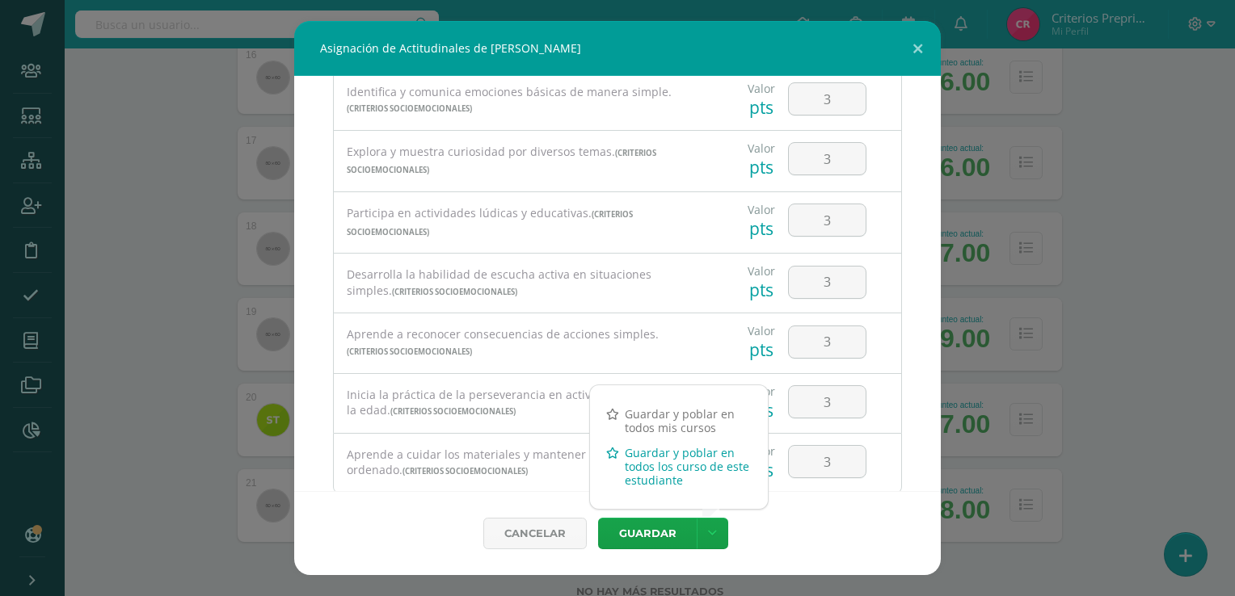
click at [673, 464] on link "Guardar y poblar en todos los curso de este estudiante" at bounding box center [679, 466] width 178 height 53
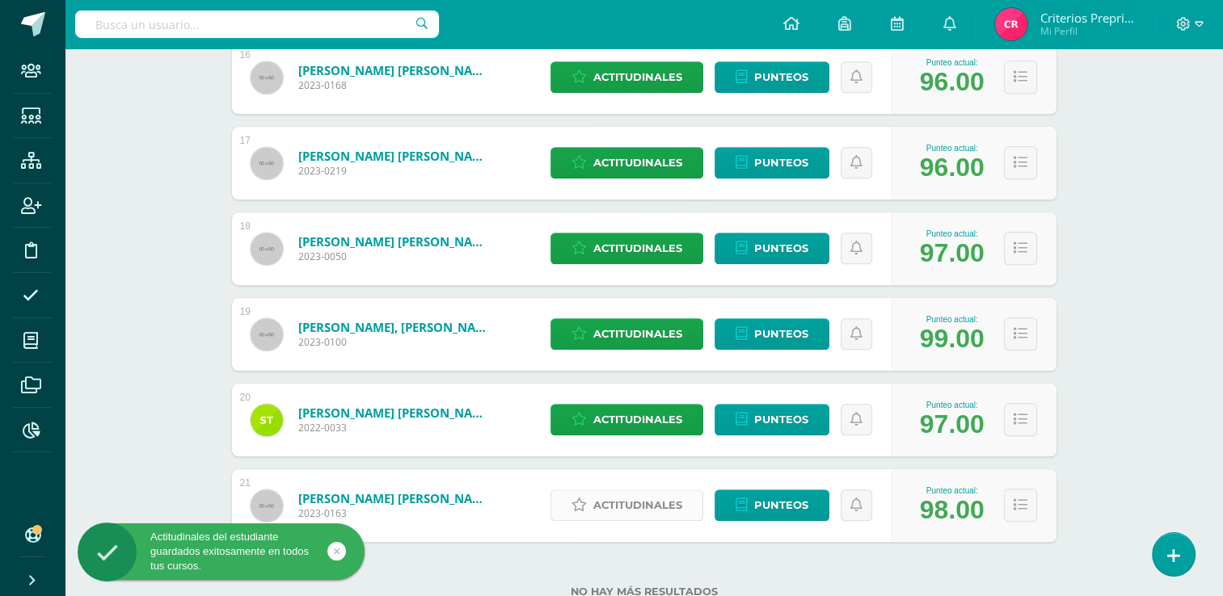
click at [579, 503] on icon at bounding box center [578, 506] width 15 height 14
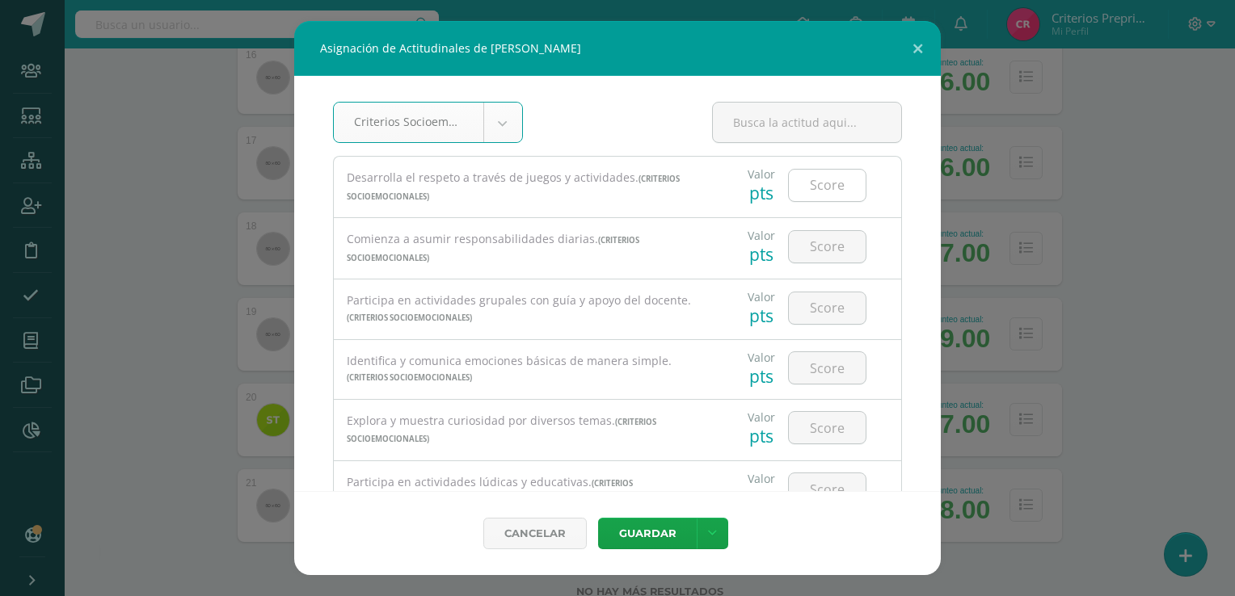
click at [821, 187] on input "number" at bounding box center [827, 186] width 77 height 32
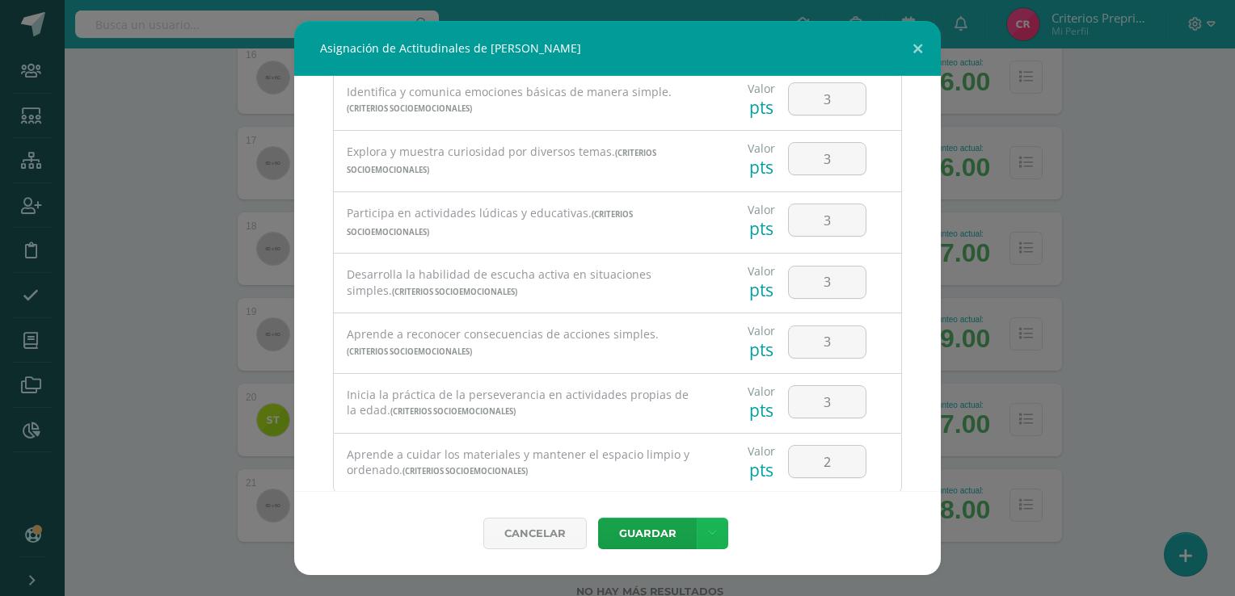
click at [712, 533] on icon at bounding box center [712, 534] width 9 height 14
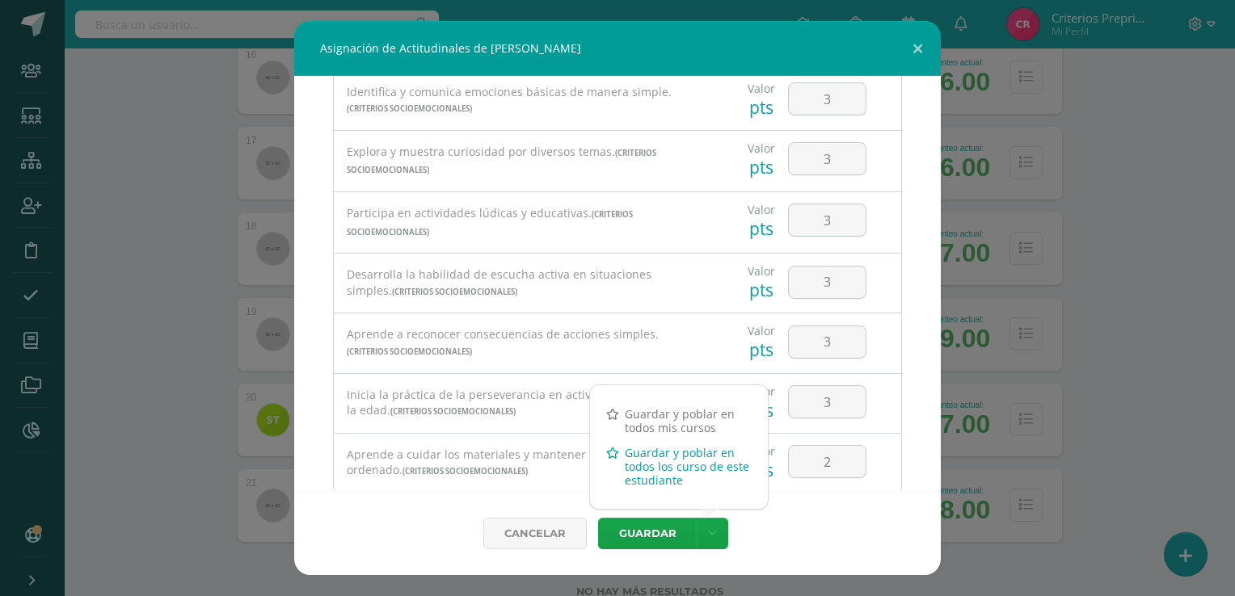
click at [639, 454] on link "Guardar y poblar en todos los curso de este estudiante" at bounding box center [679, 466] width 178 height 53
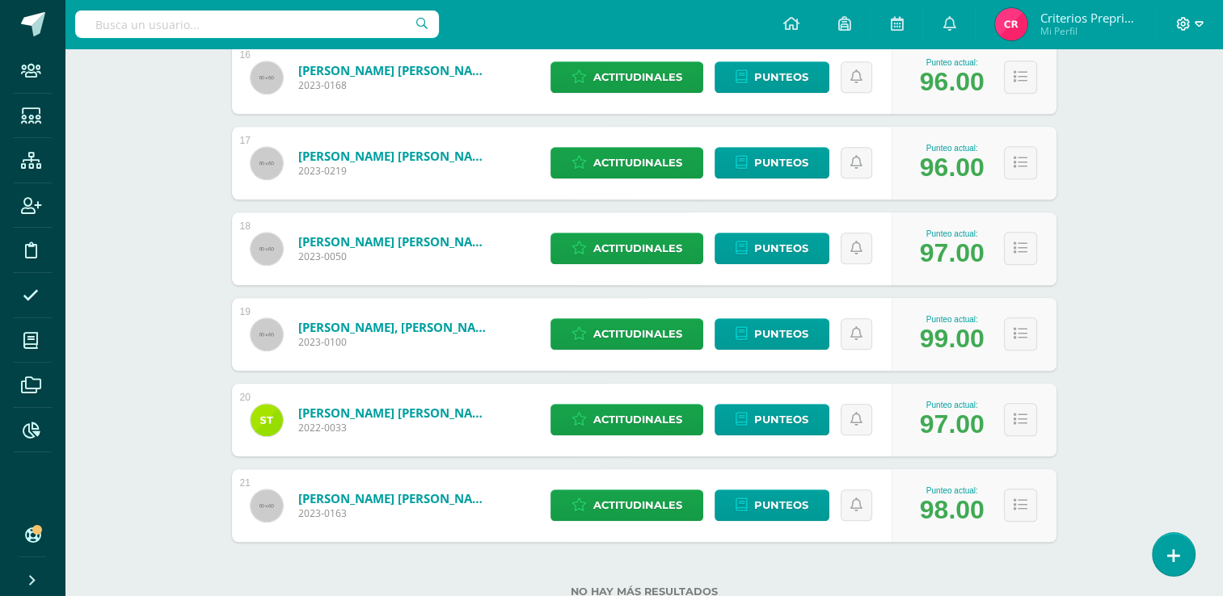
click at [1199, 23] on icon at bounding box center [1199, 24] width 9 height 15
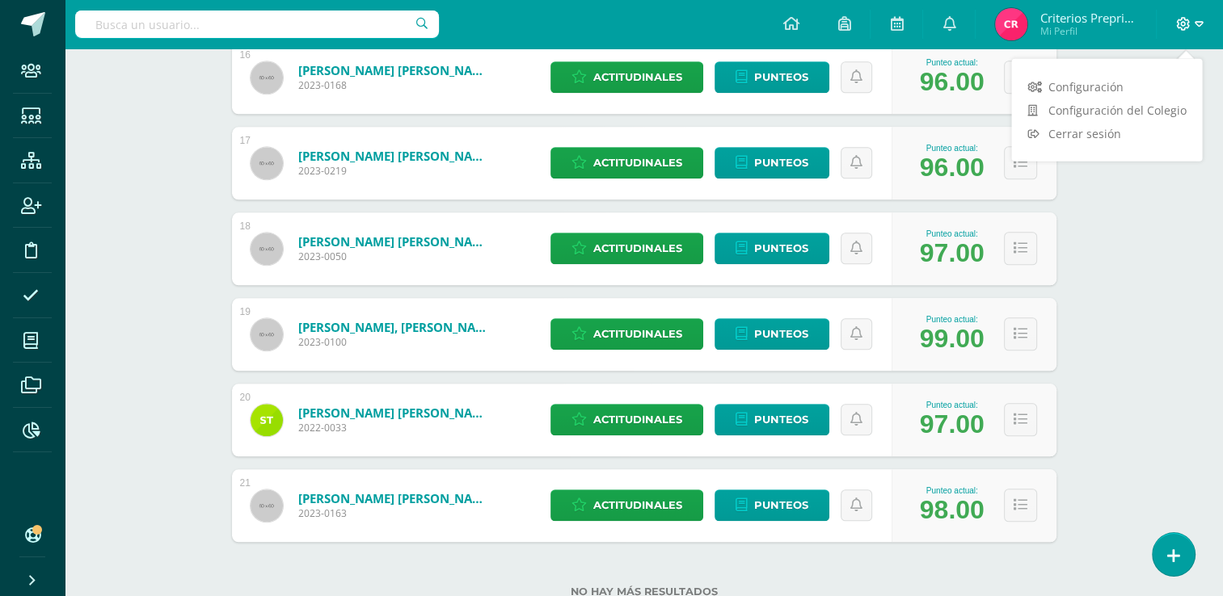
click at [1199, 23] on icon at bounding box center [1199, 24] width 9 height 15
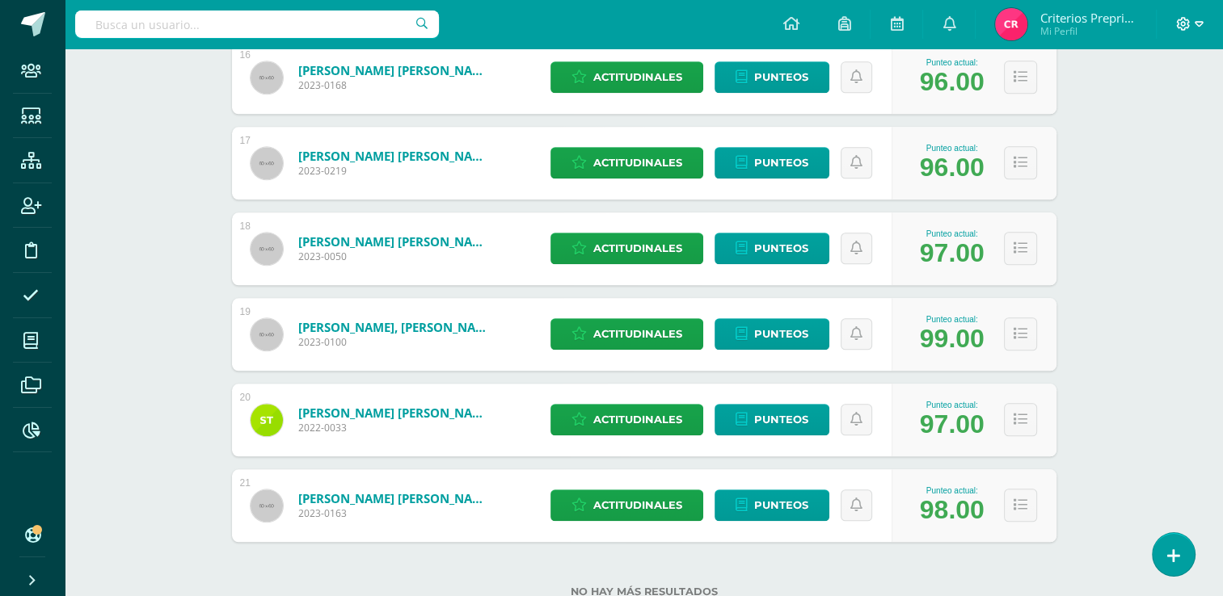
click at [1199, 23] on icon at bounding box center [1199, 24] width 9 height 15
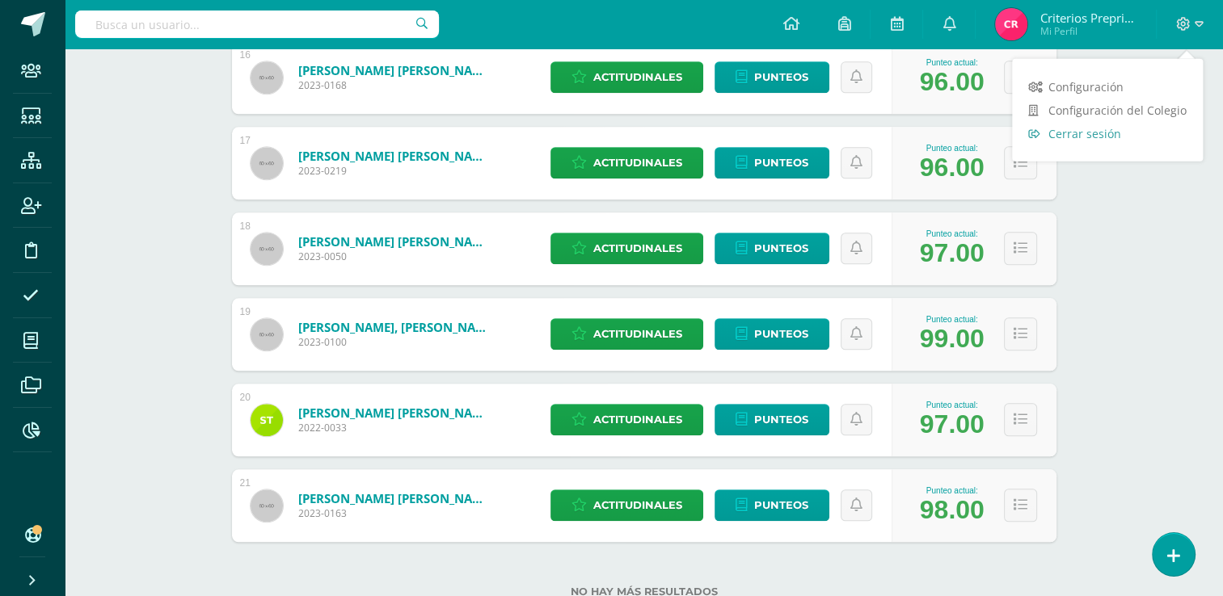
click at [1113, 137] on span "Cerrar sesión" at bounding box center [1084, 132] width 73 height 15
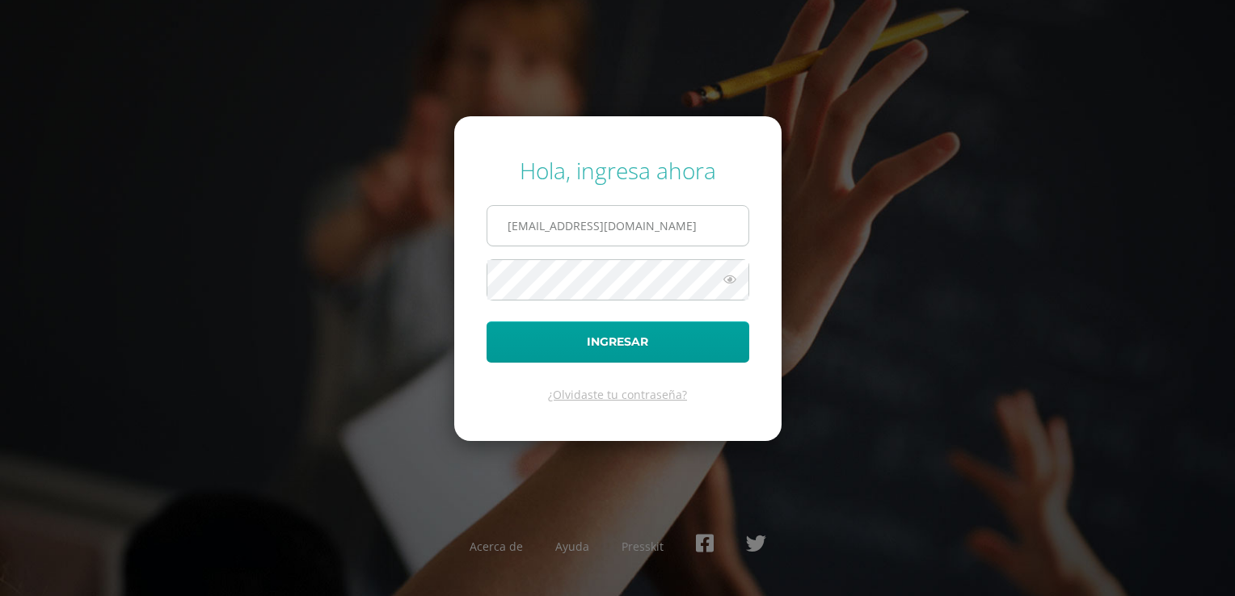
click at [731, 225] on input "criteriospreprimaria@bilinguesanjuan.edu.gt" at bounding box center [617, 226] width 261 height 40
type input "[EMAIL_ADDRESS][DOMAIN_NAME]"
click at [649, 351] on button "Ingresar" at bounding box center [618, 342] width 263 height 41
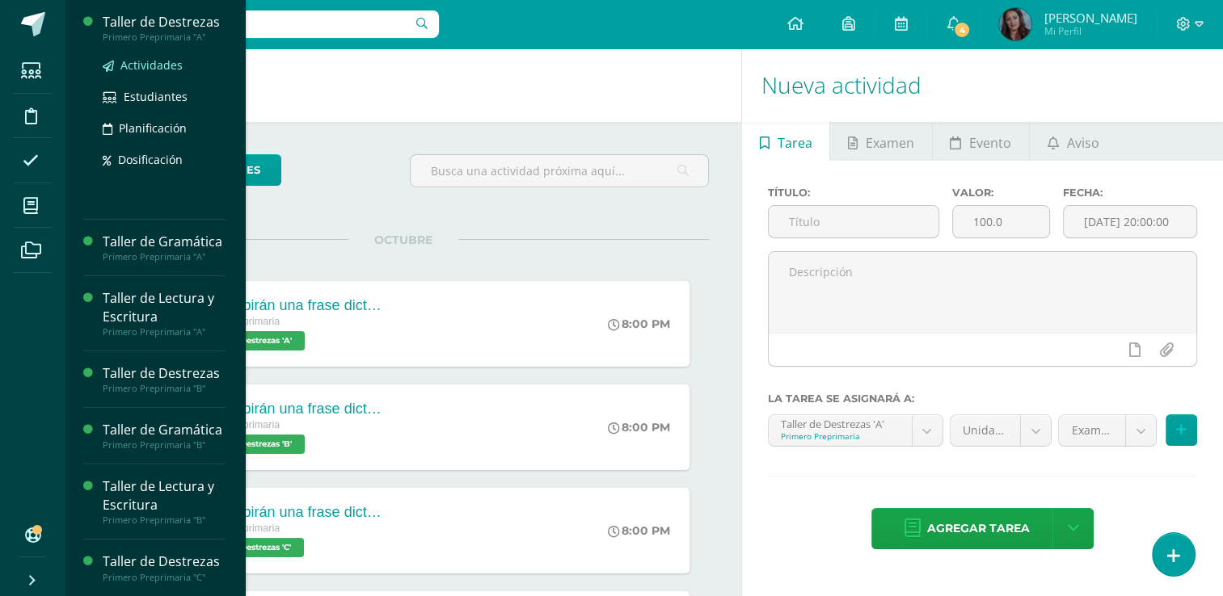
click at [171, 65] on span "Actividades" at bounding box center [151, 64] width 62 height 15
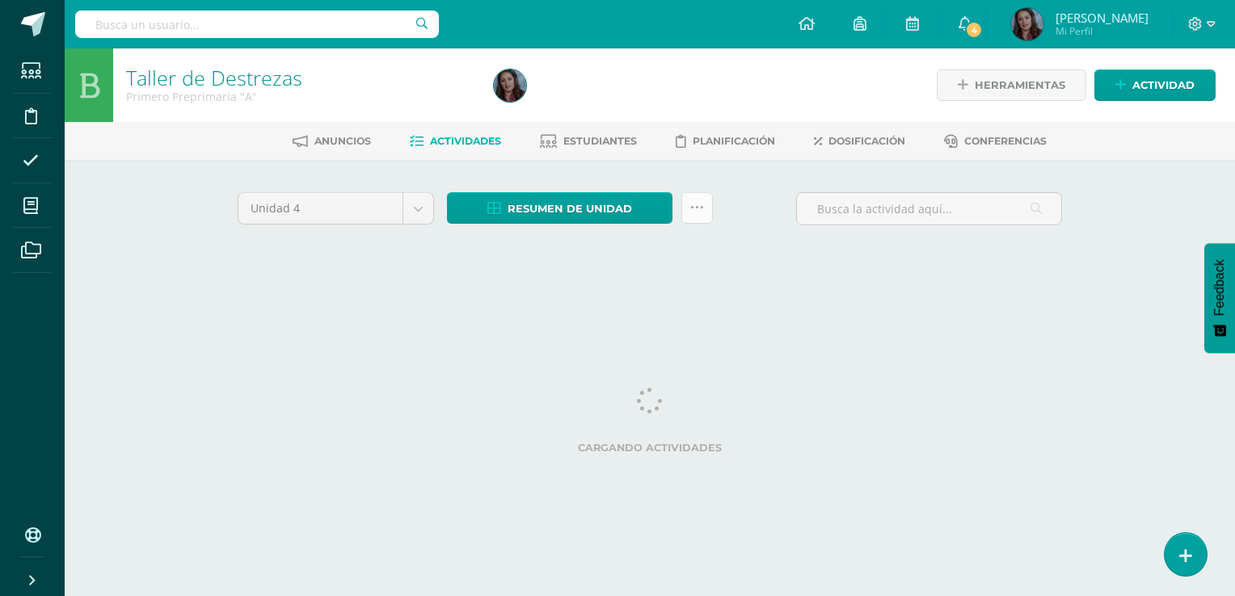
click at [699, 213] on icon at bounding box center [697, 208] width 14 height 14
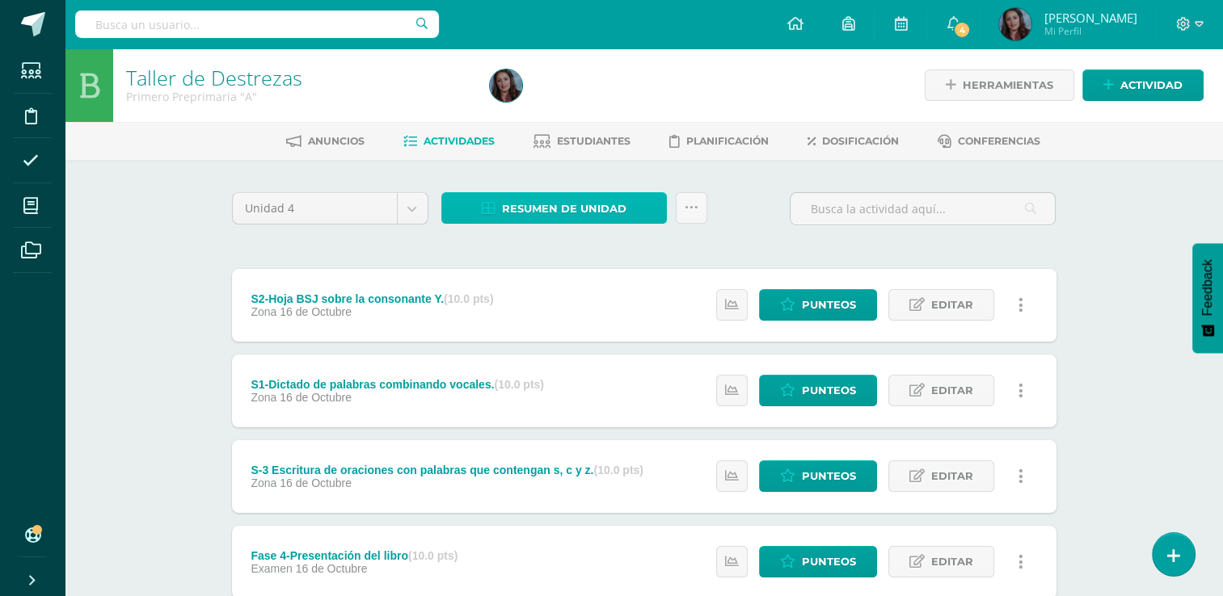
click at [596, 212] on span "Resumen de unidad" at bounding box center [564, 209] width 124 height 30
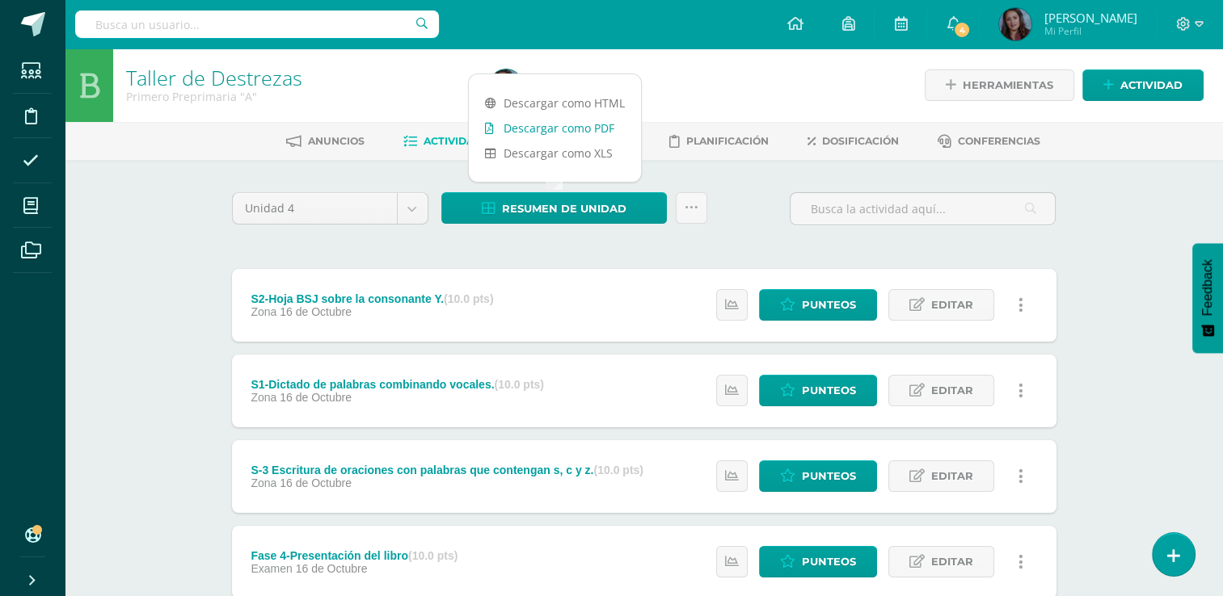
click at [586, 131] on link "Descargar como PDF" at bounding box center [555, 128] width 172 height 25
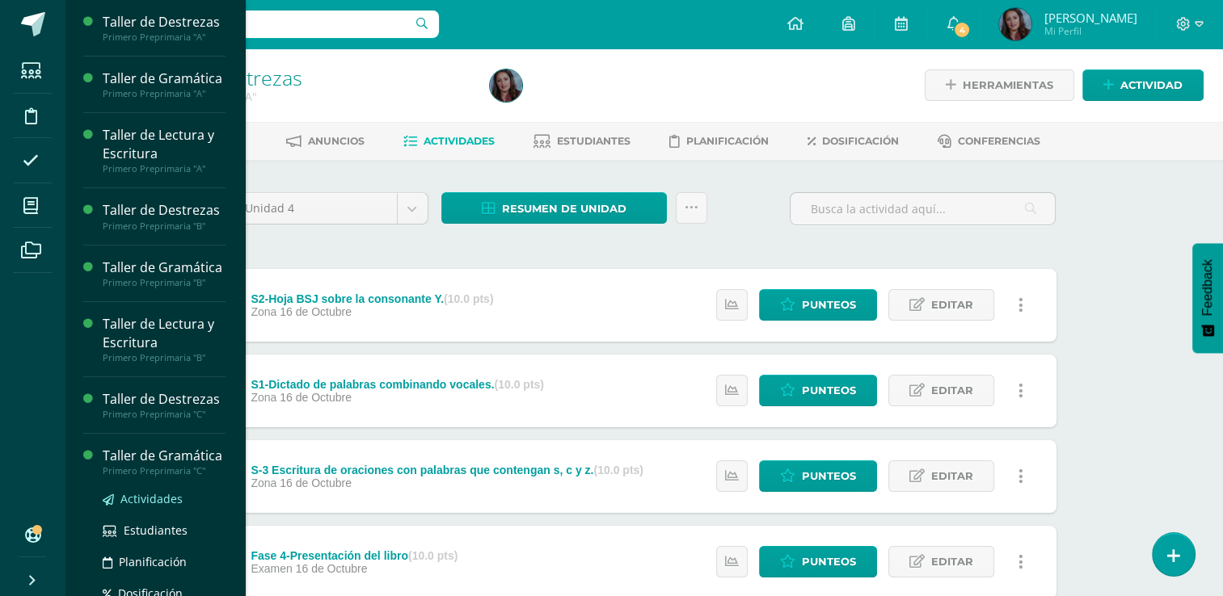
click at [162, 507] on span "Actividades" at bounding box center [151, 498] width 62 height 15
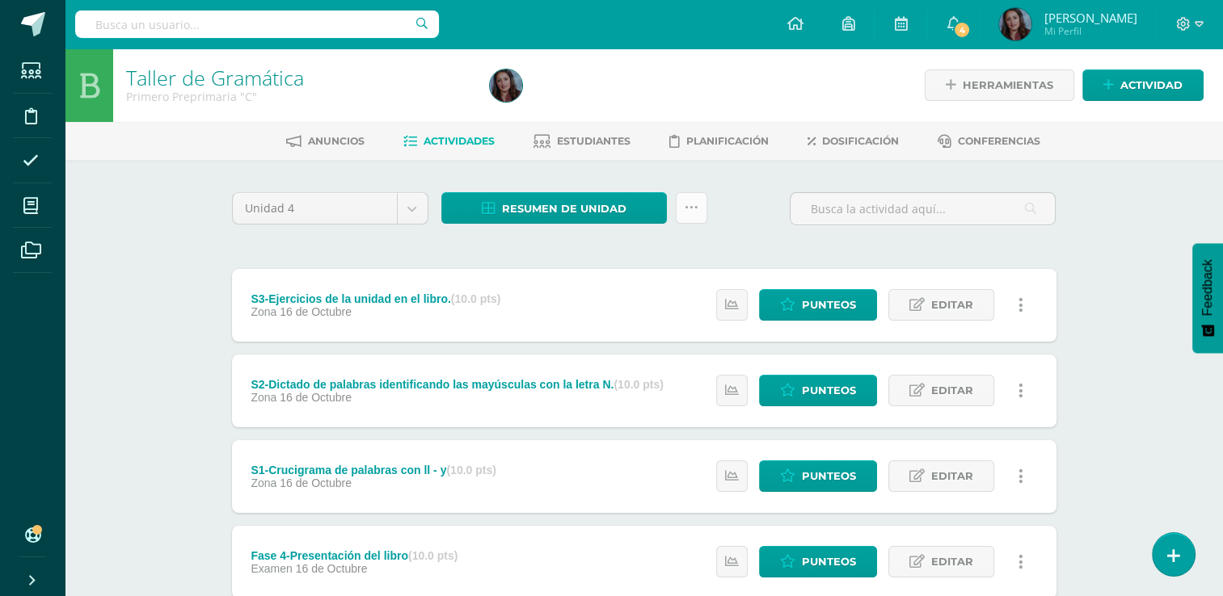
click at [686, 209] on icon at bounding box center [692, 208] width 14 height 14
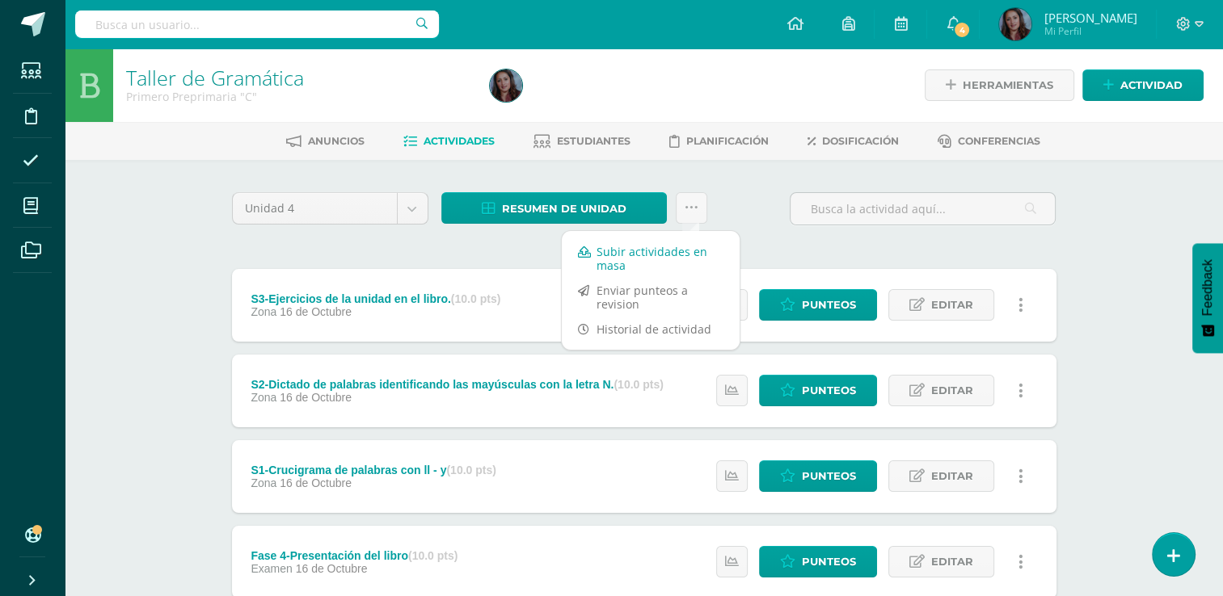
click at [638, 250] on link "Subir actividades en masa" at bounding box center [651, 258] width 178 height 39
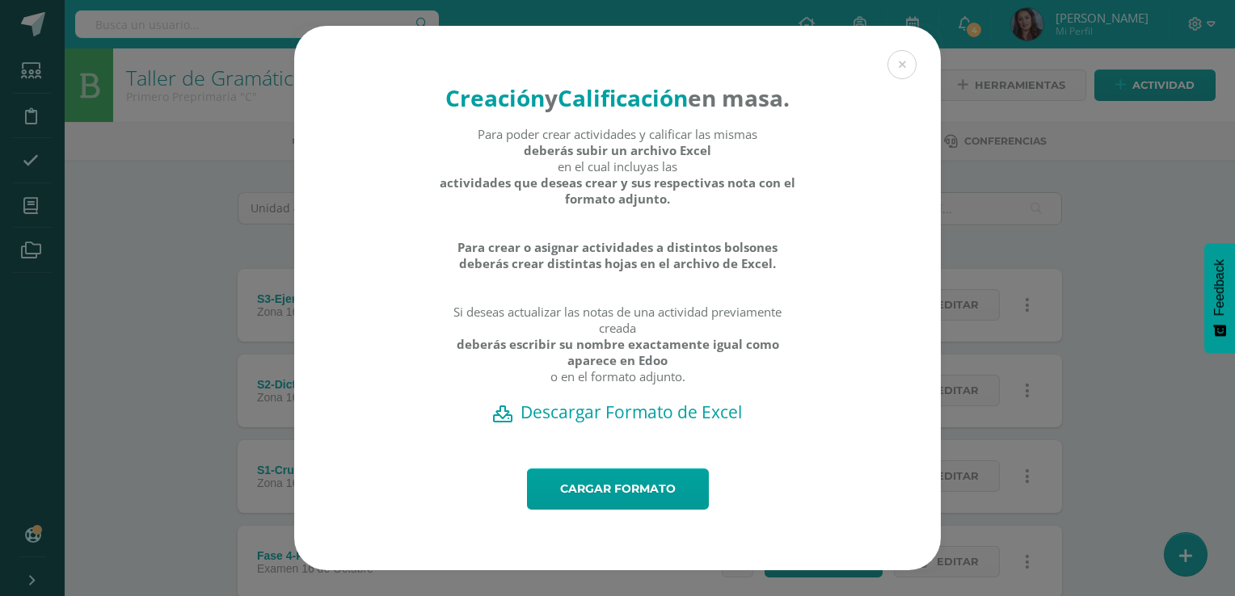
click at [596, 424] on h2 "Descargar Formato de Excel" at bounding box center [617, 412] width 590 height 23
click at [158, 240] on div "Creación y Calificación en masa. Para poder crear actividades y calificar las m…" at bounding box center [617, 298] width 1222 height 545
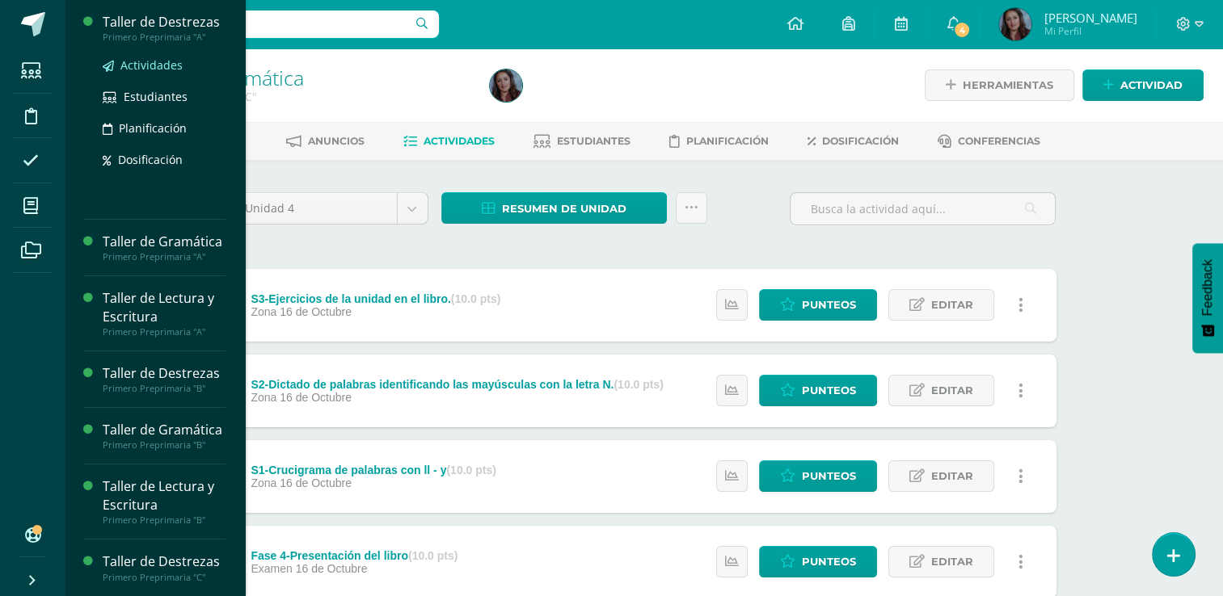
click at [158, 64] on span "Actividades" at bounding box center [151, 64] width 62 height 15
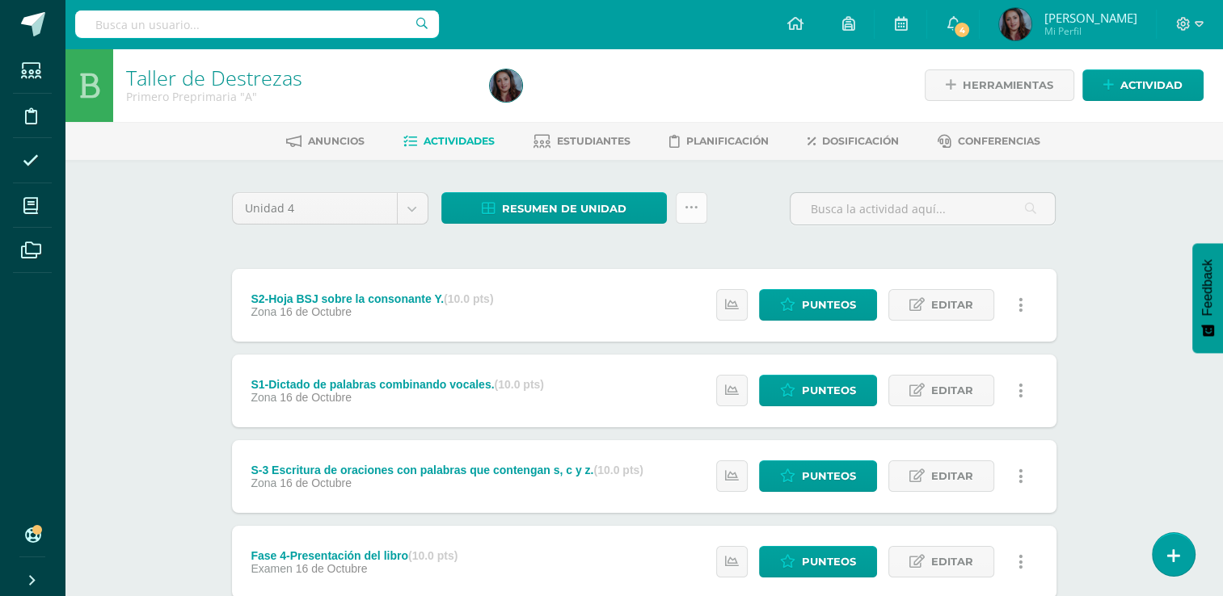
click at [699, 197] on link at bounding box center [692, 208] width 32 height 32
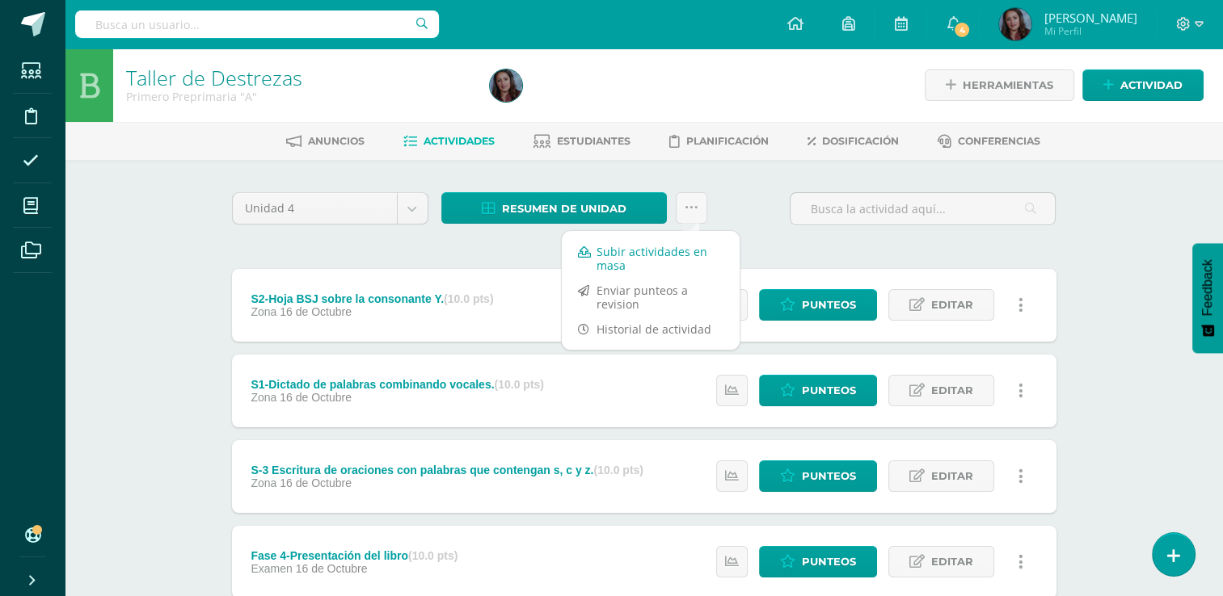
click at [664, 263] on link "Subir actividades en masa" at bounding box center [651, 258] width 178 height 39
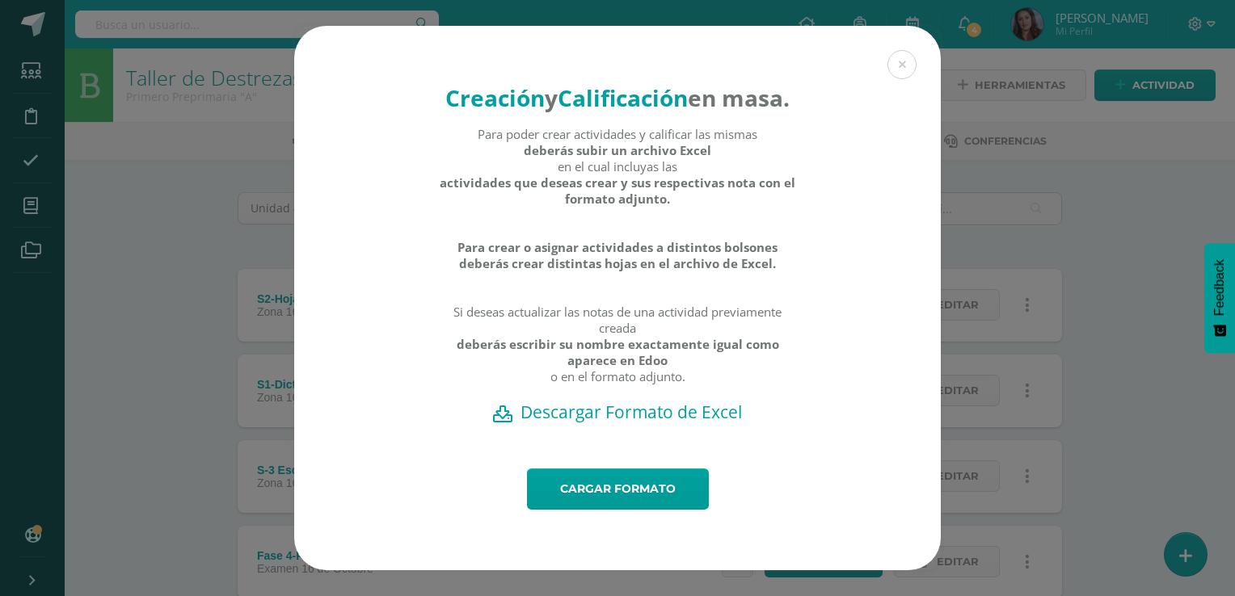
click at [634, 424] on h2 "Descargar Formato de Excel" at bounding box center [617, 412] width 590 height 23
click at [904, 50] on button at bounding box center [901, 64] width 29 height 29
